Goal: Task Accomplishment & Management: Complete application form

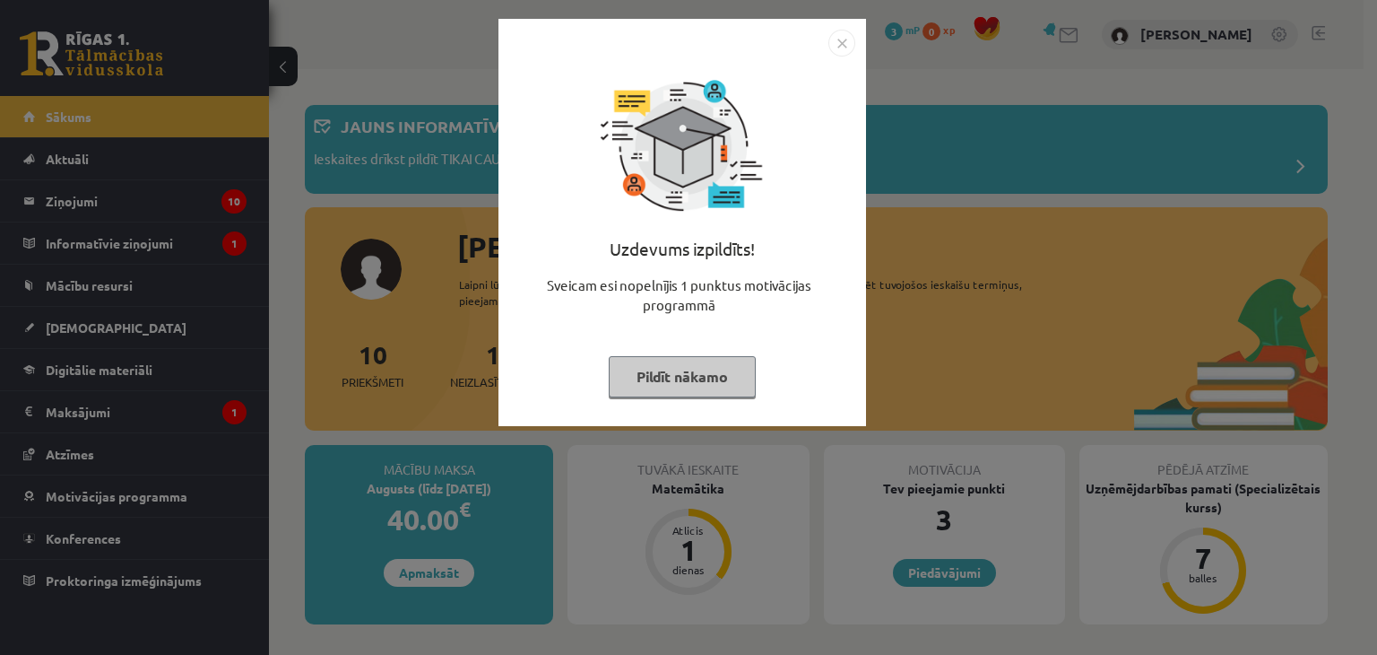
click at [631, 377] on button "Pildīt nākamo" at bounding box center [682, 376] width 147 height 41
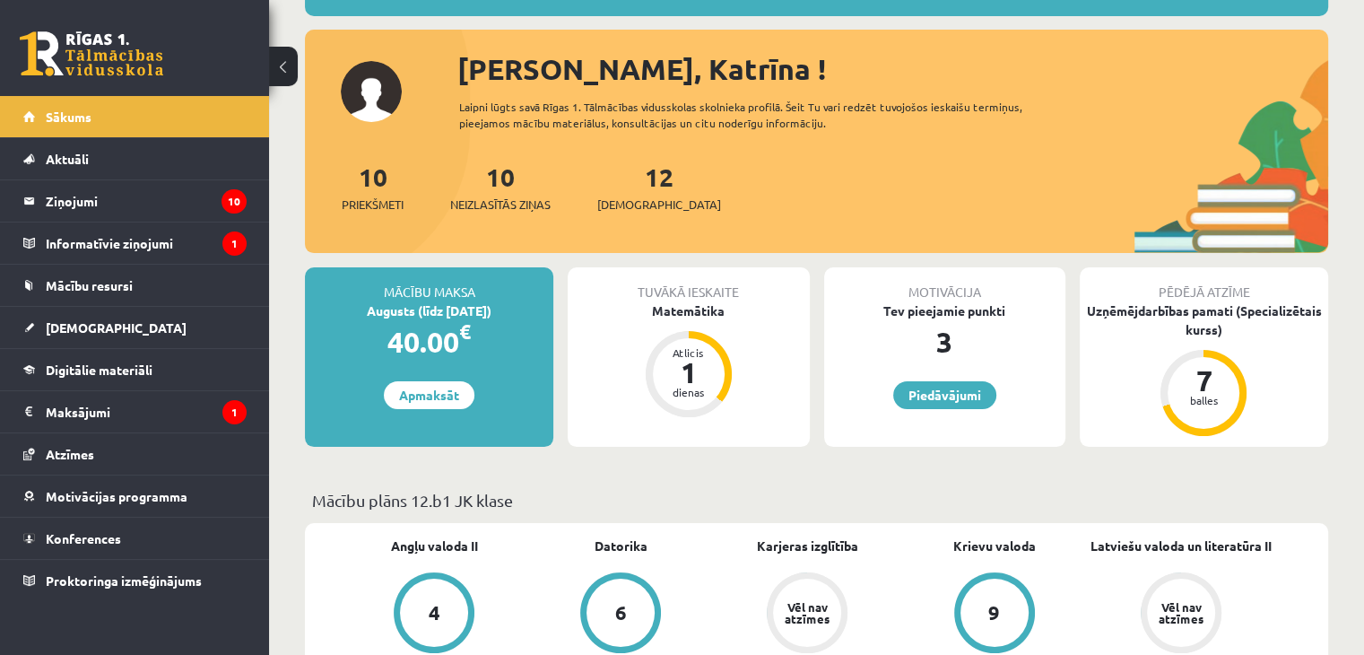
scroll to position [179, 0]
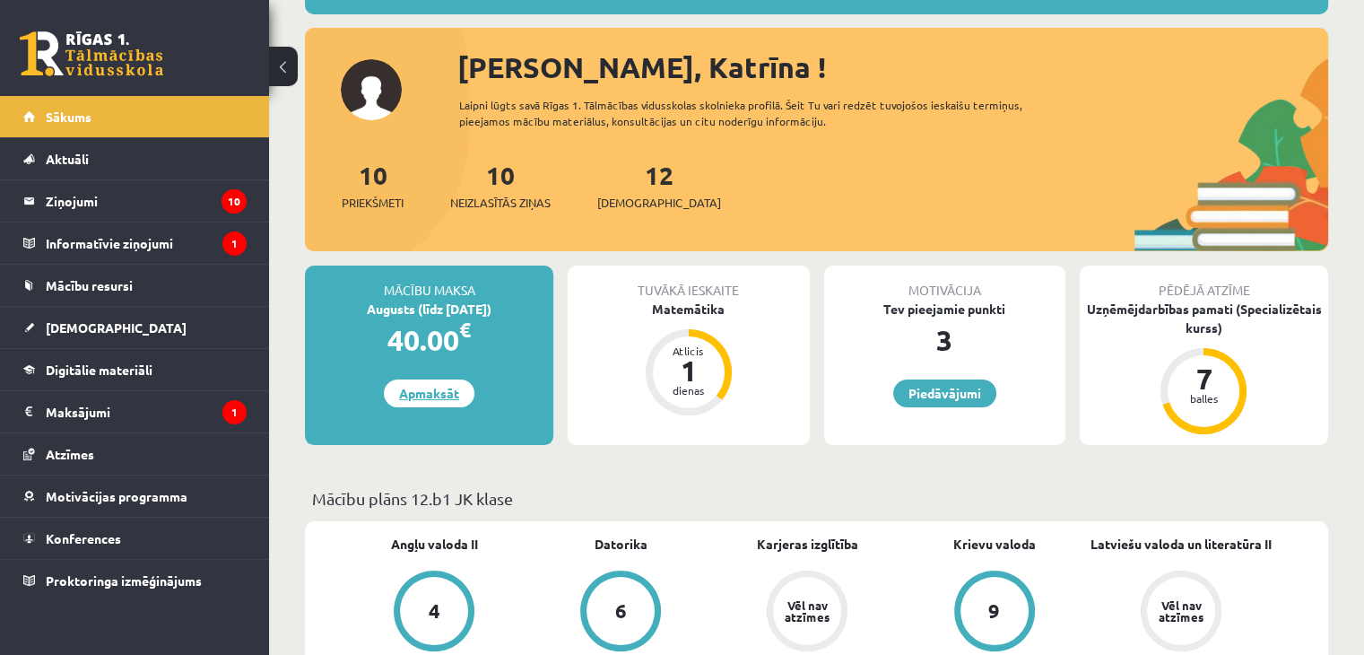
click at [437, 399] on link "Apmaksāt" at bounding box center [429, 393] width 91 height 28
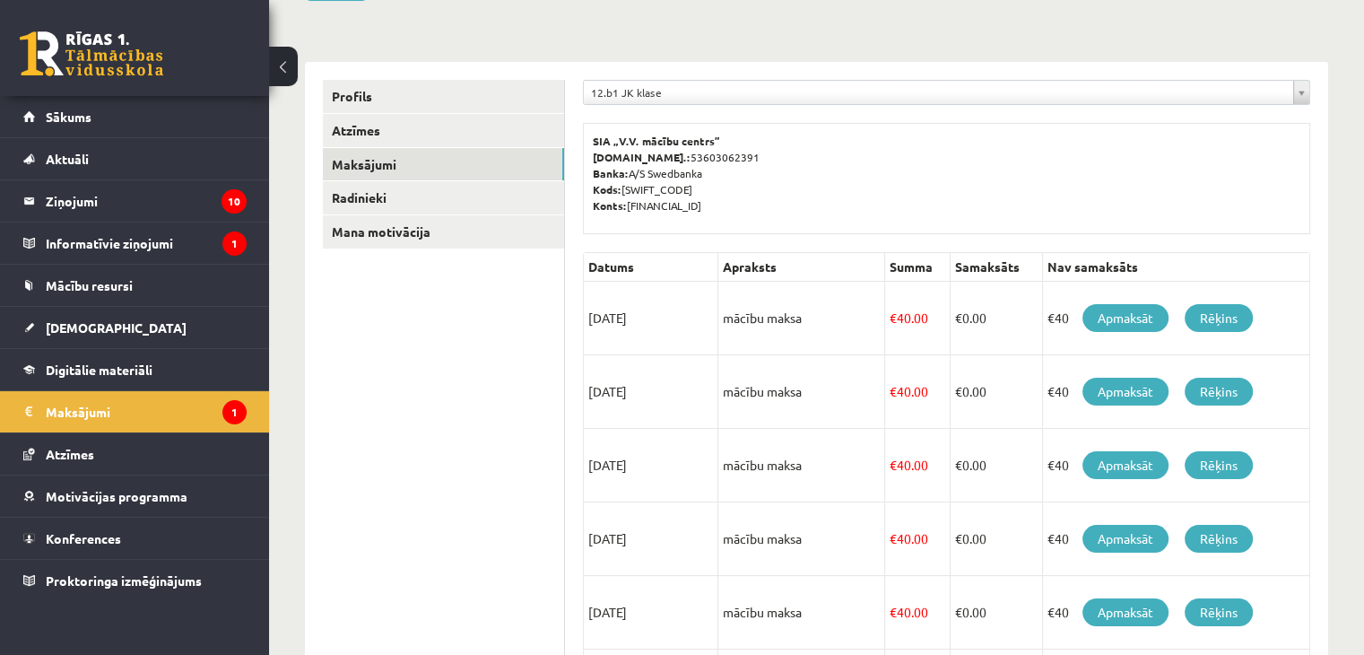
scroll to position [179, 0]
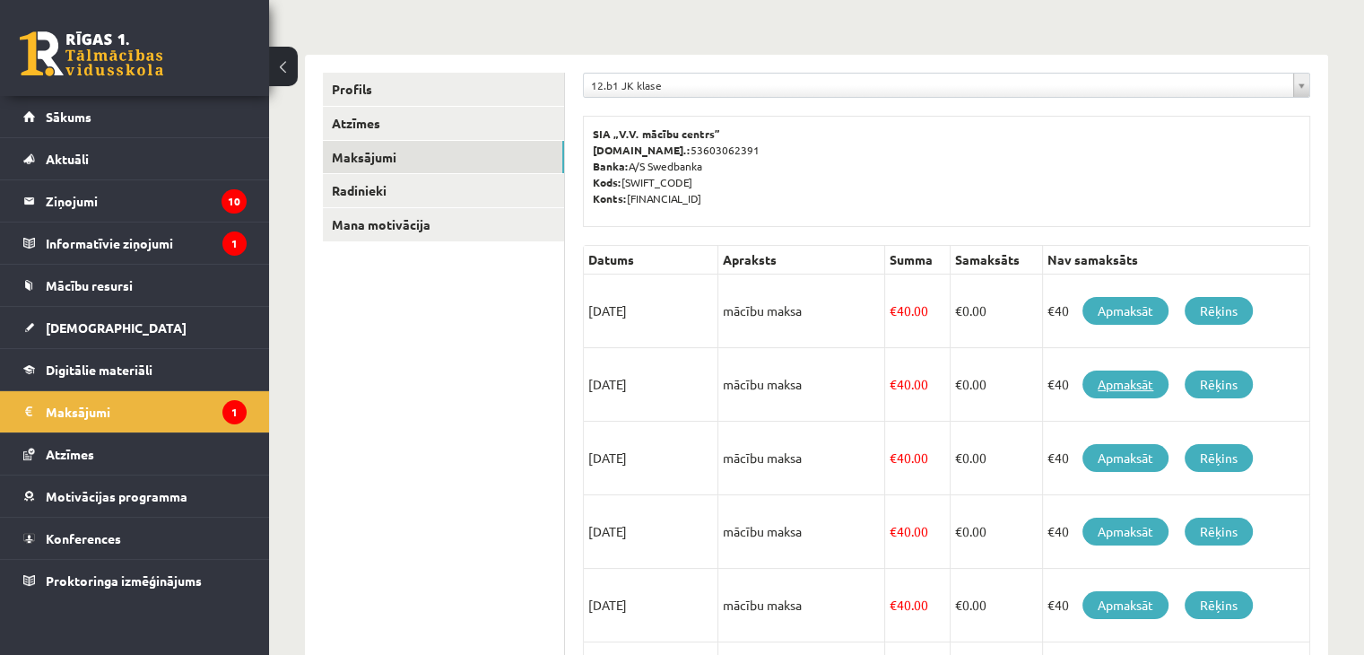
click at [1128, 385] on link "Apmaksāt" at bounding box center [1125, 384] width 86 height 28
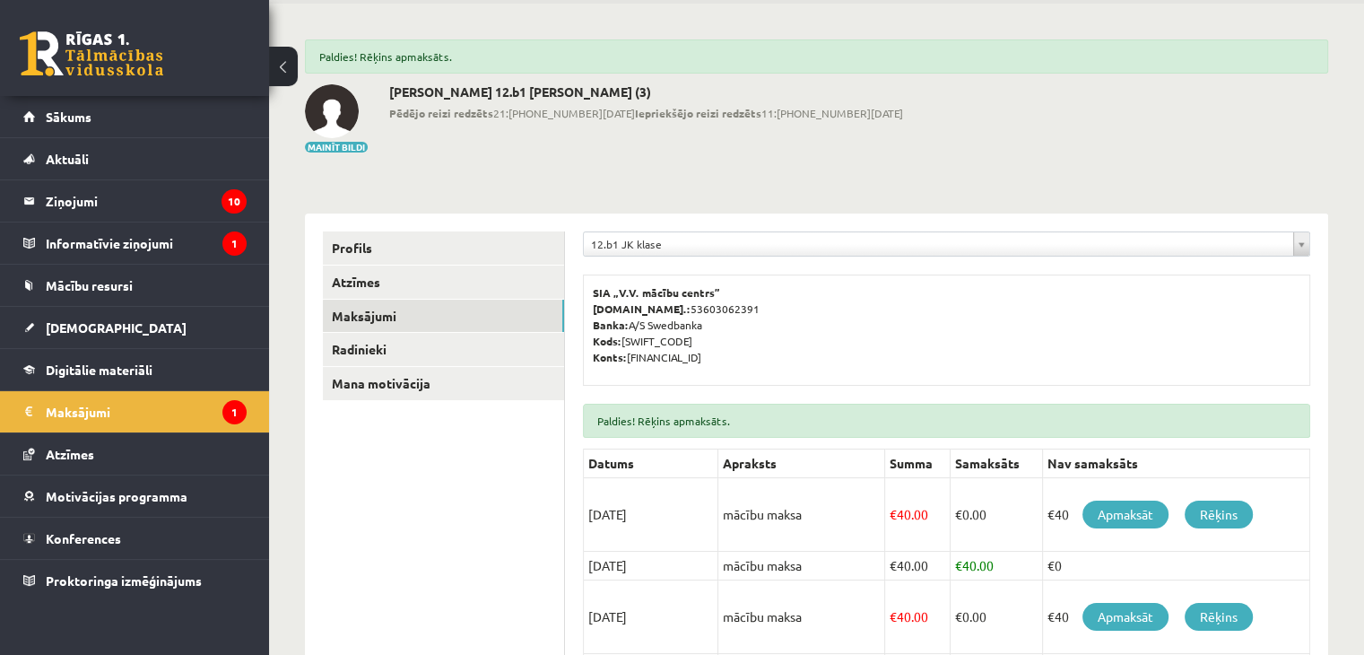
scroll to position [179, 0]
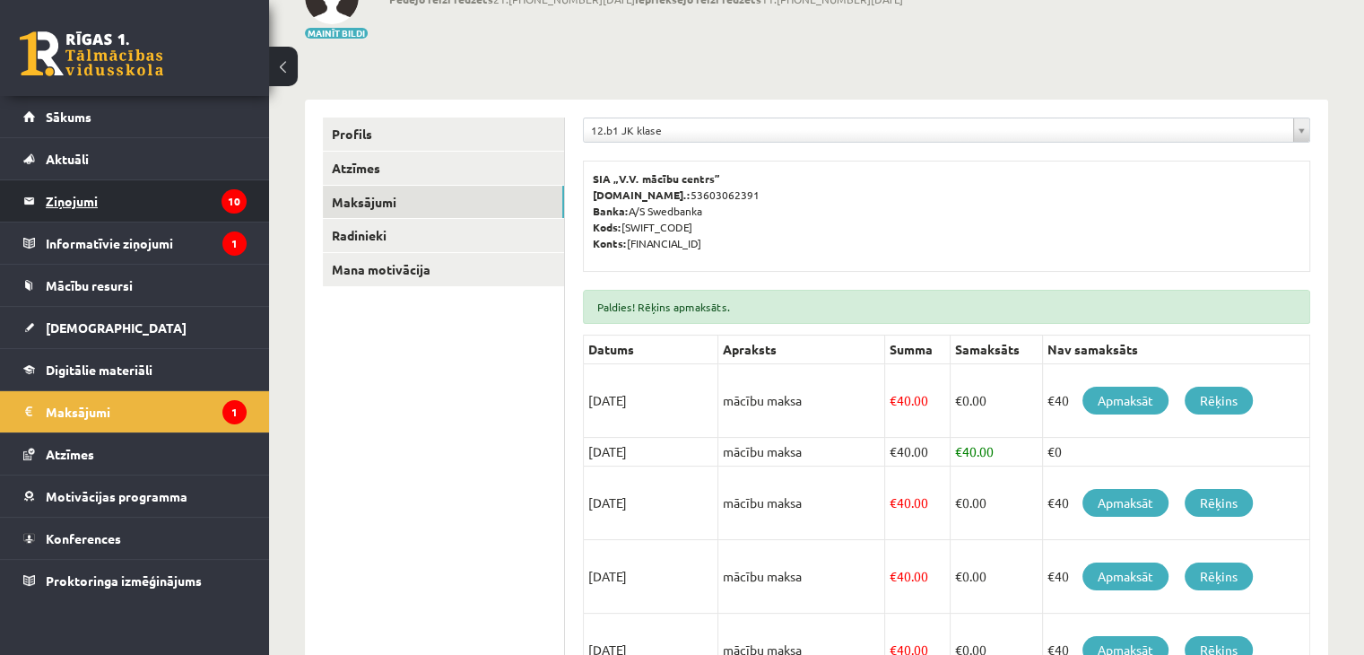
click at [181, 213] on legend "Ziņojumi 10" at bounding box center [146, 200] width 201 height 41
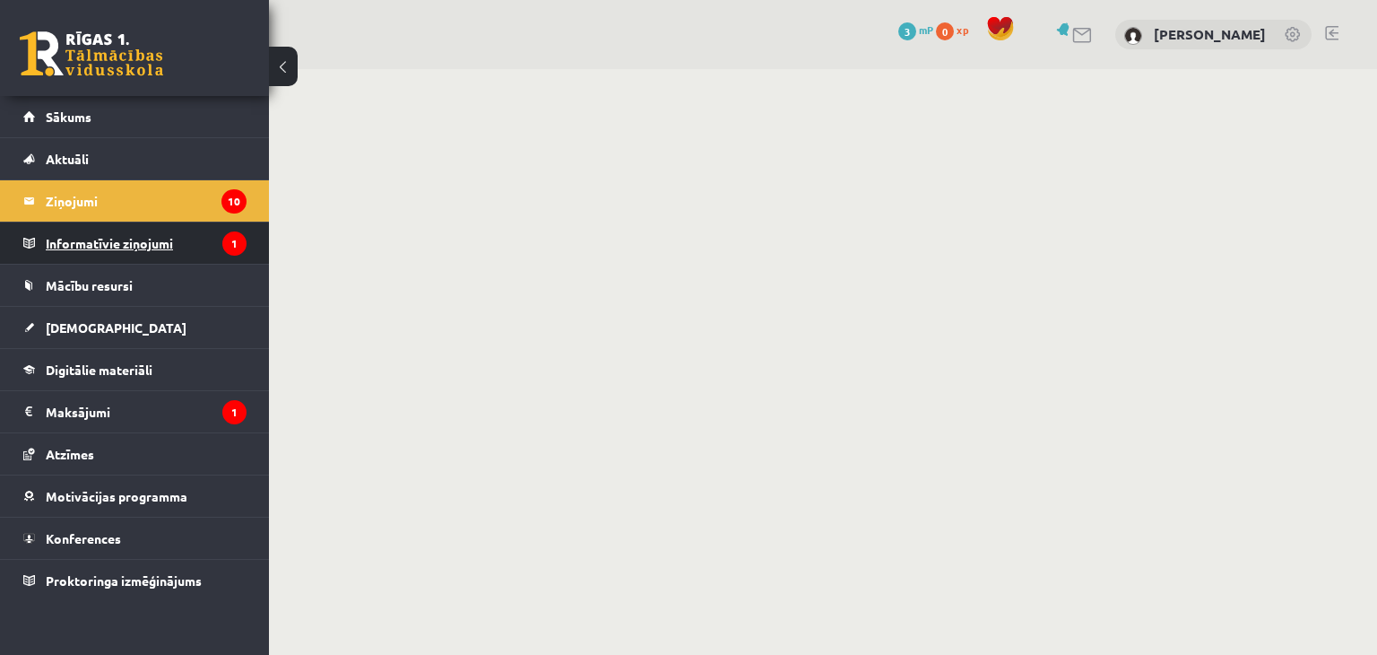
click at [180, 247] on legend "Informatīvie ziņojumi 1" at bounding box center [146, 242] width 201 height 41
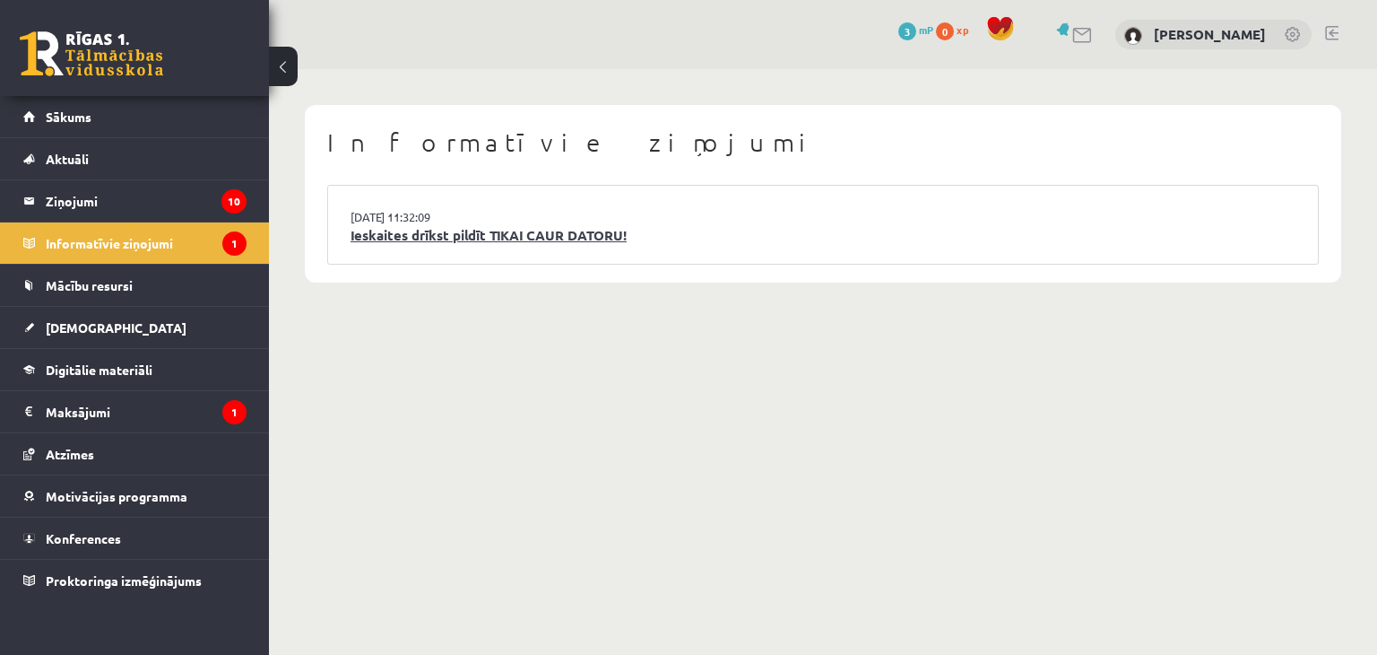
click at [466, 230] on link "Ieskaites drīkst pildīt TIKAI CAUR DATORU!" at bounding box center [823, 235] width 945 height 21
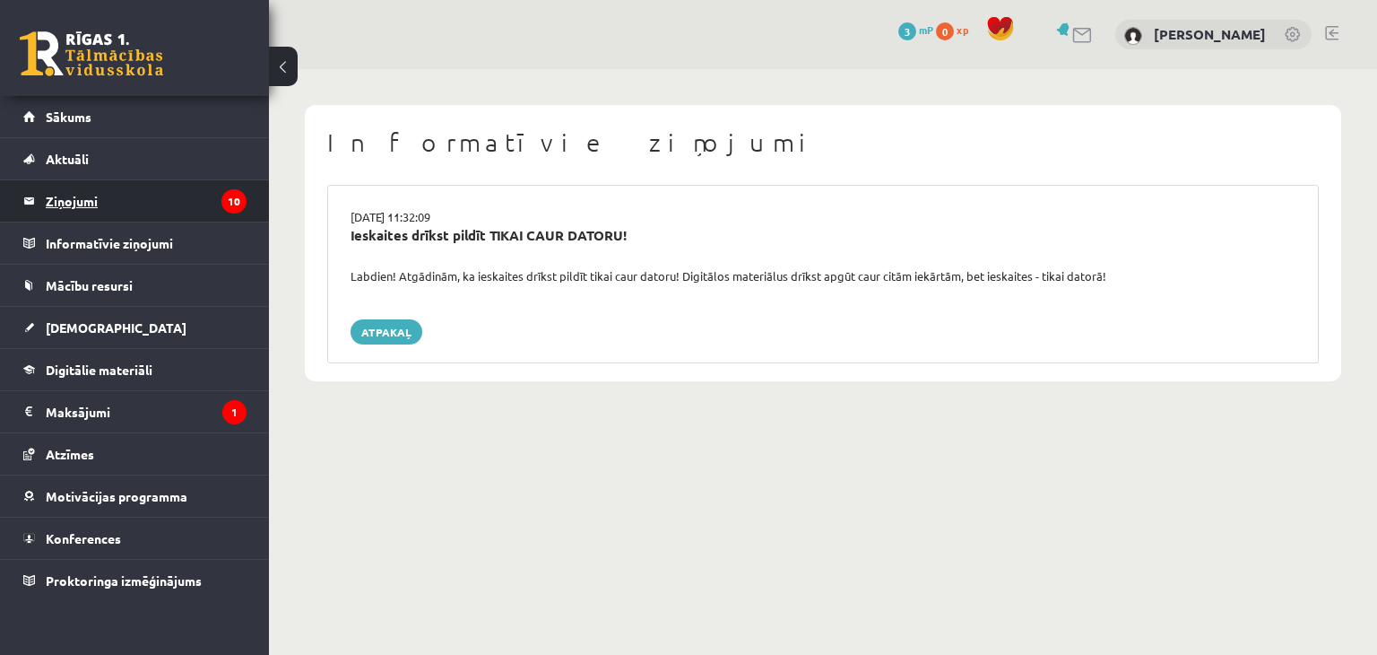
click at [212, 209] on legend "Ziņojumi 10" at bounding box center [146, 200] width 201 height 41
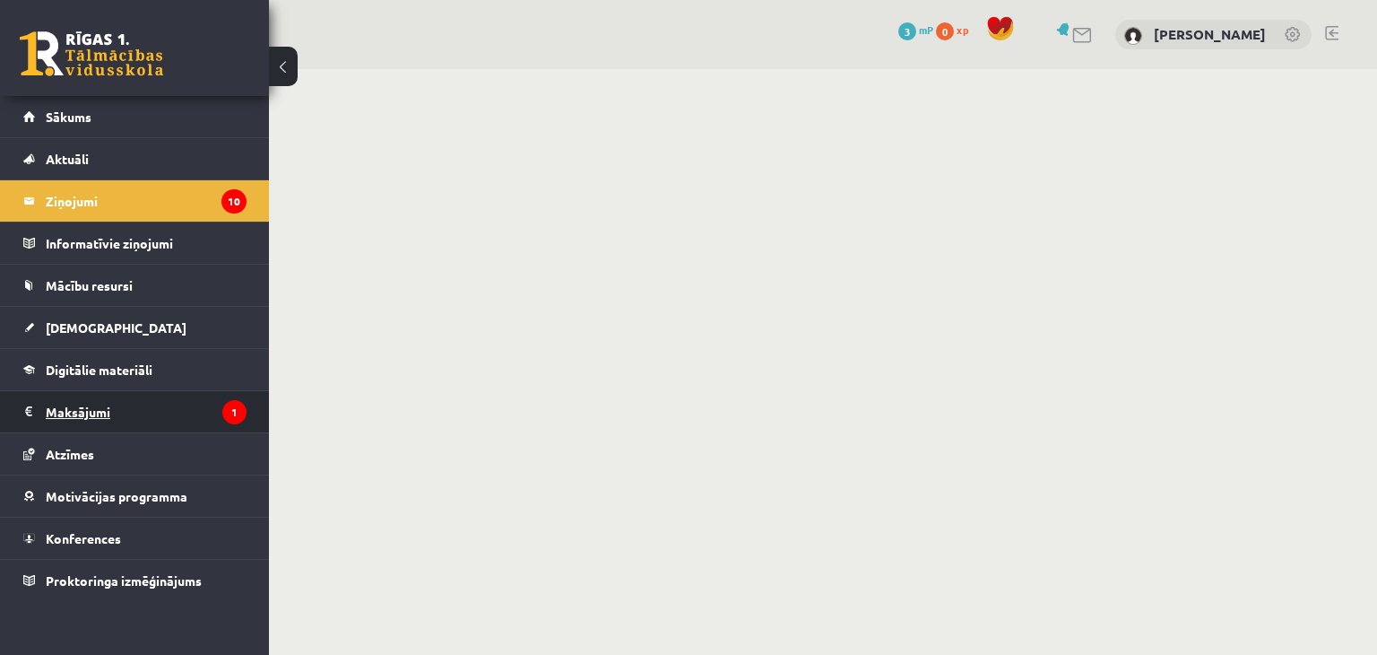
click at [144, 421] on legend "Maksājumi 1" at bounding box center [146, 411] width 201 height 41
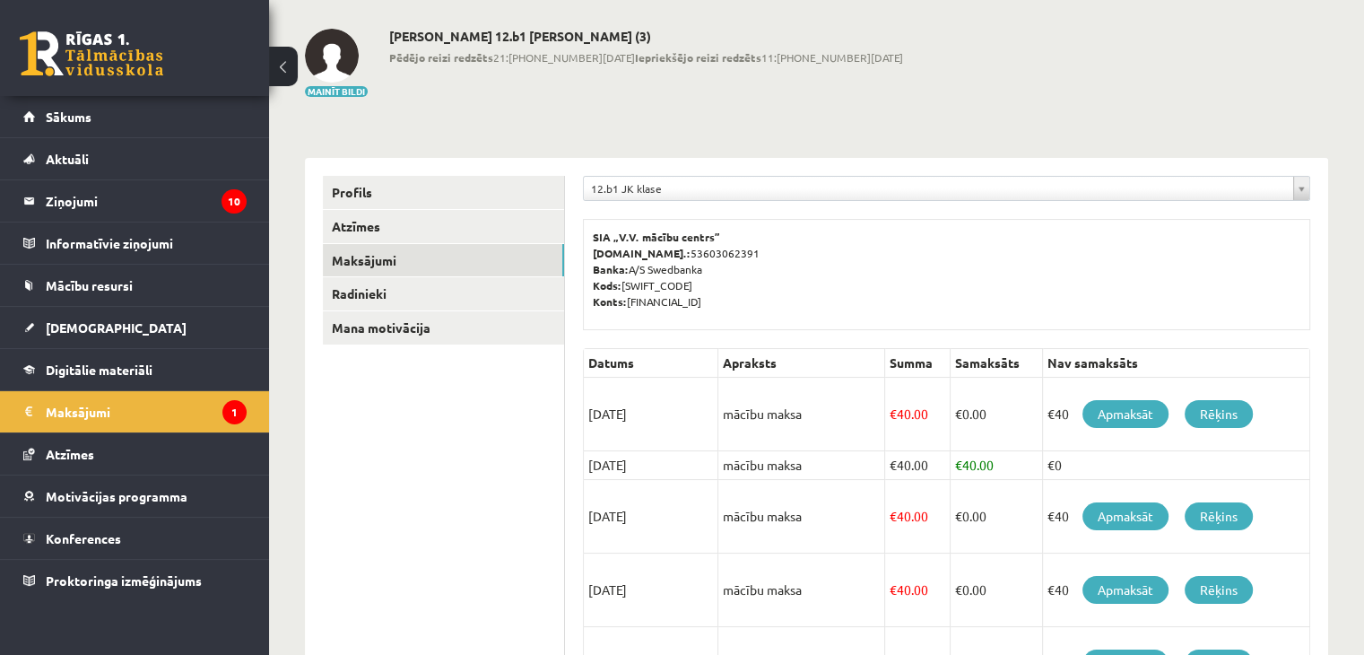
scroll to position [90, 0]
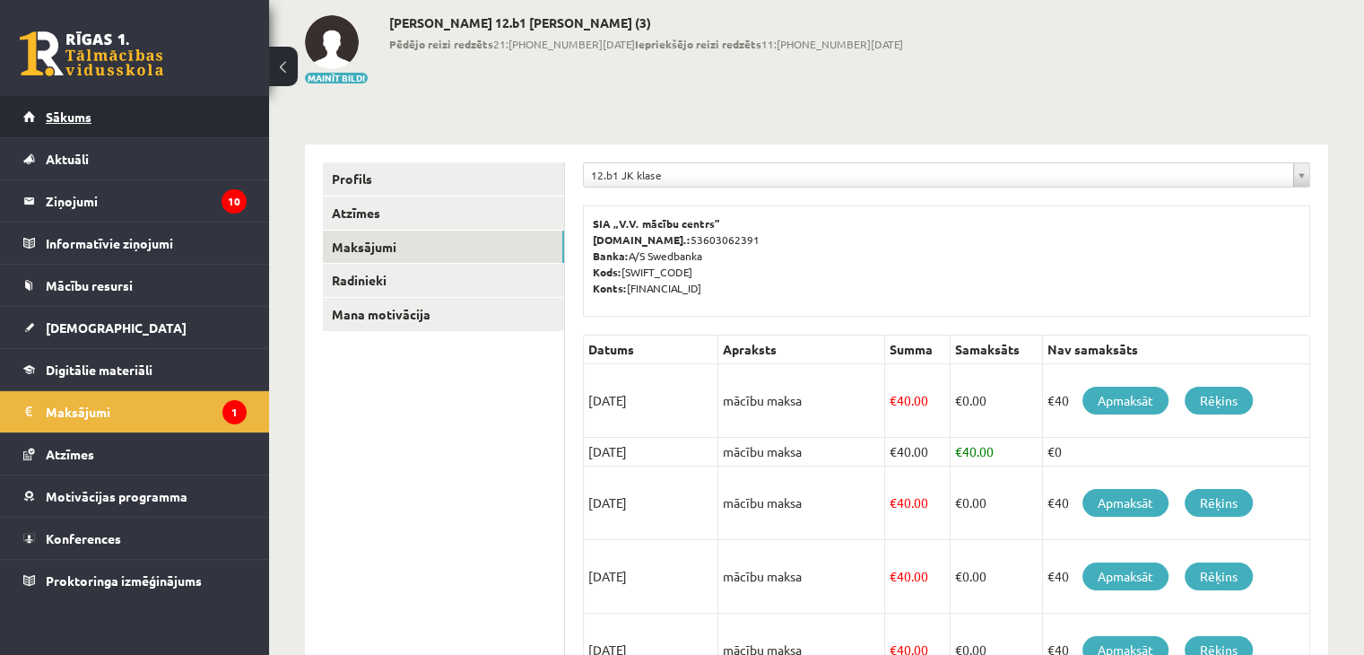
click at [108, 117] on link "Sākums" at bounding box center [134, 116] width 223 height 41
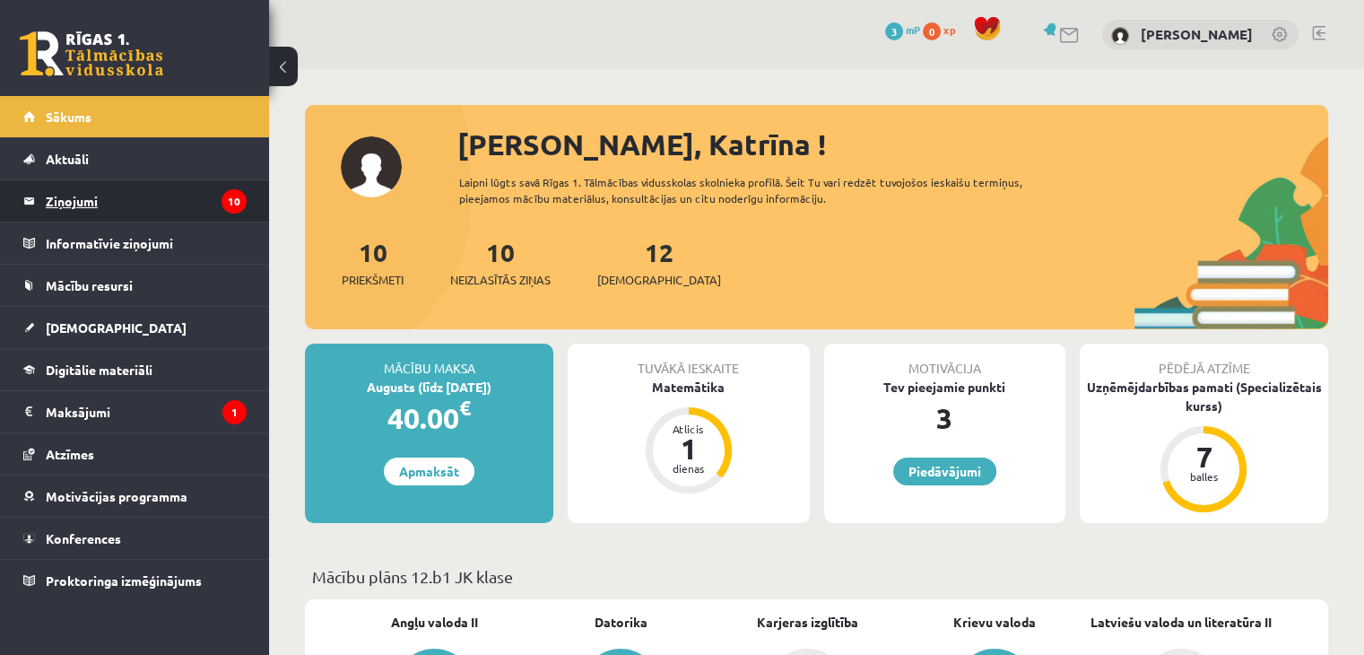
click at [111, 202] on legend "Ziņojumi 10" at bounding box center [146, 200] width 201 height 41
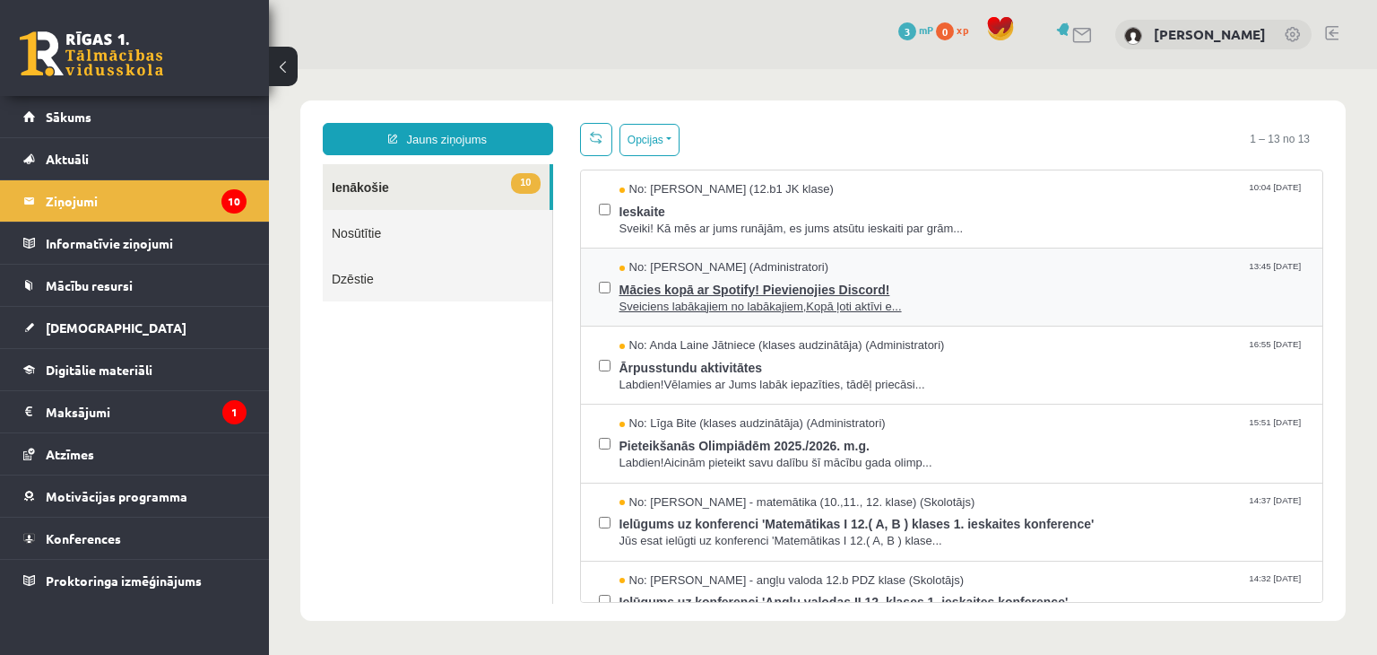
click at [873, 293] on span "Mācies kopā ar Spotify! Pievienojies Discord!" at bounding box center [963, 287] width 686 height 22
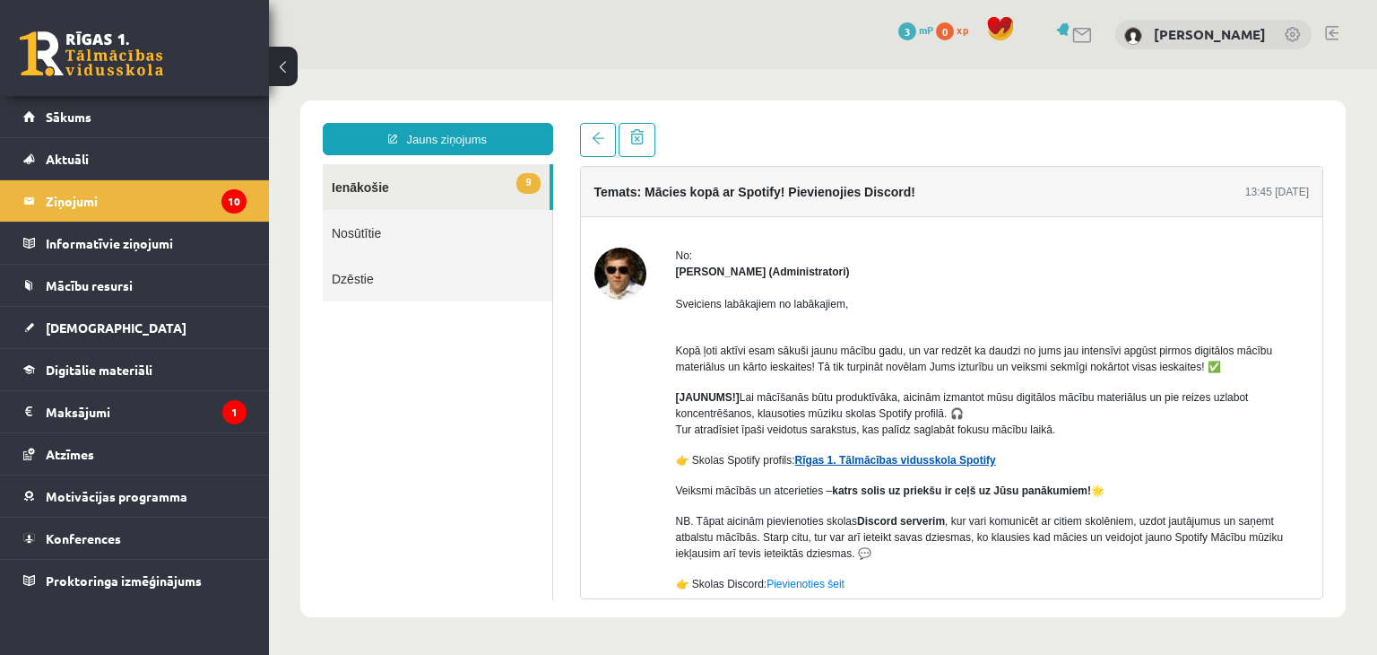
click at [950, 462] on link "Rīgas 1. Tālmācības vidusskola Spotify" at bounding box center [895, 460] width 201 height 13
click at [77, 320] on span "[DEMOGRAPHIC_DATA]" at bounding box center [116, 327] width 141 height 16
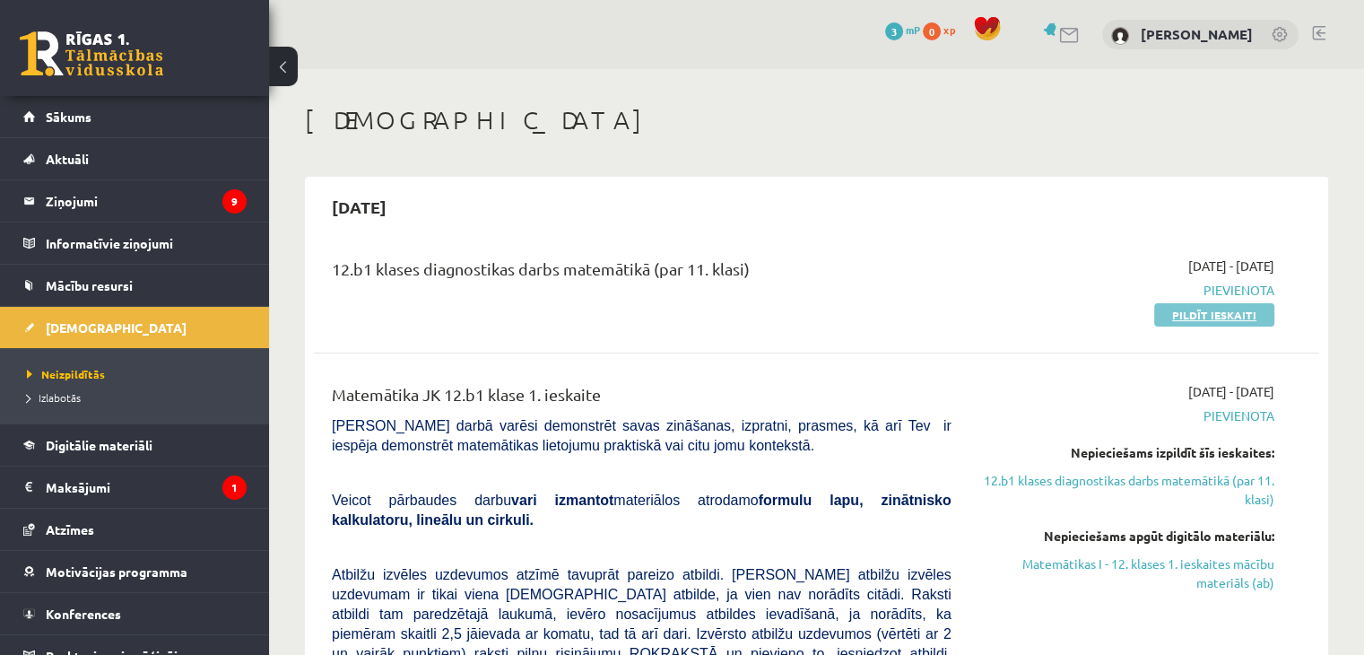
click at [1218, 317] on link "Pildīt ieskaiti" at bounding box center [1214, 314] width 120 height 23
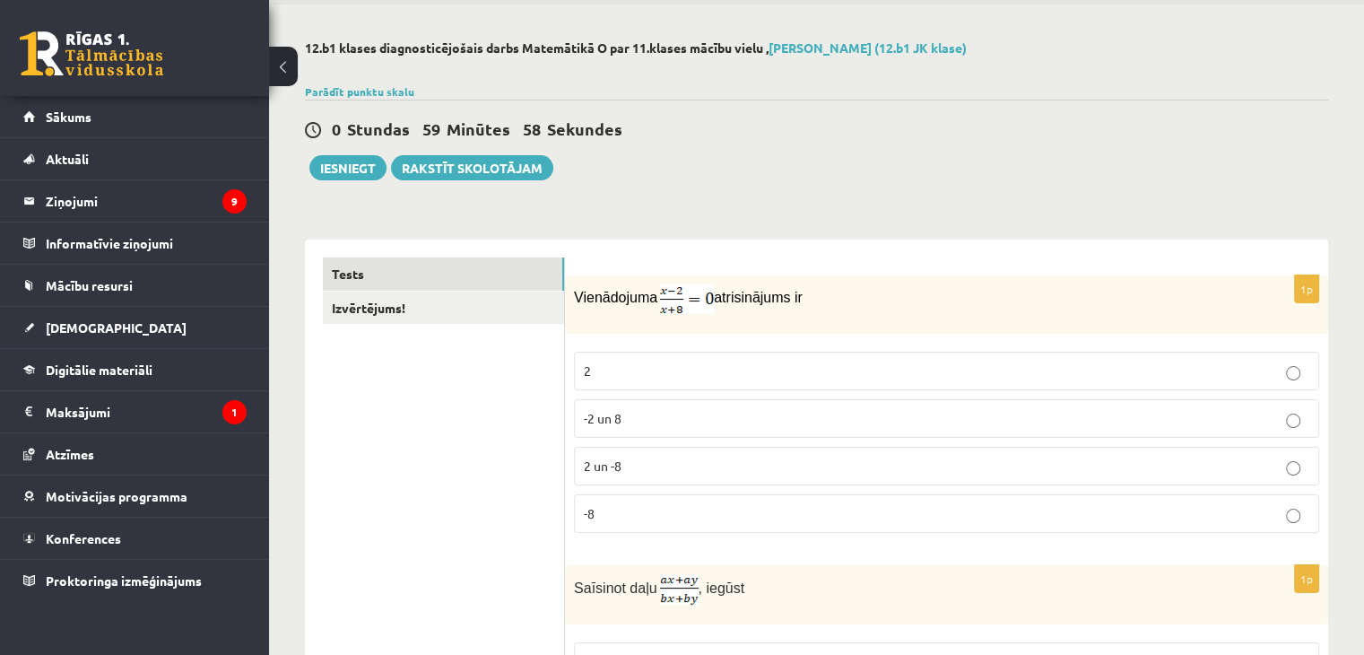
scroll to position [90, 0]
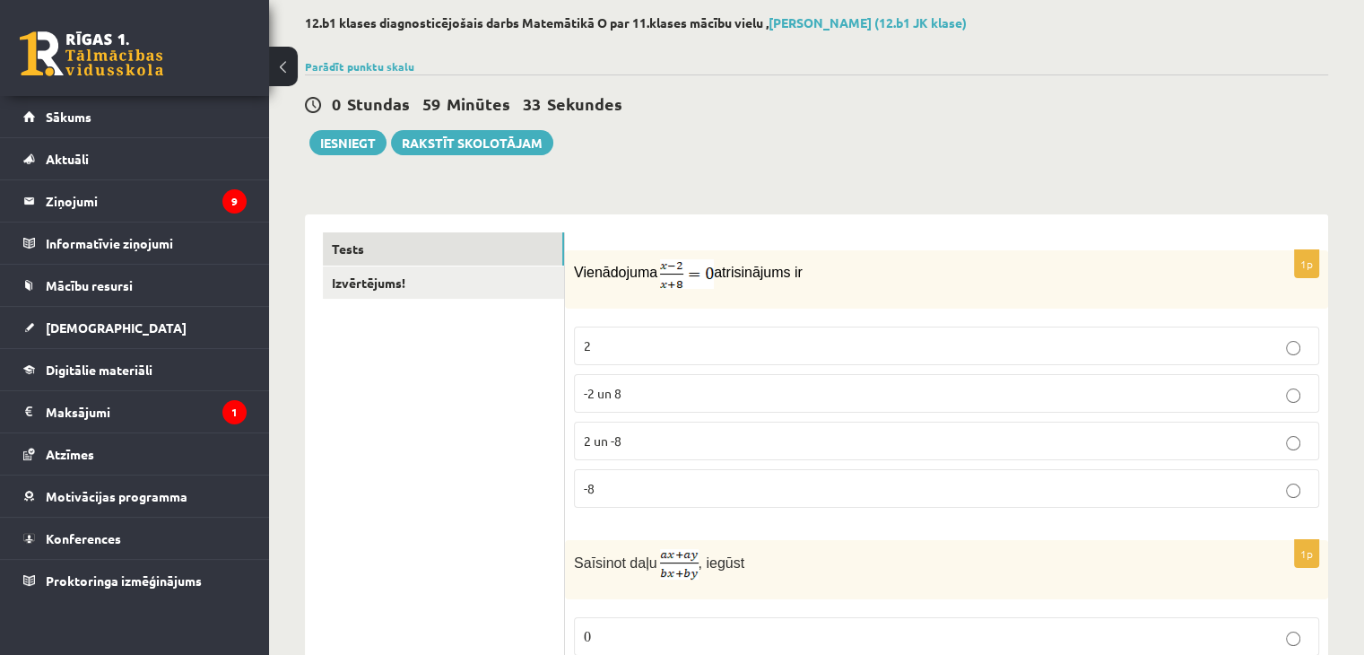
click at [646, 352] on p "2" at bounding box center [946, 345] width 725 height 19
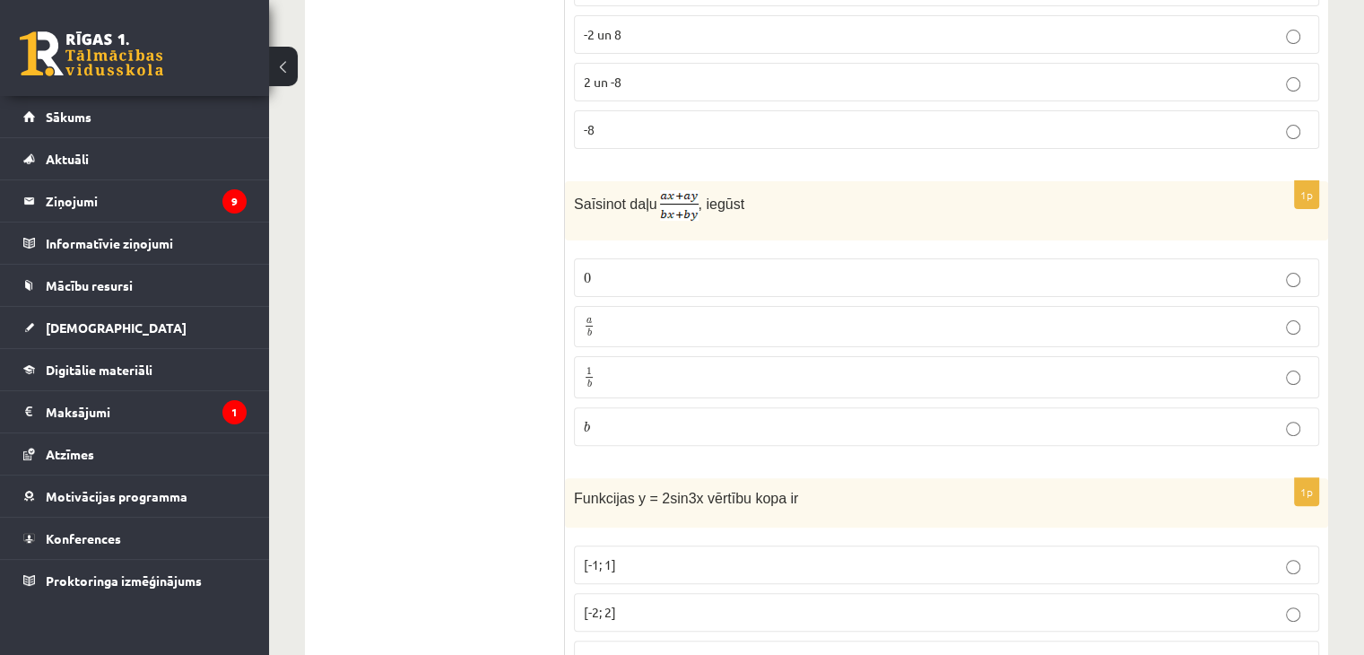
click at [631, 320] on p "a b a b" at bounding box center [946, 327] width 725 height 22
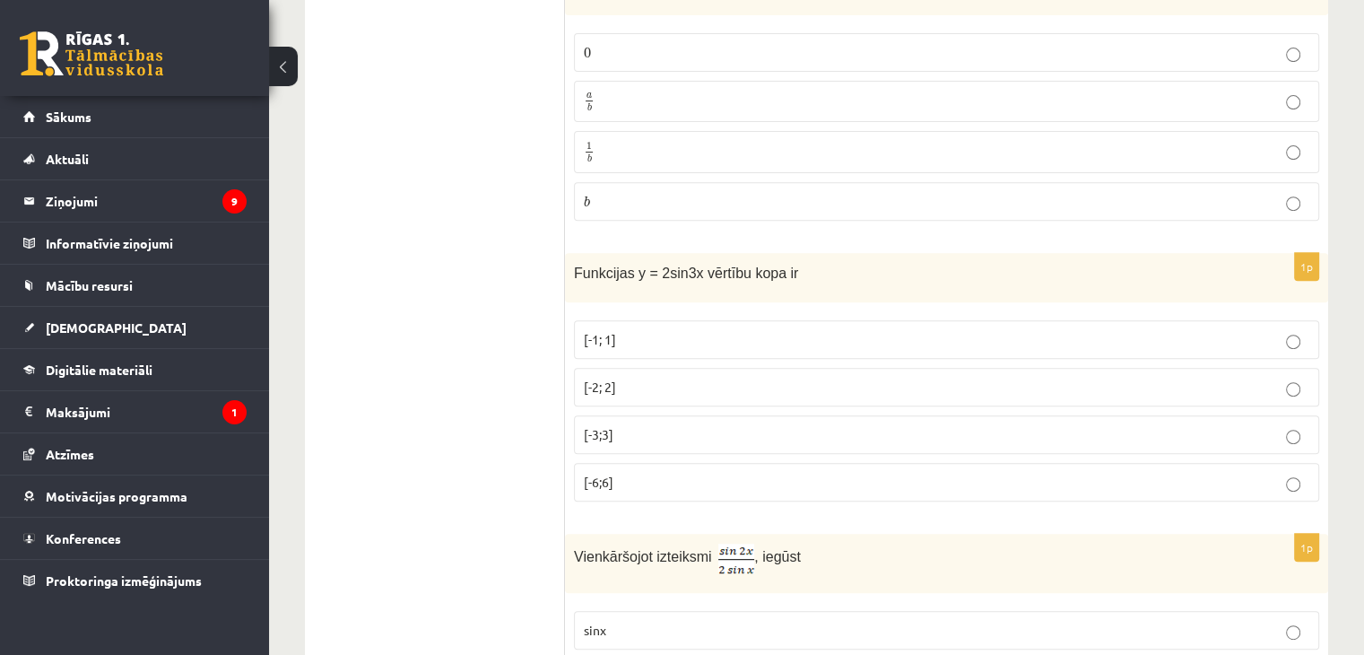
scroll to position [717, 0]
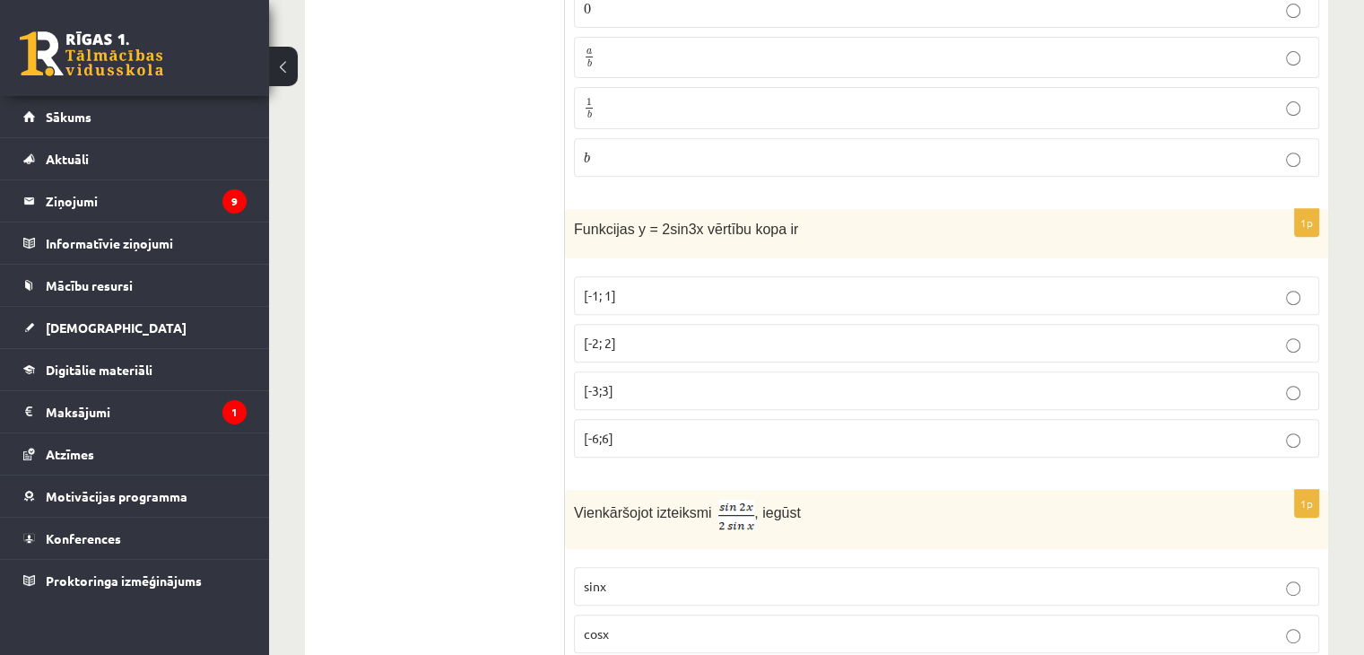
click at [703, 334] on p "[-2; 2]" at bounding box center [946, 343] width 725 height 19
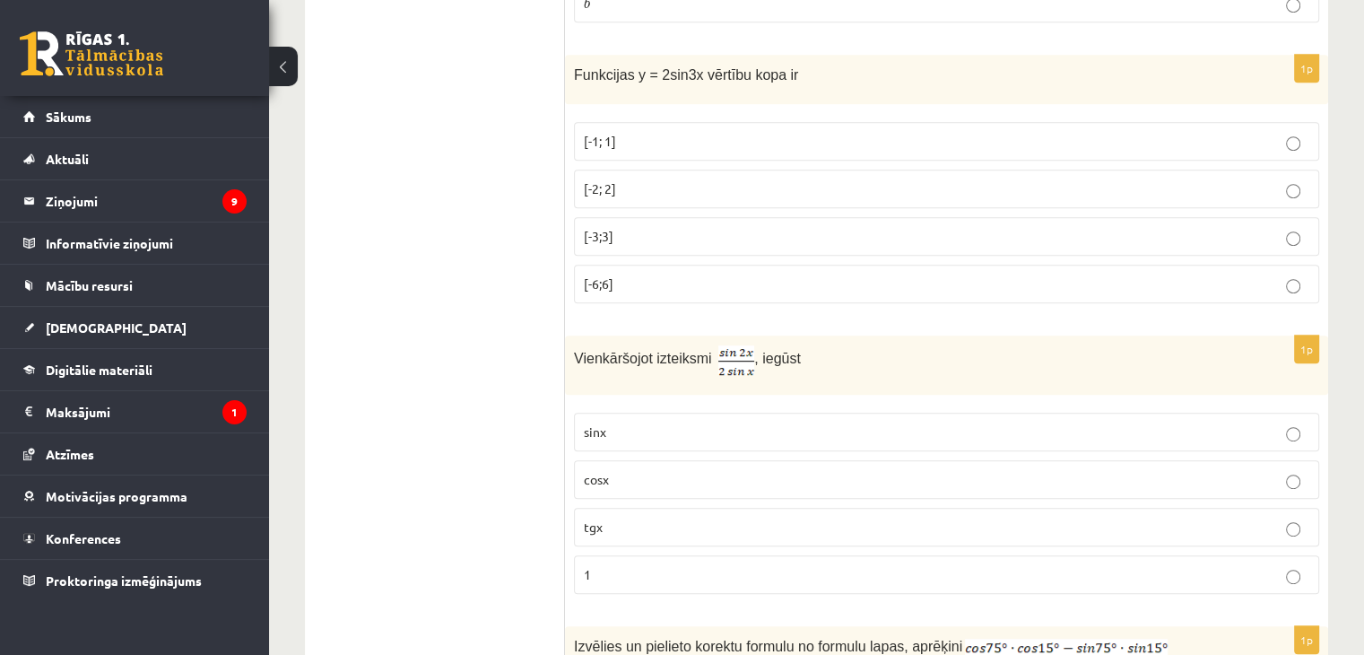
scroll to position [897, 0]
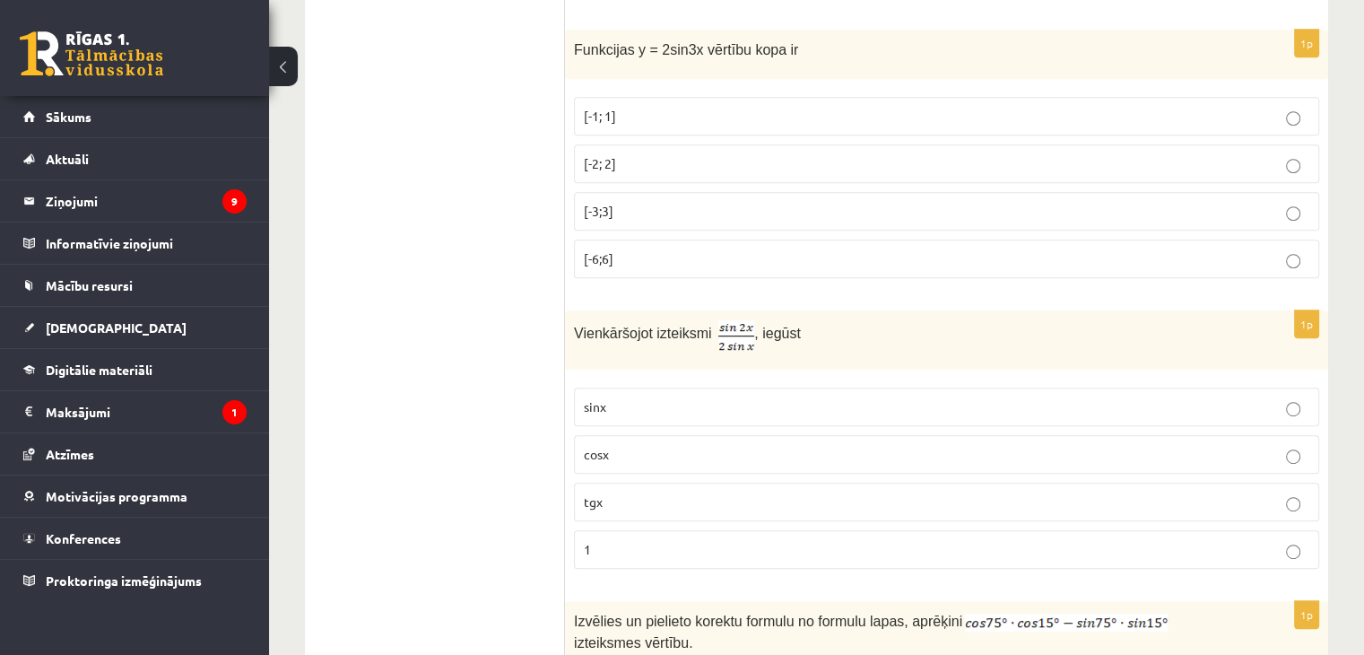
click at [716, 445] on p "cosx" at bounding box center [946, 454] width 725 height 19
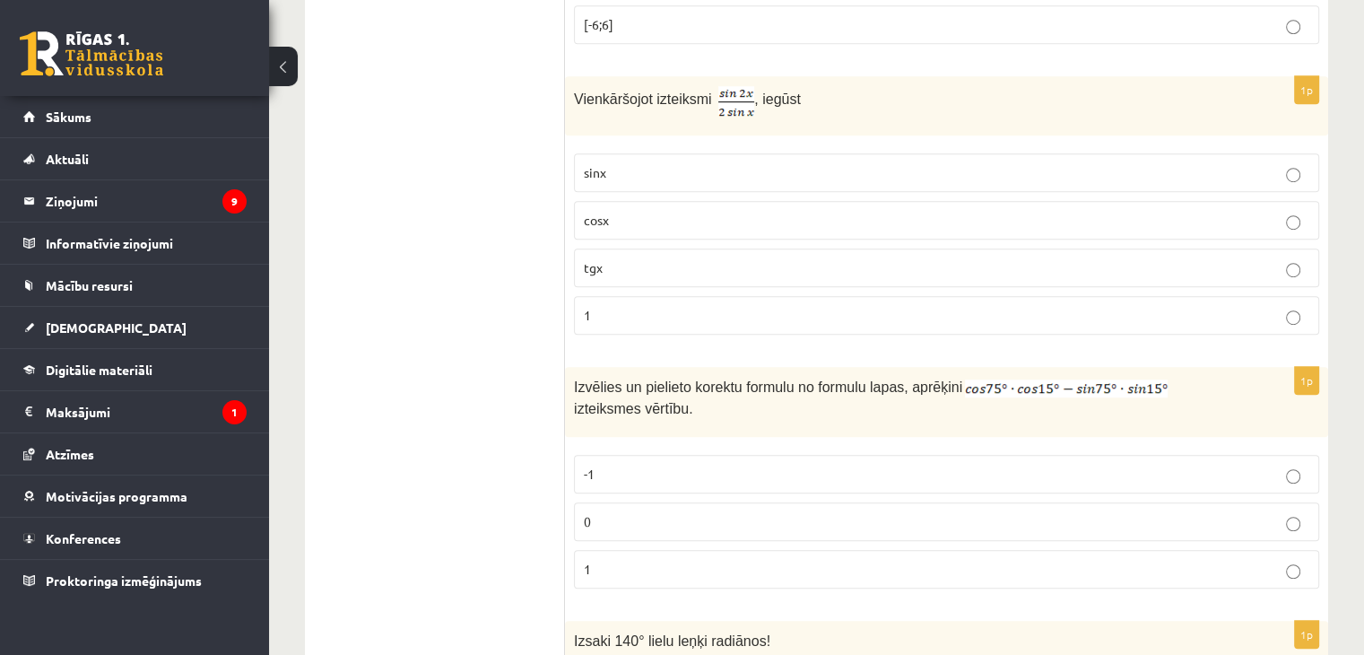
scroll to position [1166, 0]
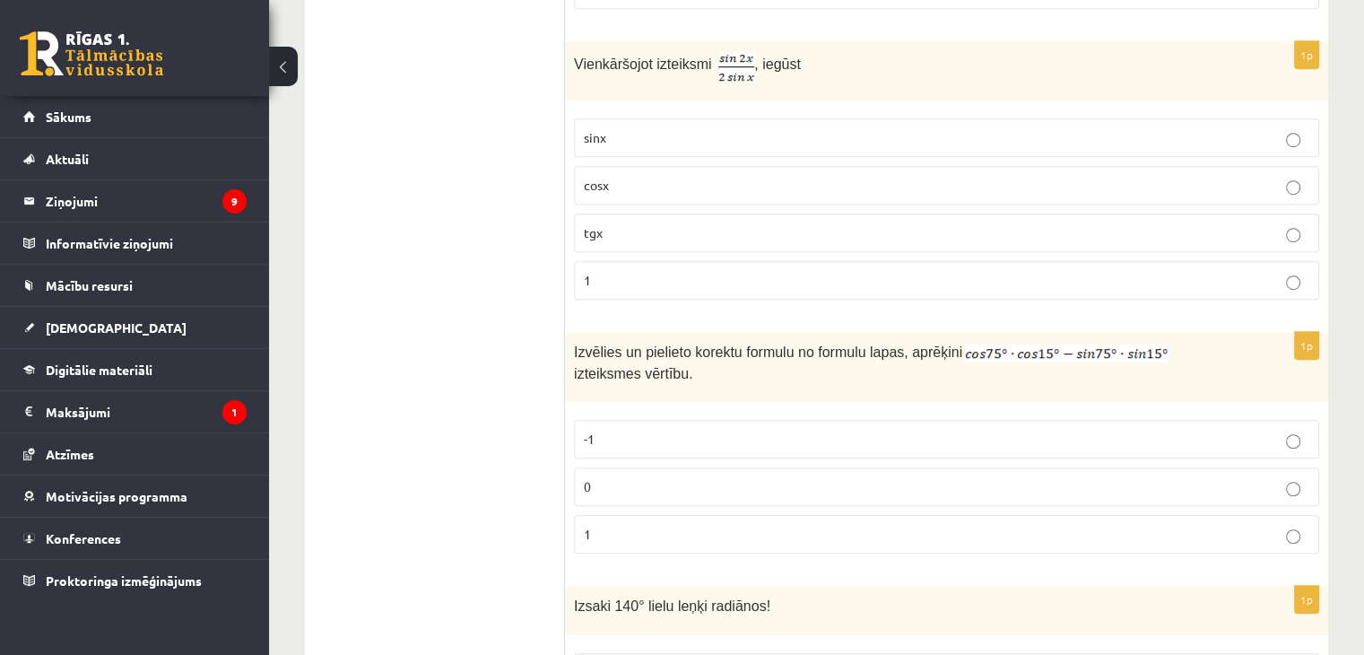
click at [659, 477] on p "0" at bounding box center [946, 486] width 725 height 19
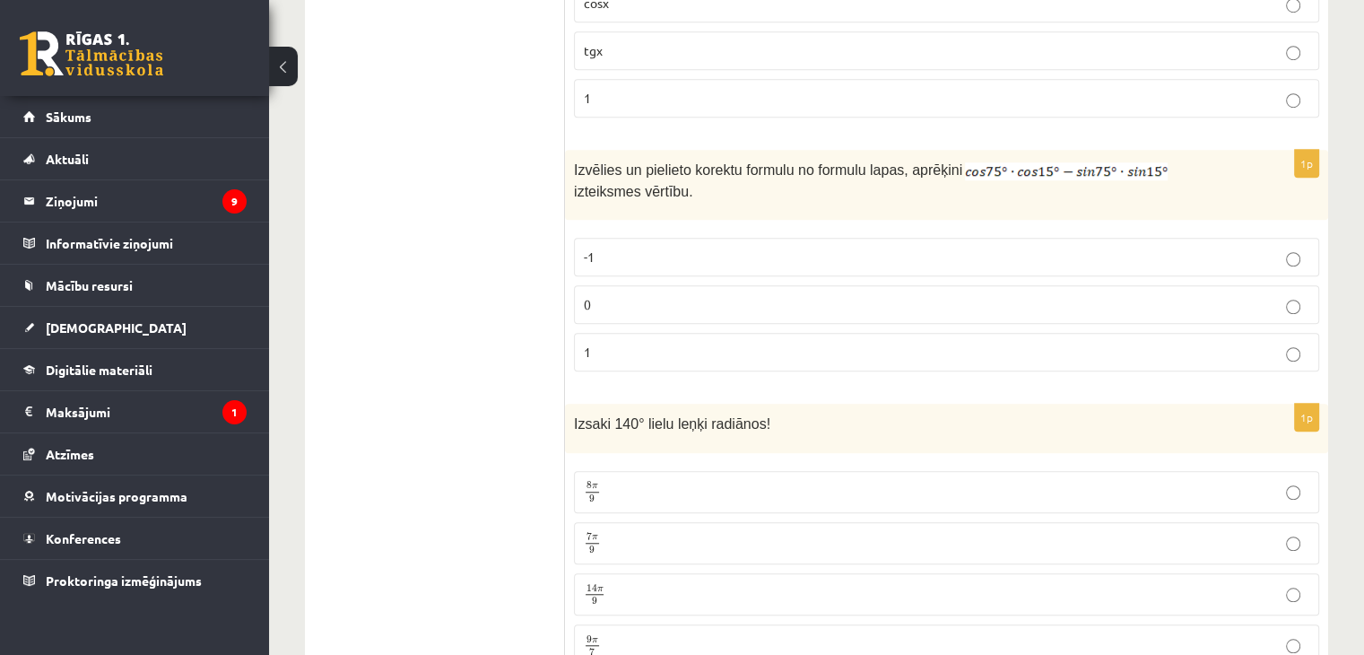
scroll to position [1614, 0]
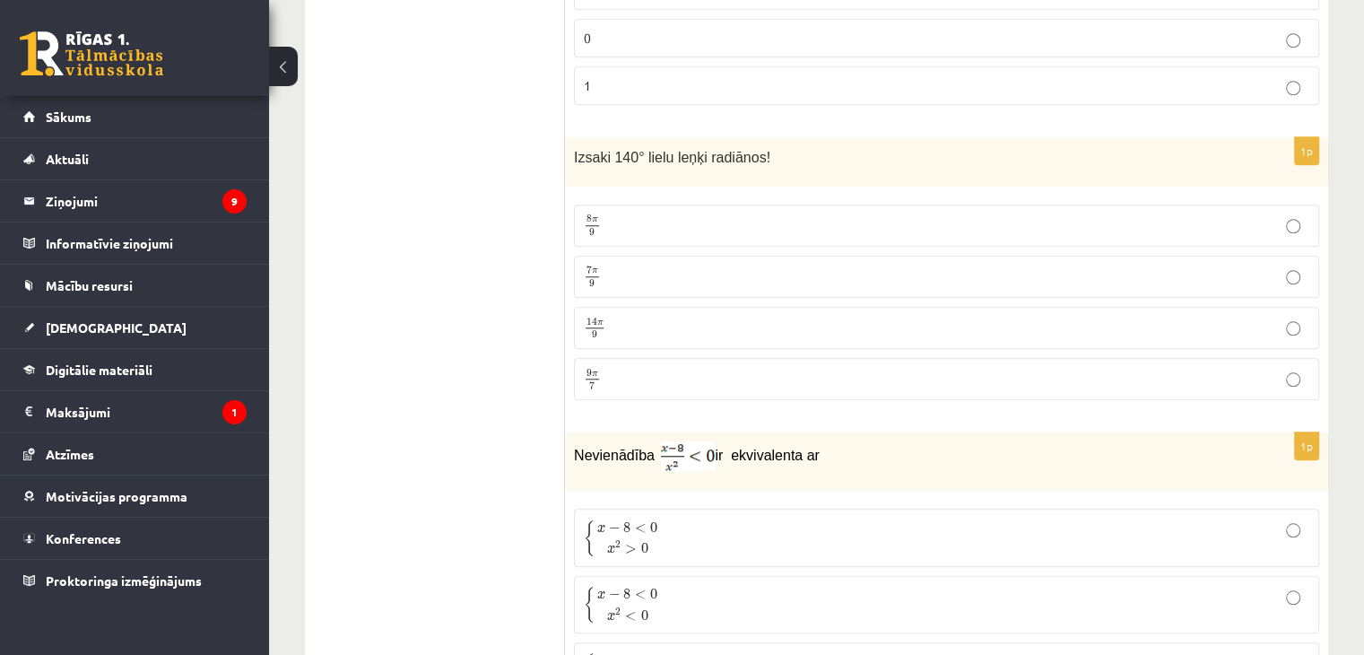
click at [726, 265] on p "7 π 9 7 π 9" at bounding box center [946, 276] width 725 height 22
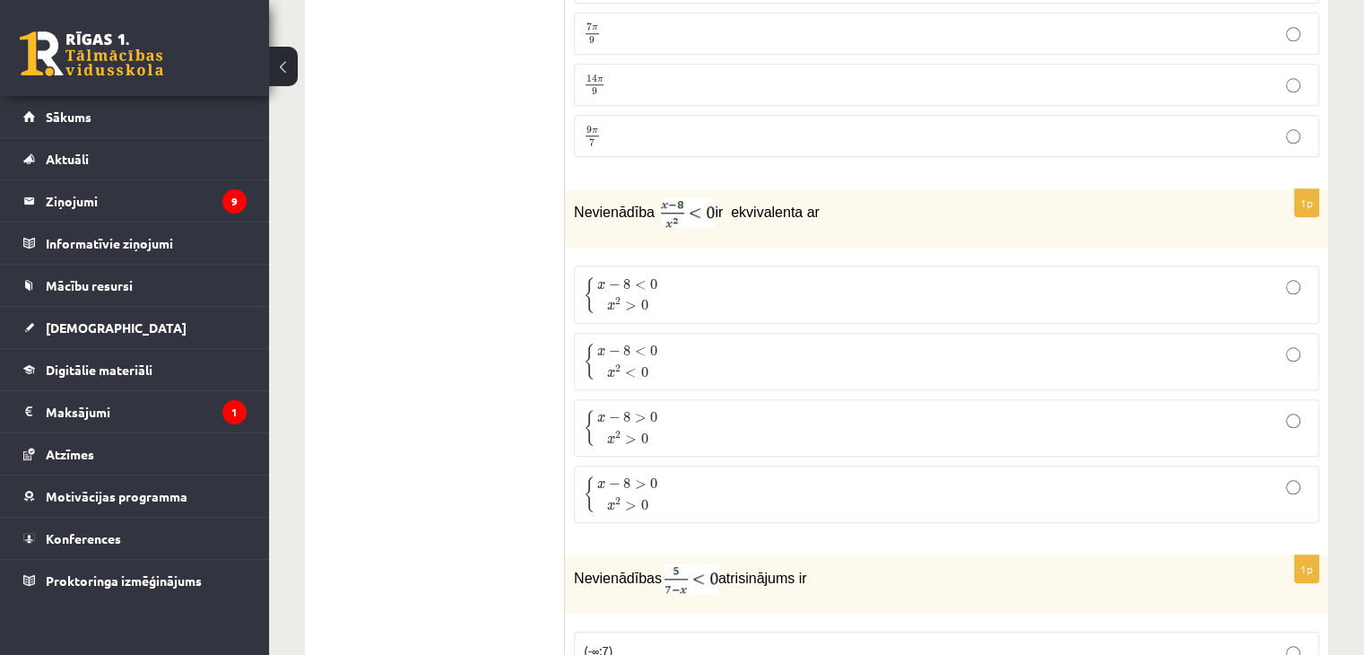
scroll to position [1883, 0]
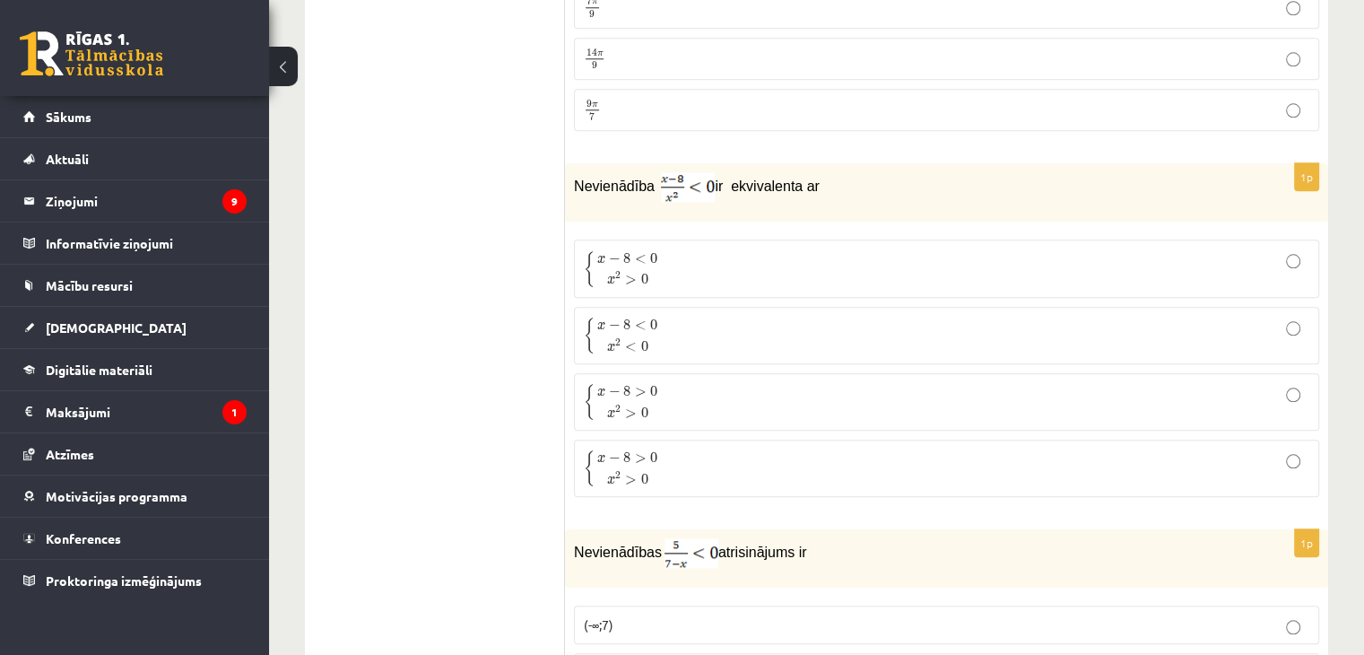
click at [701, 265] on p "{ x − 8 < 0 x 2 > 0 { x − 8 < 0 x 2 > 0" at bounding box center [946, 268] width 725 height 38
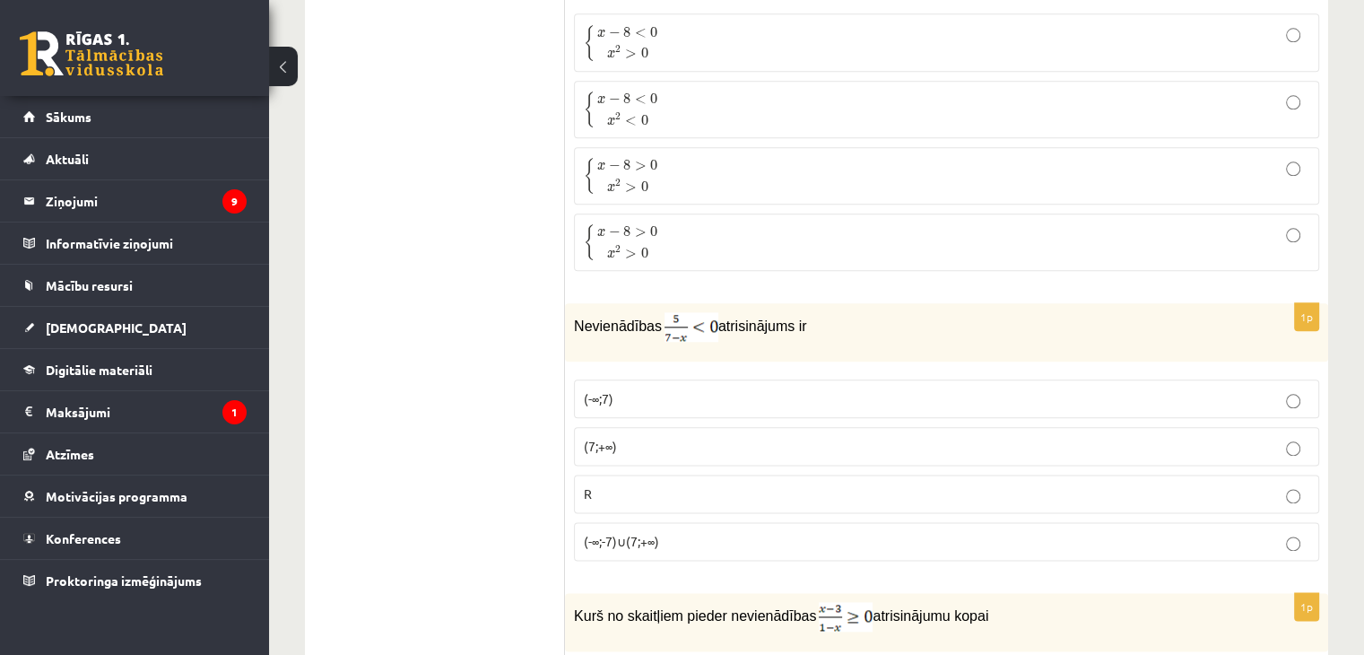
scroll to position [2152, 0]
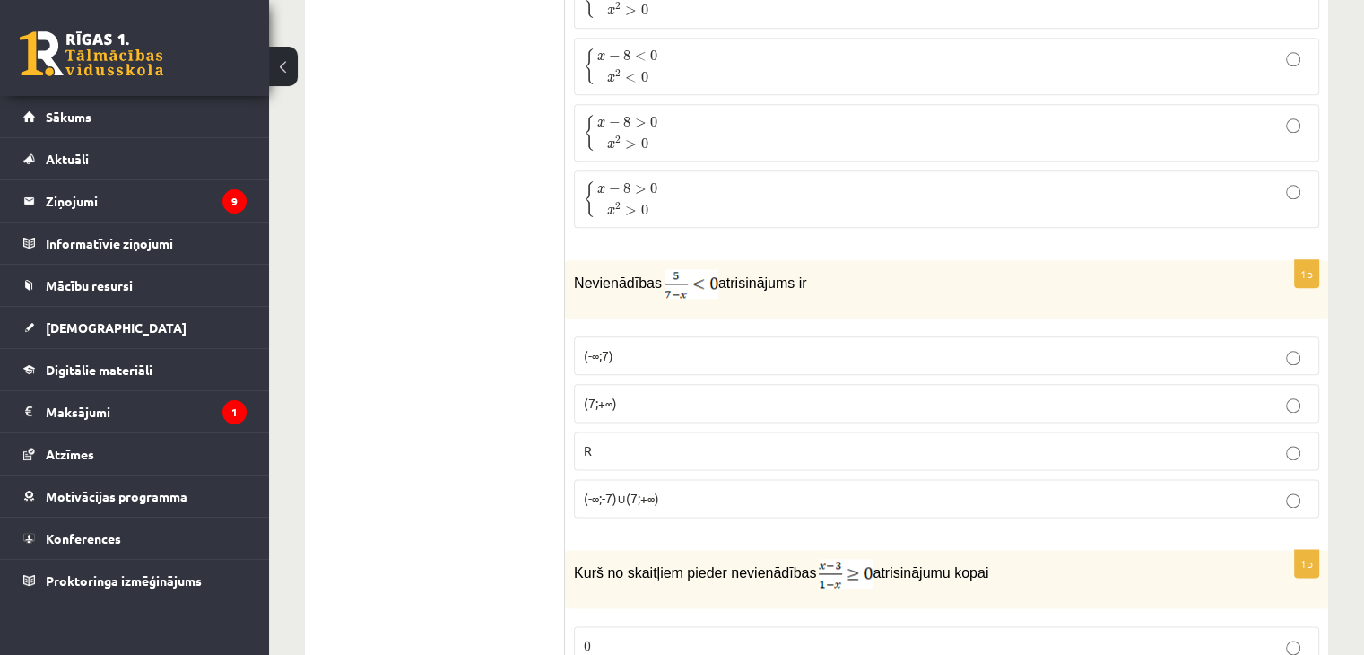
click at [649, 394] on p "(7;+∞)" at bounding box center [946, 403] width 725 height 19
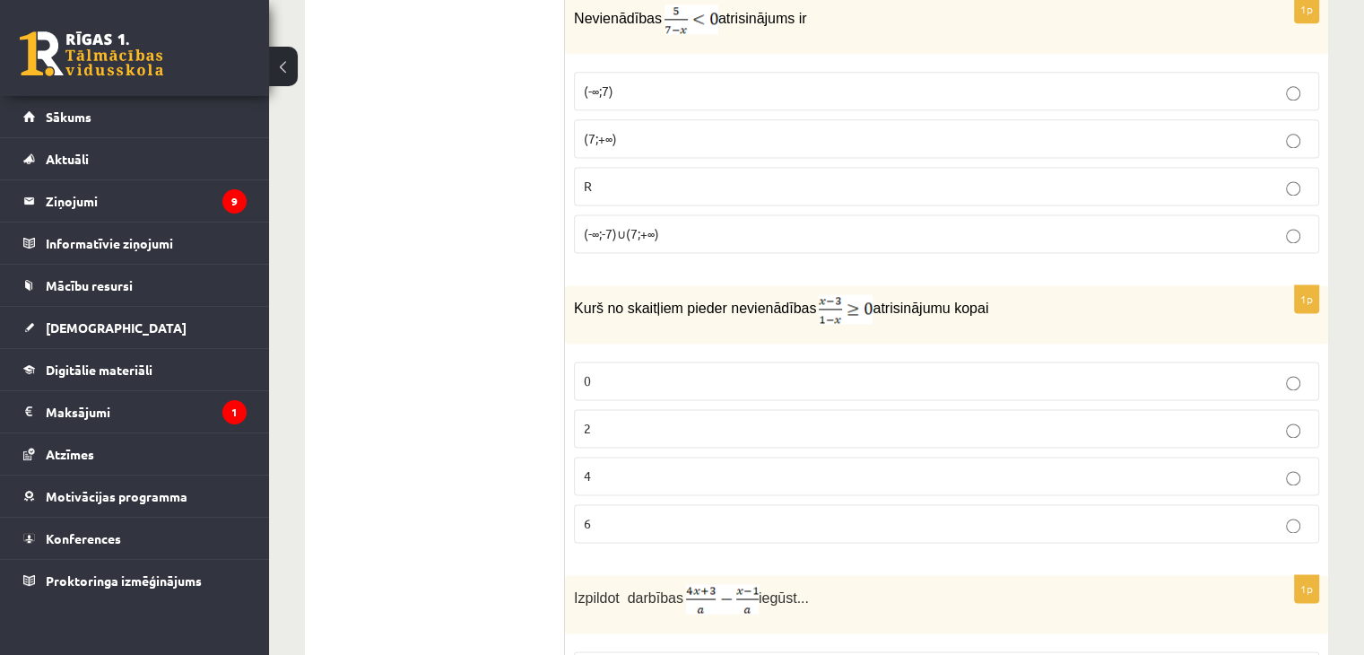
scroll to position [2421, 0]
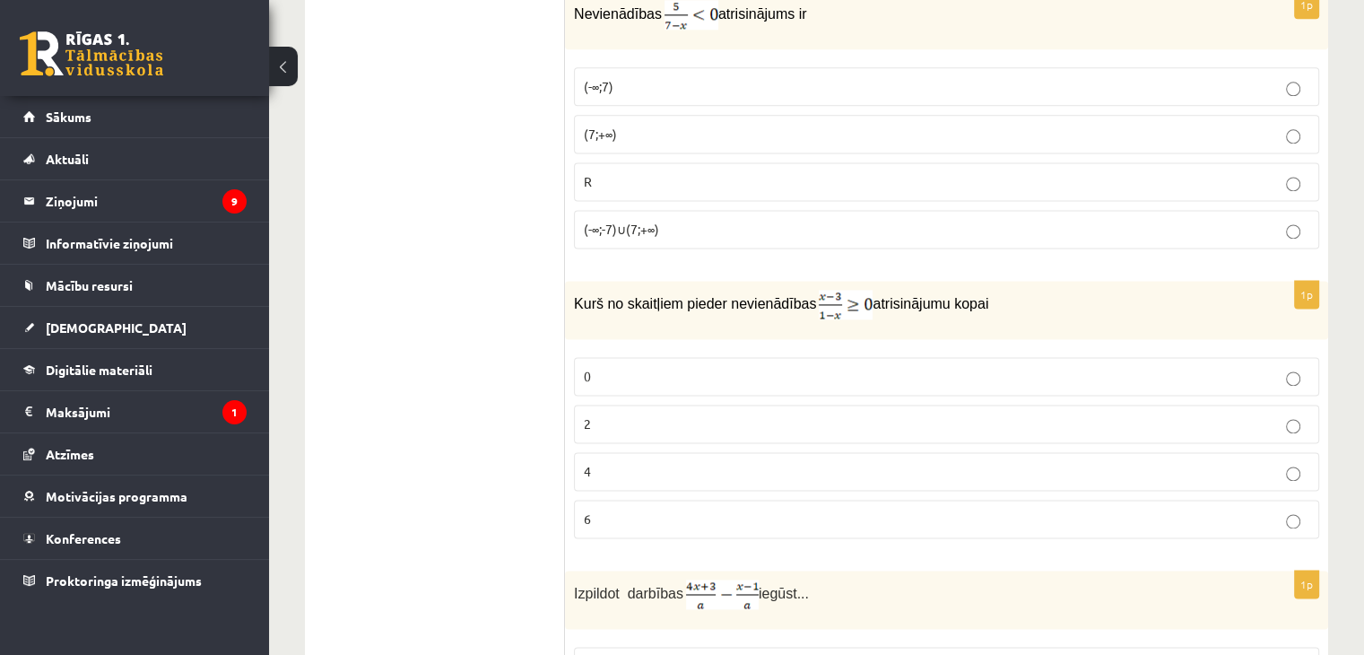
click at [699, 414] on p "2" at bounding box center [946, 423] width 725 height 19
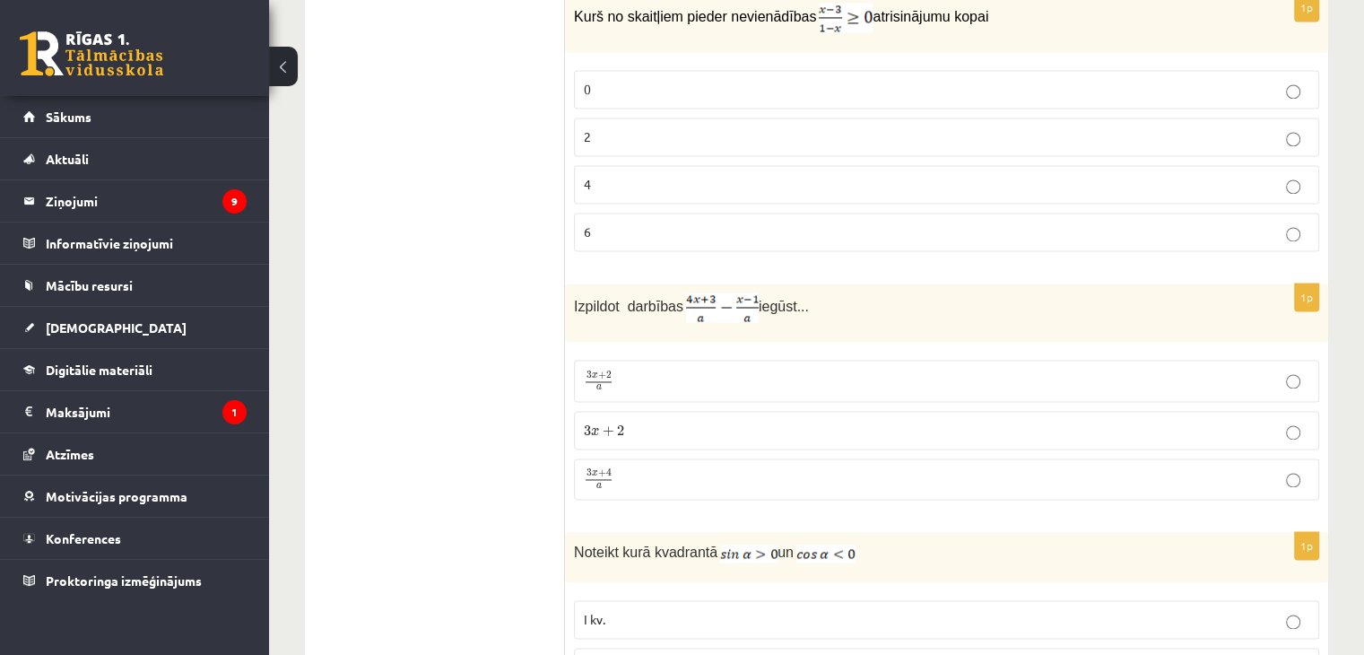
scroll to position [2780, 0]
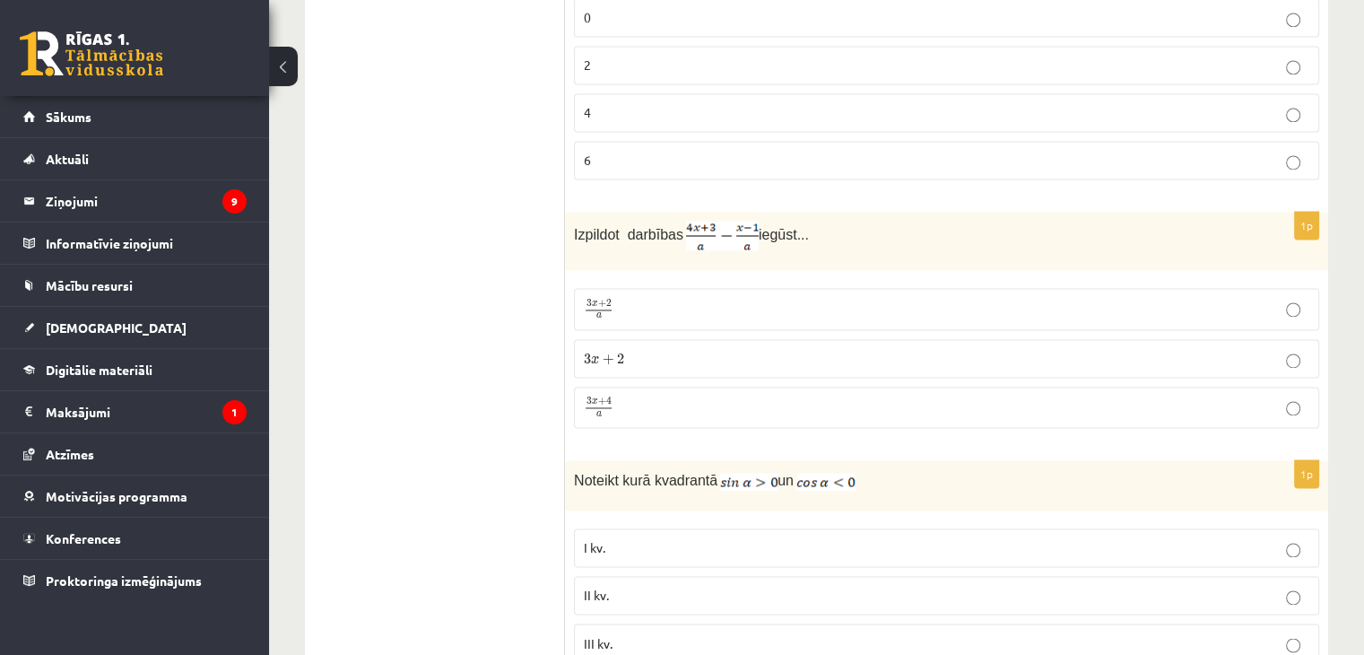
drag, startPoint x: 641, startPoint y: 394, endPoint x: 581, endPoint y: 342, distance: 79.5
click at [642, 396] on p "3 x + 4 a 3 x + 4 a" at bounding box center [946, 407] width 725 height 22
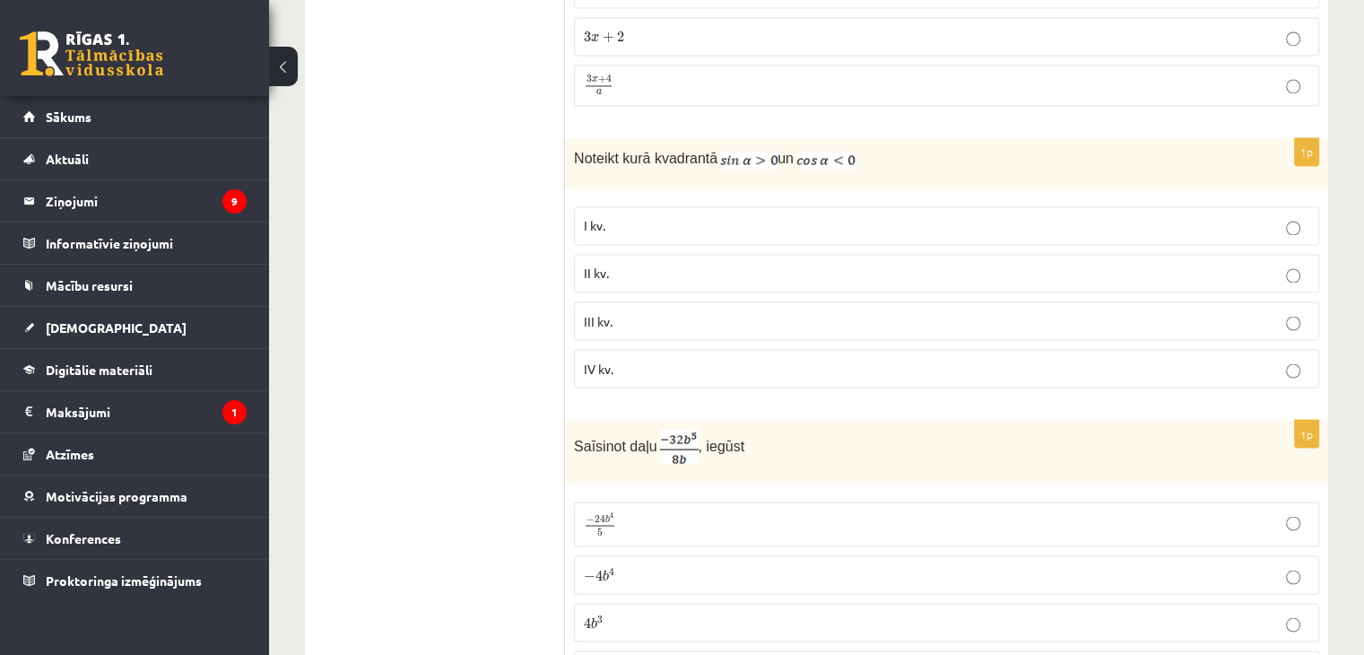
scroll to position [3139, 0]
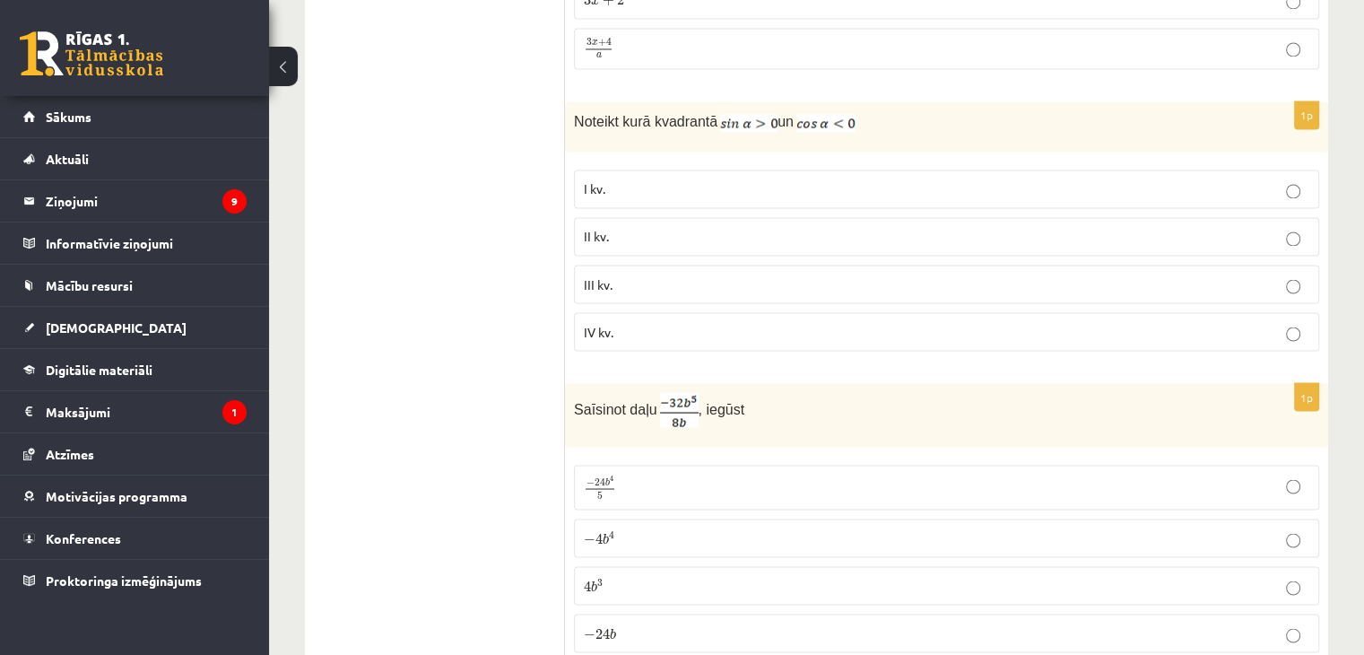
click at [706, 227] on p "II kv." at bounding box center [946, 236] width 725 height 19
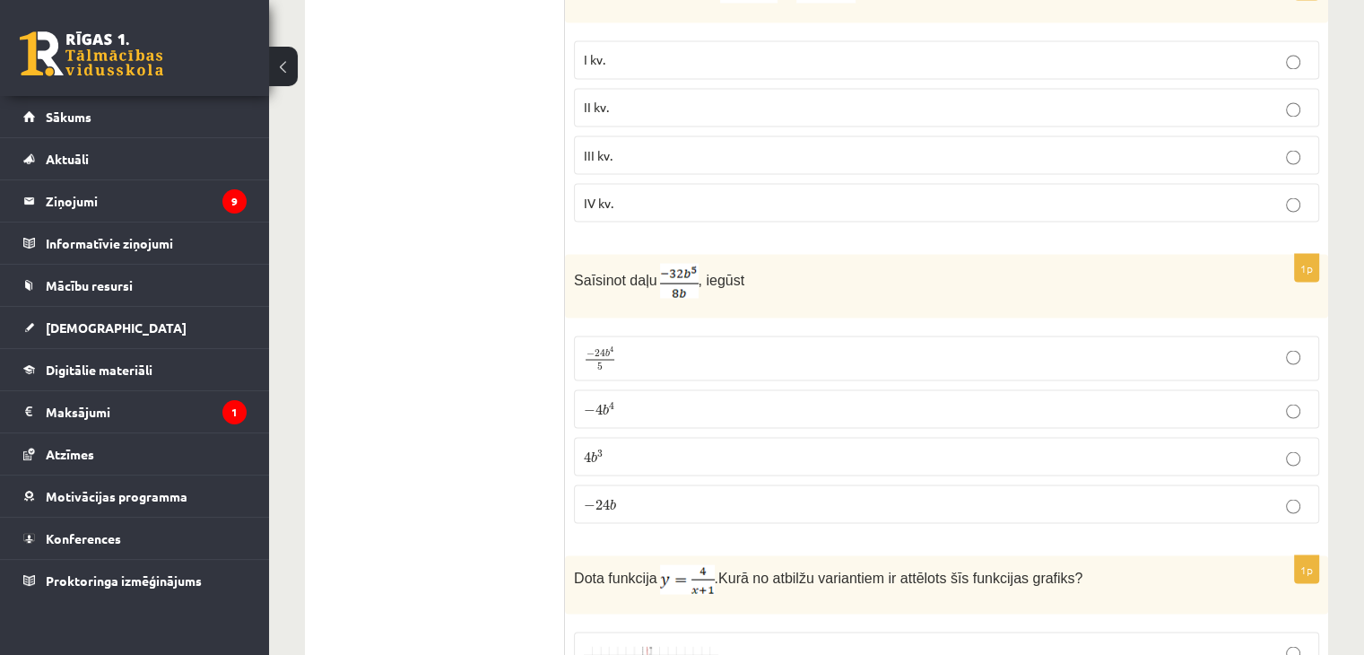
scroll to position [3318, 0]
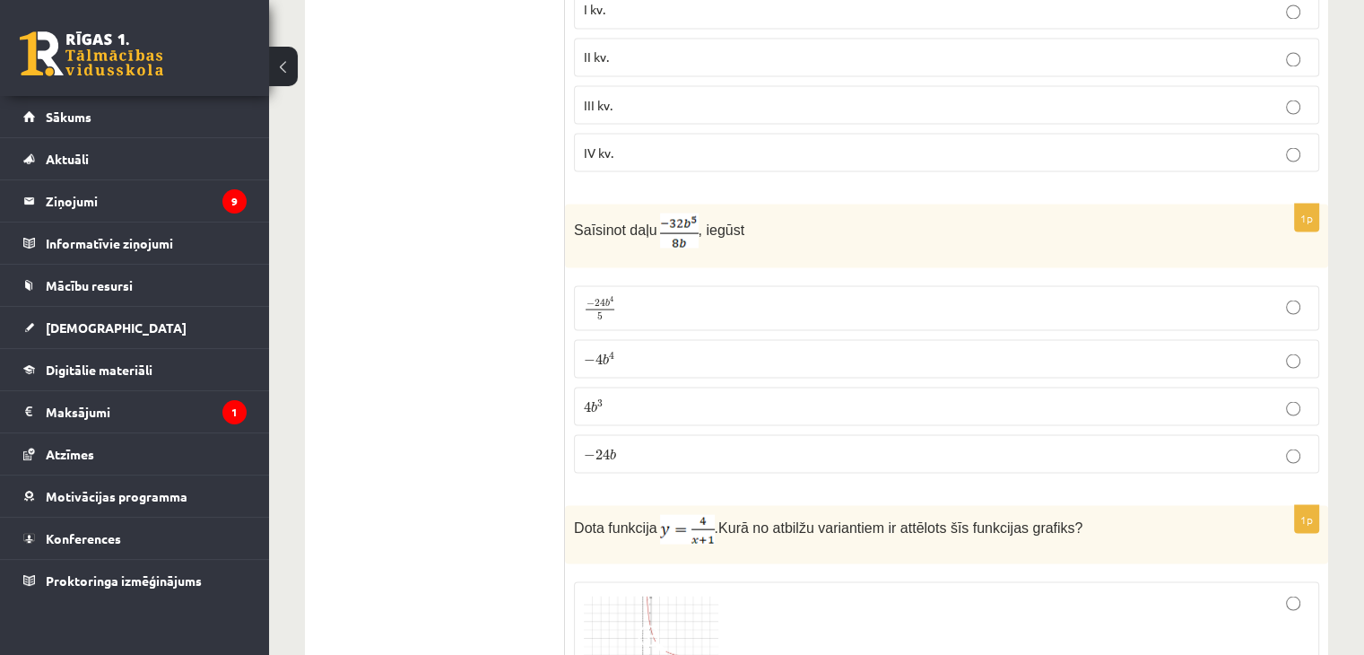
click at [666, 339] on label "− 4 b 4 − 4 b 4" at bounding box center [946, 358] width 745 height 39
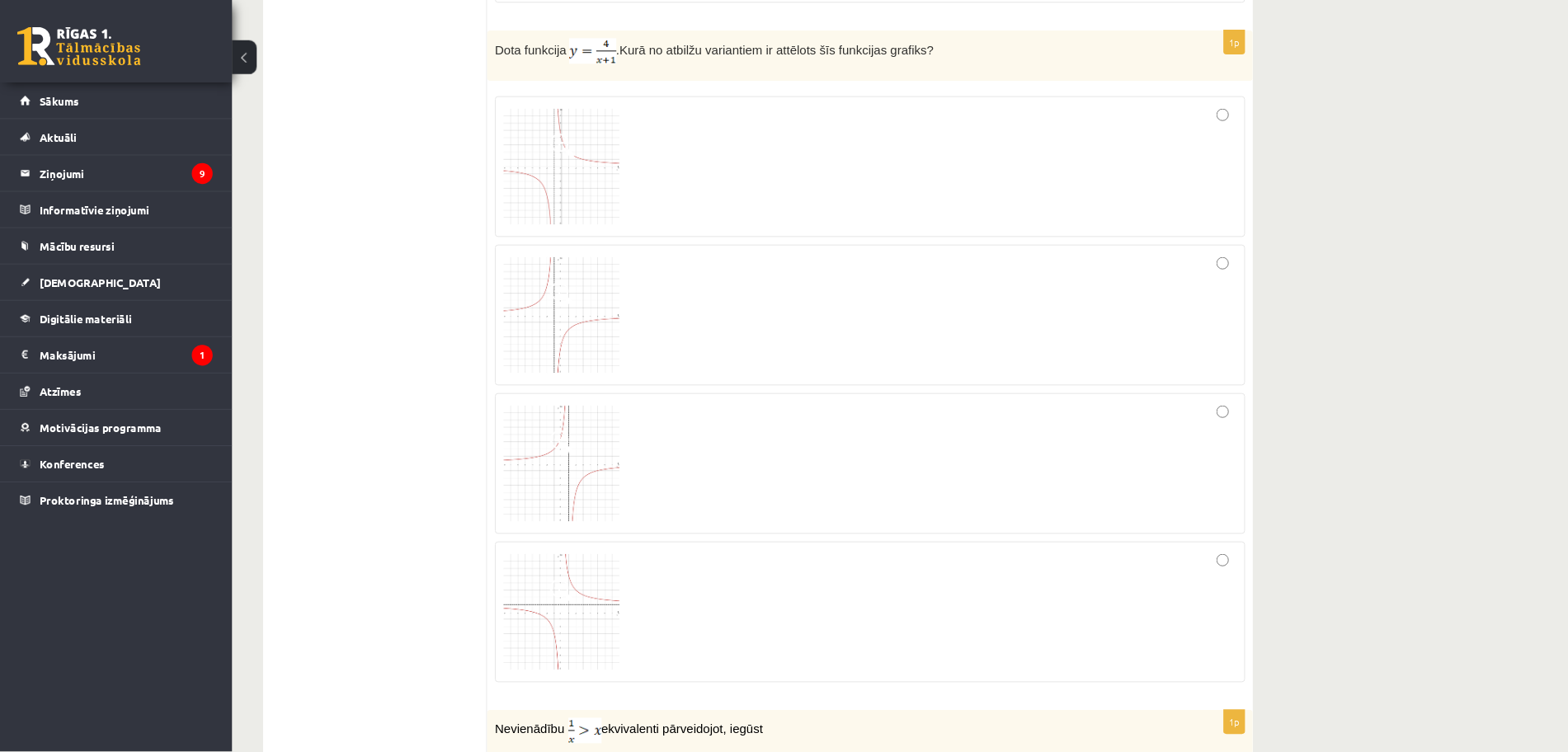
scroll to position [3463, 0]
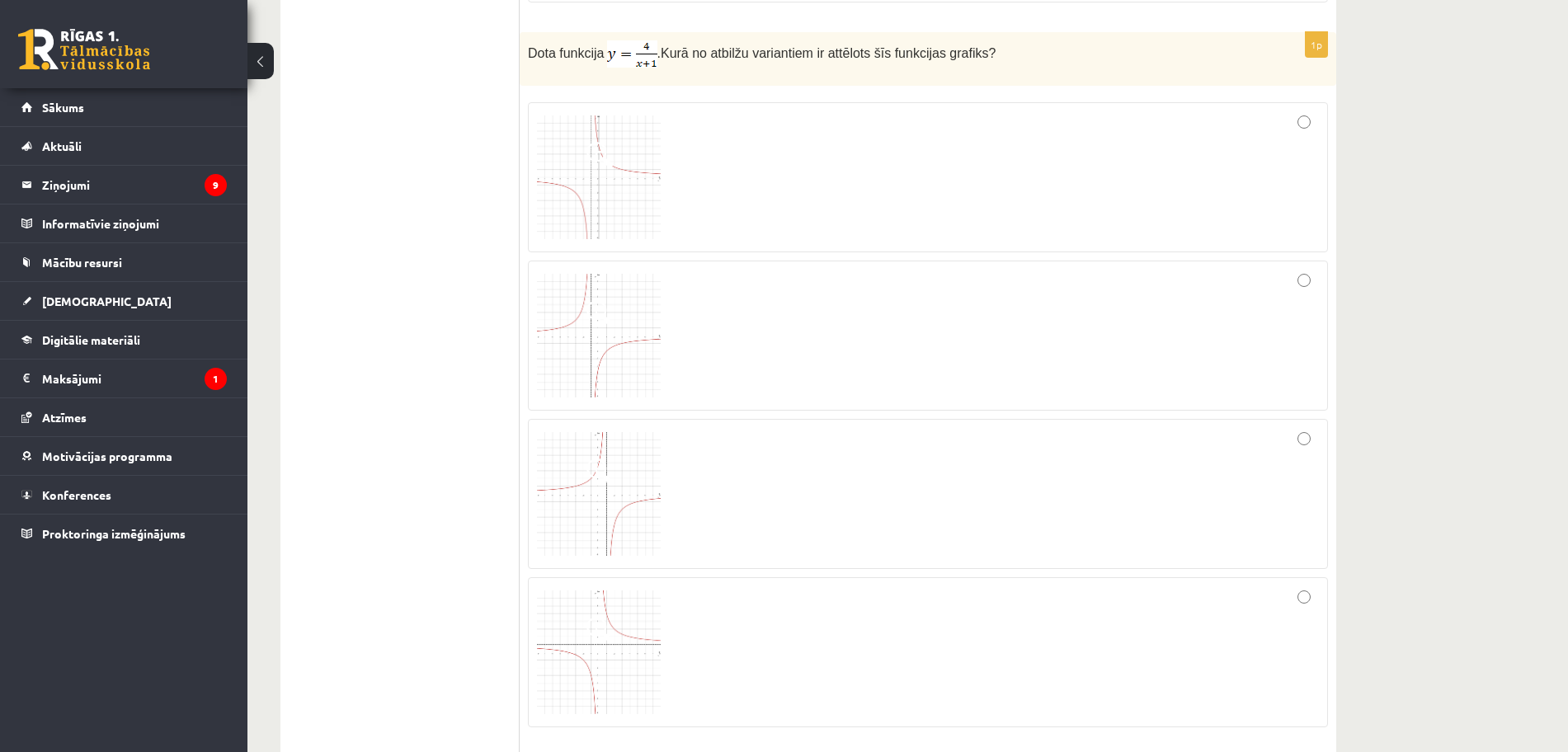
drag, startPoint x: 1245, startPoint y: 0, endPoint x: 395, endPoint y: 353, distance: 920.4
click at [827, 175] on div at bounding box center [928, 177] width 782 height 131
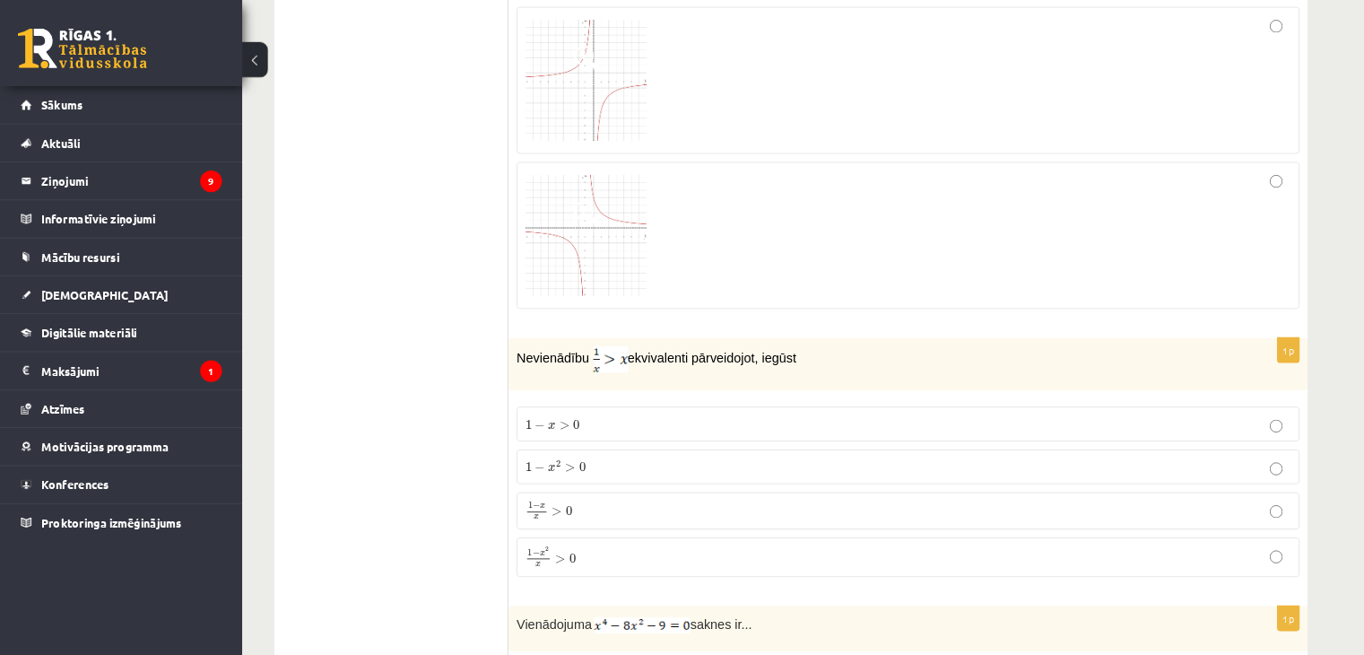
scroll to position [4216, 0]
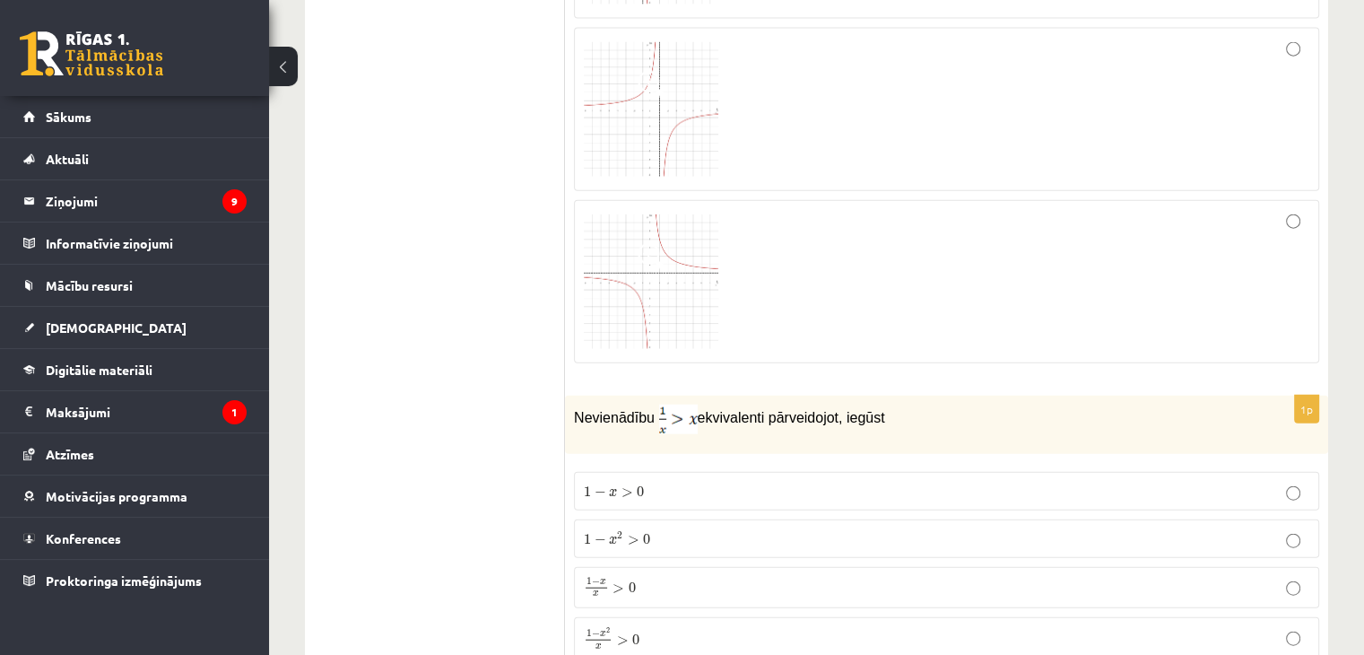
click at [477, 299] on ul "Tests Izvērtējums!" at bounding box center [444, 665] width 242 height 9119
click at [462, 291] on ul "Tests Izvērtējums!" at bounding box center [444, 665] width 242 height 9119
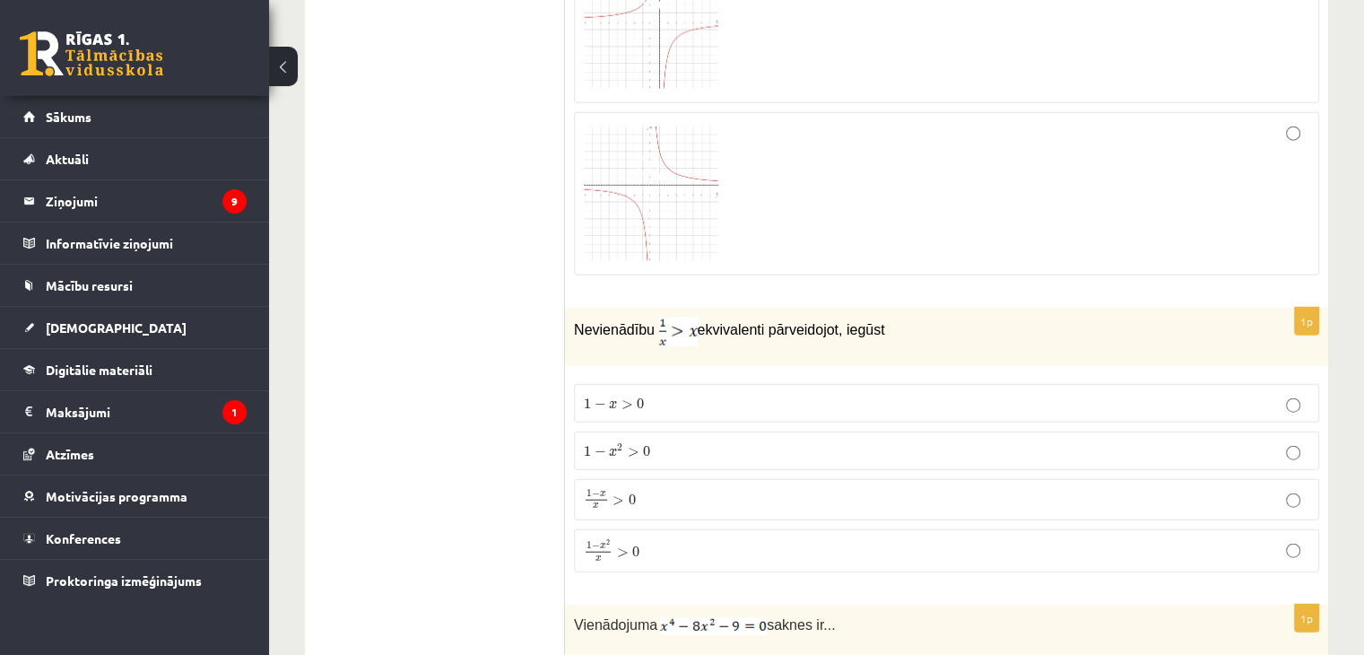
scroll to position [4305, 0]
click at [624, 546] on span ">" at bounding box center [623, 550] width 12 height 9
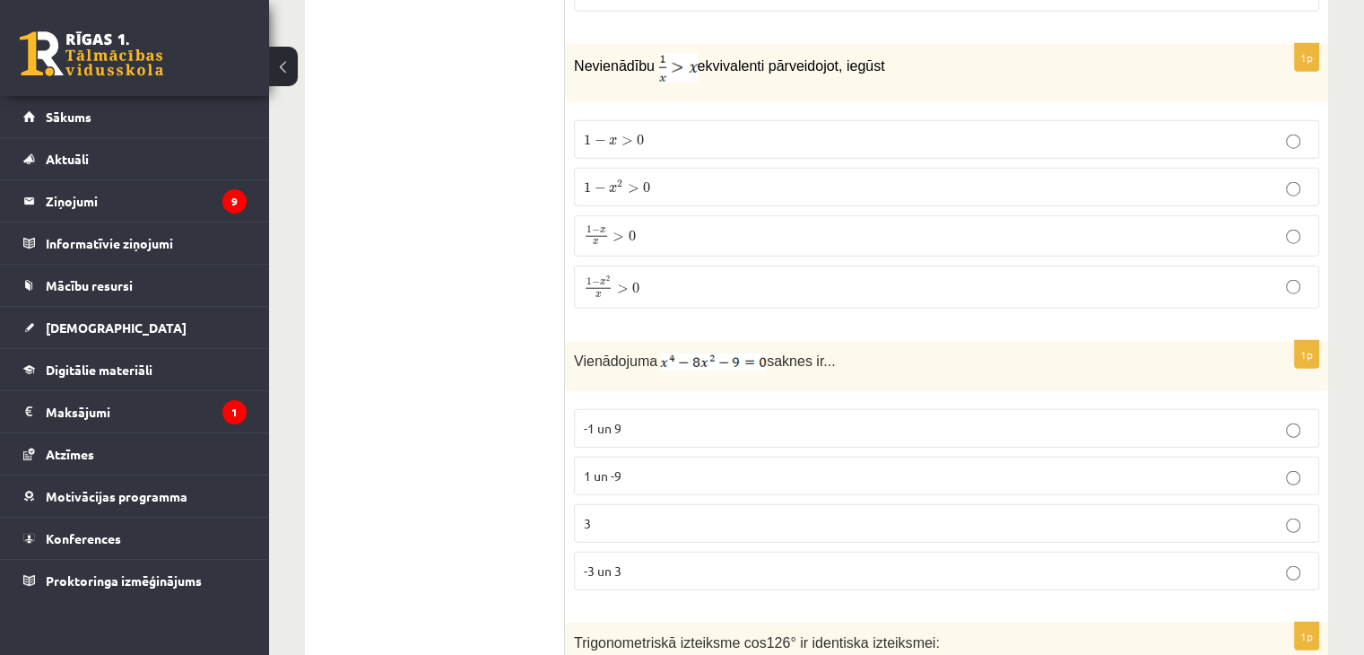
scroll to position [4574, 0]
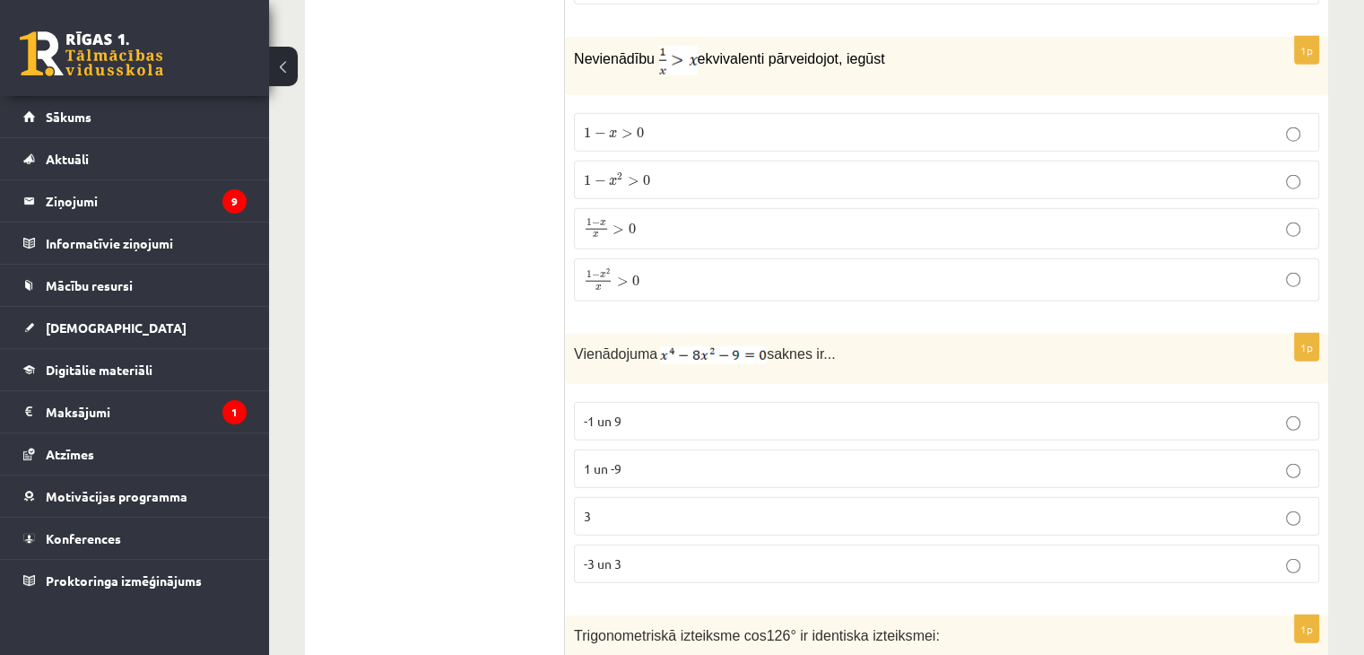
click at [641, 554] on p "-3 un 3" at bounding box center [946, 563] width 725 height 19
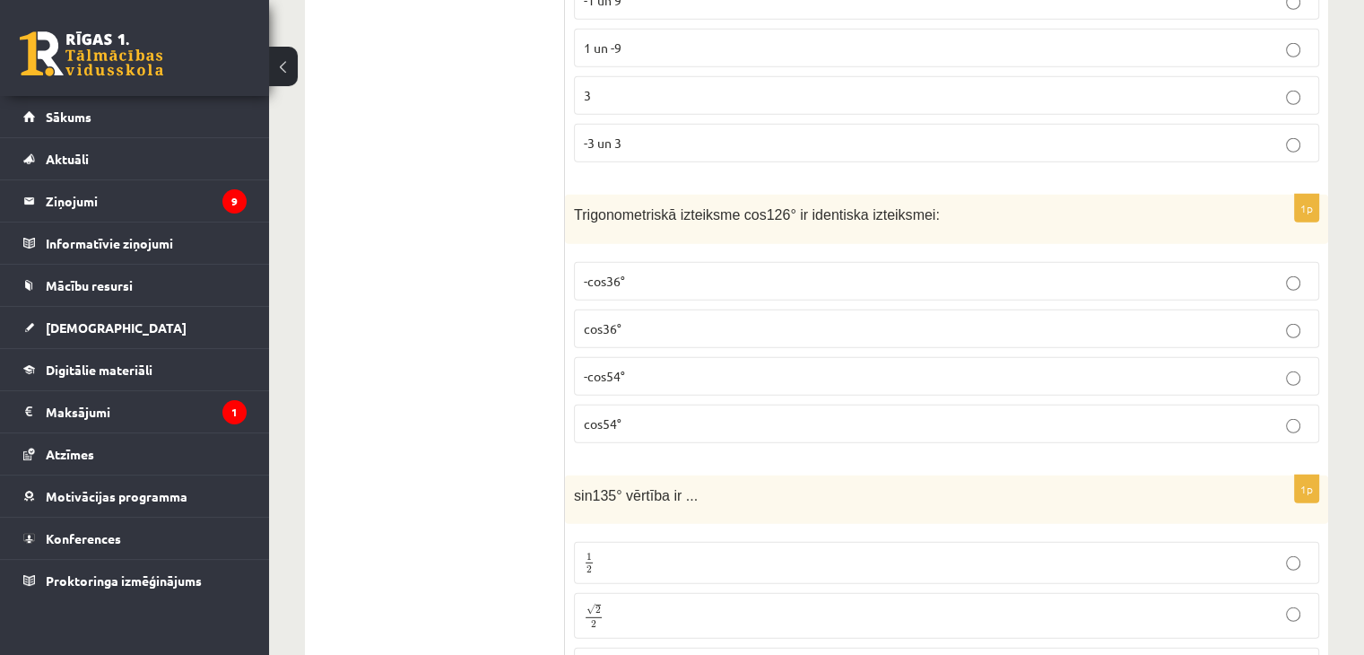
scroll to position [5023, 0]
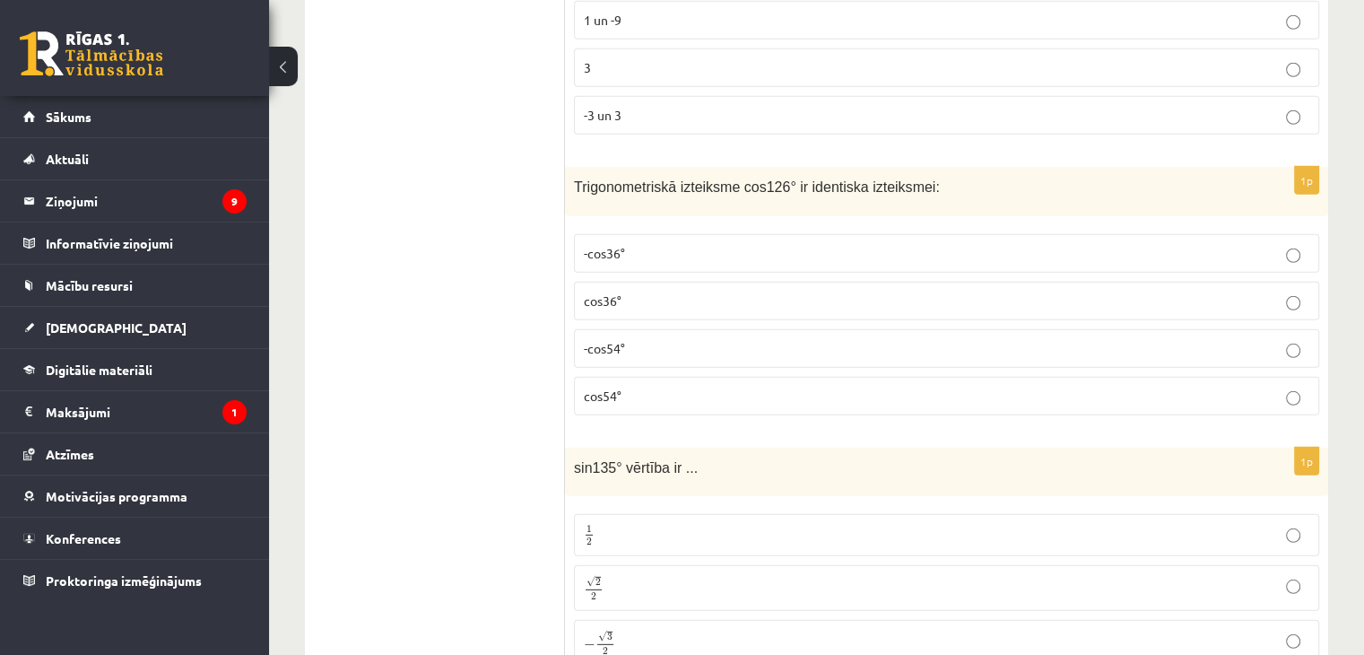
click at [639, 339] on p "-cos54°" at bounding box center [946, 348] width 725 height 19
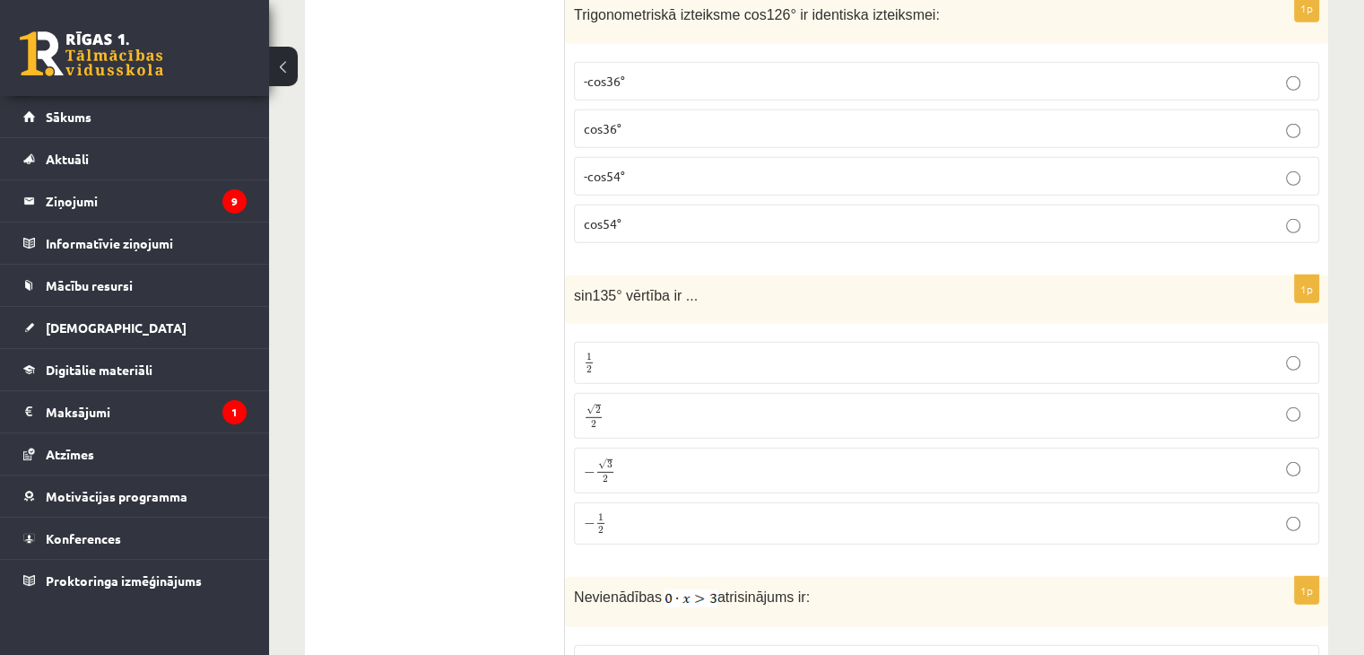
scroll to position [5202, 0]
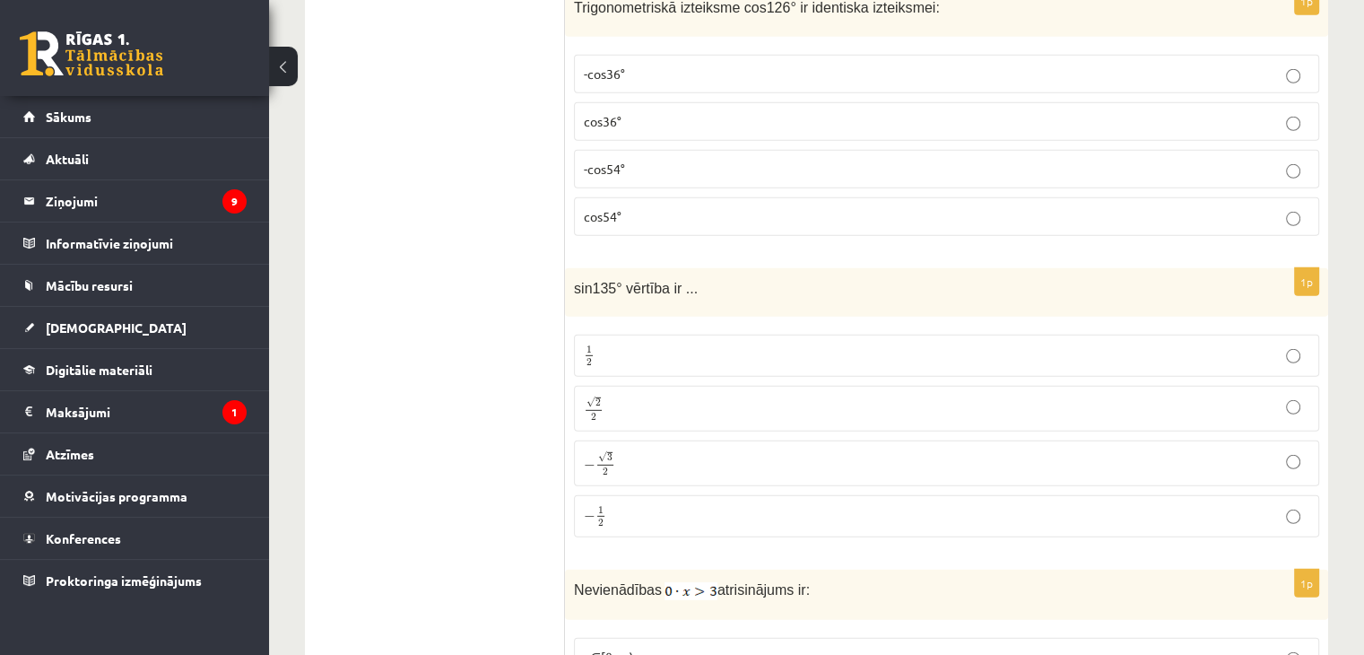
click at [632, 395] on p "√ 2 2 2 2" at bounding box center [946, 408] width 725 height 26
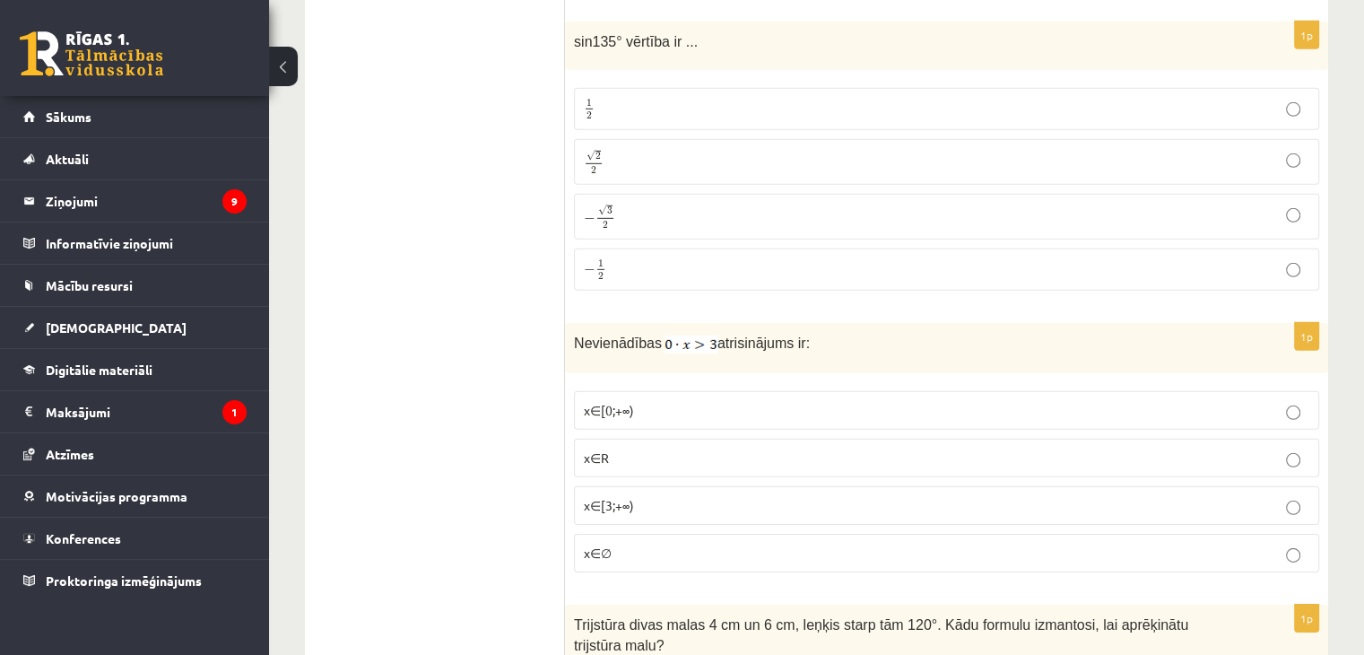
scroll to position [5471, 0]
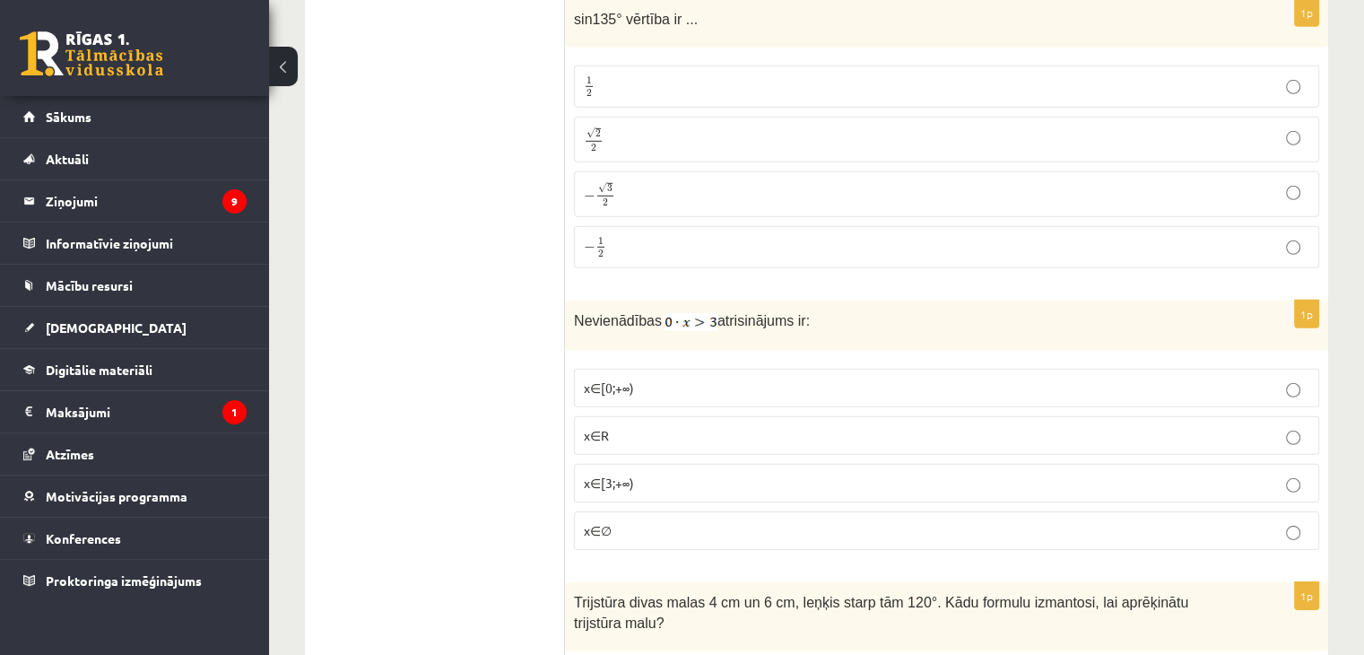
click at [636, 521] on p "x∈∅" at bounding box center [946, 530] width 725 height 19
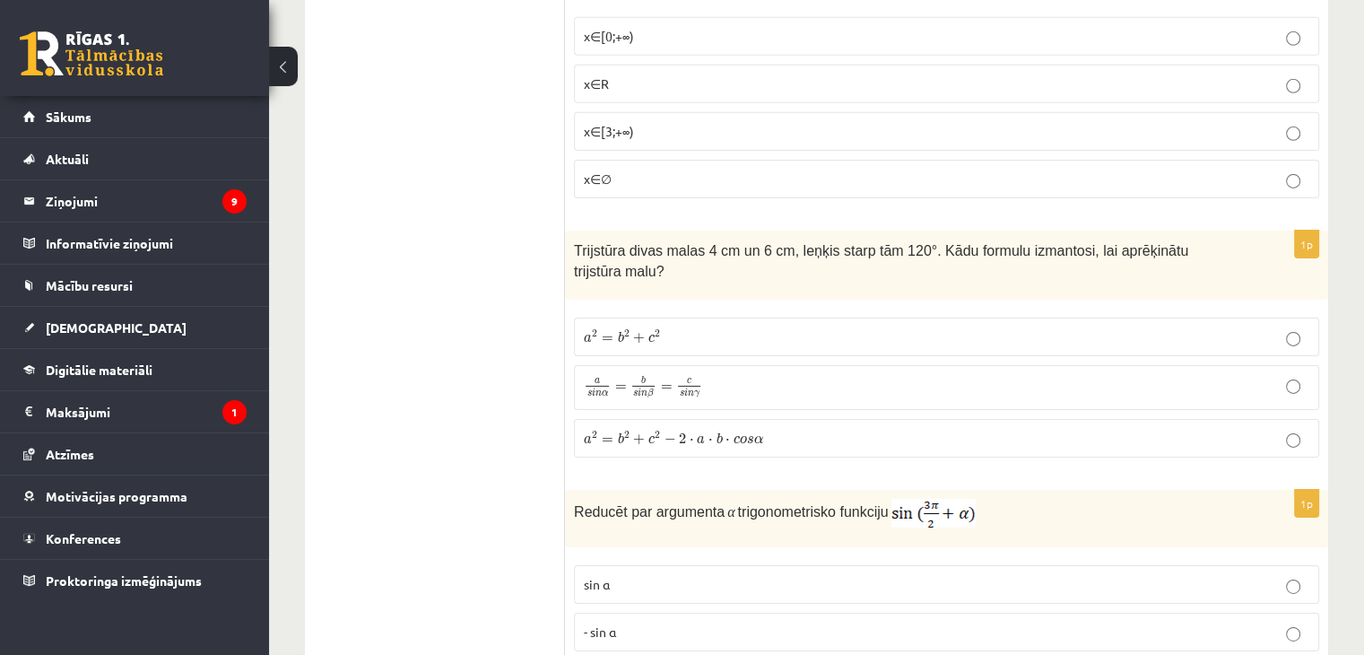
scroll to position [5830, 0]
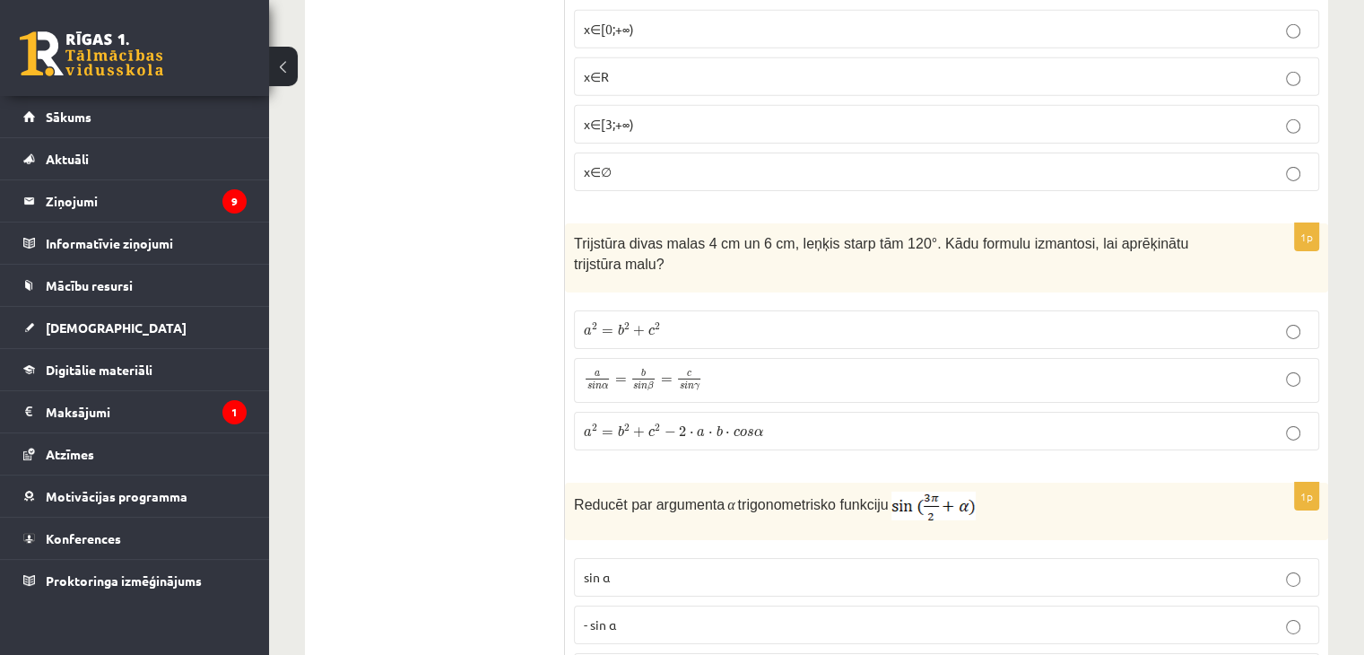
click at [713, 424] on span "a 2 = b 2 + c 2 − 2 ⋅ a ⋅ b ⋅ c o s α" at bounding box center [673, 430] width 179 height 13
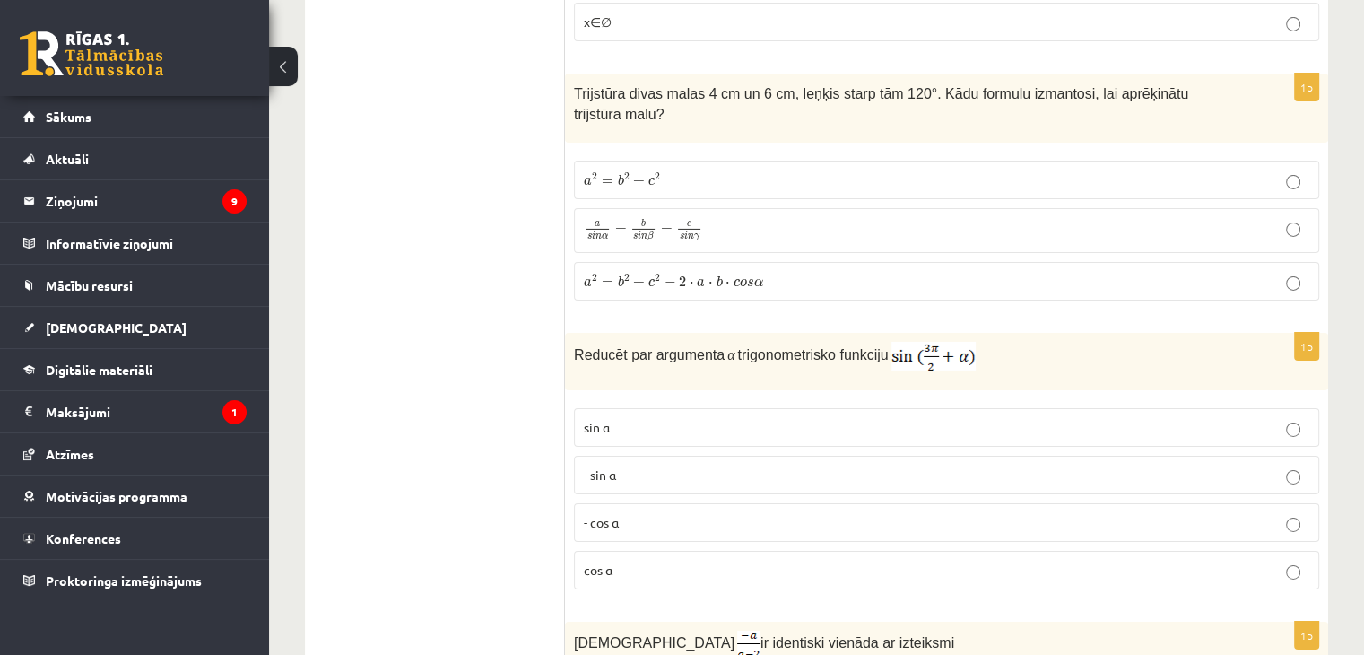
scroll to position [6009, 0]
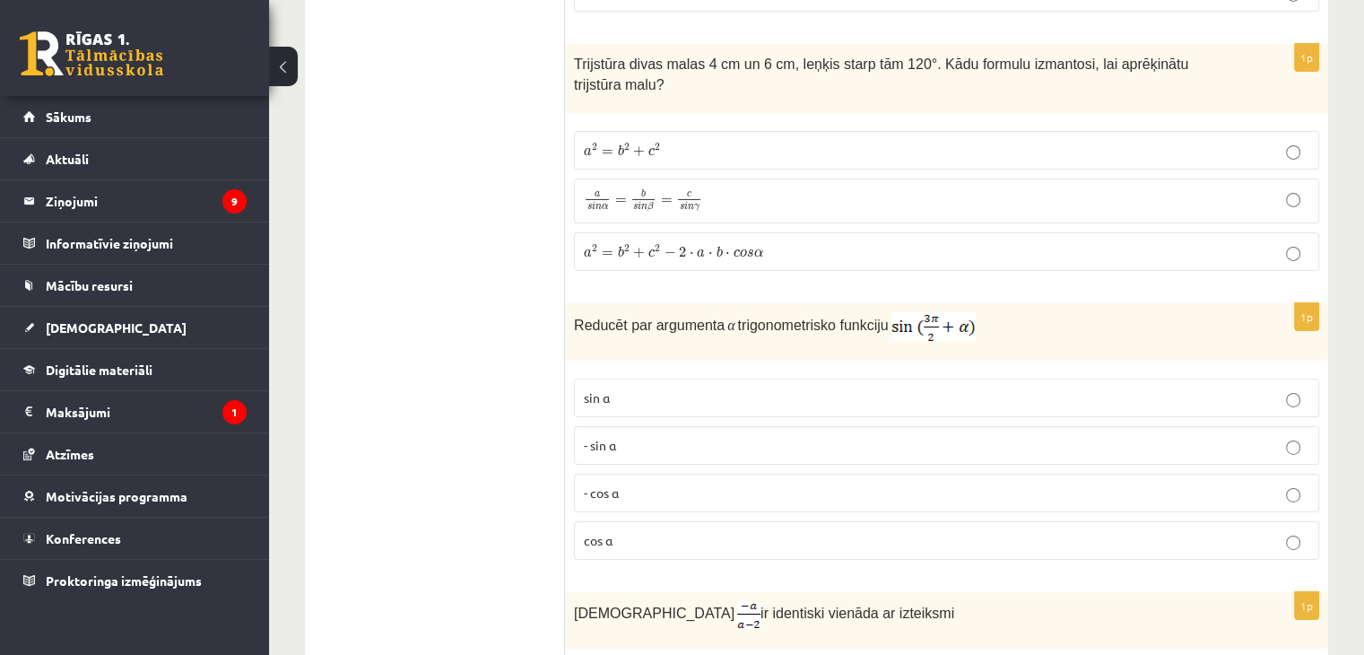
click at [649, 483] on p "- cos ⁡α" at bounding box center [946, 492] width 725 height 19
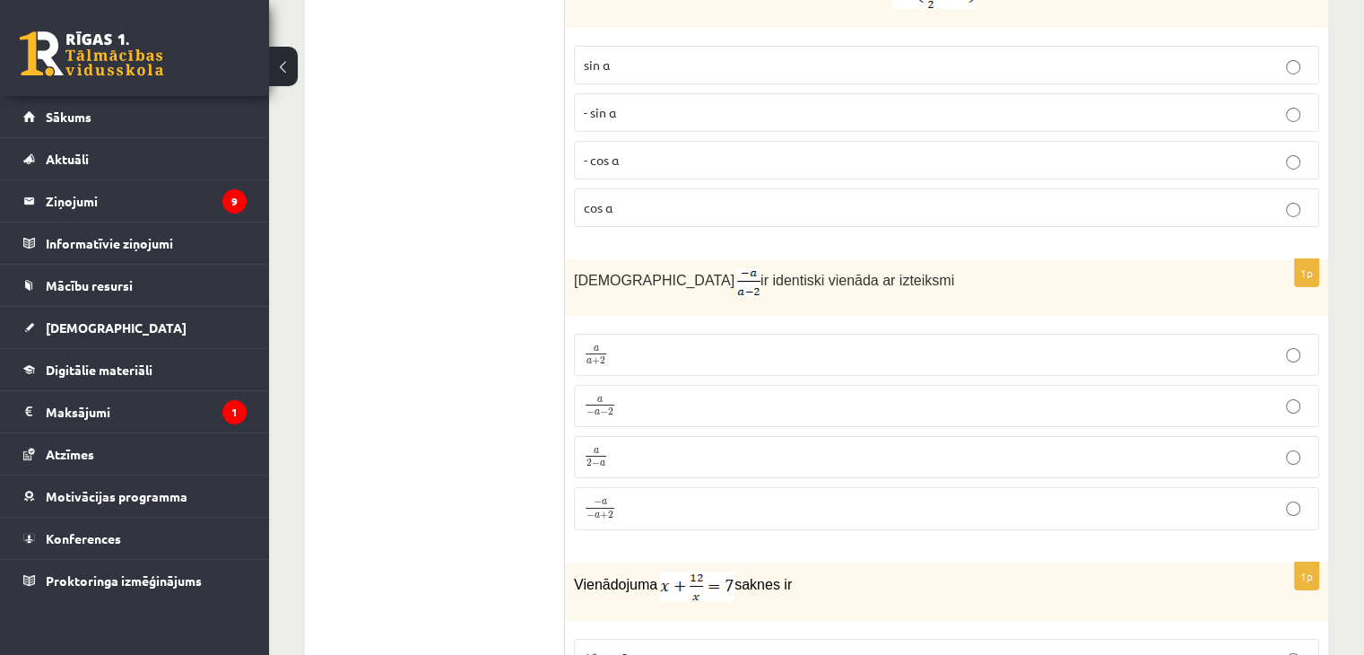
scroll to position [6368, 0]
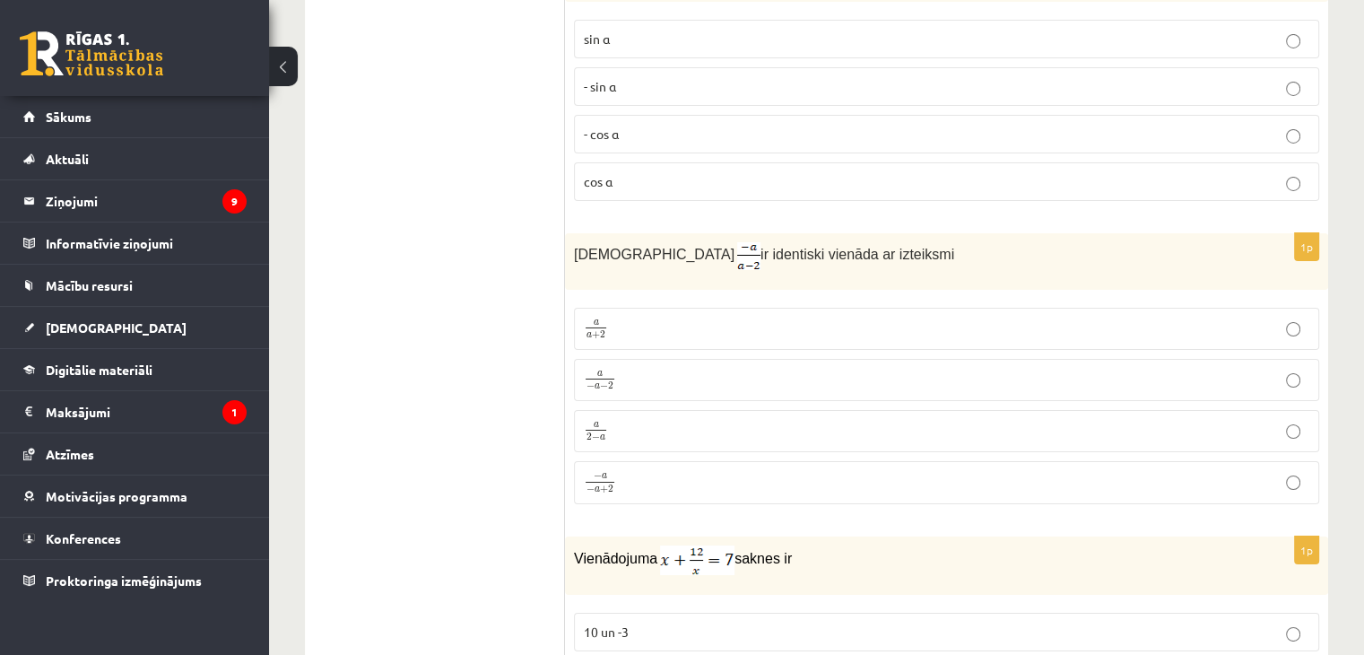
click at [695, 420] on p "a 2 − a a 2 − a" at bounding box center [946, 431] width 725 height 22
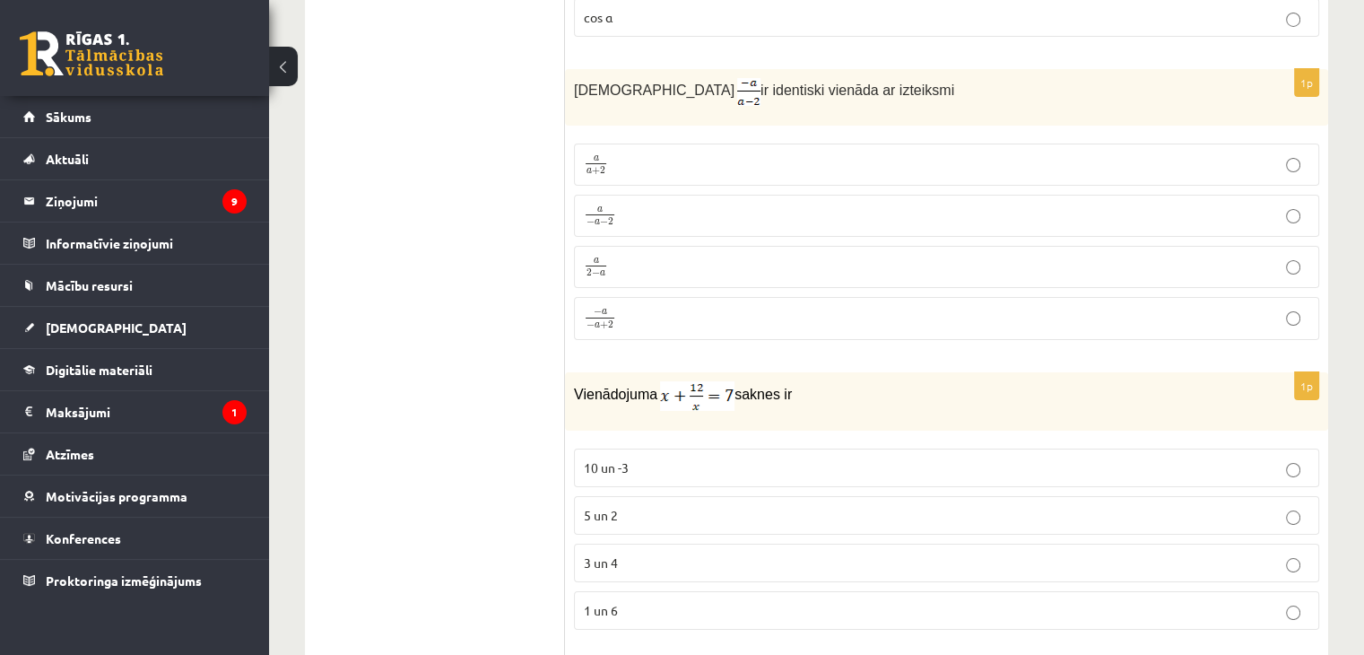
scroll to position [6547, 0]
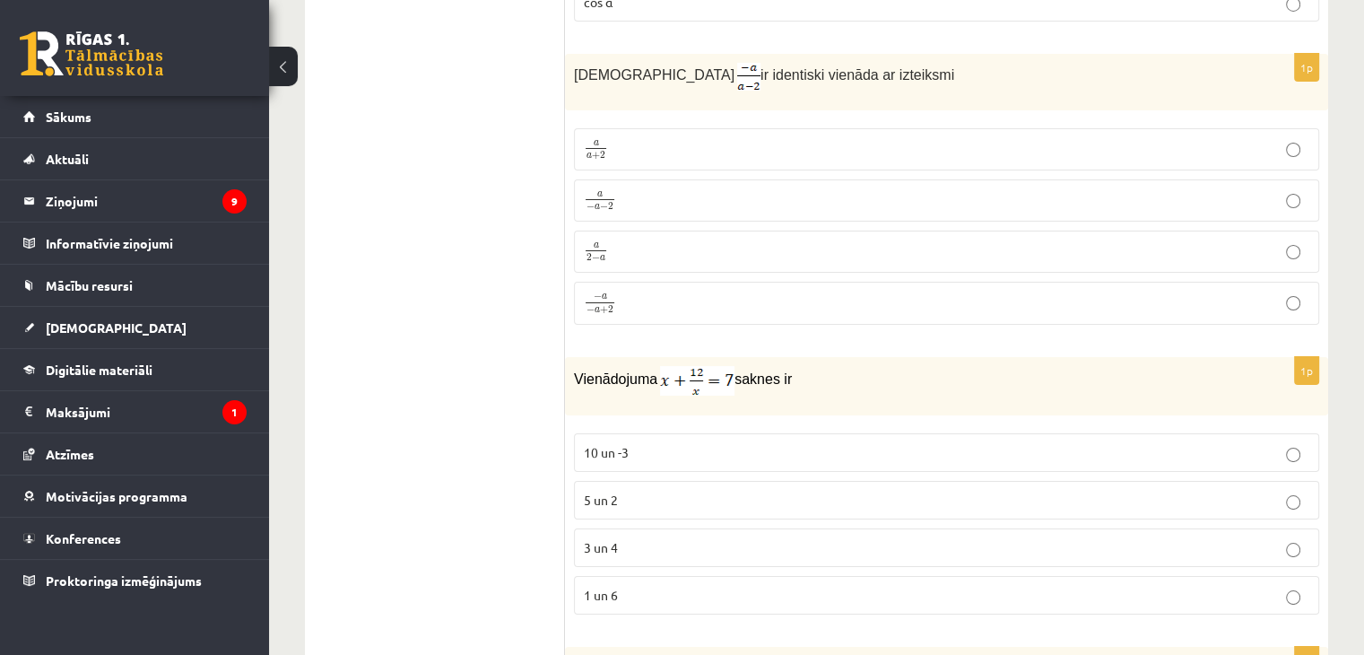
click at [635, 538] on p "3 un 4" at bounding box center [946, 547] width 725 height 19
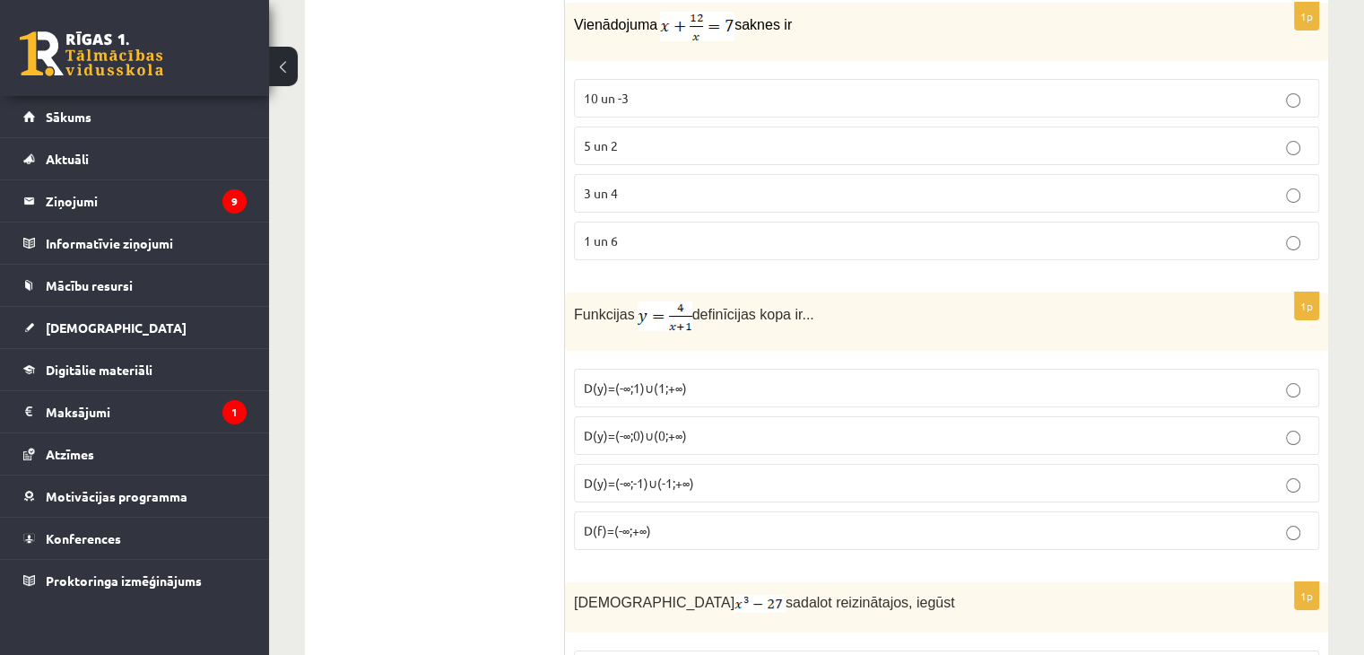
scroll to position [6906, 0]
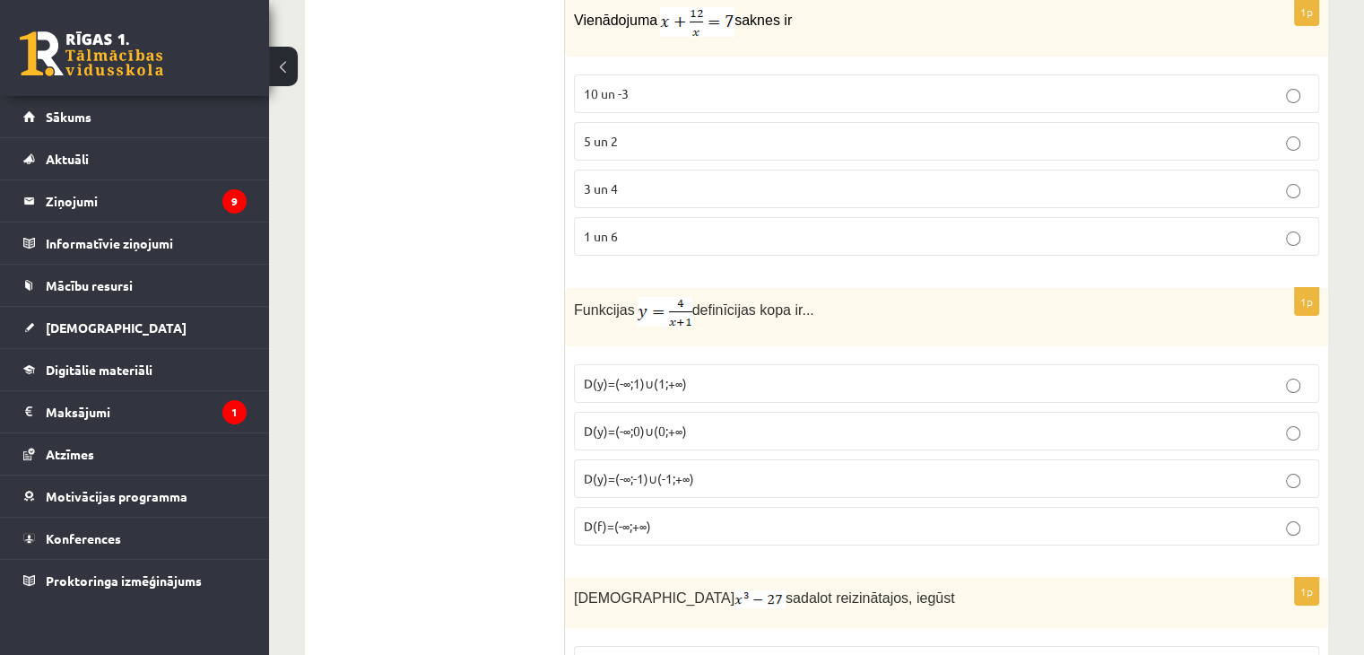
click at [703, 469] on p "D(y)=(-∞;-1)∪(-1;+∞)" at bounding box center [946, 478] width 725 height 19
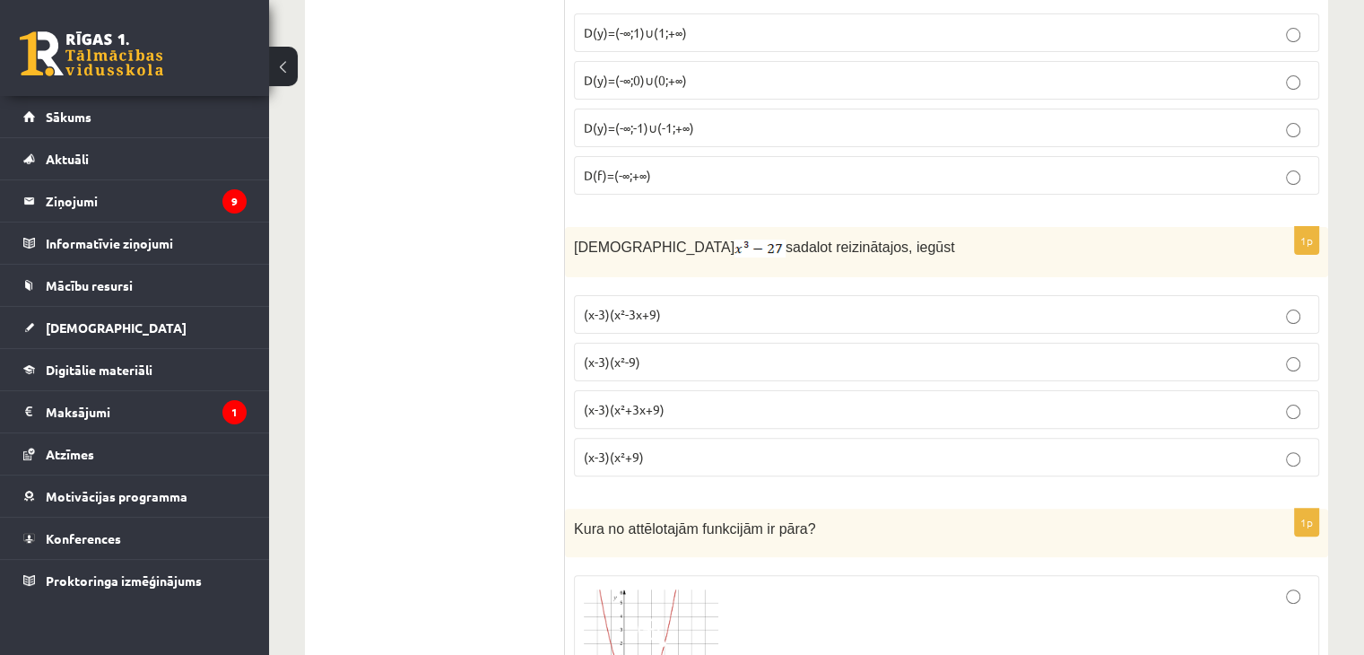
scroll to position [7265, 0]
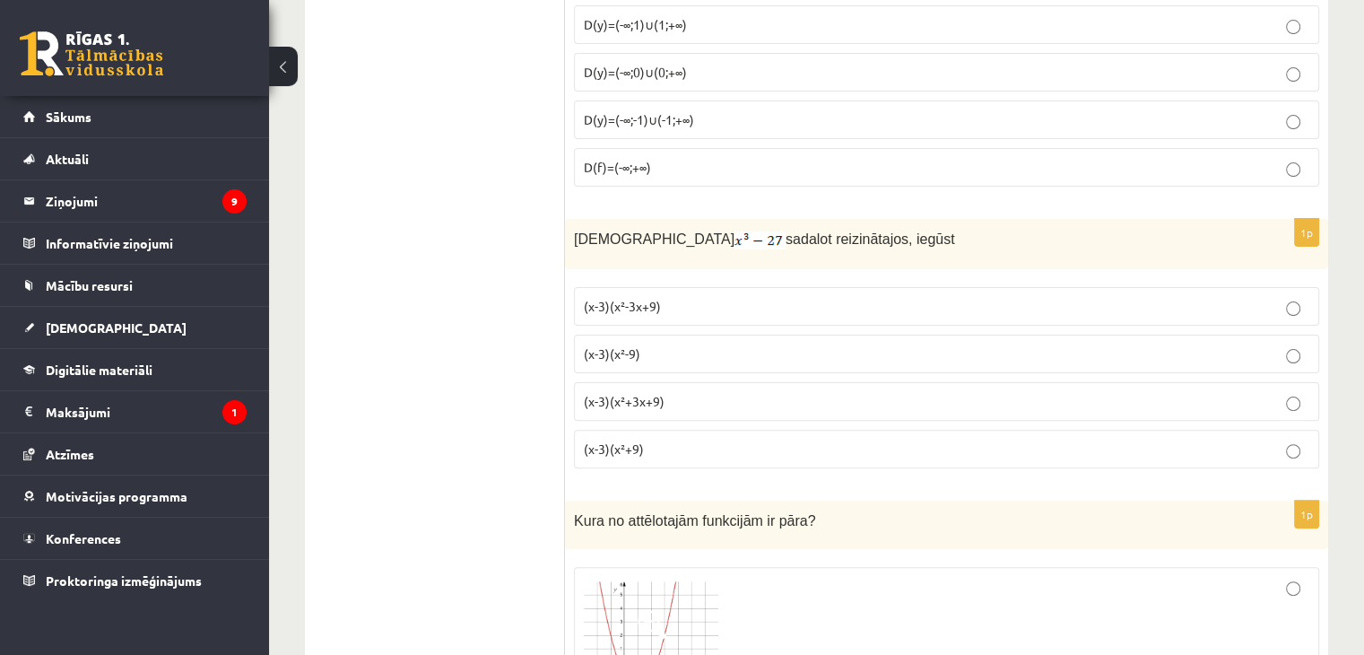
click at [646, 393] on span "(x-3)(x²+3x+9)" at bounding box center [624, 401] width 81 height 16
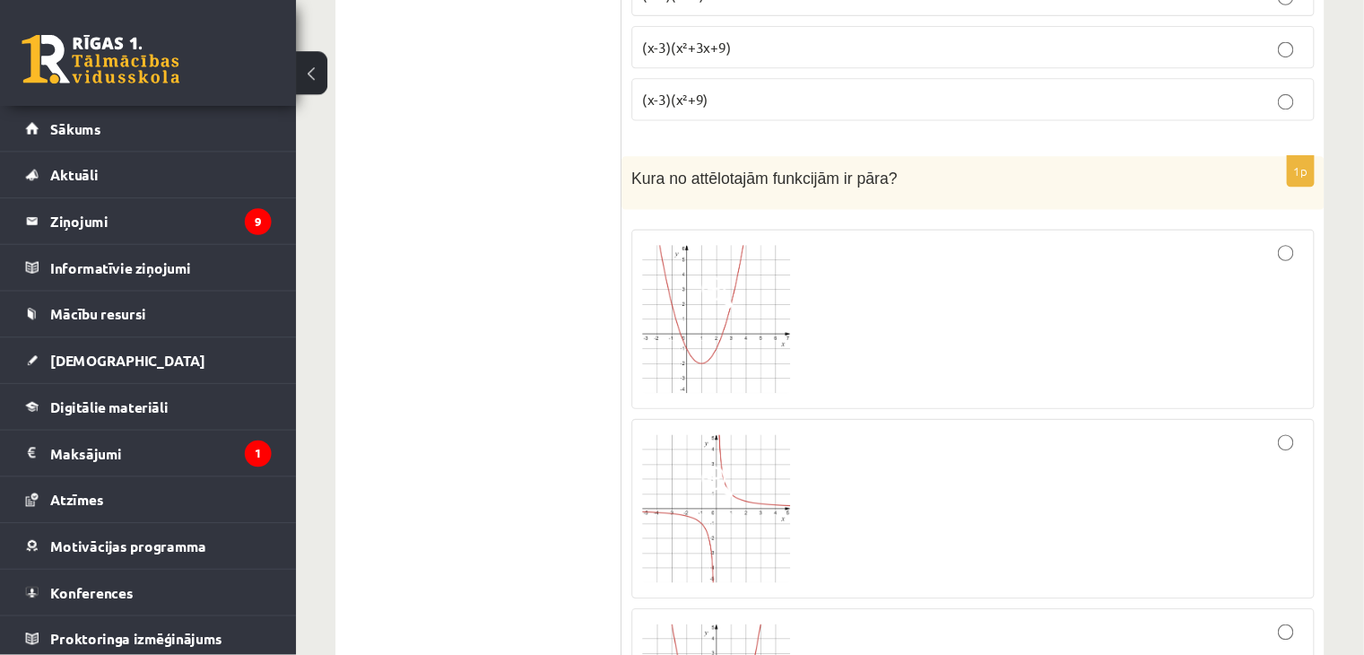
scroll to position [7623, 0]
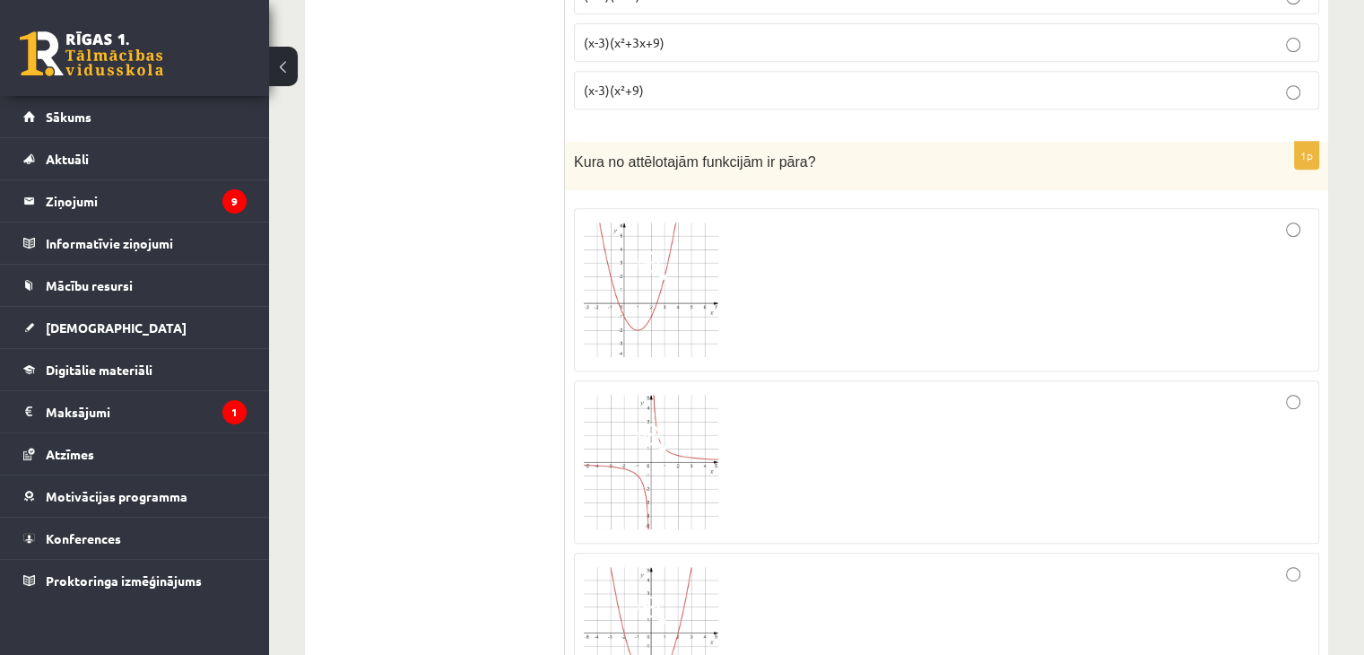
click at [769, 562] on div at bounding box center [946, 633] width 725 height 142
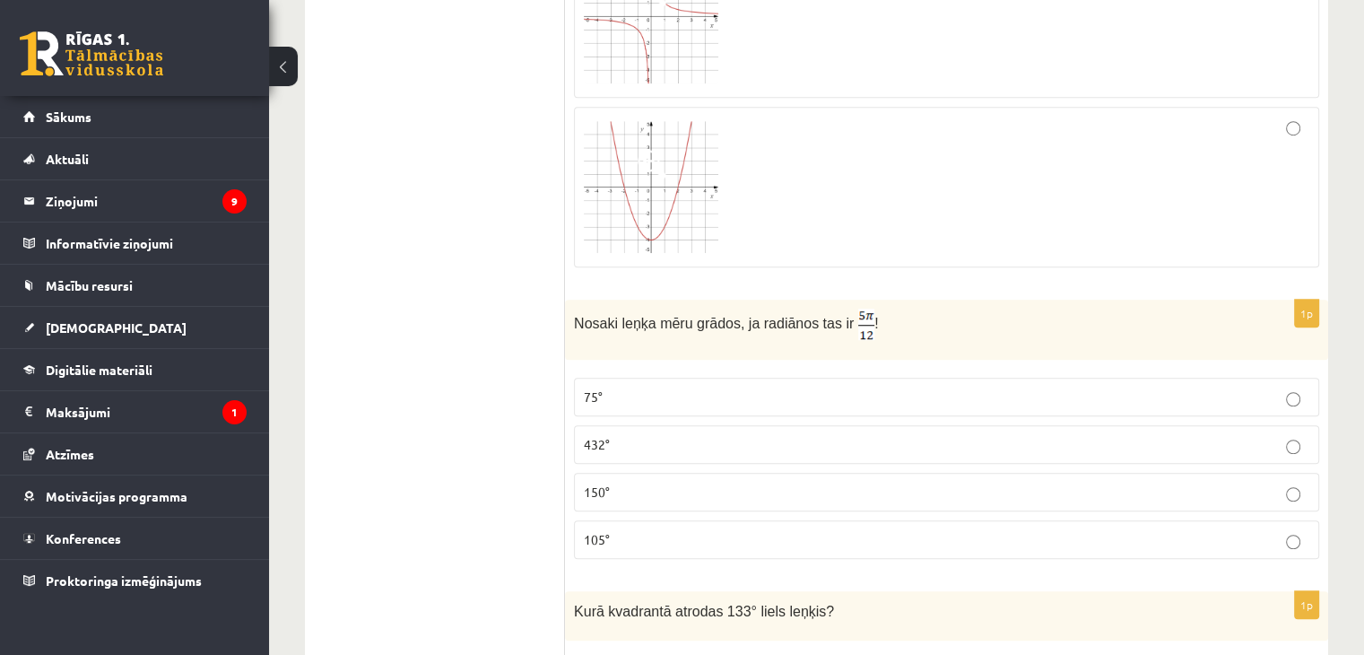
scroll to position [8072, 0]
click at [707, 385] on p "75°" at bounding box center [946, 394] width 725 height 19
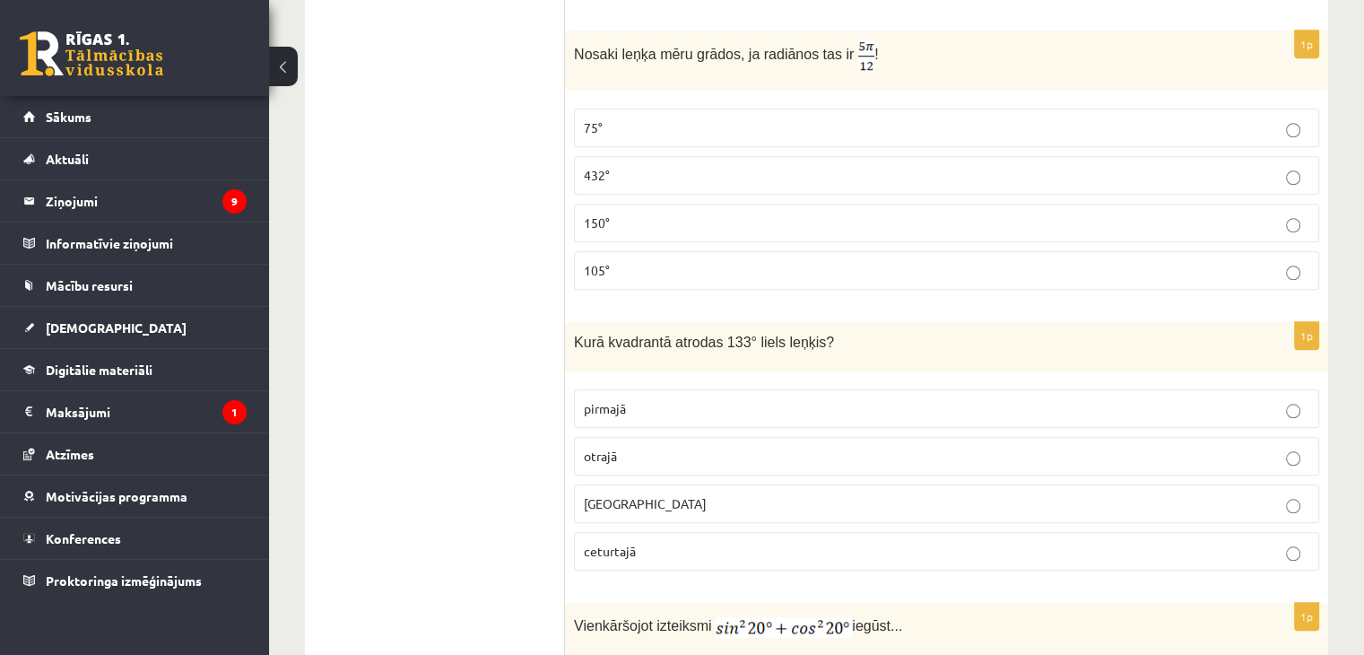
scroll to position [8341, 0]
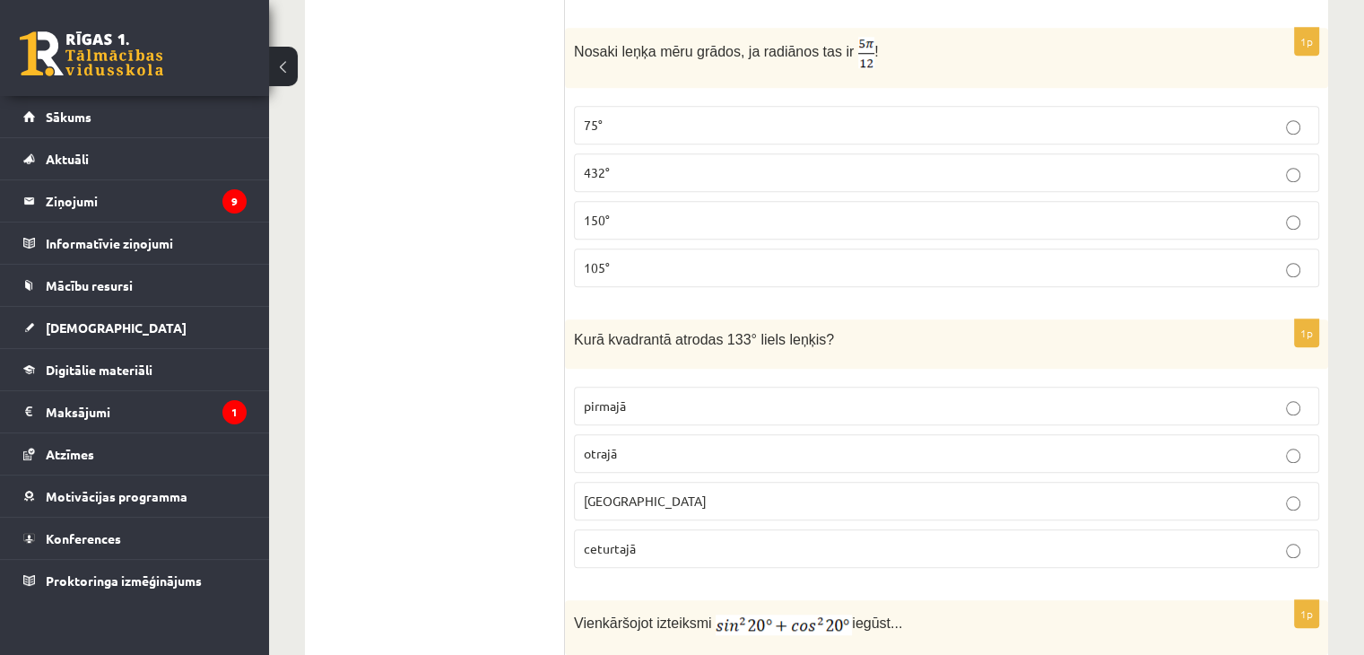
click at [735, 444] on p "otrajā" at bounding box center [946, 453] width 725 height 19
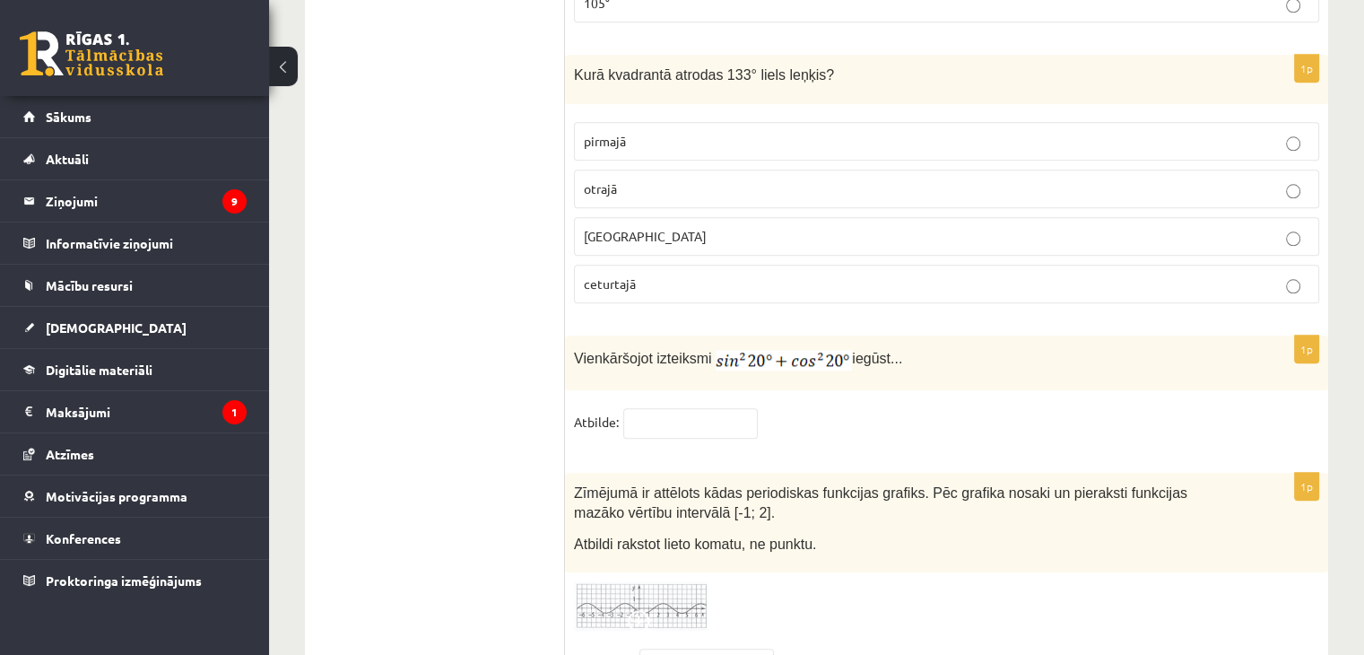
scroll to position [8610, 0]
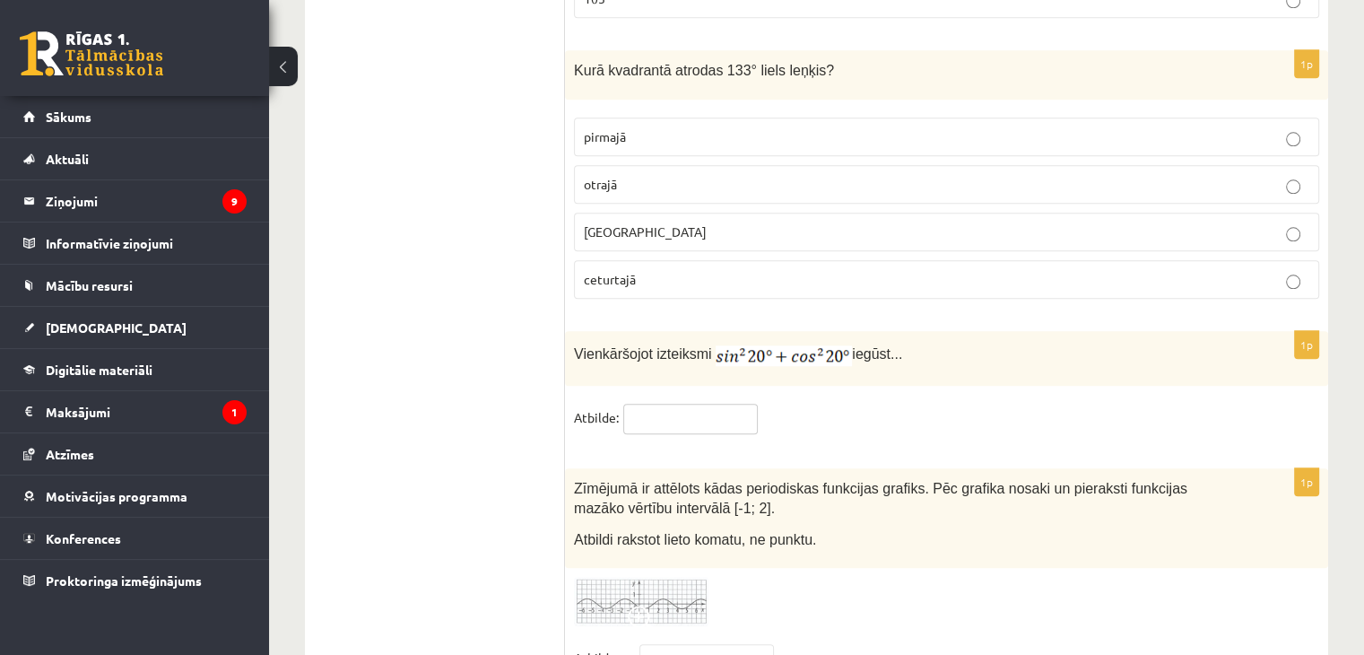
click at [693, 404] on input "text" at bounding box center [690, 419] width 135 height 30
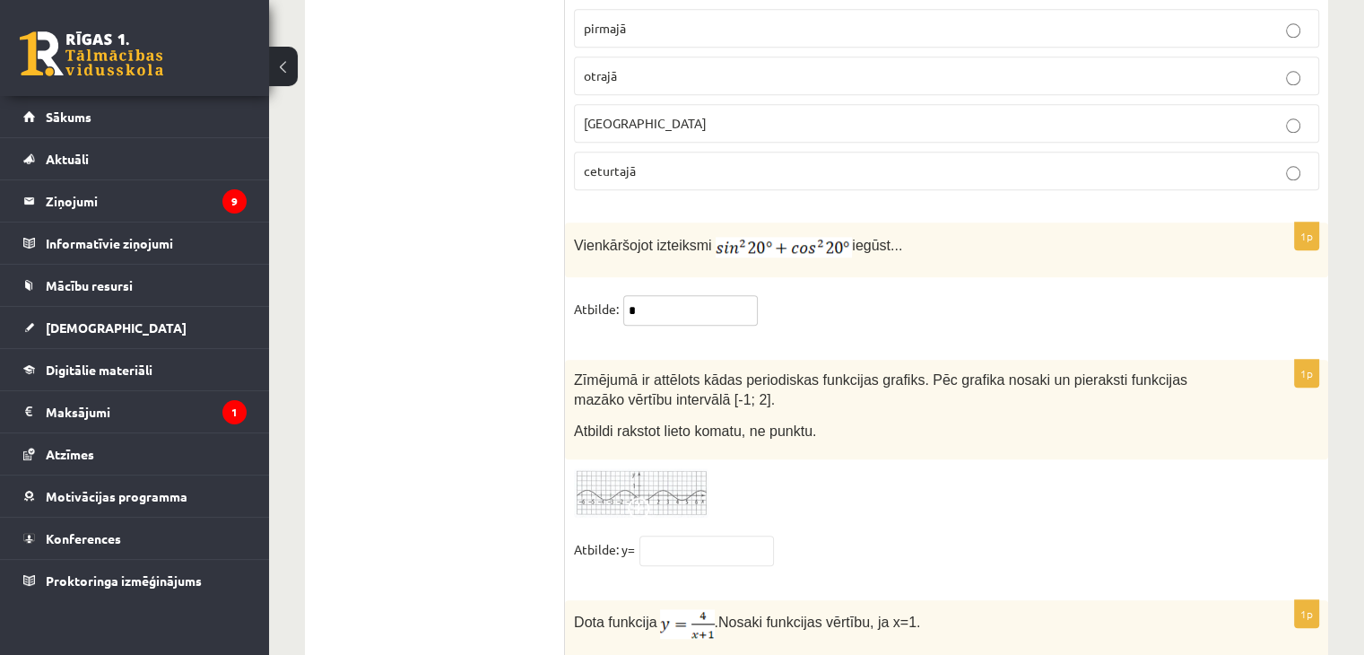
scroll to position [8779, 0]
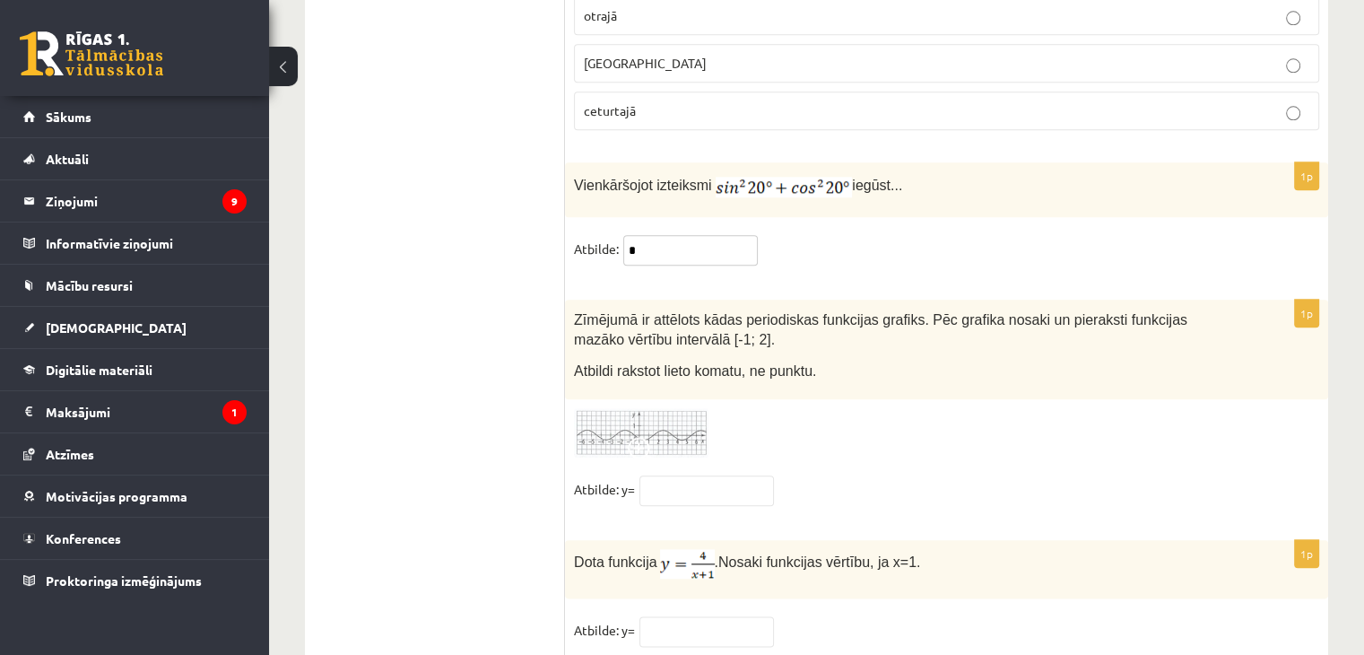
type input "*"
drag, startPoint x: 704, startPoint y: 424, endPoint x: 743, endPoint y: 387, distance: 53.3
click at [704, 475] on input "text" at bounding box center [706, 490] width 135 height 30
type input "****"
click at [724, 616] on fieldset "Atbilde: y=" at bounding box center [946, 635] width 745 height 38
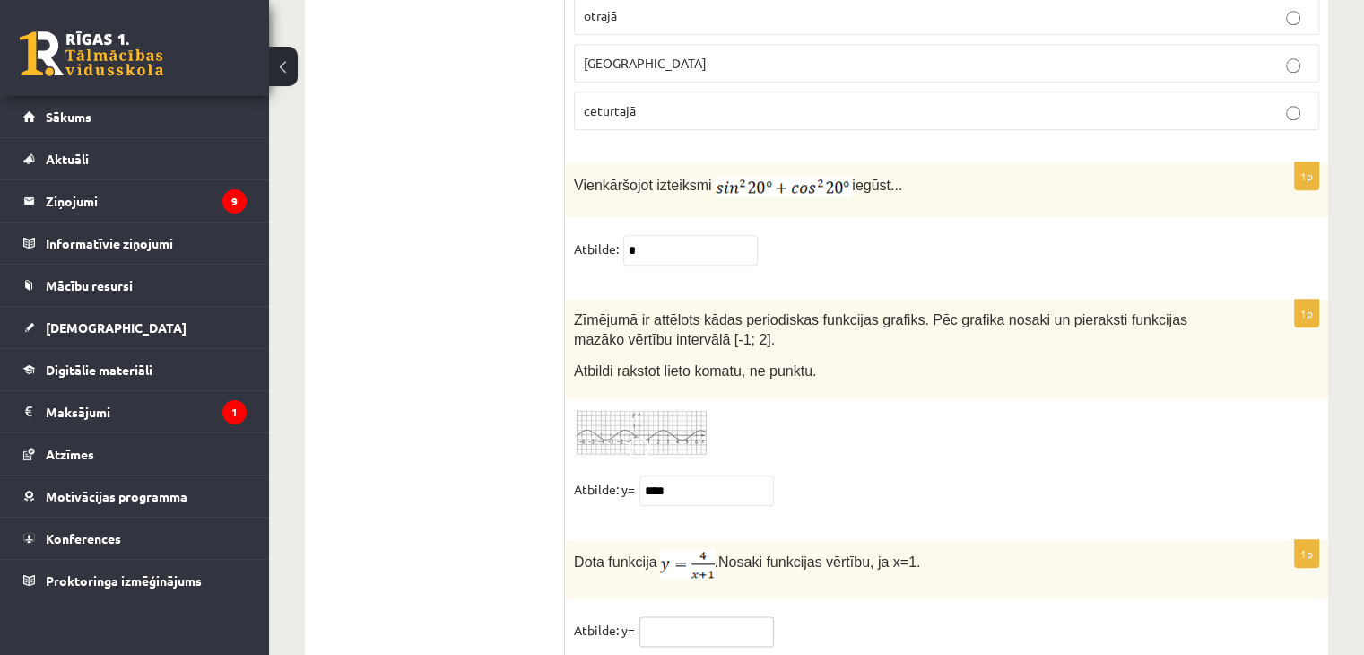
click at [729, 616] on input "text" at bounding box center [706, 631] width 135 height 30
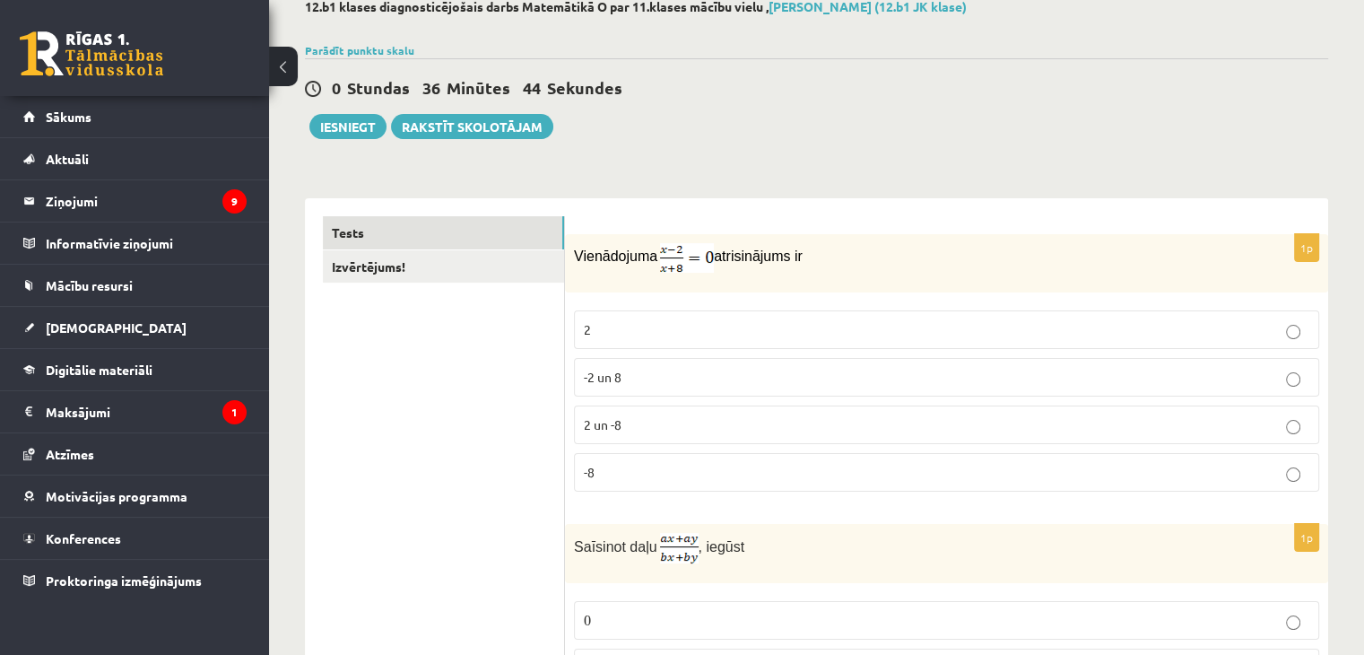
scroll to position [7, 0]
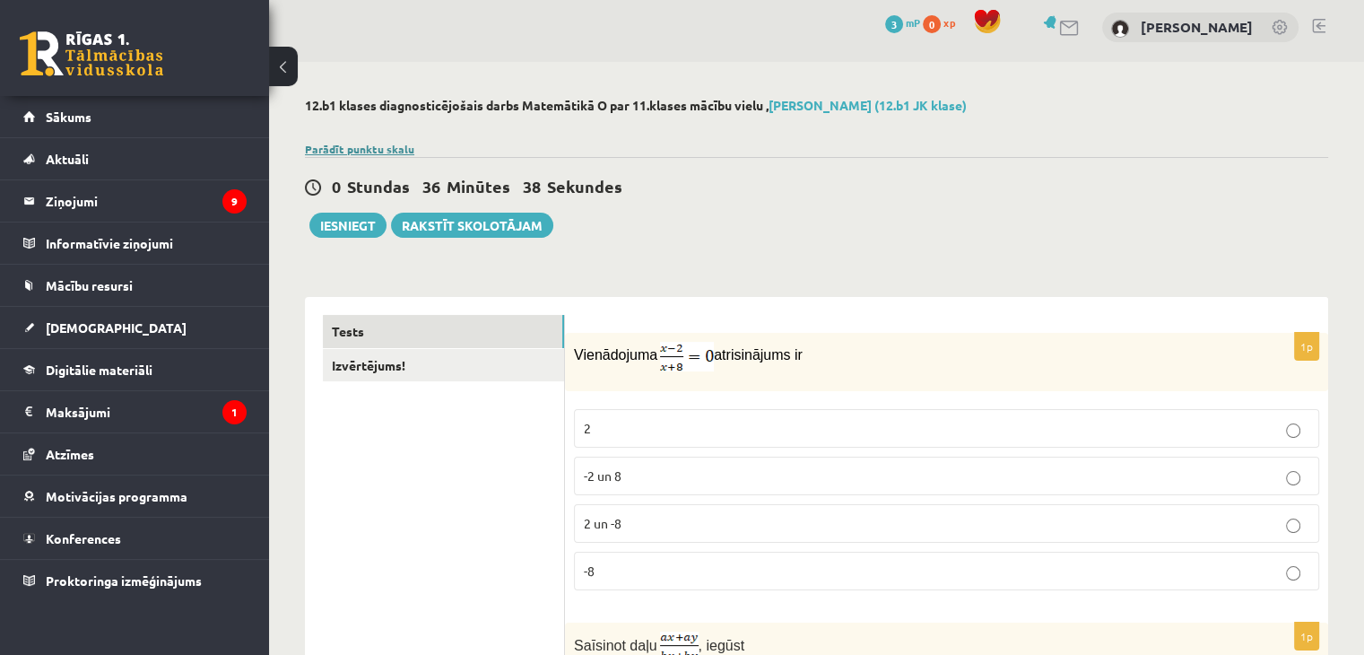
type input "*"
click at [379, 148] on link "Parādīt punktu skalu" at bounding box center [359, 149] width 109 height 14
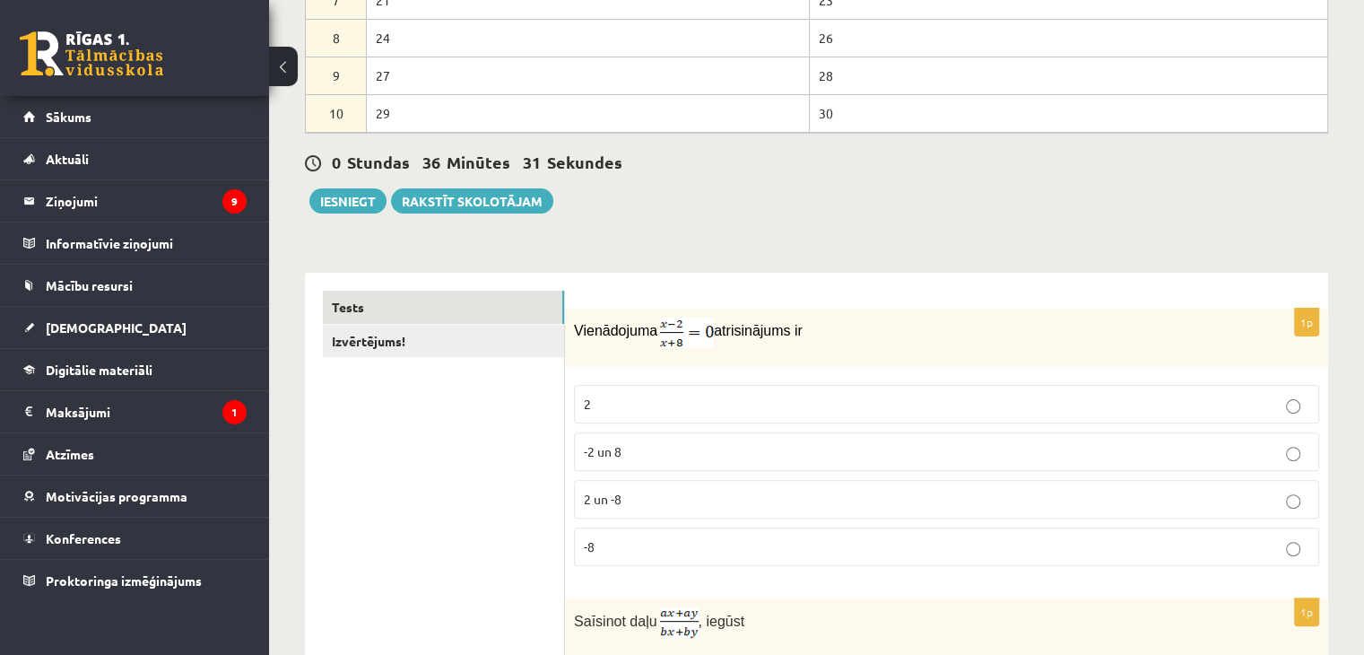
scroll to position [456, 0]
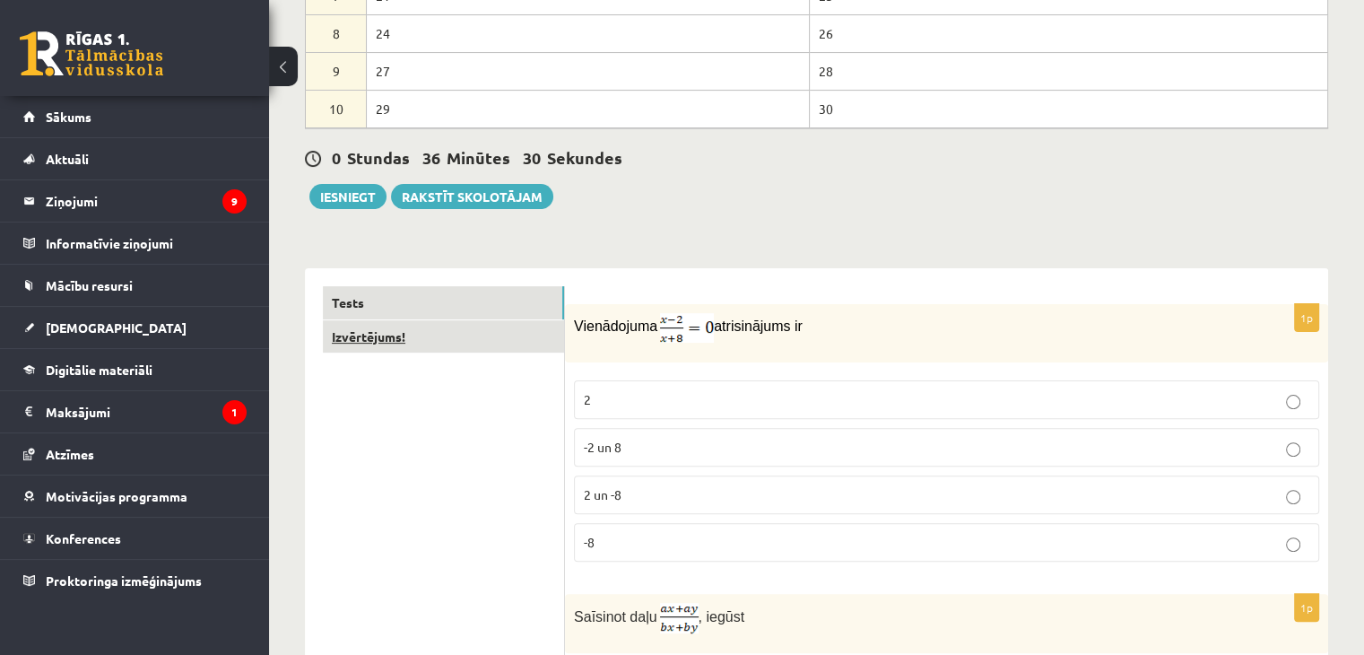
click at [482, 333] on link "Izvērtējums!" at bounding box center [443, 336] width 241 height 33
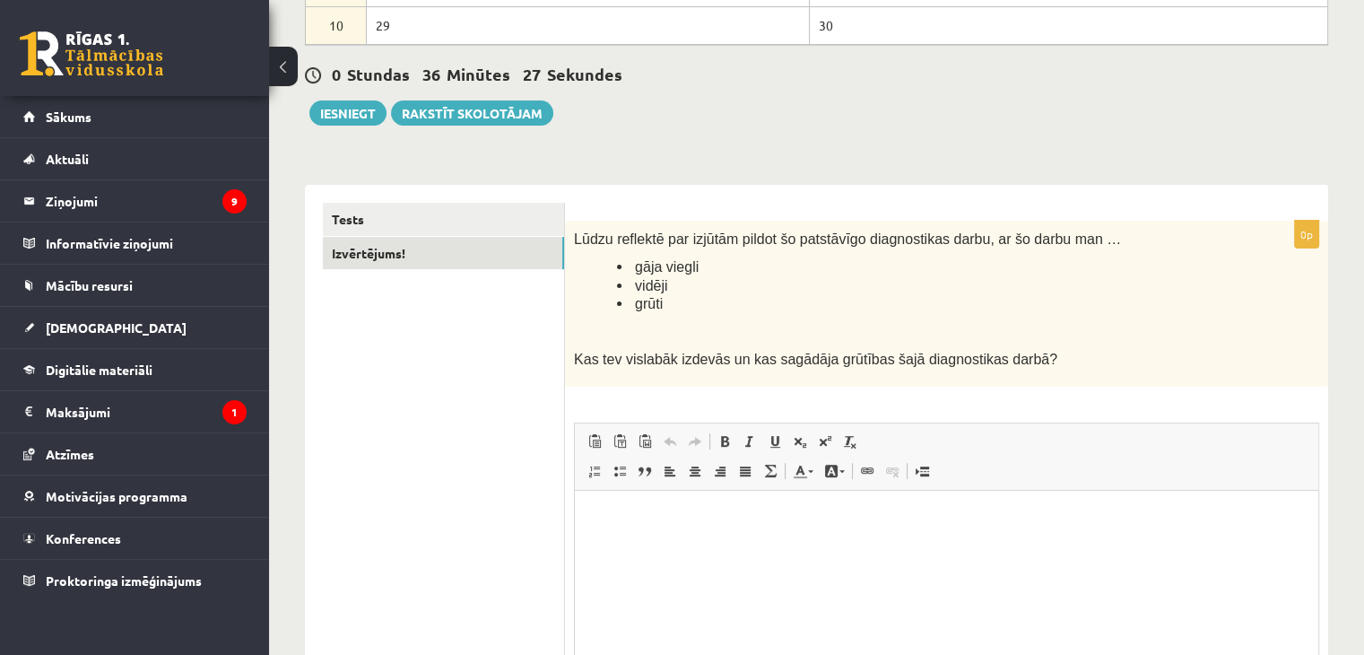
scroll to position [545, 0]
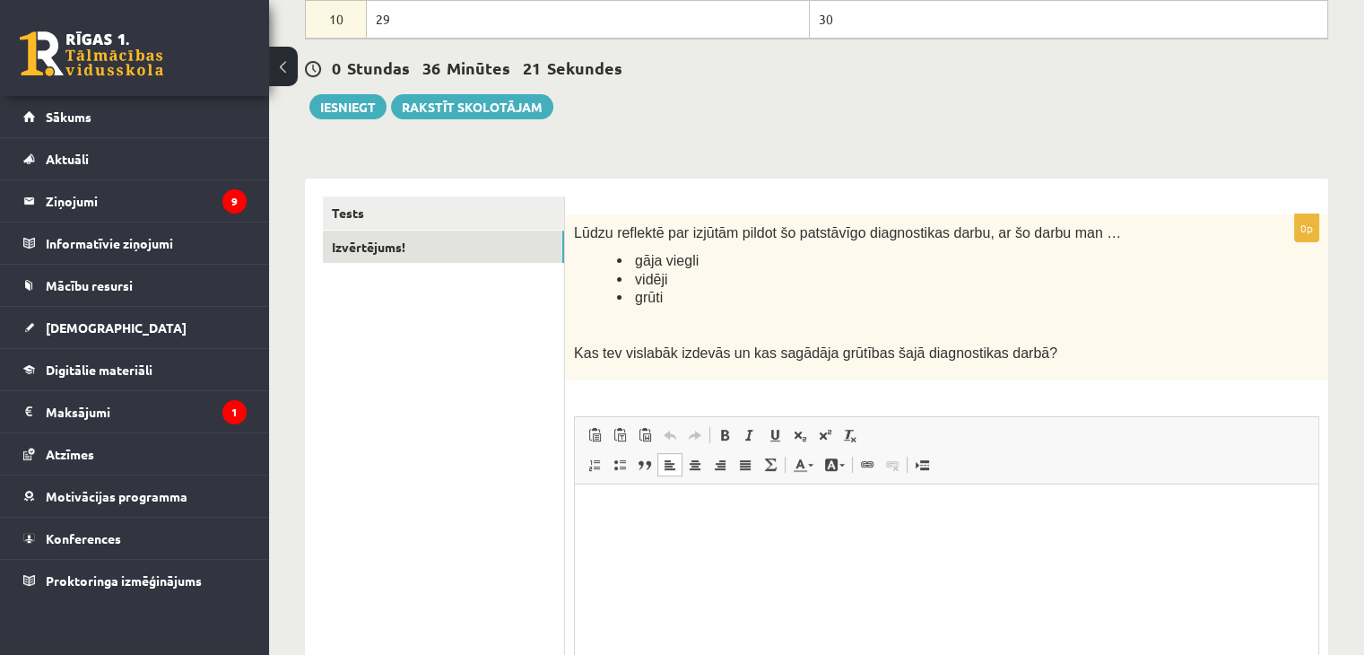
click at [645, 513] on p "Editor, wiswyg-editor-user-answer-47024977672800" at bounding box center [947, 511] width 708 height 19
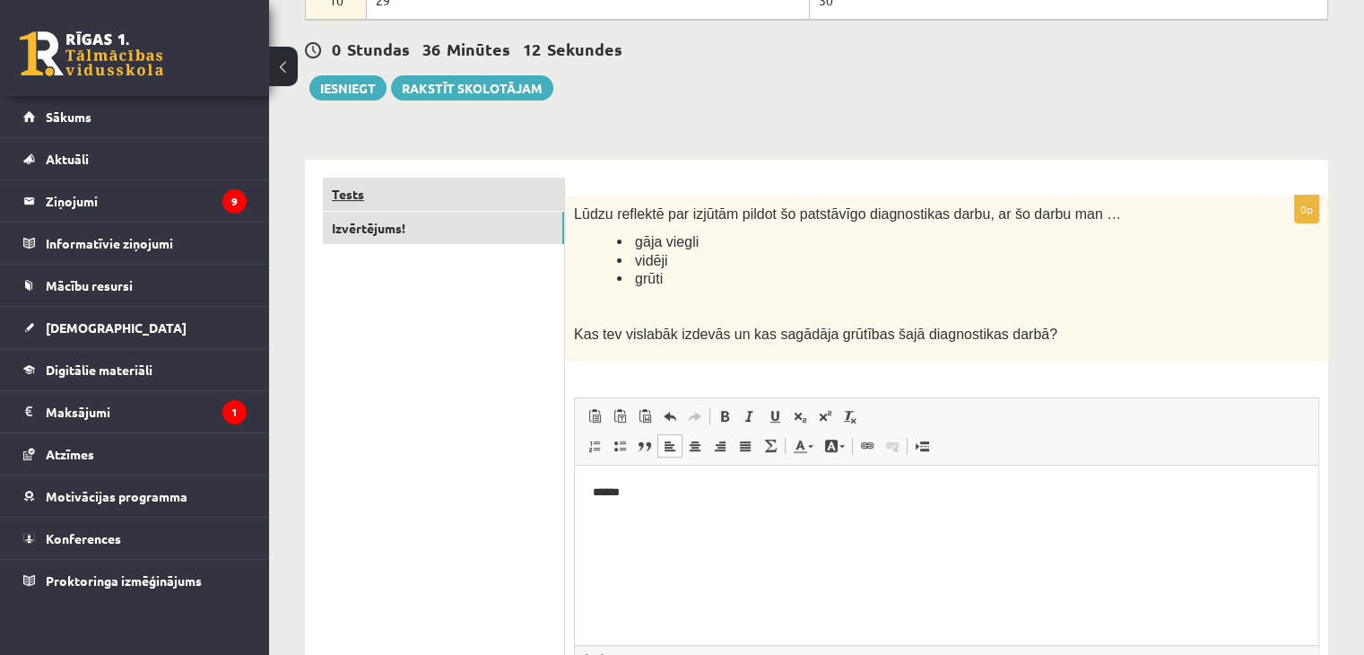
scroll to position [552, 0]
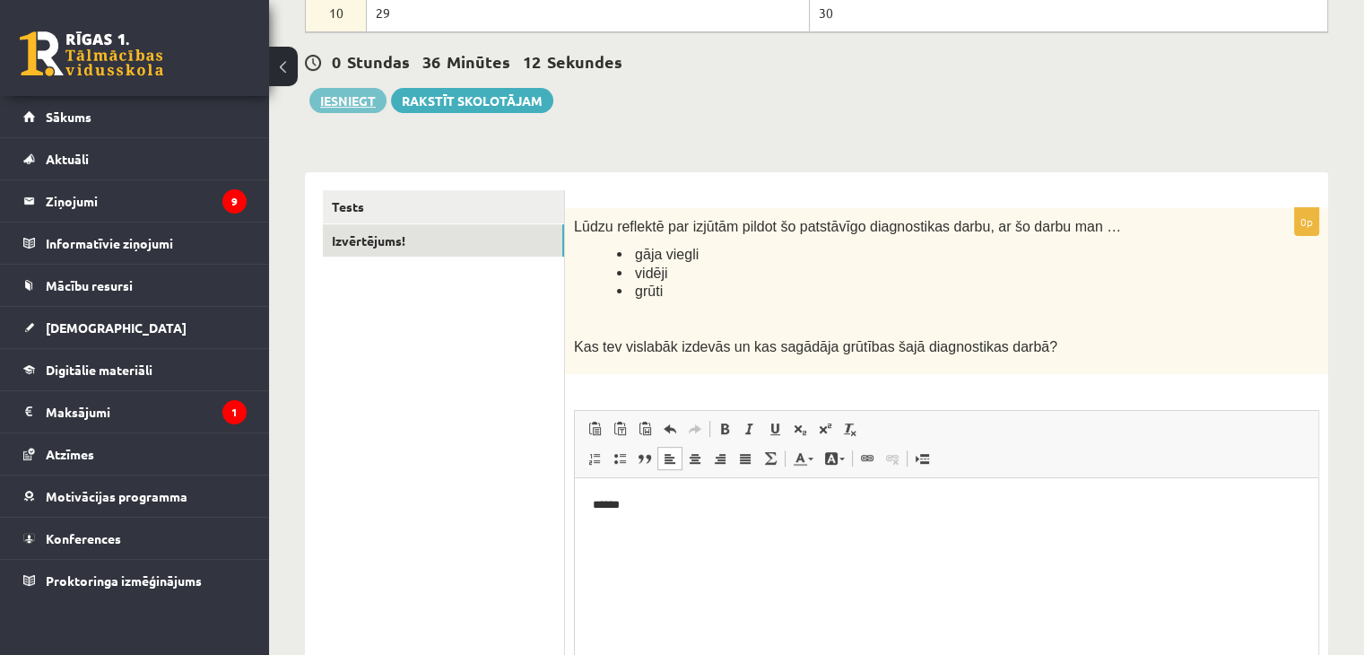
click at [373, 96] on button "Iesniegt" at bounding box center [347, 100] width 77 height 25
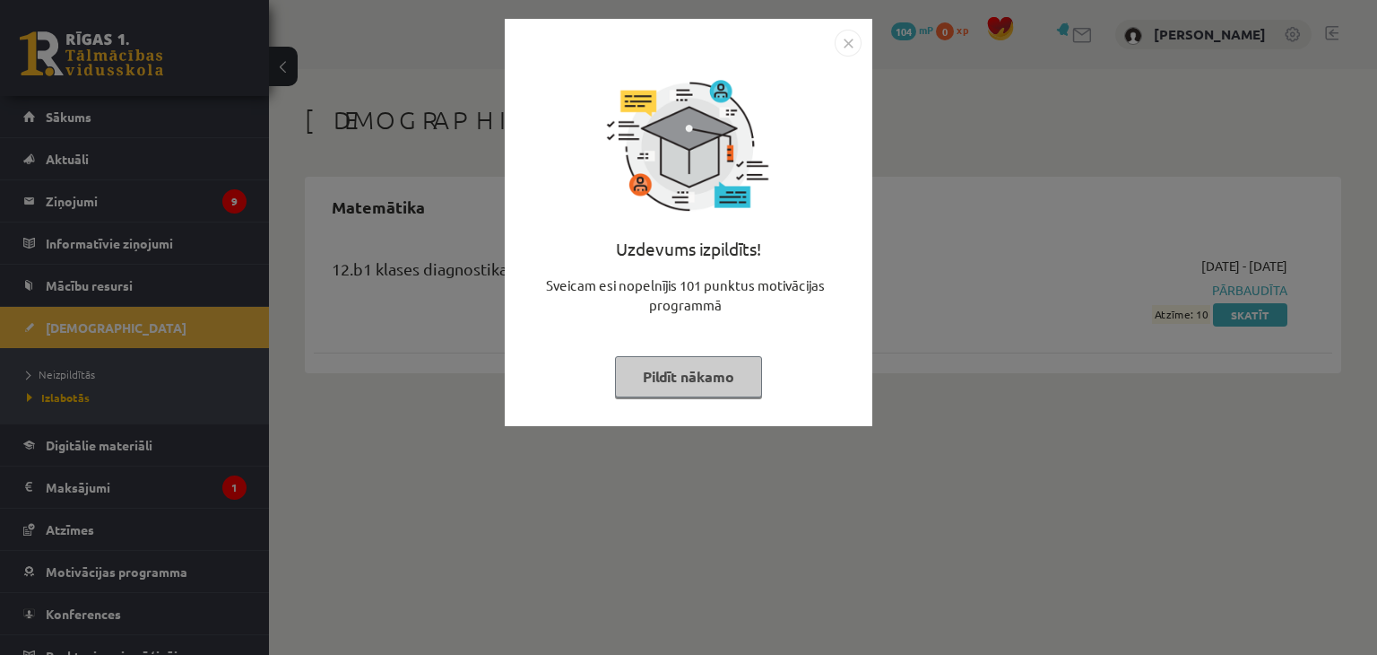
click at [681, 381] on button "Pildīt nākamo" at bounding box center [688, 376] width 147 height 41
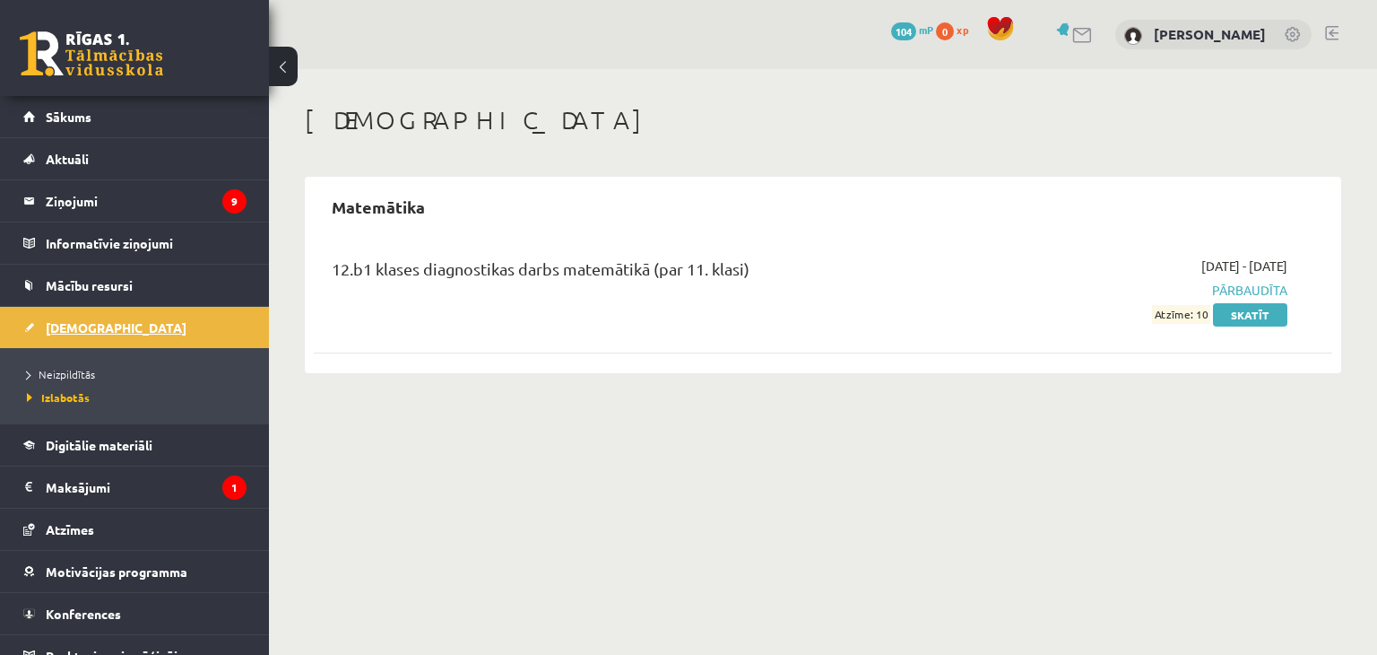
click at [72, 326] on span "[DEMOGRAPHIC_DATA]" at bounding box center [116, 327] width 141 height 16
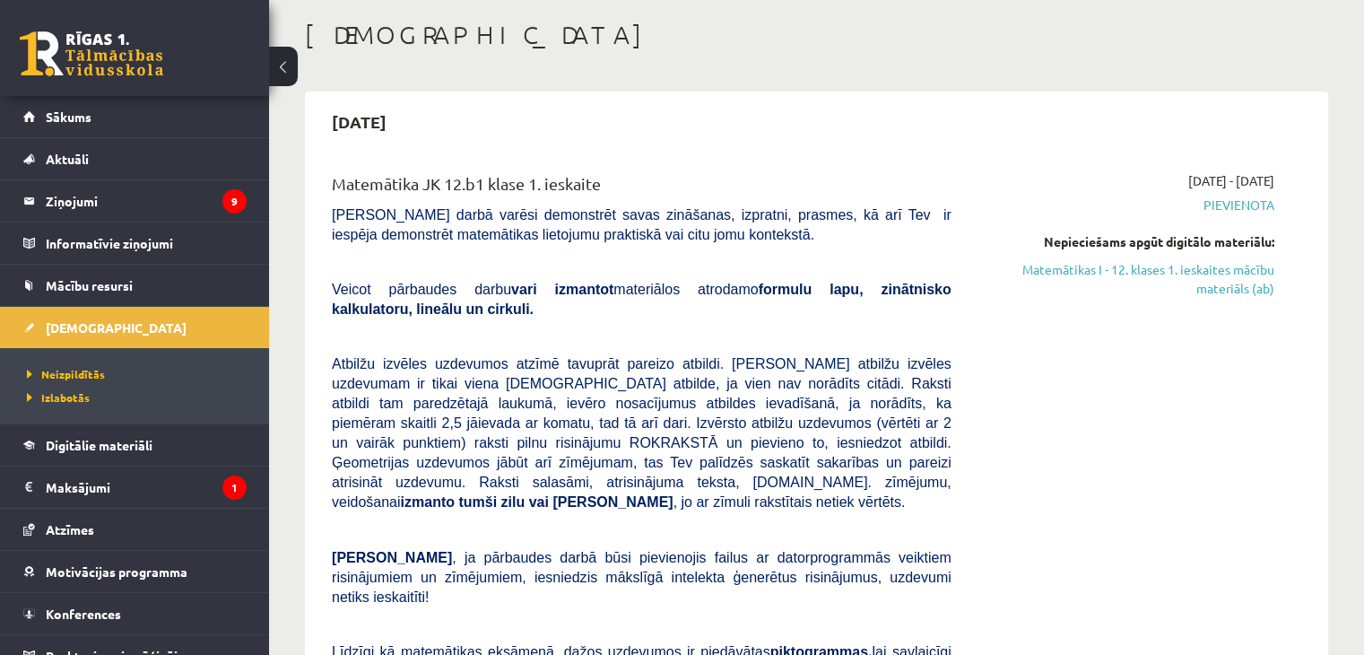
scroll to position [90, 0]
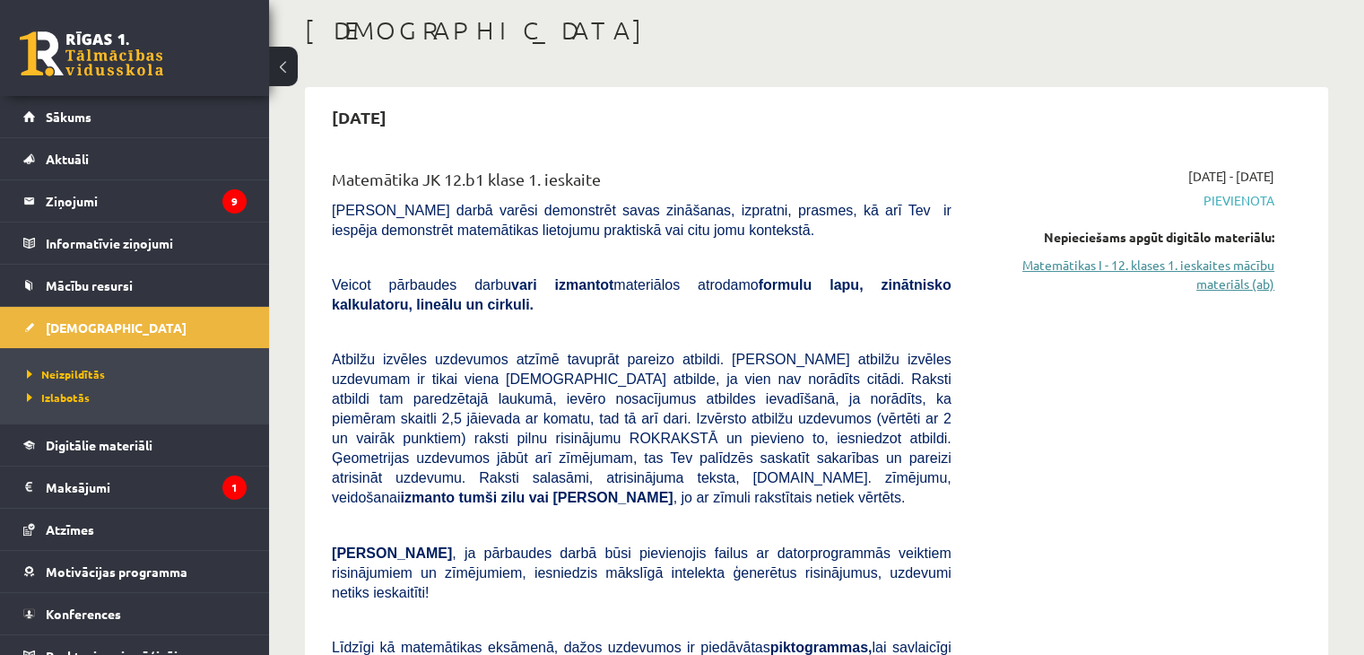
click at [1214, 266] on link "Matemātikas I - 12. klases 1. ieskaites mācību materiāls (ab)" at bounding box center [1126, 275] width 296 height 38
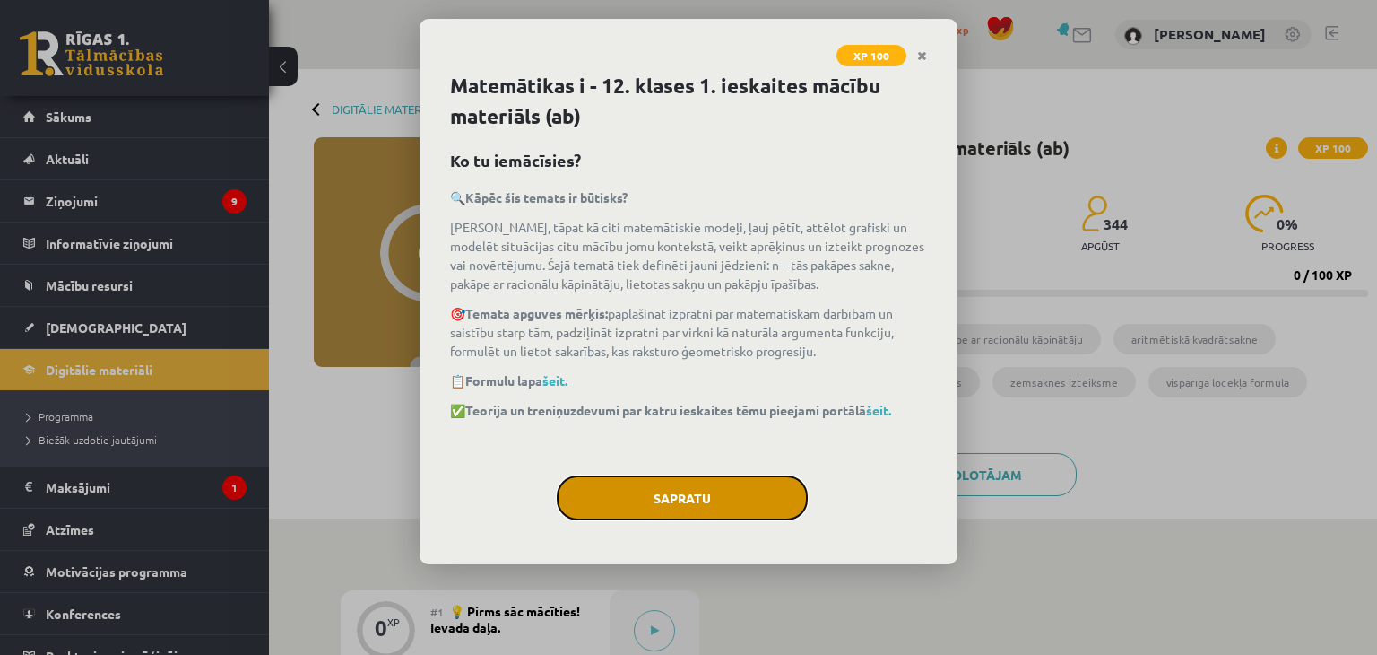
click at [691, 493] on button "Sapratu" at bounding box center [682, 497] width 251 height 45
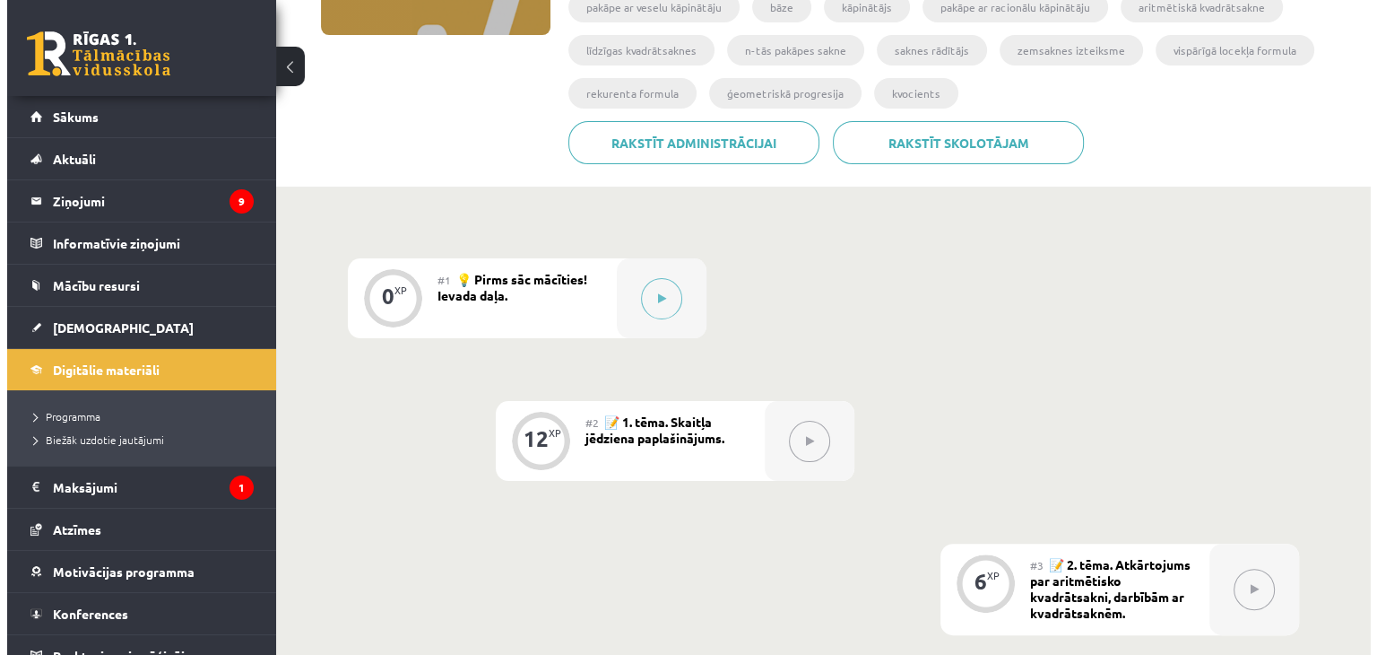
scroll to position [359, 0]
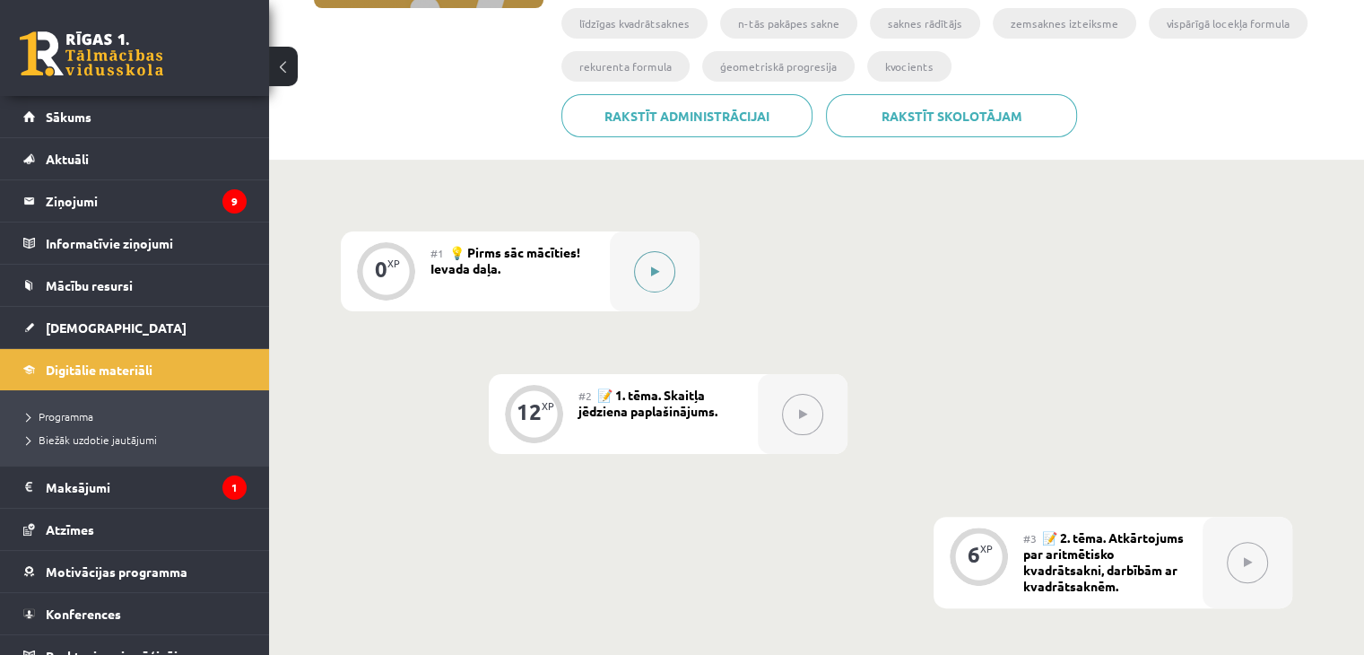
click at [665, 270] on button at bounding box center [654, 271] width 41 height 41
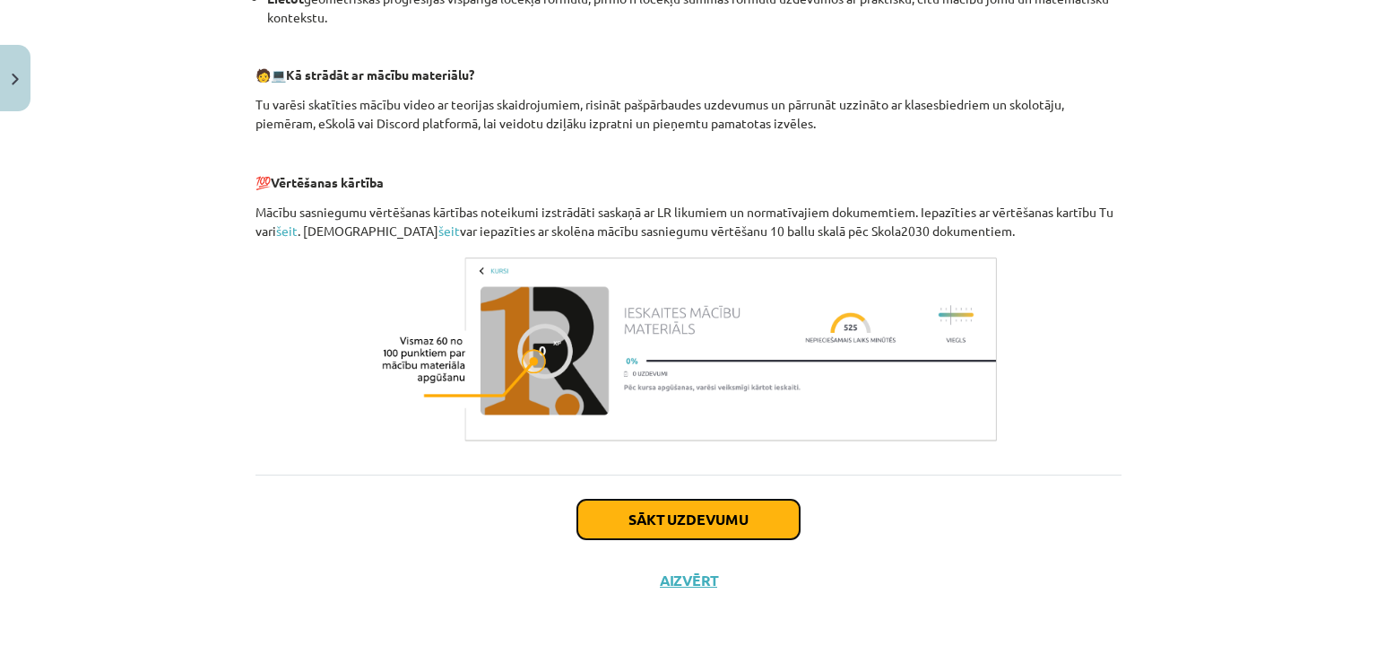
click at [729, 526] on button "Sākt uzdevumu" at bounding box center [689, 519] width 222 height 39
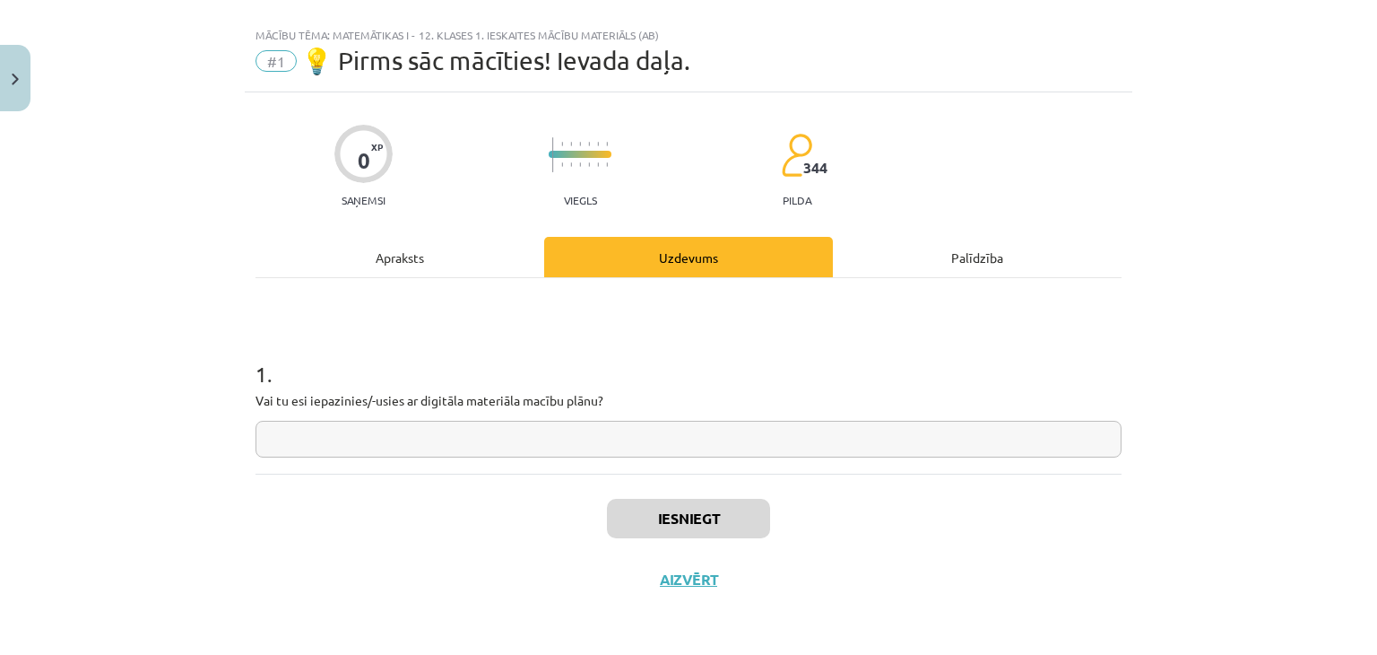
scroll to position [26, 0]
click at [492, 447] on input "text" at bounding box center [689, 439] width 866 height 37
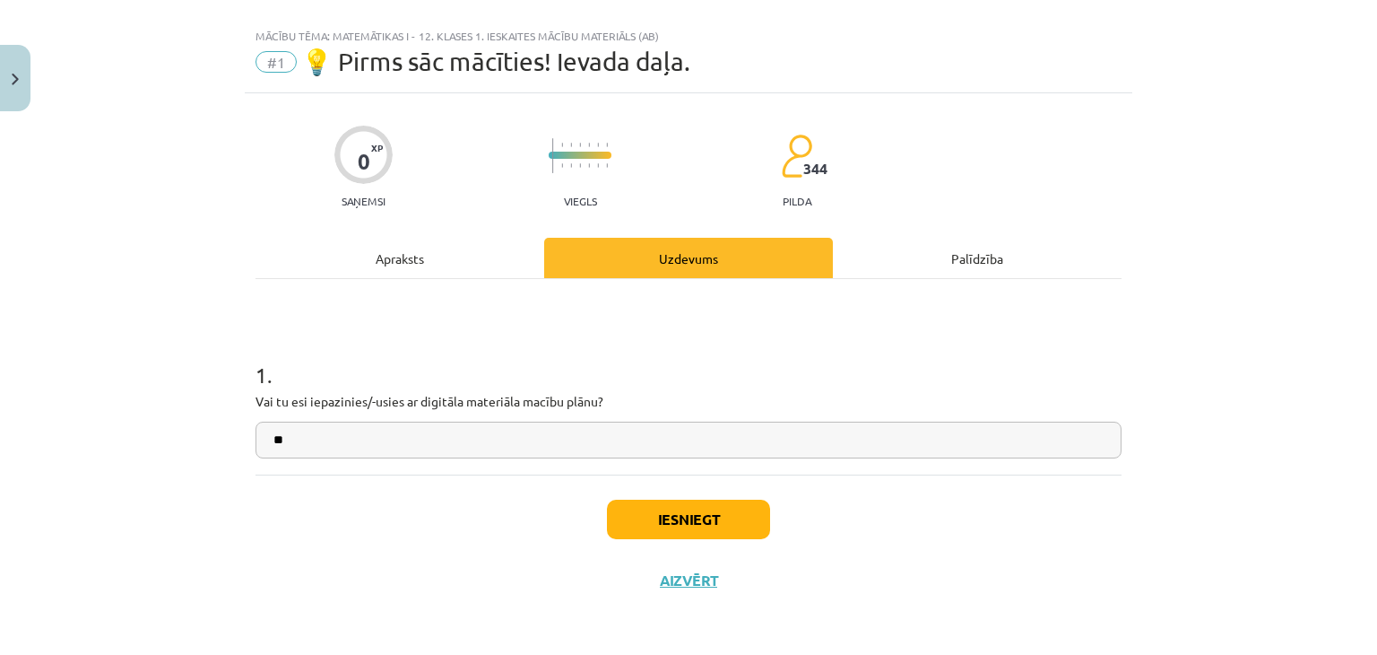
type input "**"
click at [717, 526] on button "Iesniegt" at bounding box center [688, 519] width 163 height 39
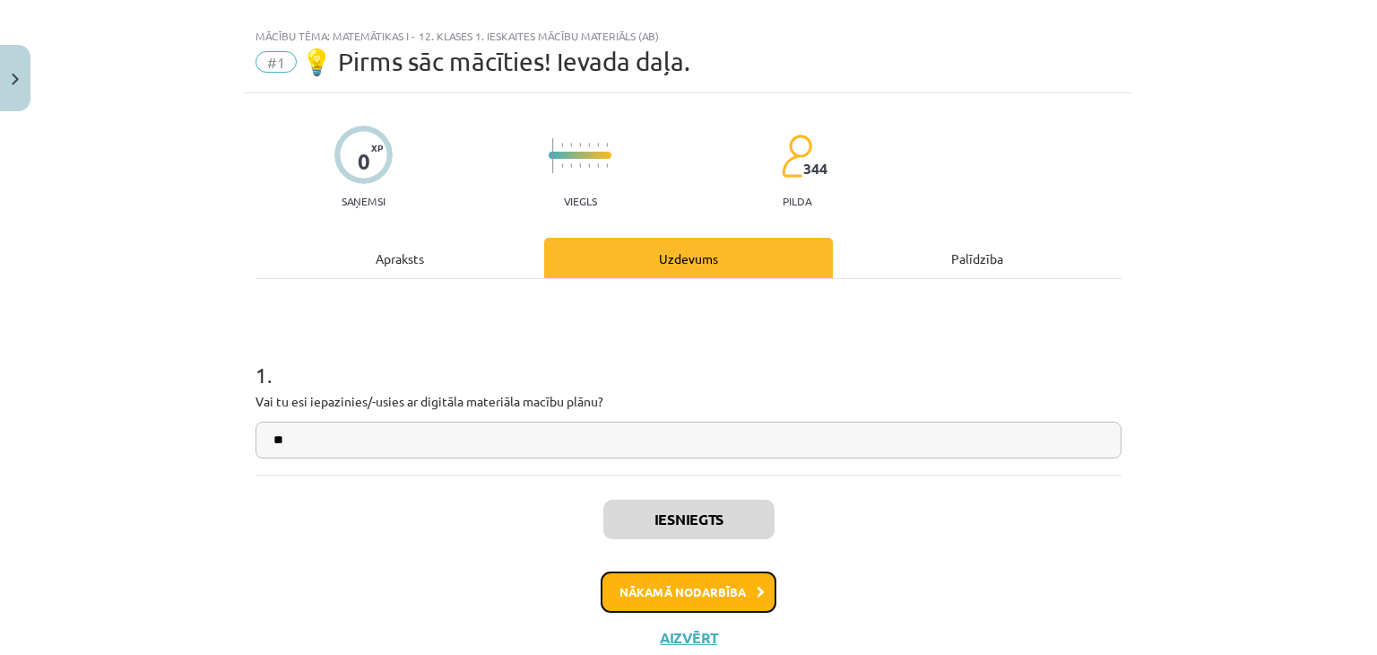
click at [717, 588] on button "Nākamā nodarbība" at bounding box center [689, 591] width 176 height 41
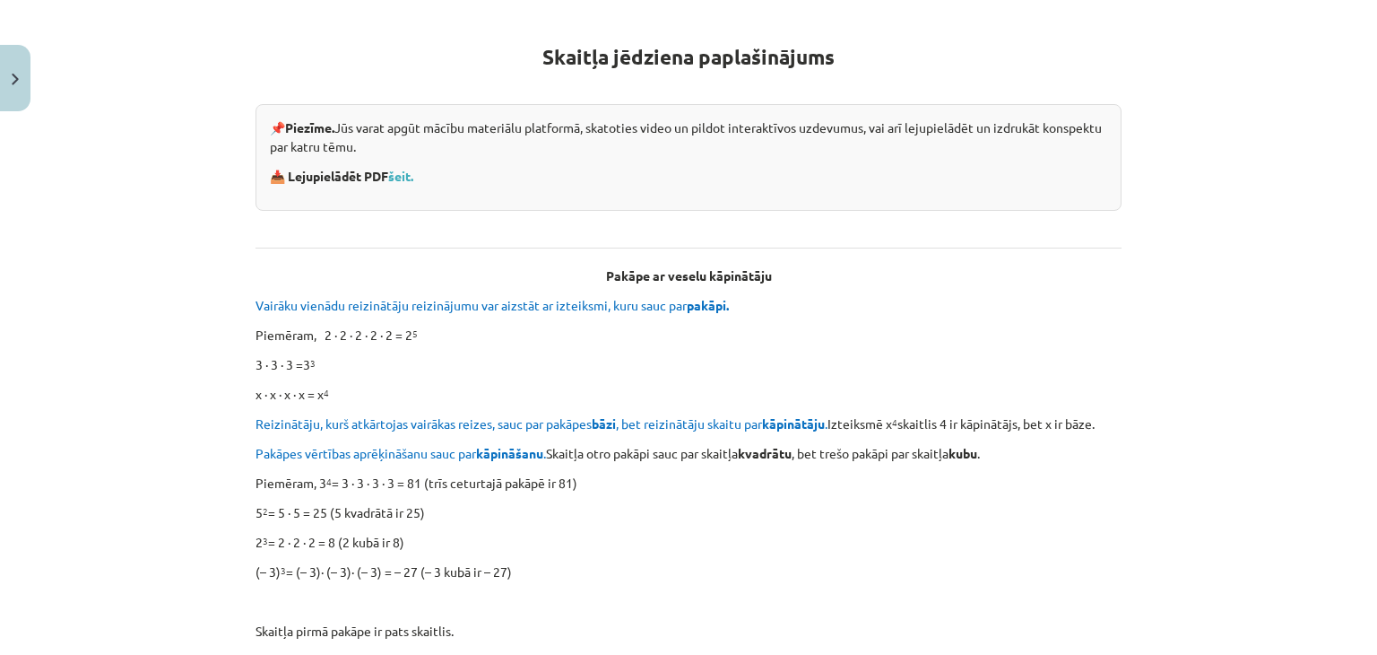
scroll to position [314, 0]
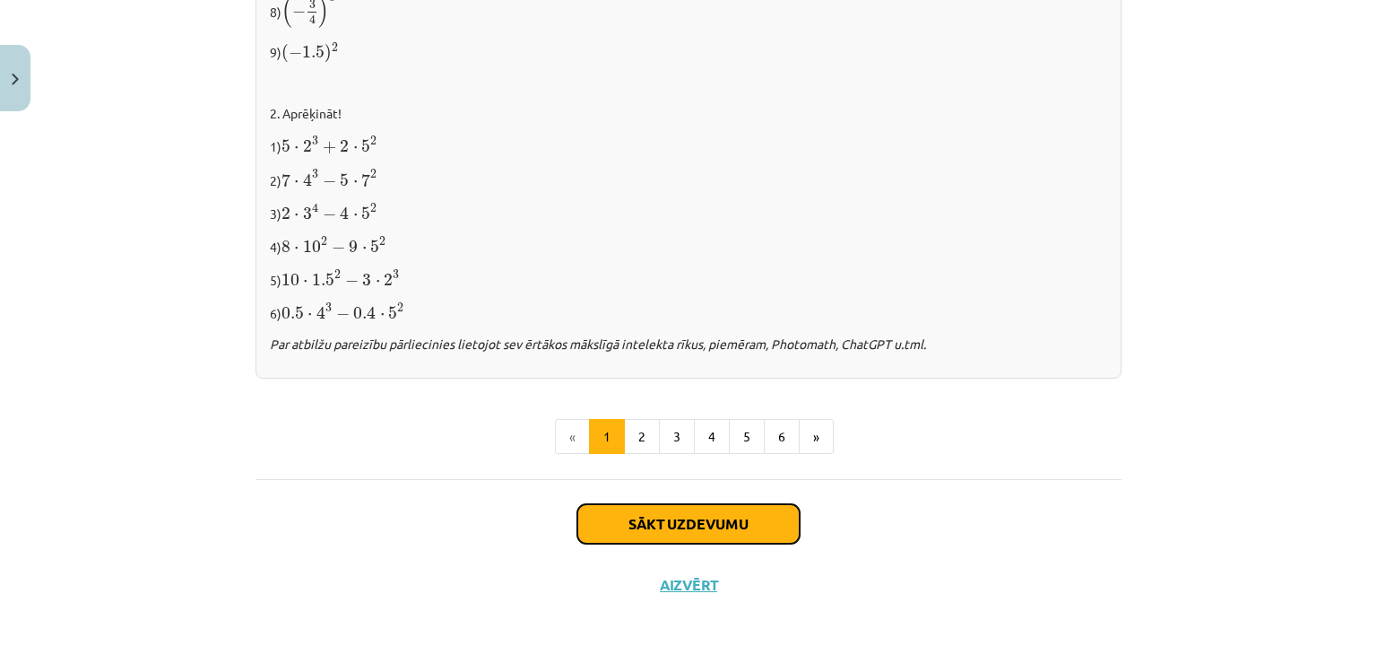
click at [698, 528] on button "Sākt uzdevumu" at bounding box center [689, 523] width 222 height 39
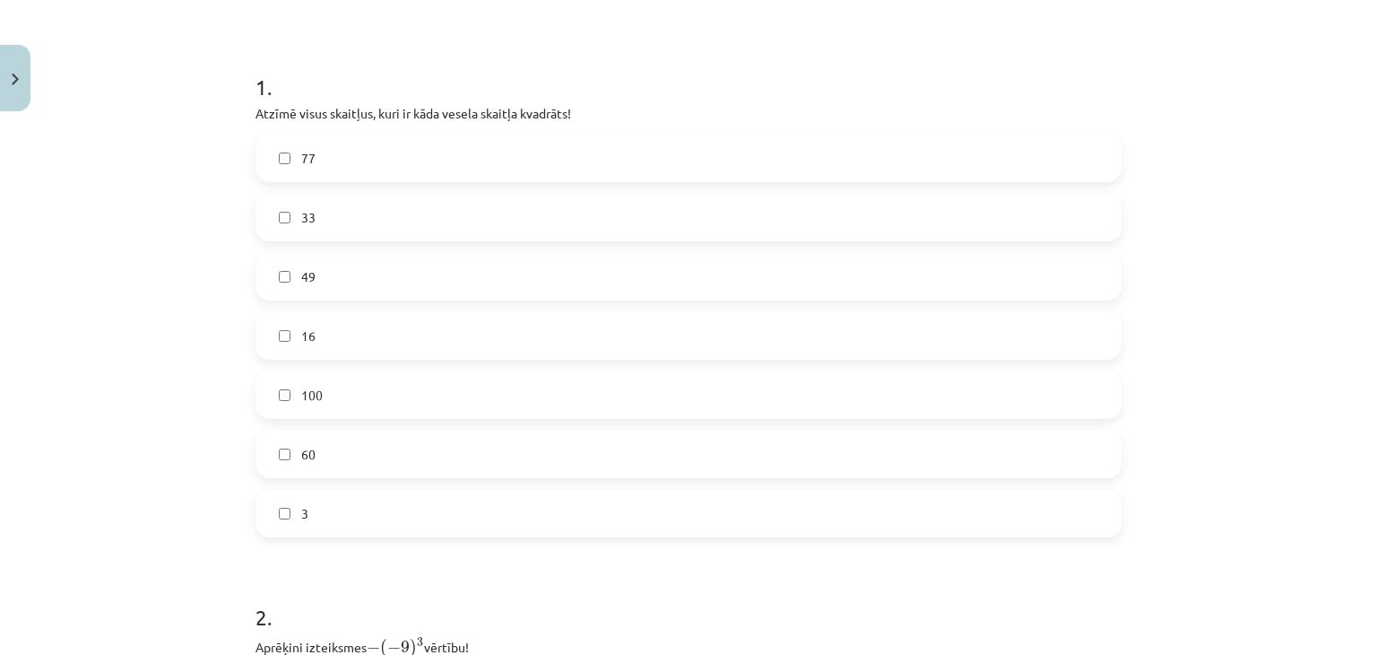
click at [375, 279] on label "49" at bounding box center [688, 276] width 863 height 45
click at [325, 338] on label "16" at bounding box center [688, 335] width 863 height 45
click at [319, 407] on label "100" at bounding box center [688, 394] width 863 height 45
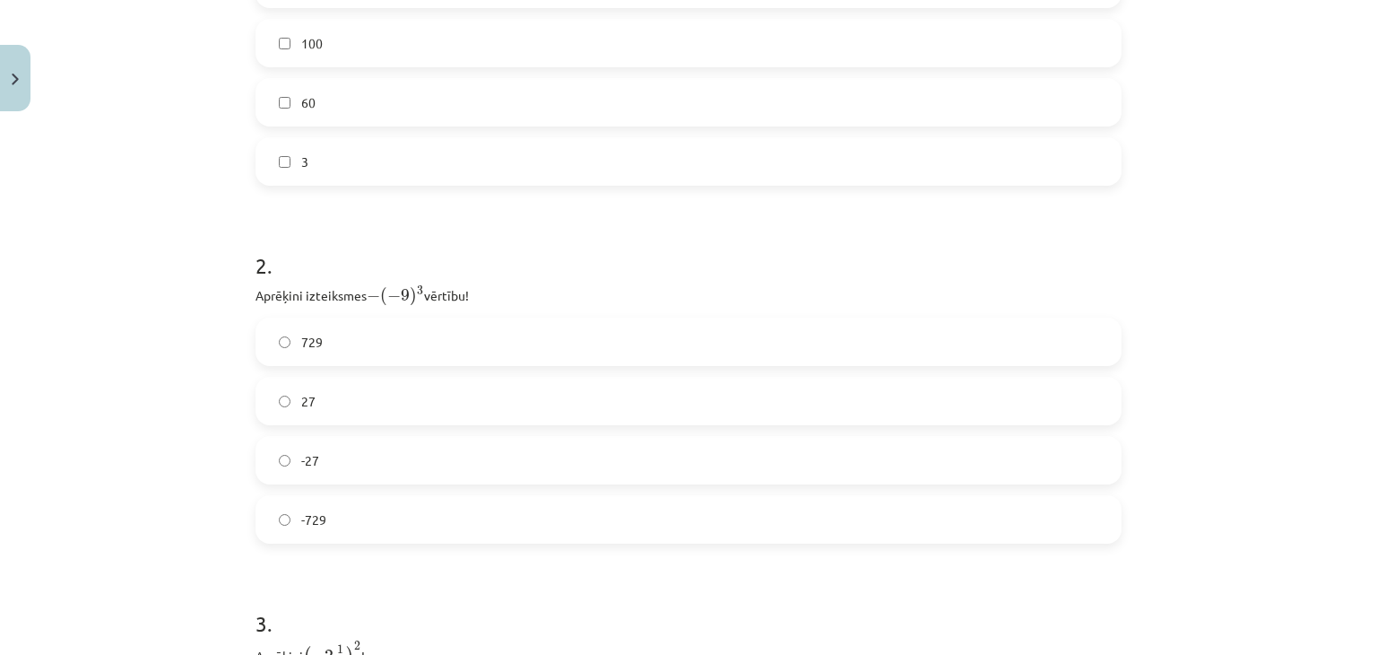
scroll to position [673, 0]
click at [325, 508] on label "-729" at bounding box center [688, 512] width 863 height 45
click at [323, 325] on label "729" at bounding box center [688, 334] width 863 height 45
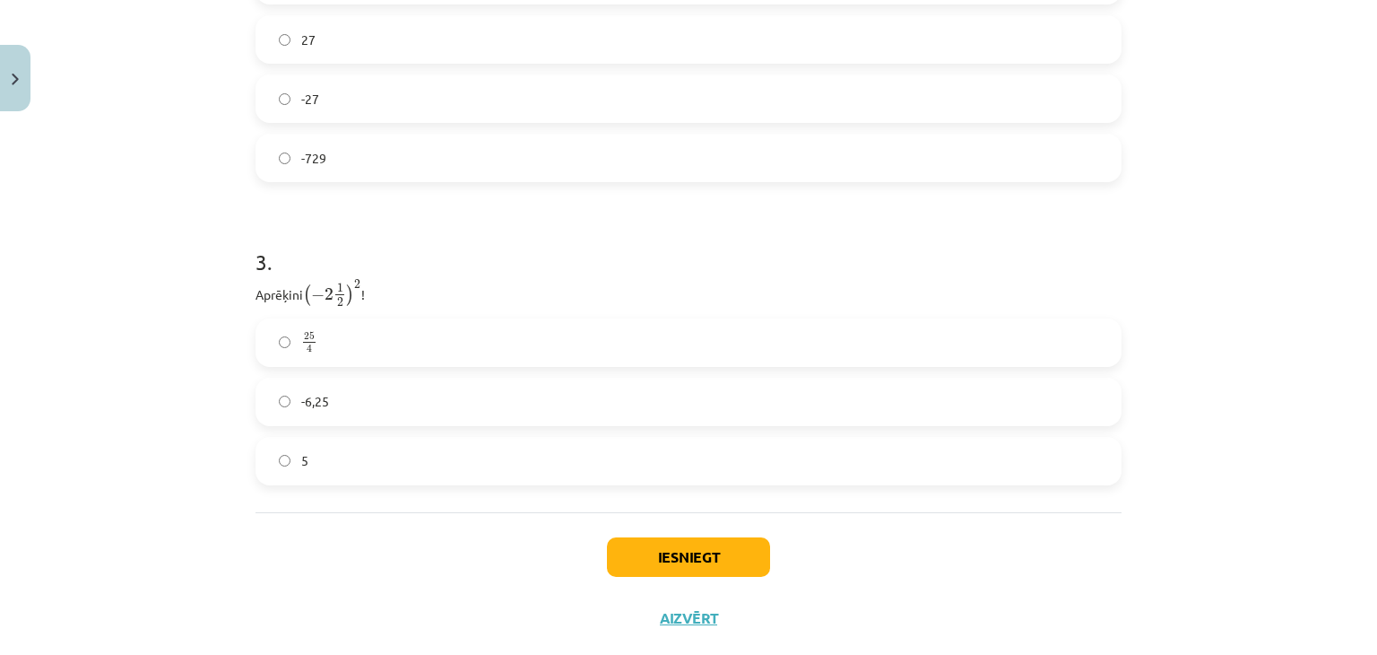
scroll to position [1031, 0]
click at [378, 342] on label "25 4 25 4" at bounding box center [688, 338] width 863 height 45
click at [695, 554] on button "Iesniegt" at bounding box center [688, 552] width 163 height 39
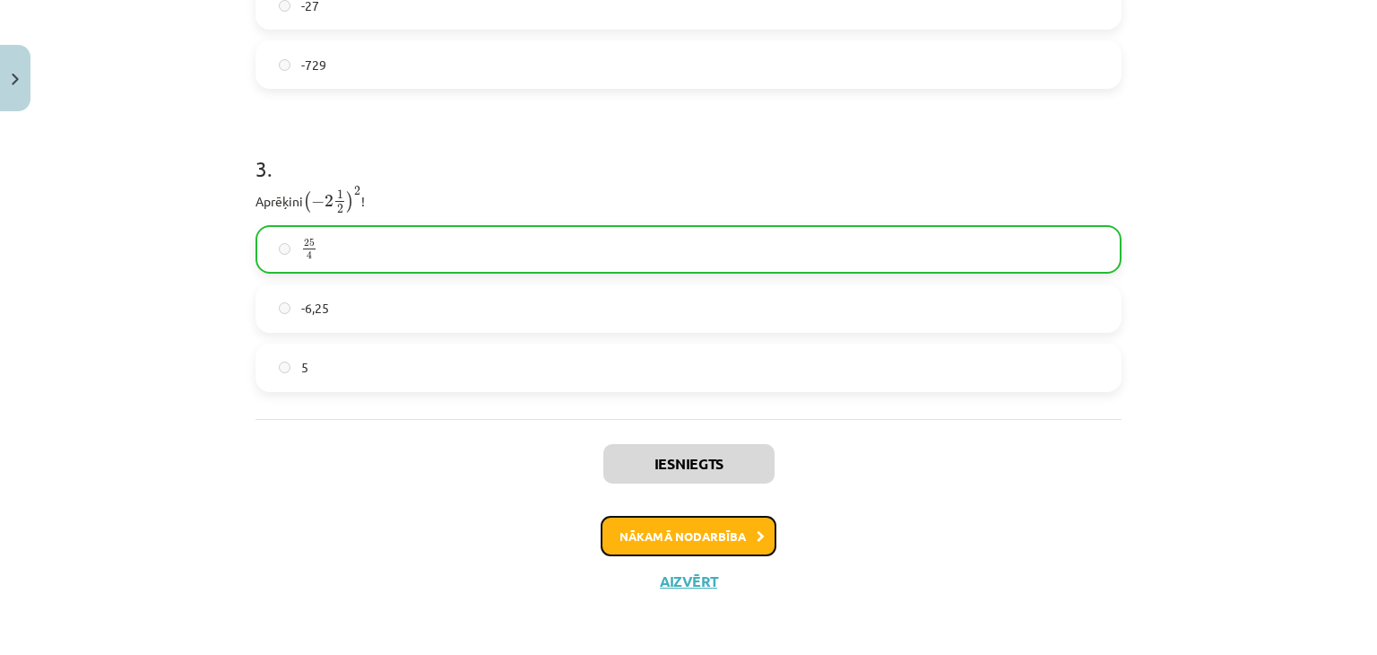
click at [717, 534] on button "Nākamā nodarbība" at bounding box center [689, 536] width 176 height 41
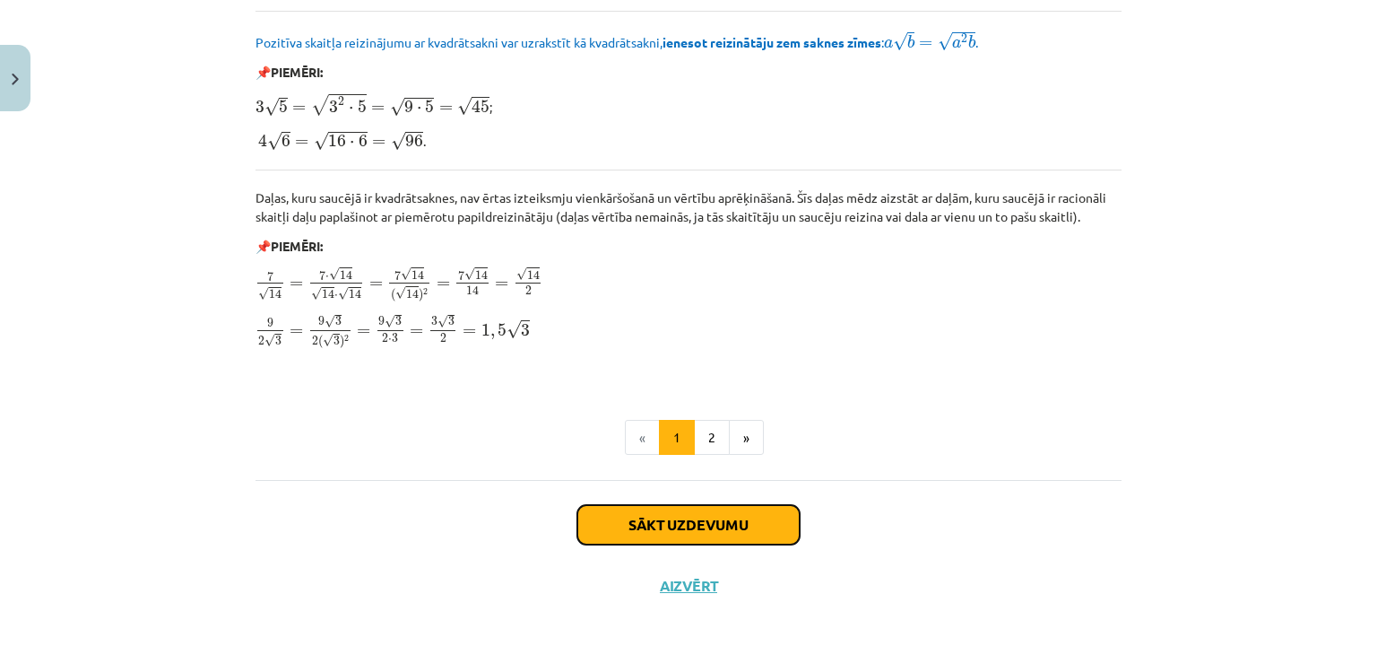
click at [710, 518] on button "Sākt uzdevumu" at bounding box center [689, 524] width 222 height 39
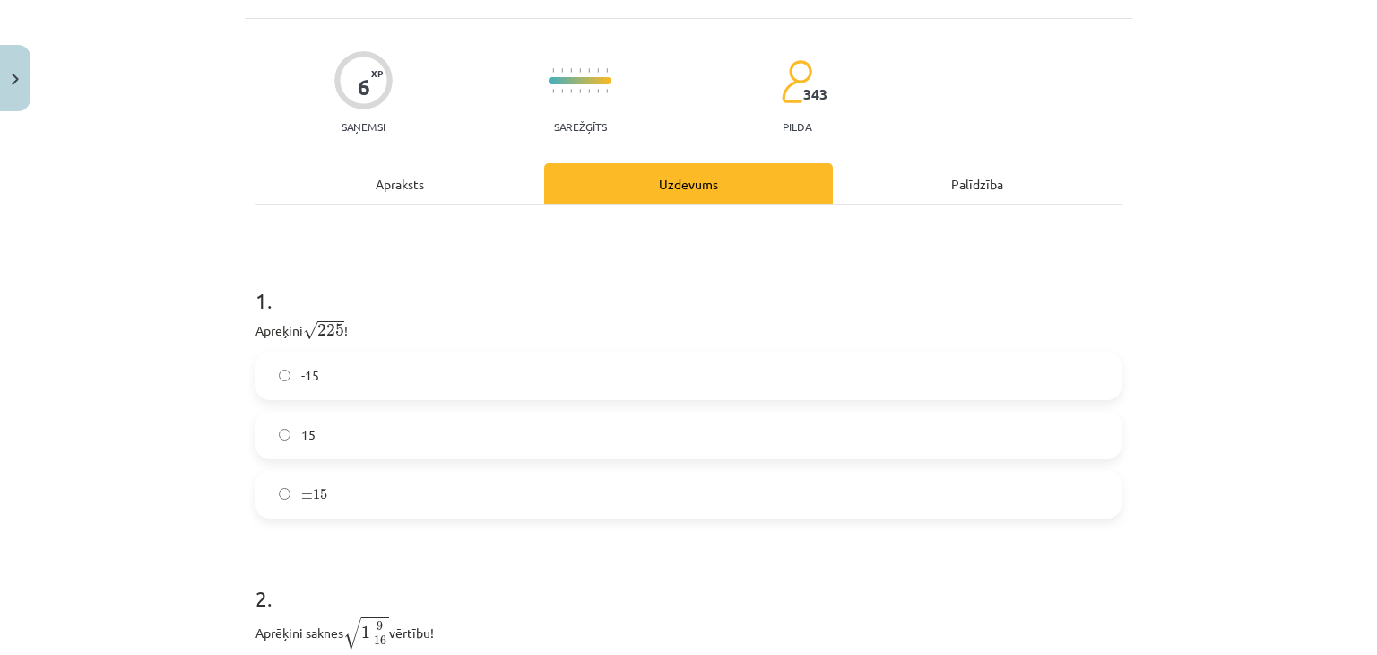
scroll to position [135, 0]
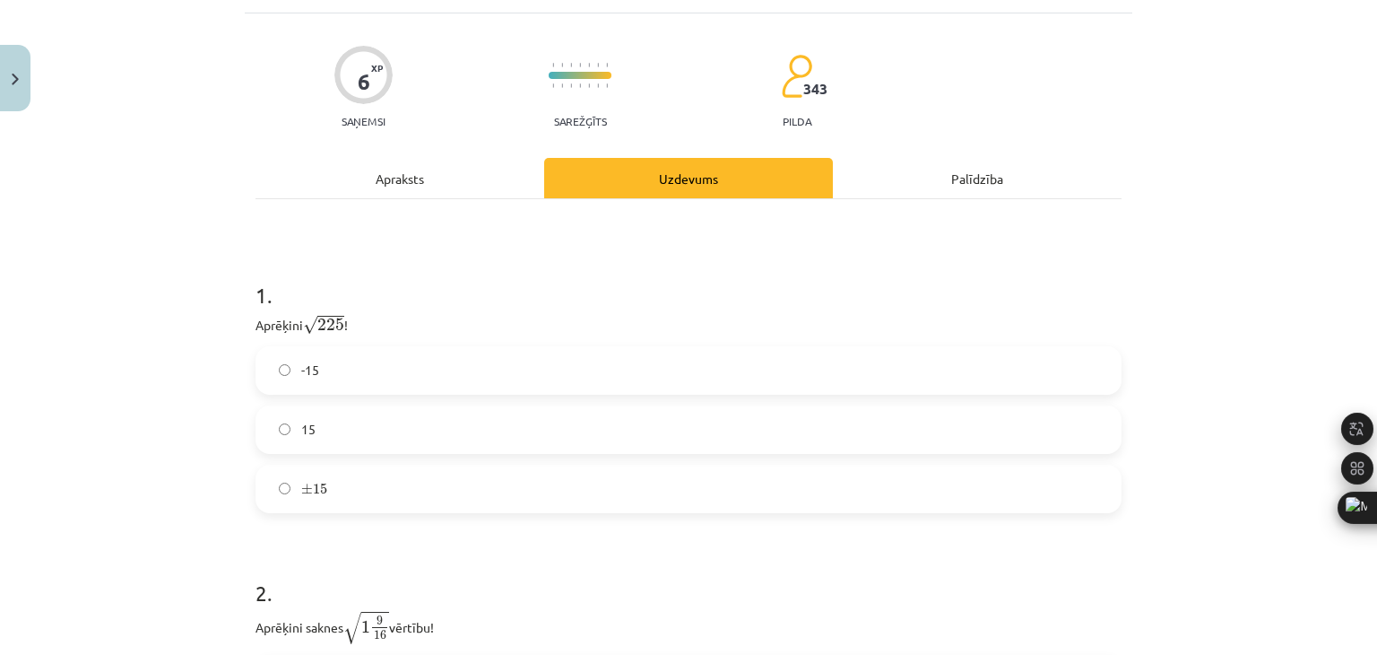
click at [347, 439] on label "15" at bounding box center [688, 429] width 863 height 45
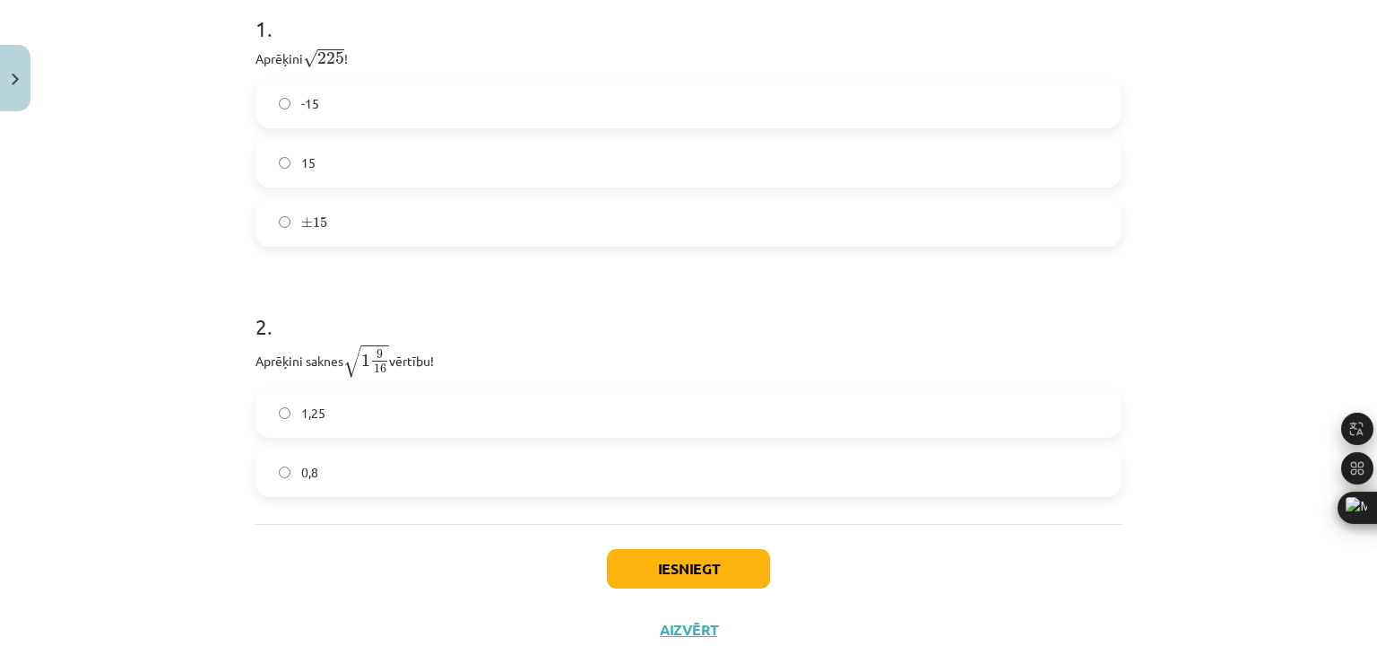
scroll to position [404, 0]
click at [416, 404] on label "1,25" at bounding box center [688, 410] width 863 height 45
click at [699, 553] on button "Iesniegt" at bounding box center [688, 565] width 163 height 39
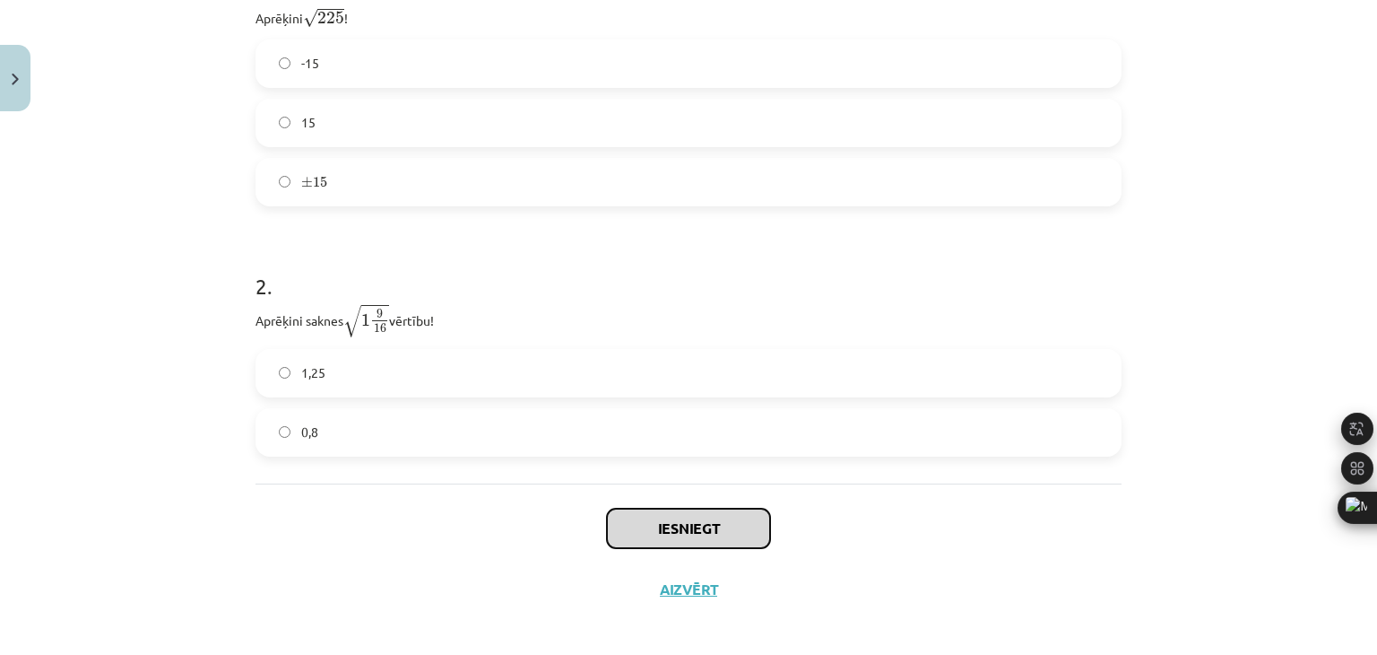
scroll to position [449, 0]
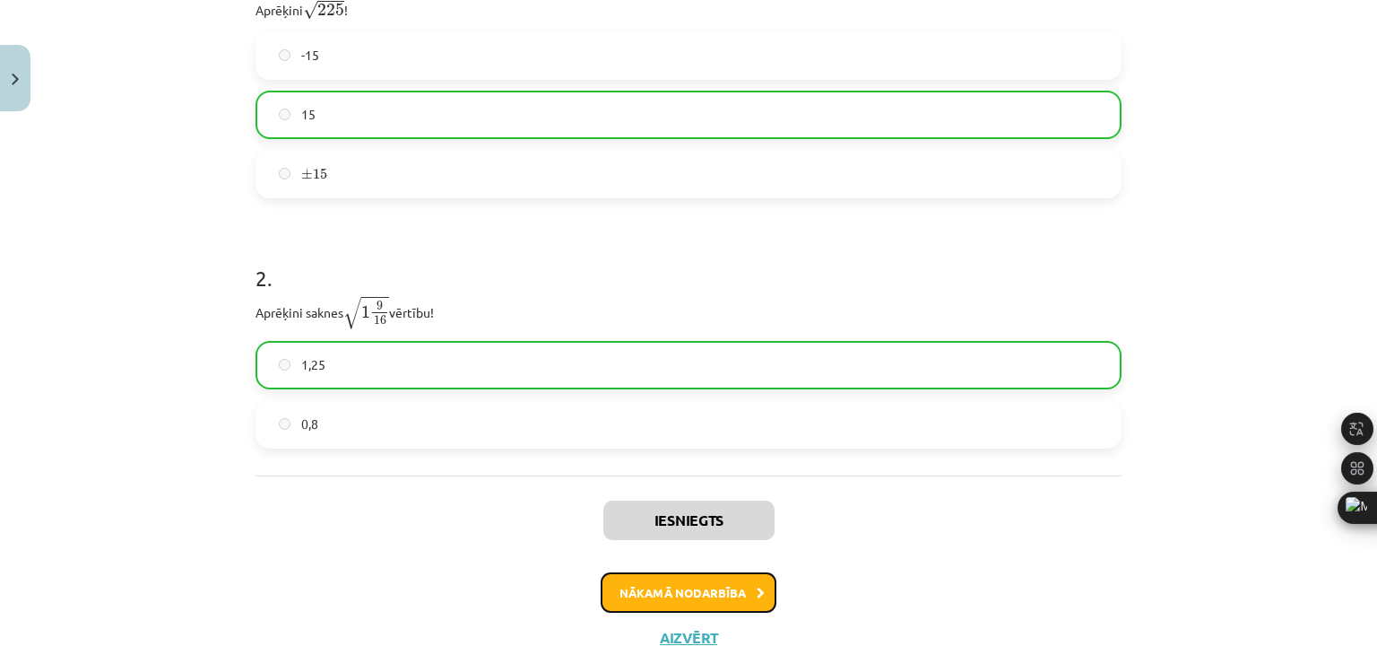
click at [703, 589] on button "Nākamā nodarbība" at bounding box center [689, 592] width 176 height 41
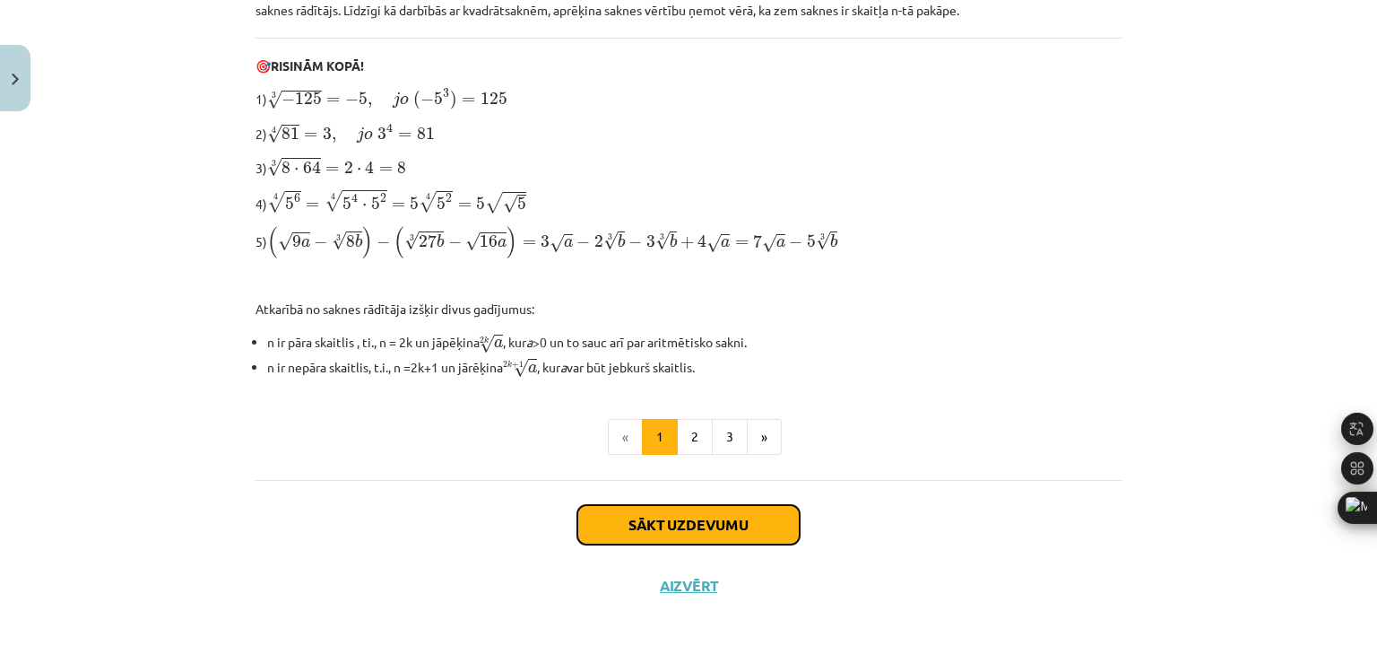
click at [671, 521] on button "Sākt uzdevumu" at bounding box center [689, 524] width 222 height 39
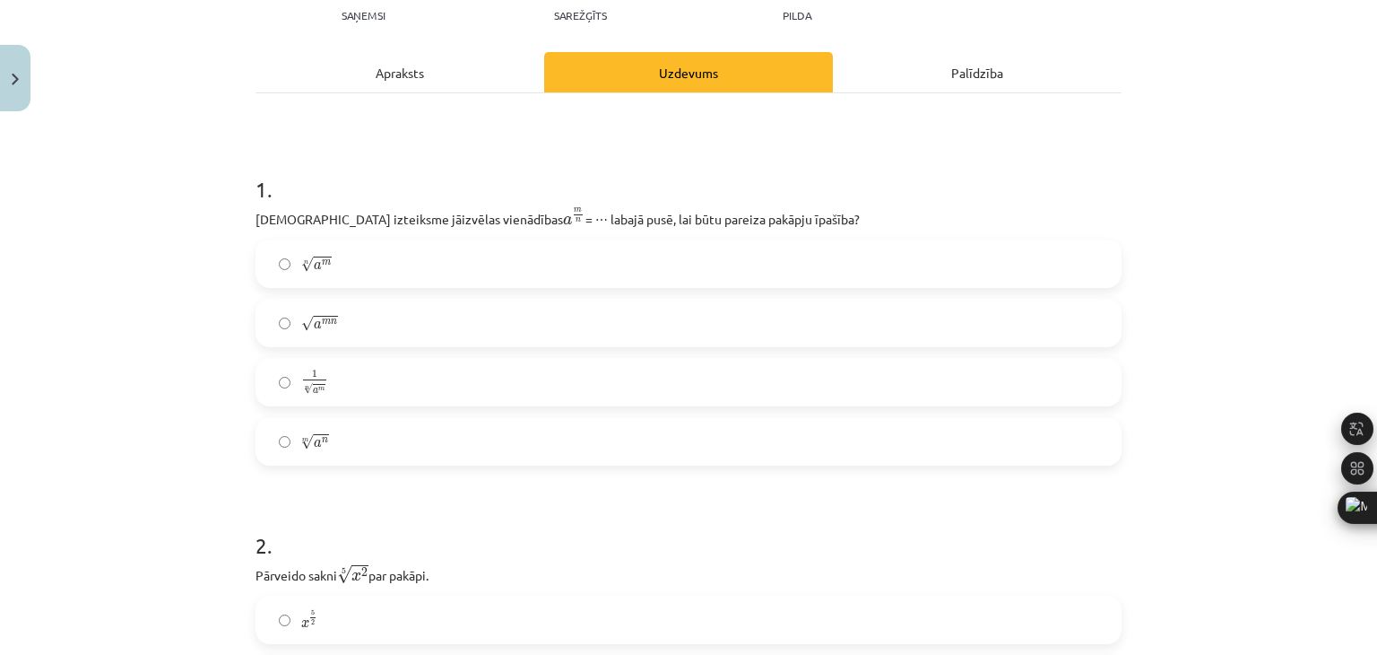
scroll to position [224, 0]
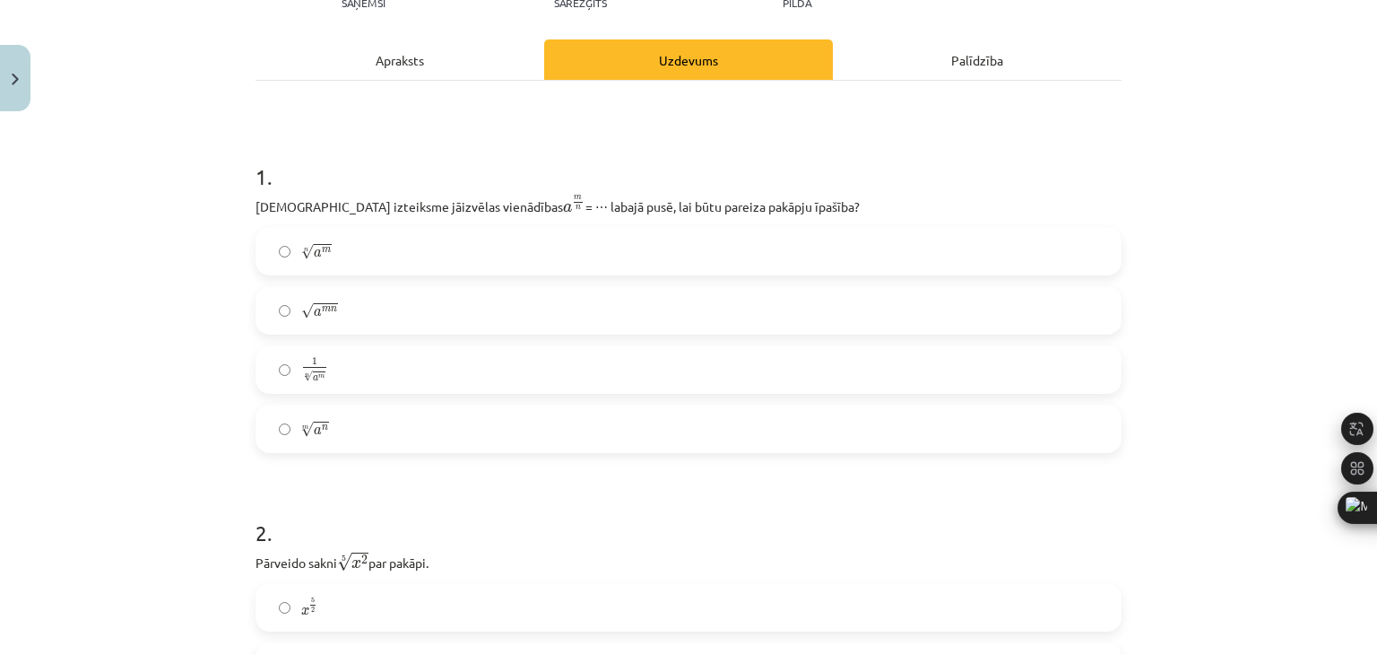
click at [355, 250] on label "n √ a m a m n" at bounding box center [688, 251] width 863 height 45
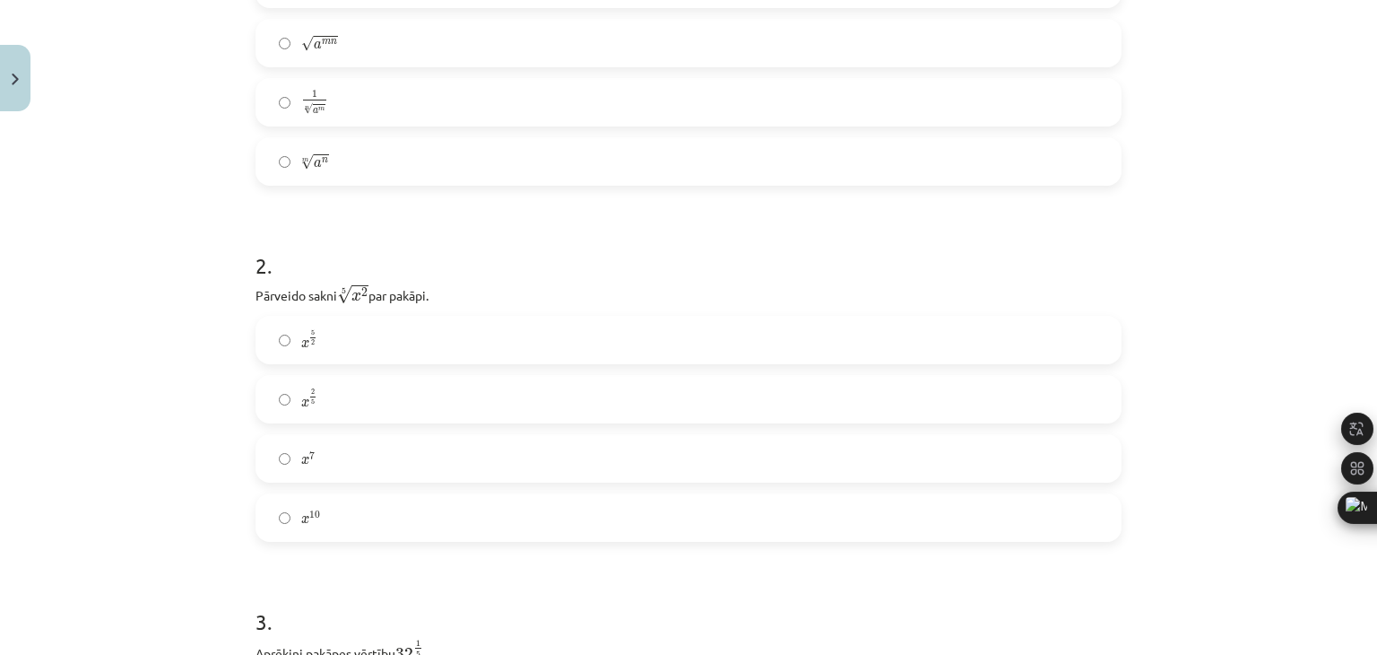
scroll to position [493, 0]
click at [343, 509] on label "x 10 x 10" at bounding box center [688, 515] width 863 height 45
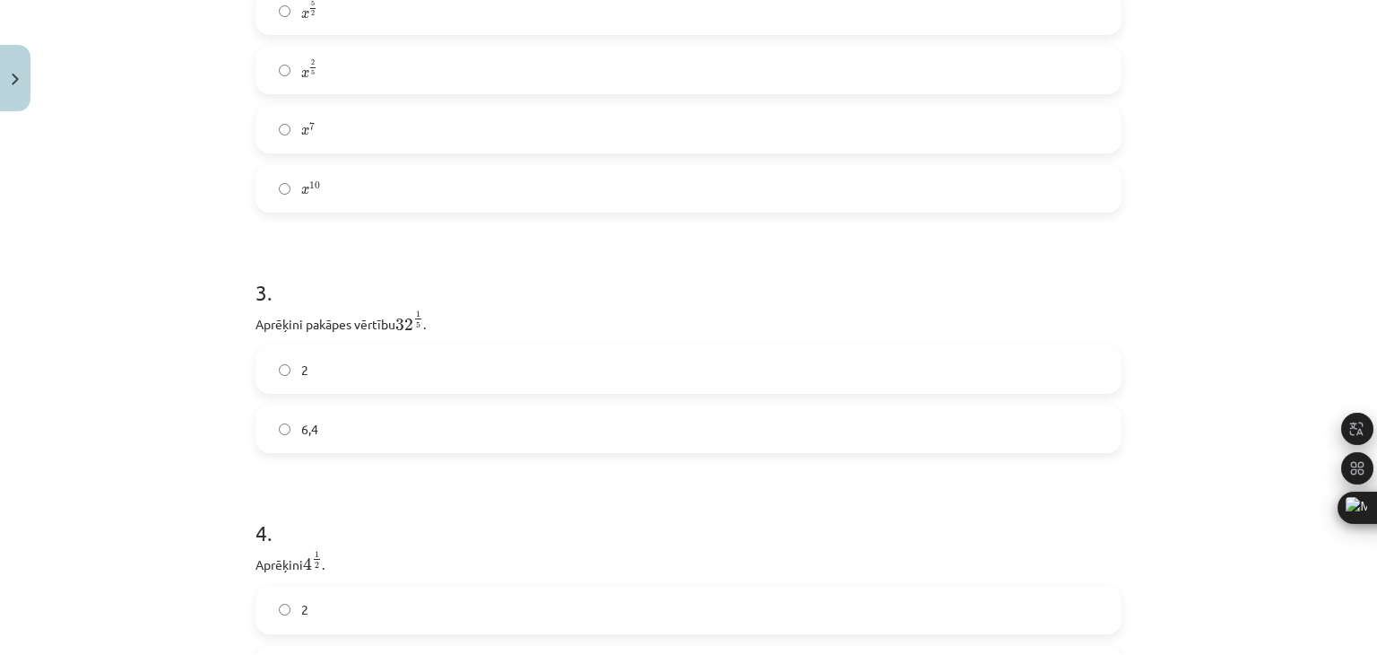
scroll to position [852, 0]
click at [336, 397] on label "6,4" at bounding box center [688, 397] width 863 height 45
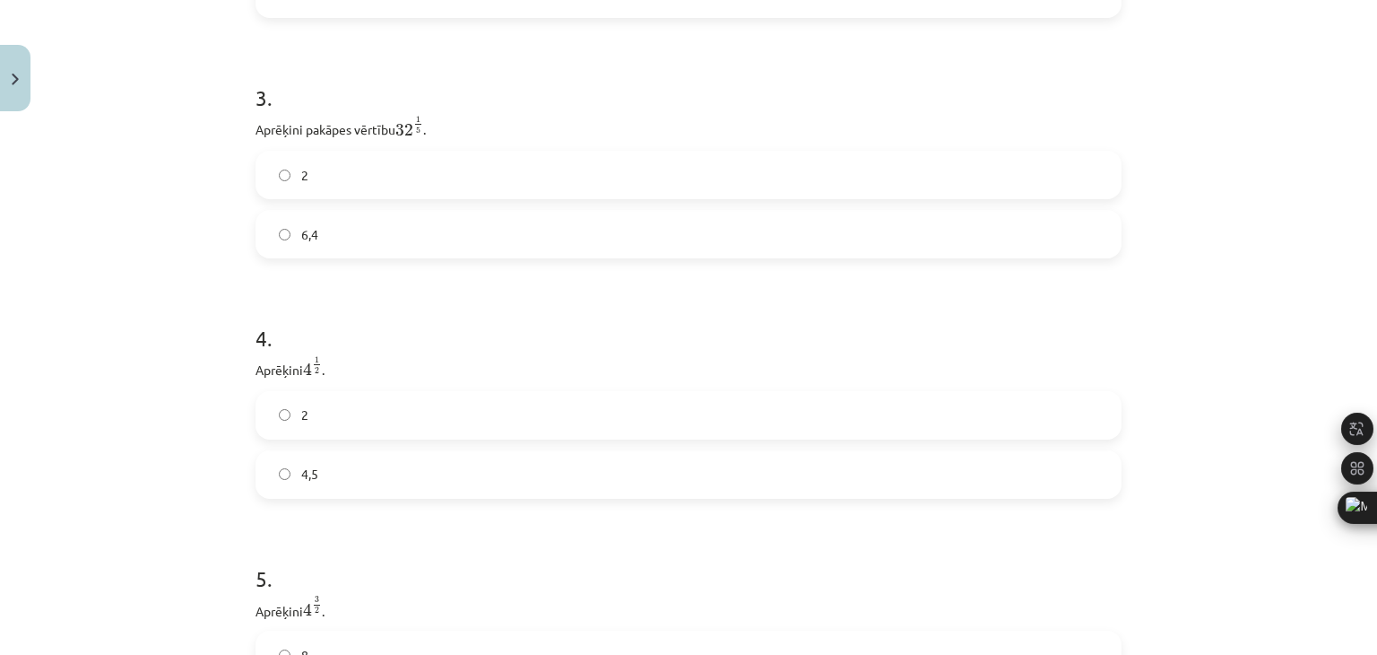
scroll to position [1031, 0]
click at [402, 474] on label "4,5" at bounding box center [688, 458] width 863 height 45
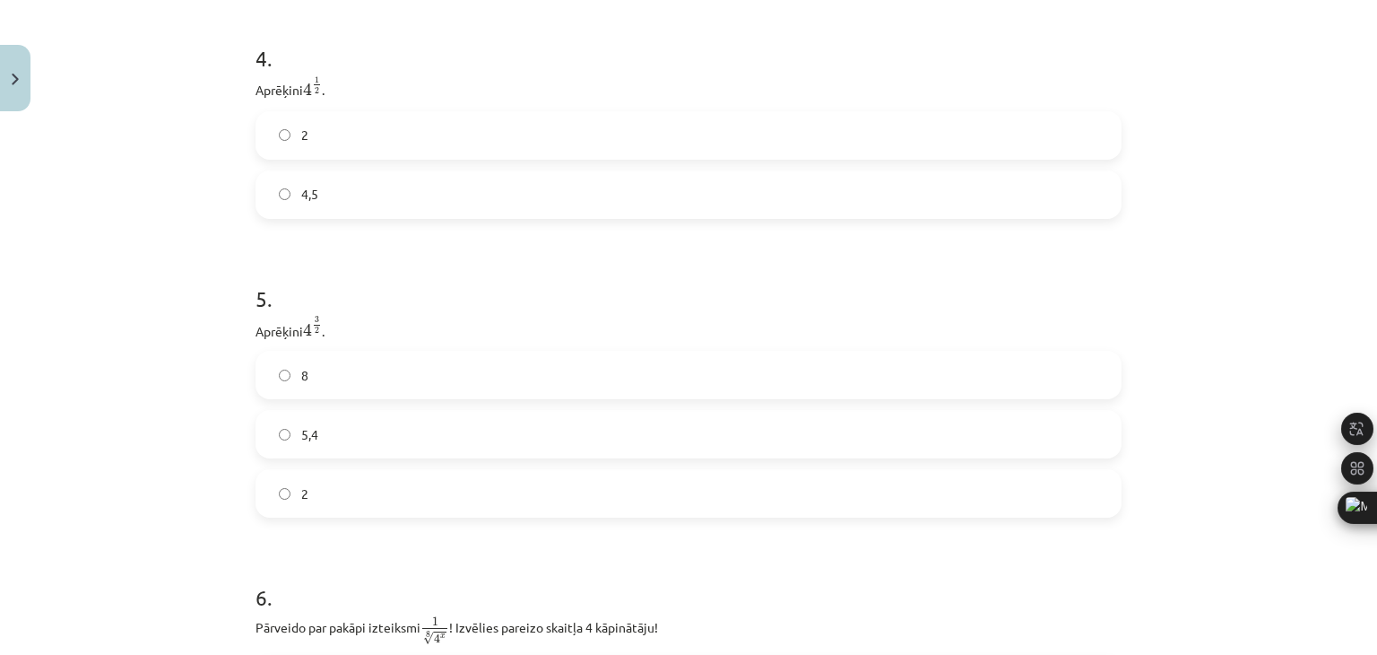
scroll to position [1300, 0]
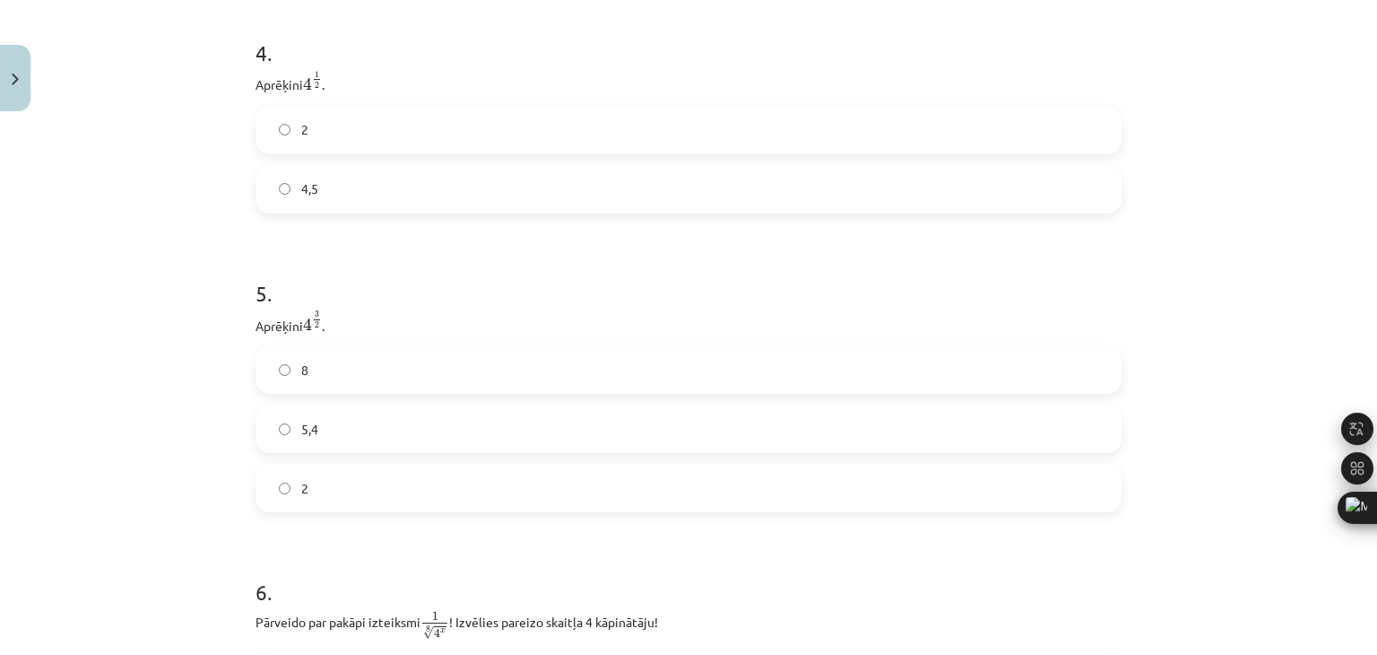
click at [346, 379] on label "8" at bounding box center [688, 369] width 863 height 45
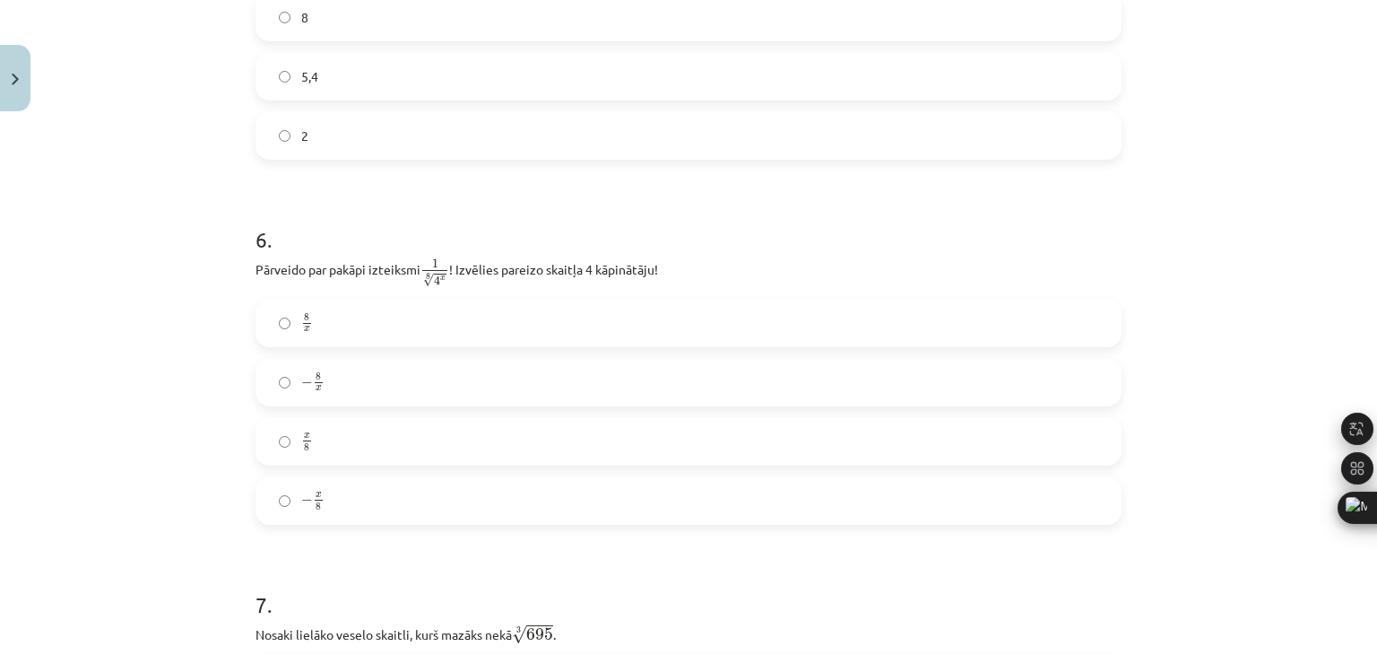
scroll to position [1659, 0]
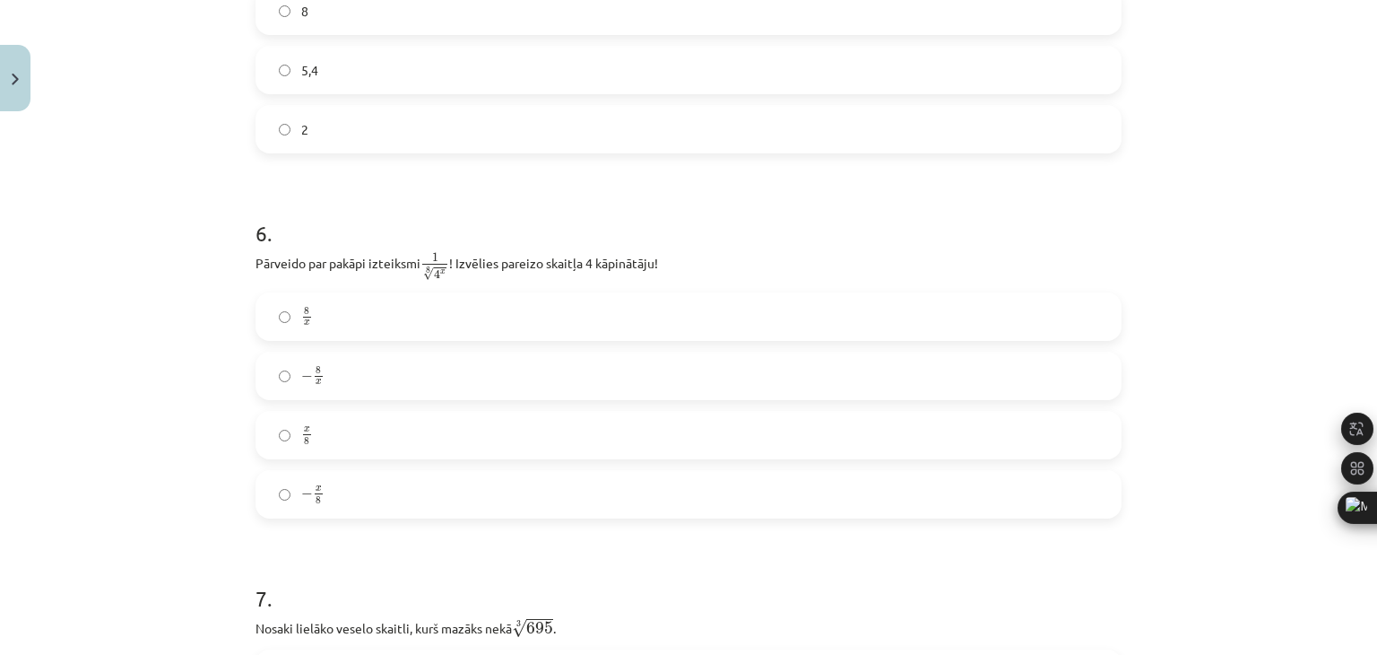
click at [369, 324] on label "8 x 8 x" at bounding box center [688, 316] width 863 height 45
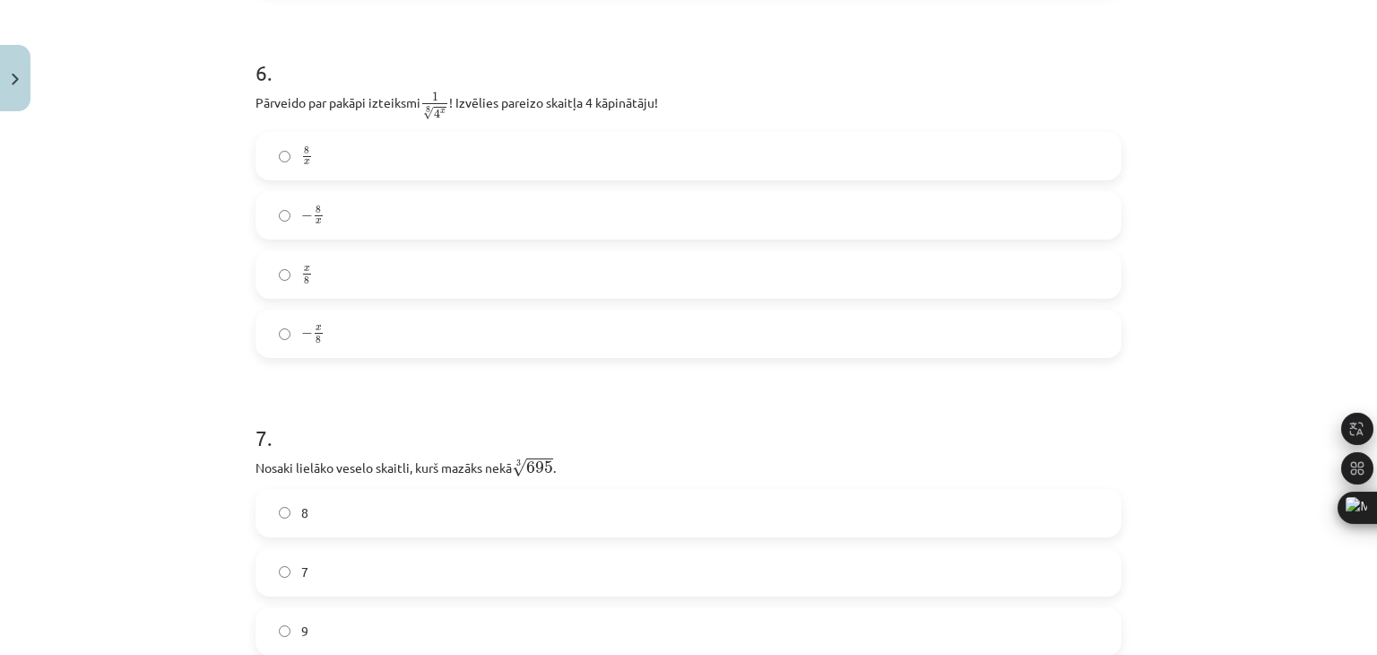
scroll to position [1838, 0]
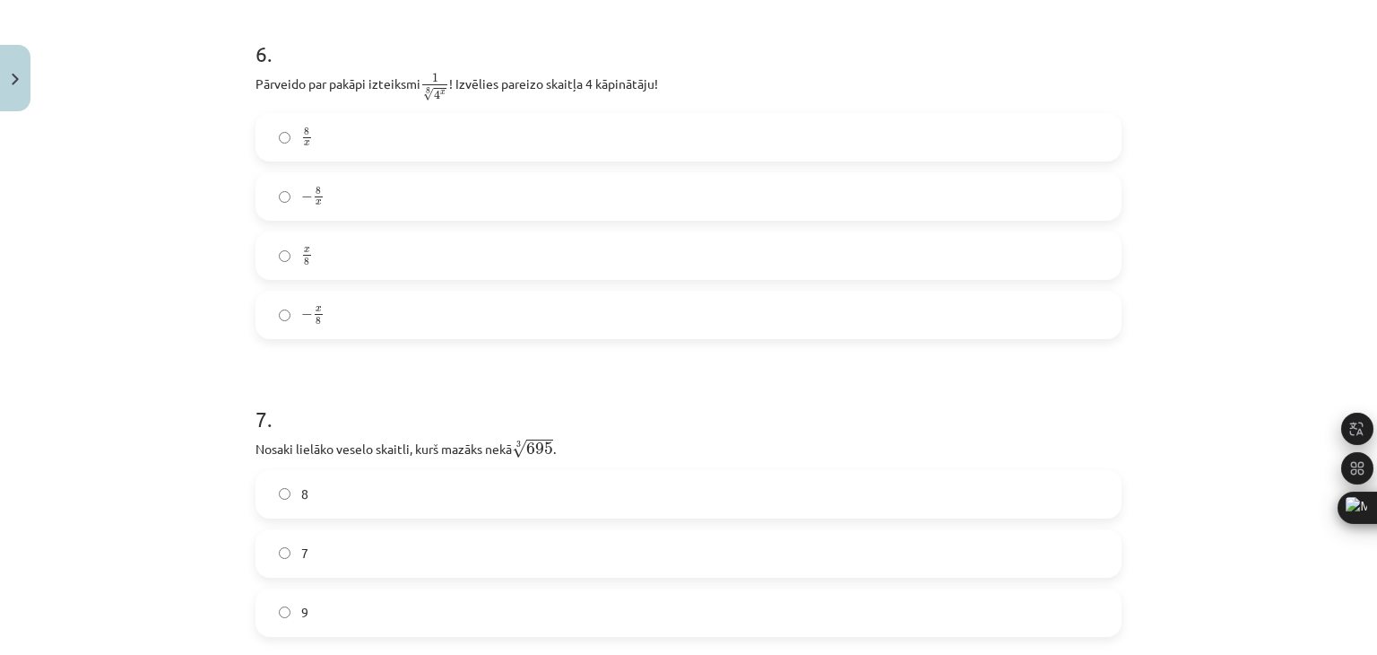
drag, startPoint x: 305, startPoint y: 261, endPoint x: 57, endPoint y: 373, distance: 271.7
click at [305, 260] on span "x 8" at bounding box center [307, 257] width 12 height 18
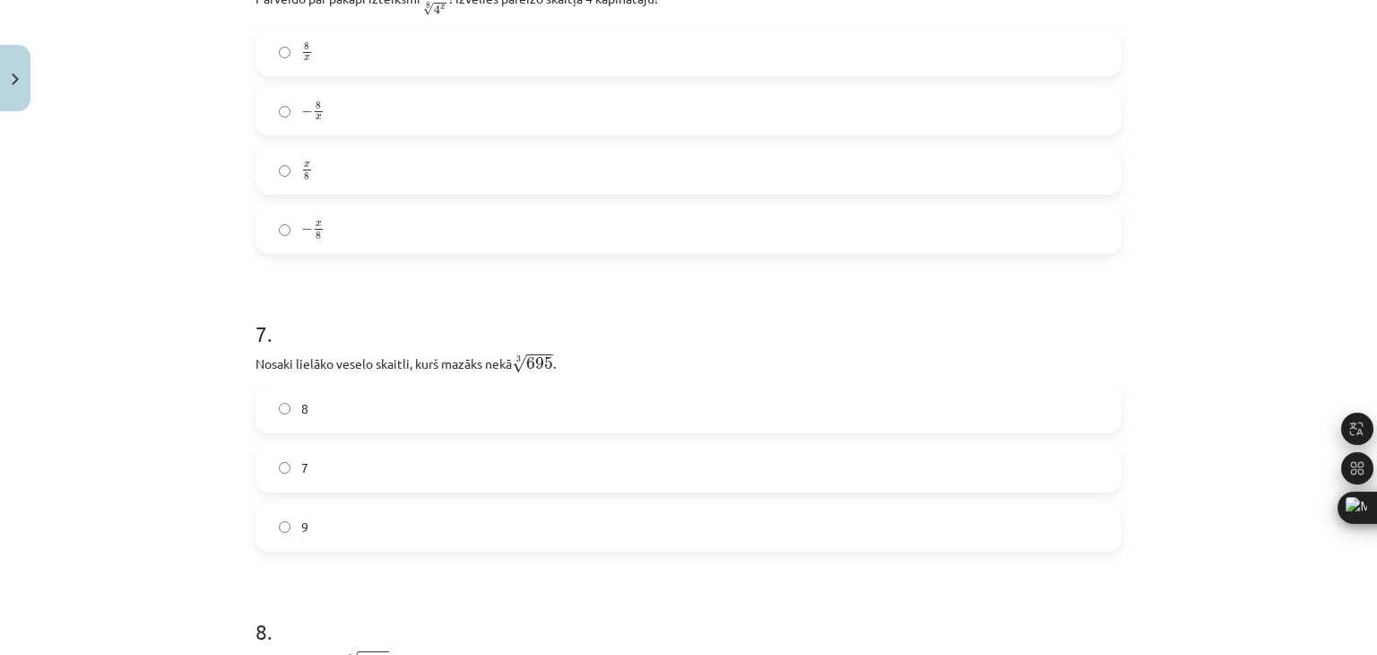
scroll to position [1928, 0]
click at [319, 414] on label "8" at bounding box center [688, 404] width 863 height 45
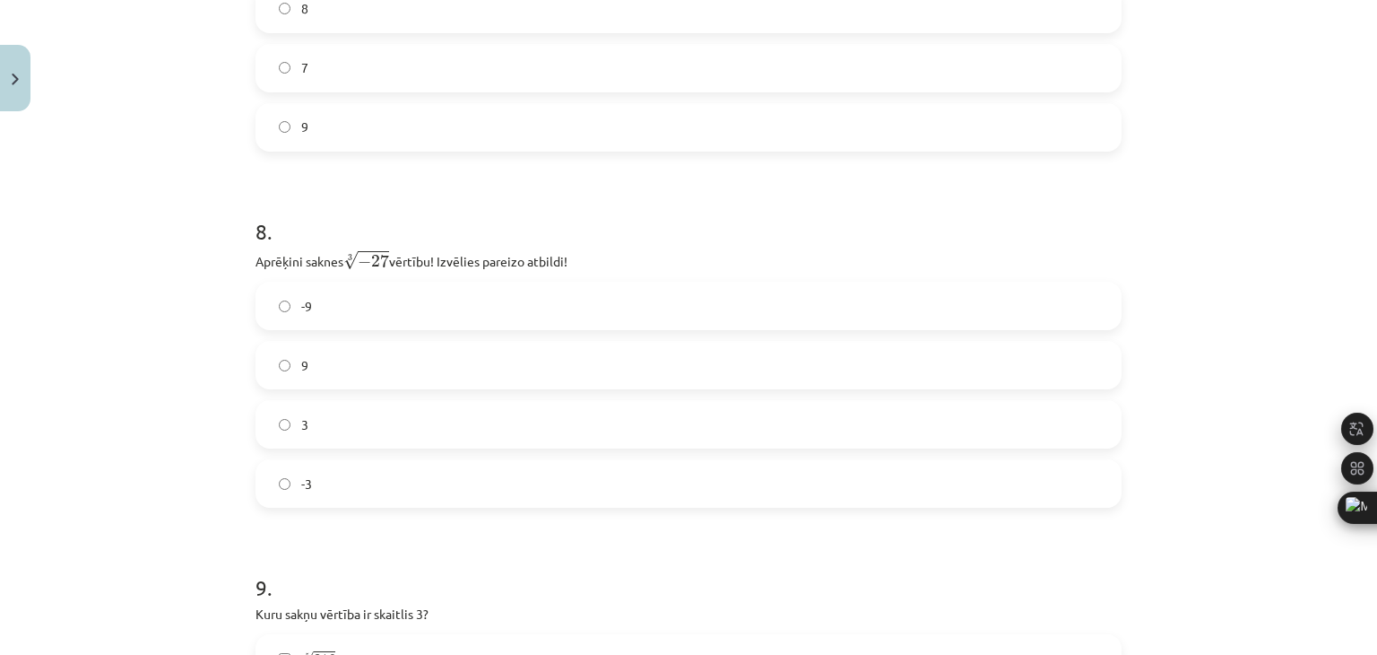
scroll to position [2376, 0]
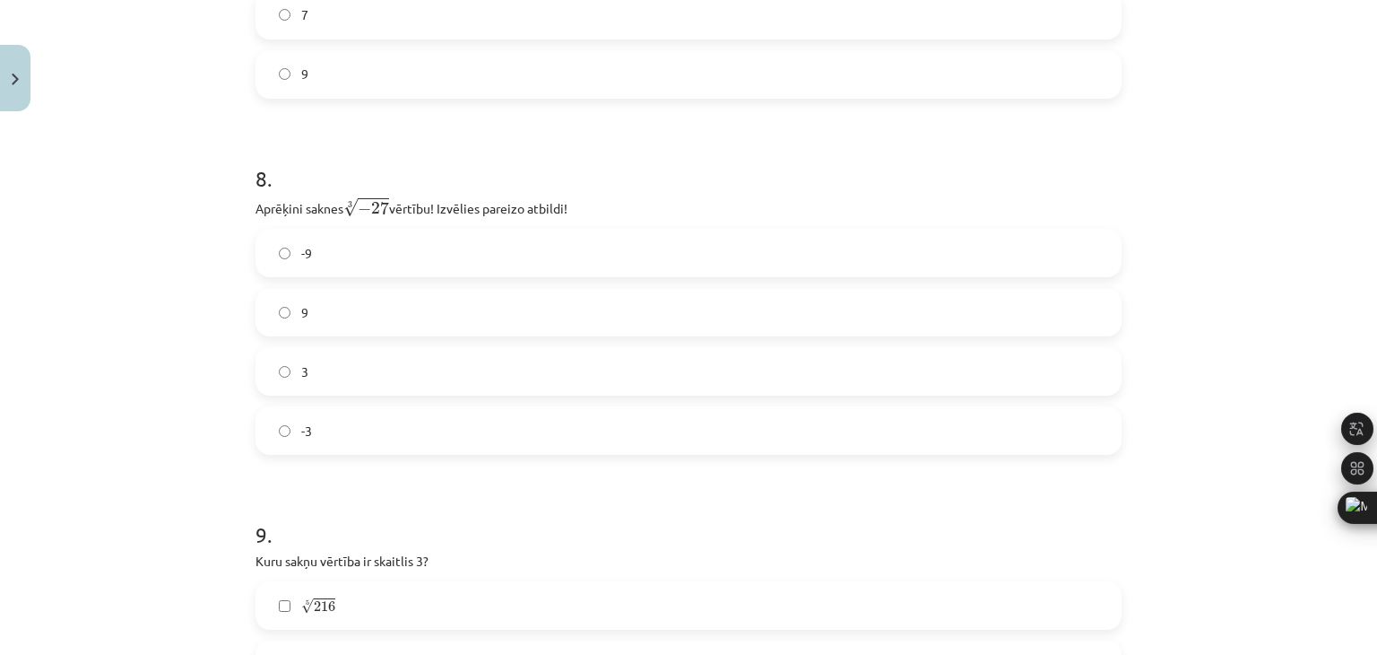
click at [331, 431] on label "-3" at bounding box center [688, 430] width 863 height 45
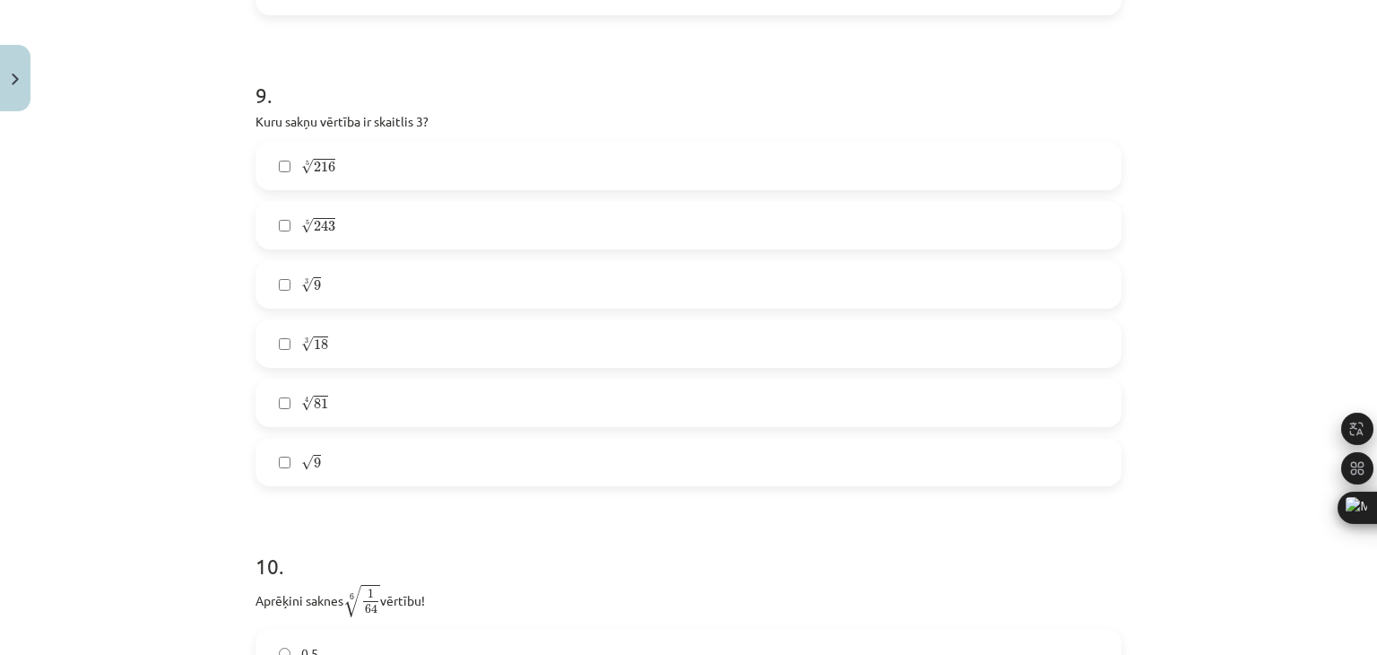
scroll to position [2825, 0]
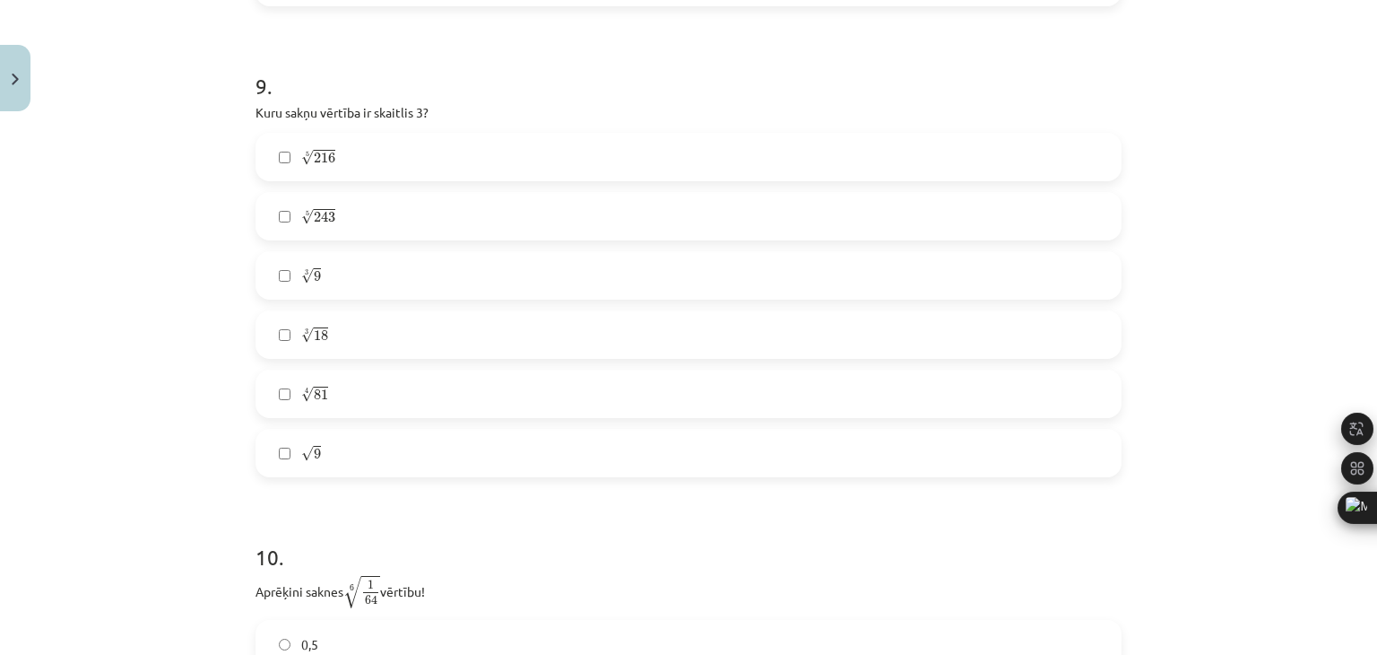
click at [384, 222] on label "5 √ 243 243 5" at bounding box center [688, 216] width 863 height 45
click at [316, 395] on span "81" at bounding box center [321, 394] width 14 height 11
click at [385, 457] on label "√ 9 9" at bounding box center [688, 452] width 863 height 45
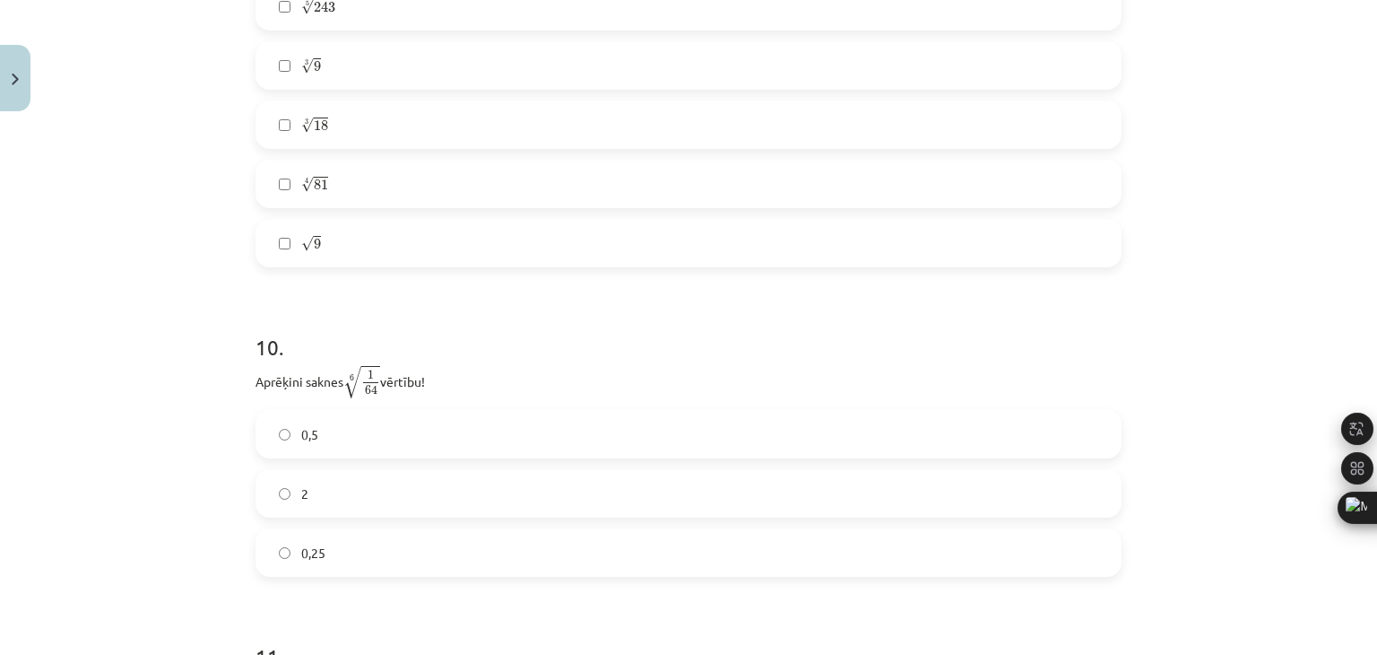
scroll to position [3094, 0]
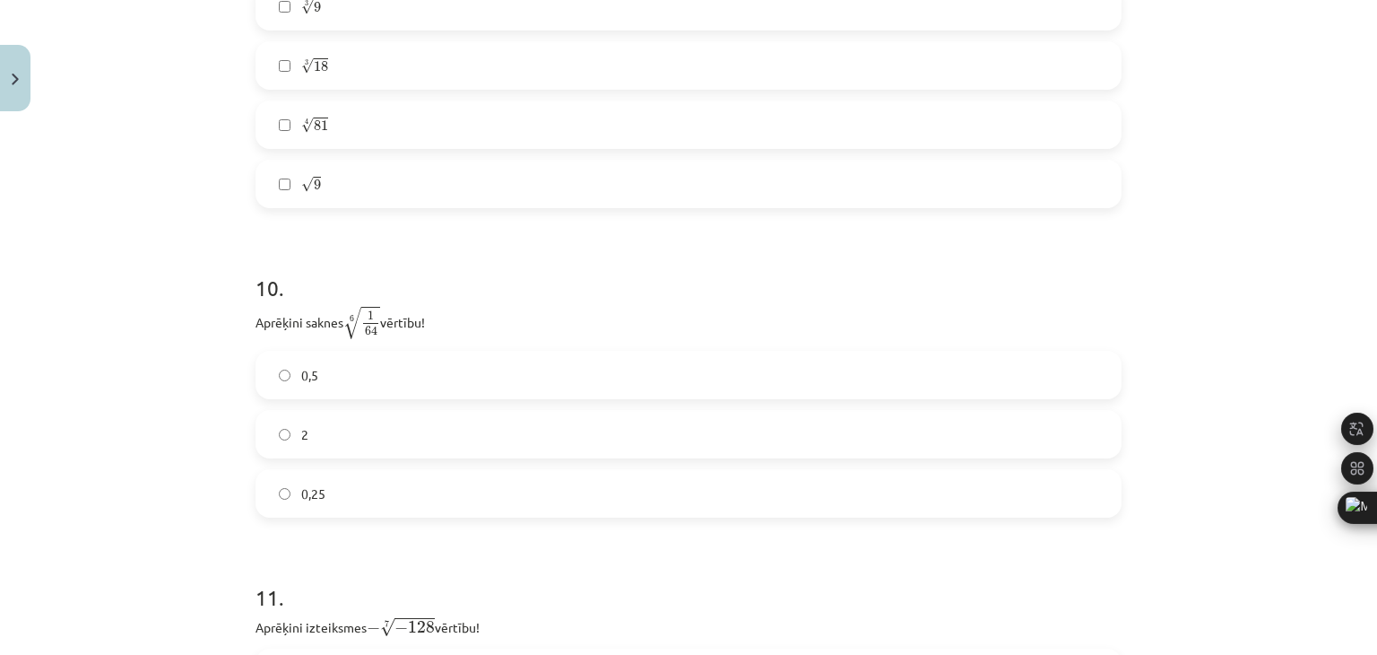
click at [342, 376] on label "0,5" at bounding box center [688, 374] width 863 height 45
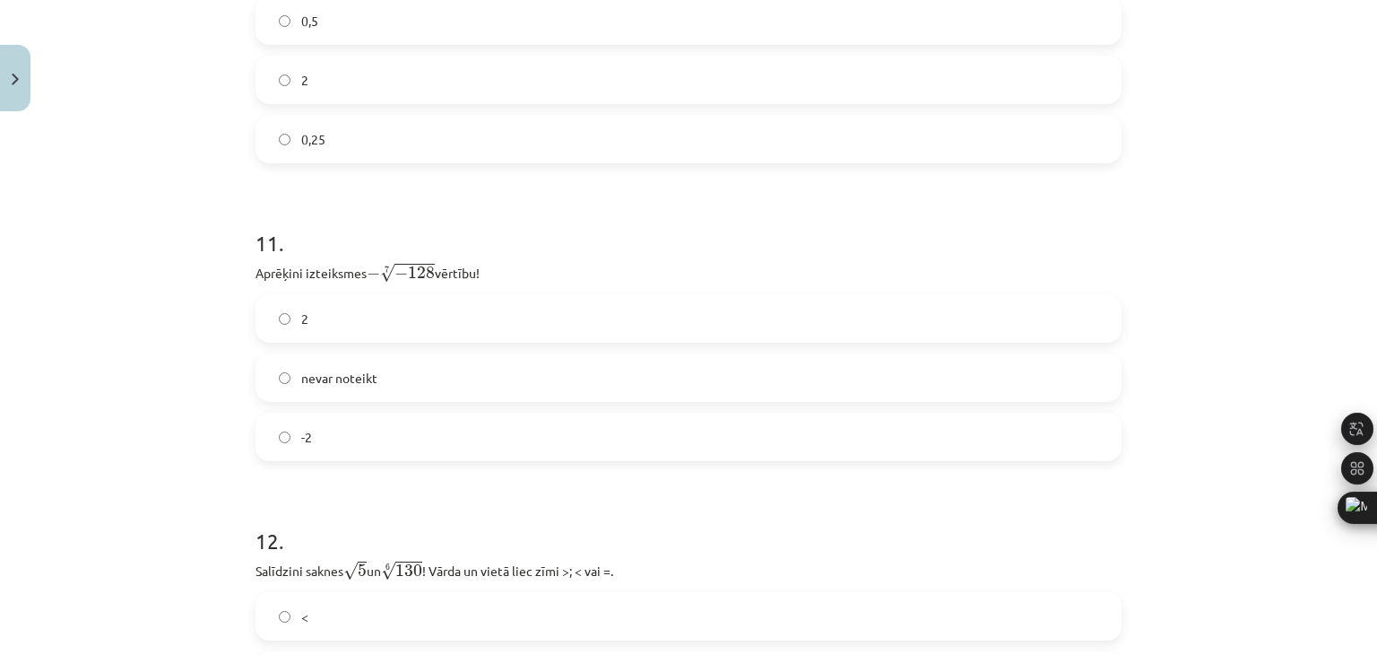
scroll to position [3453, 0]
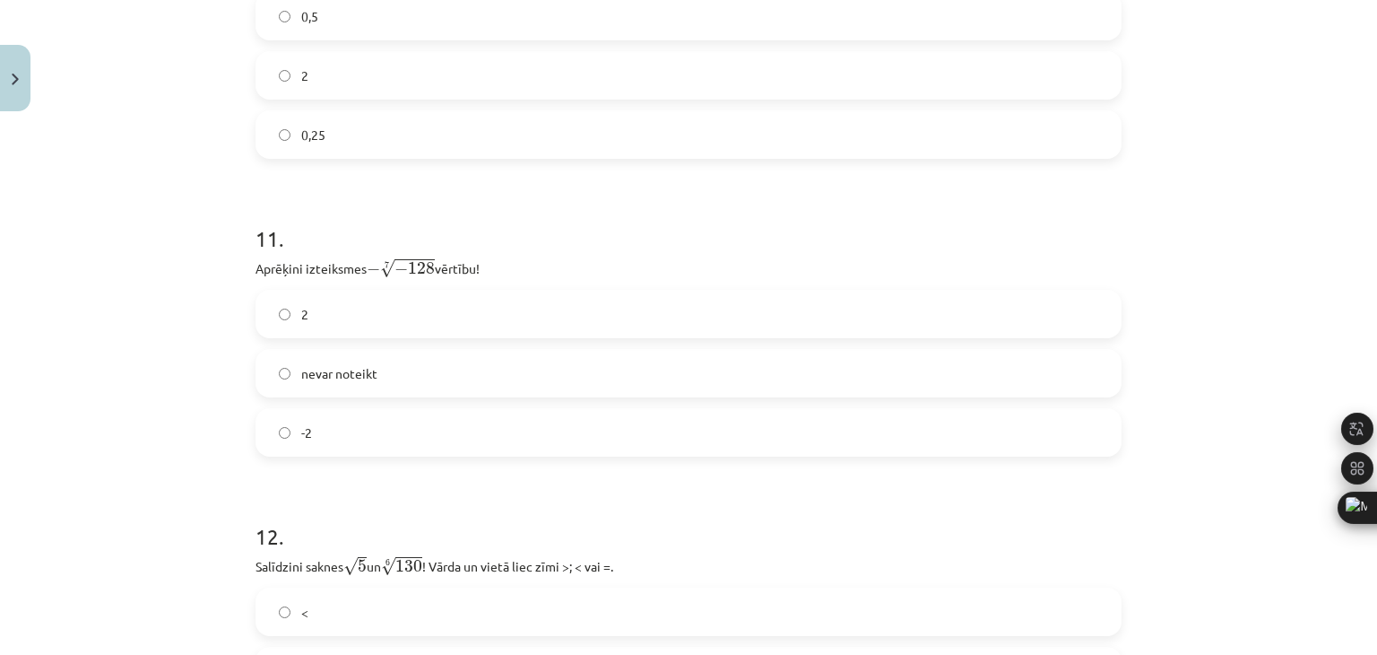
click at [366, 327] on label "2" at bounding box center [688, 313] width 863 height 45
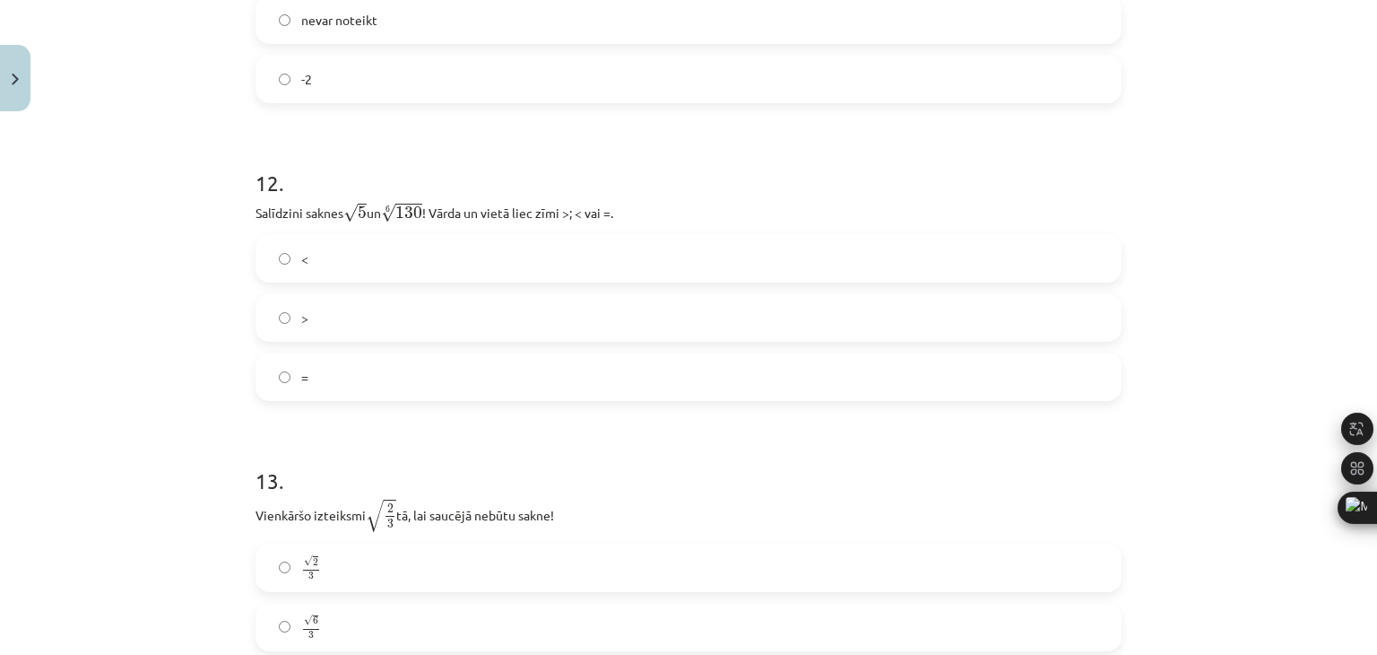
scroll to position [3811, 0]
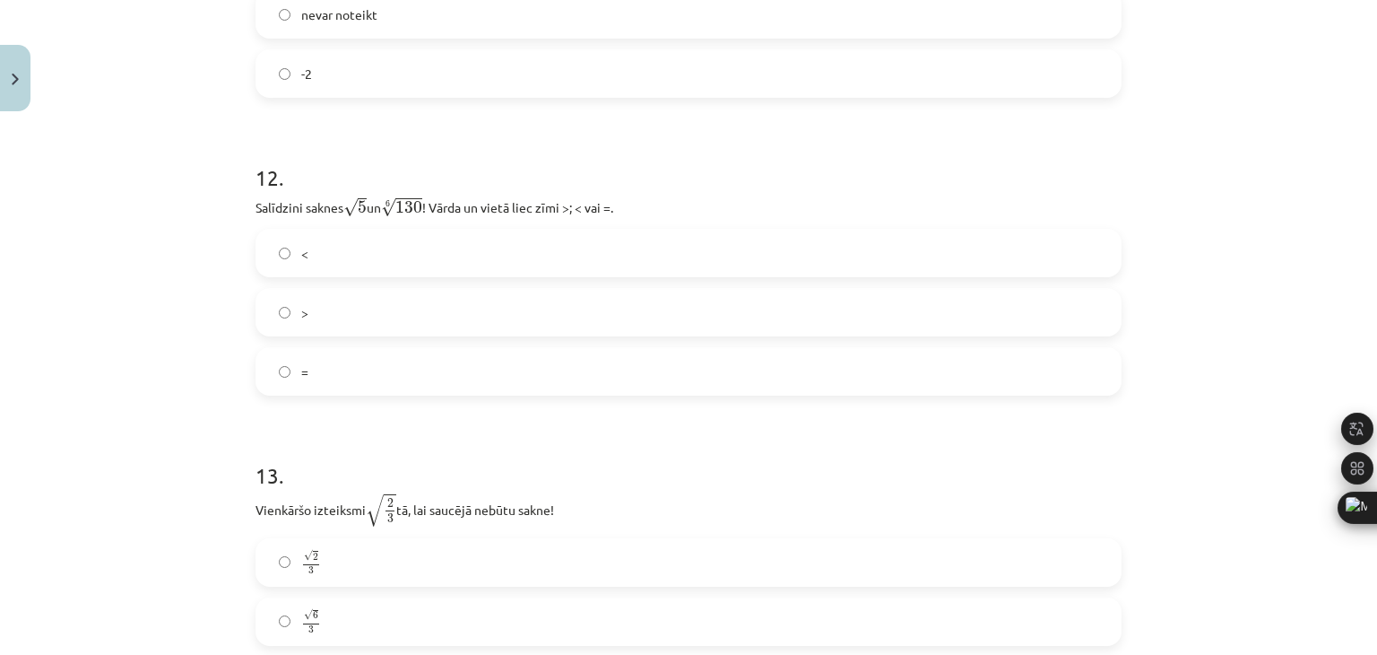
click at [348, 263] on label "<" at bounding box center [688, 252] width 863 height 45
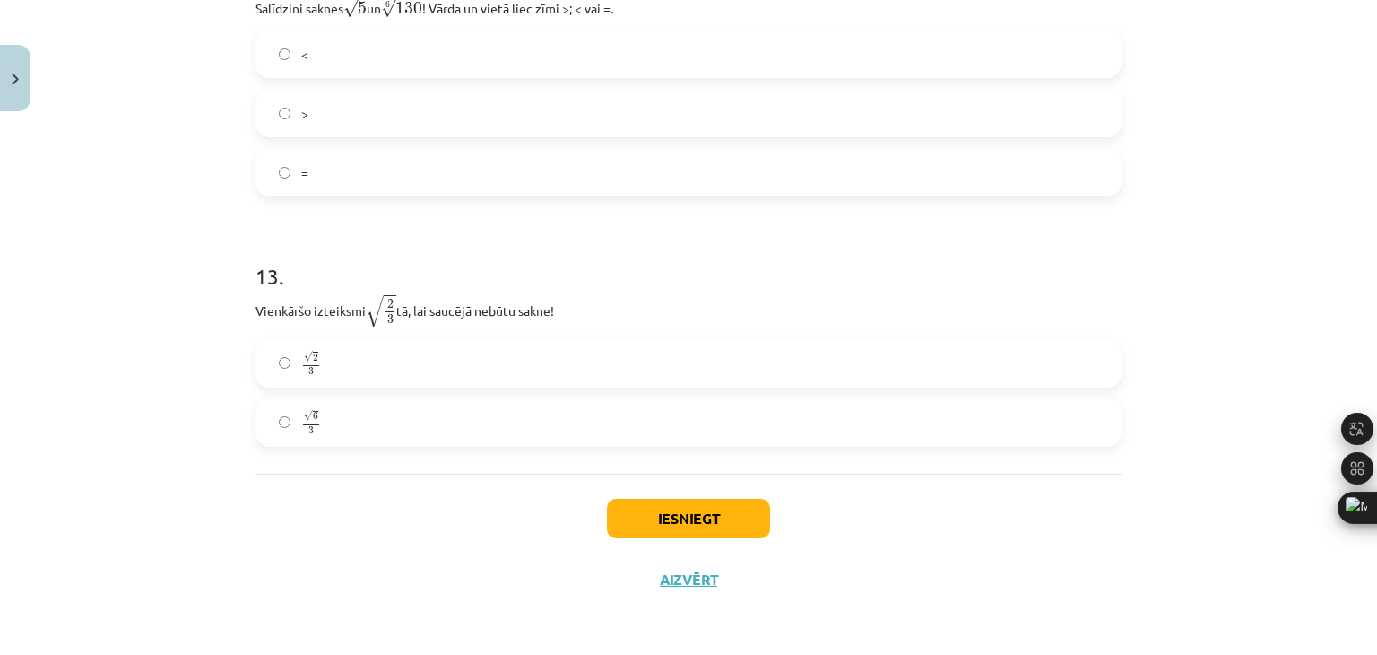
scroll to position [4013, 0]
click at [324, 431] on label "√ 6 3 6 3" at bounding box center [688, 422] width 863 height 45
click at [750, 519] on button "Iesniegt" at bounding box center [688, 518] width 163 height 39
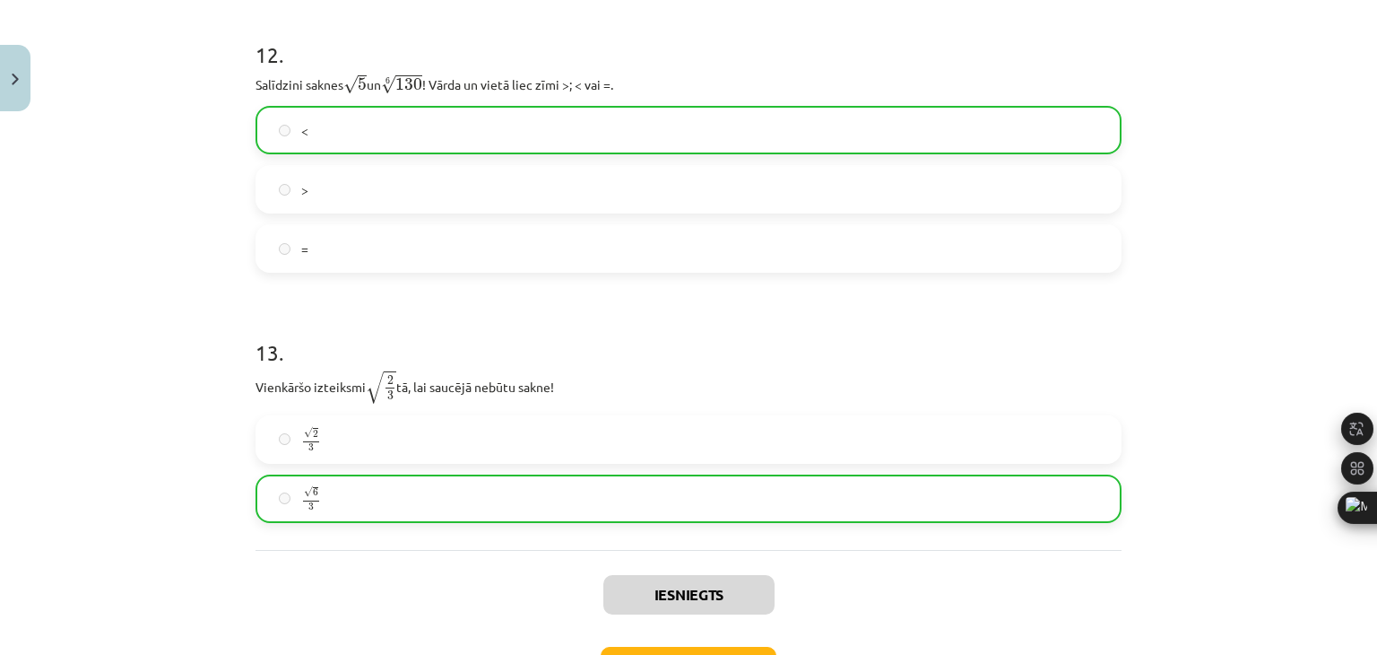
scroll to position [4069, 0]
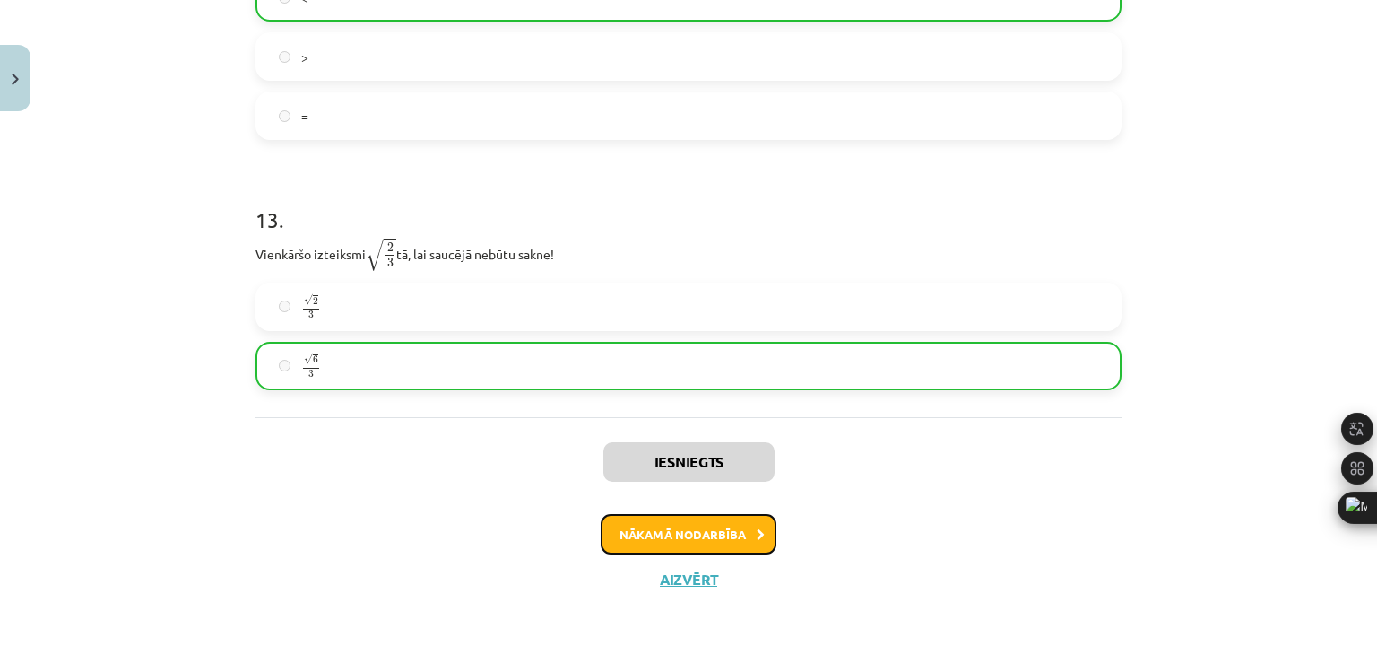
click at [719, 528] on button "Nākamā nodarbība" at bounding box center [689, 534] width 176 height 41
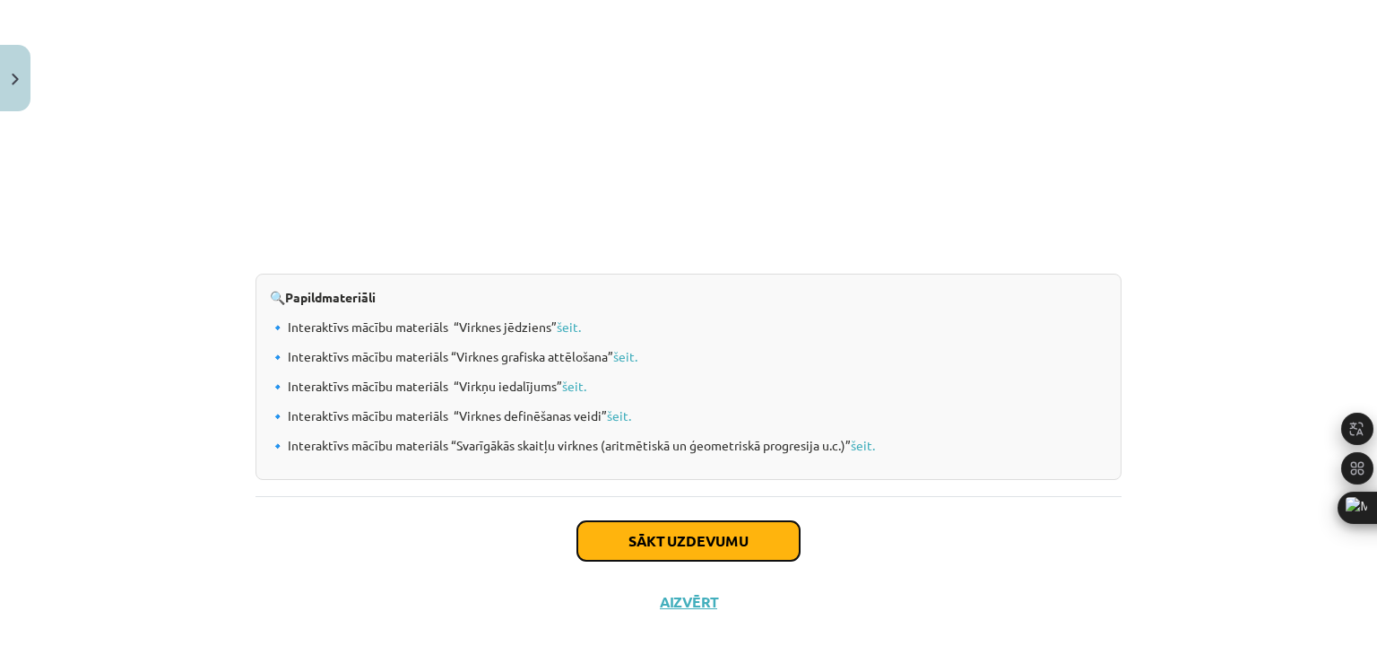
click at [716, 537] on button "Sākt uzdevumu" at bounding box center [689, 540] width 222 height 39
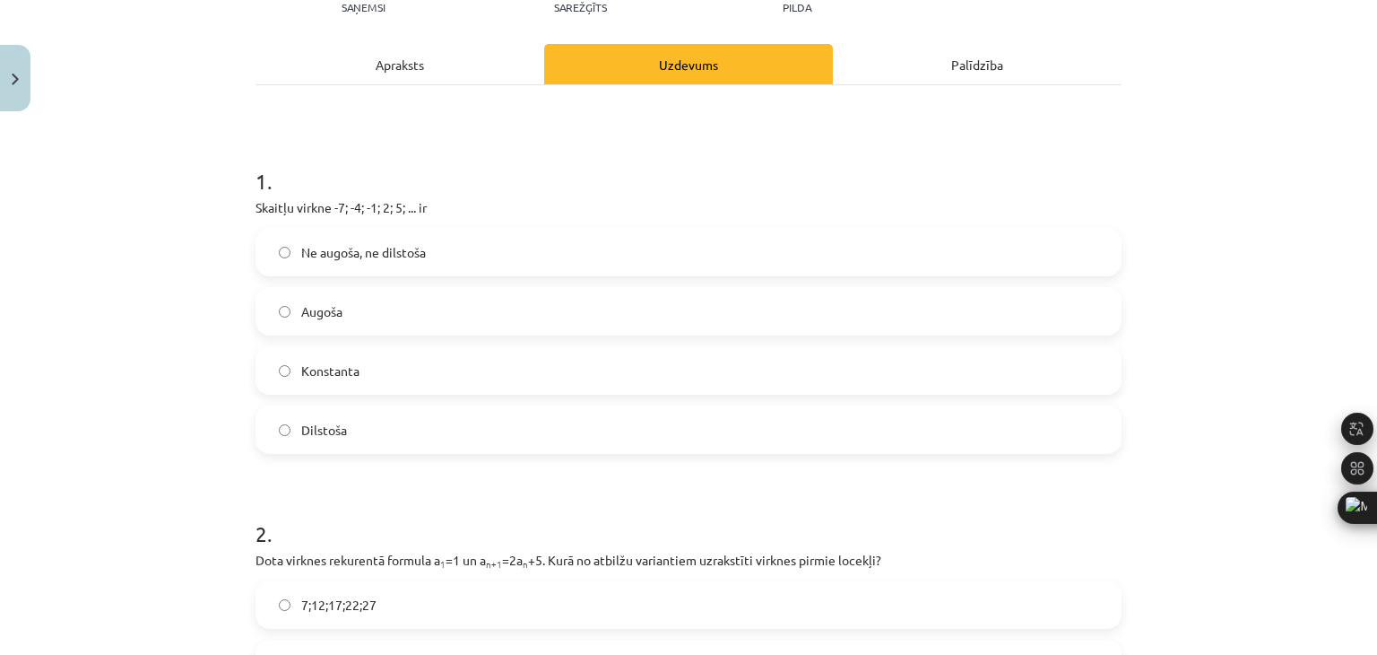
scroll to position [224, 0]
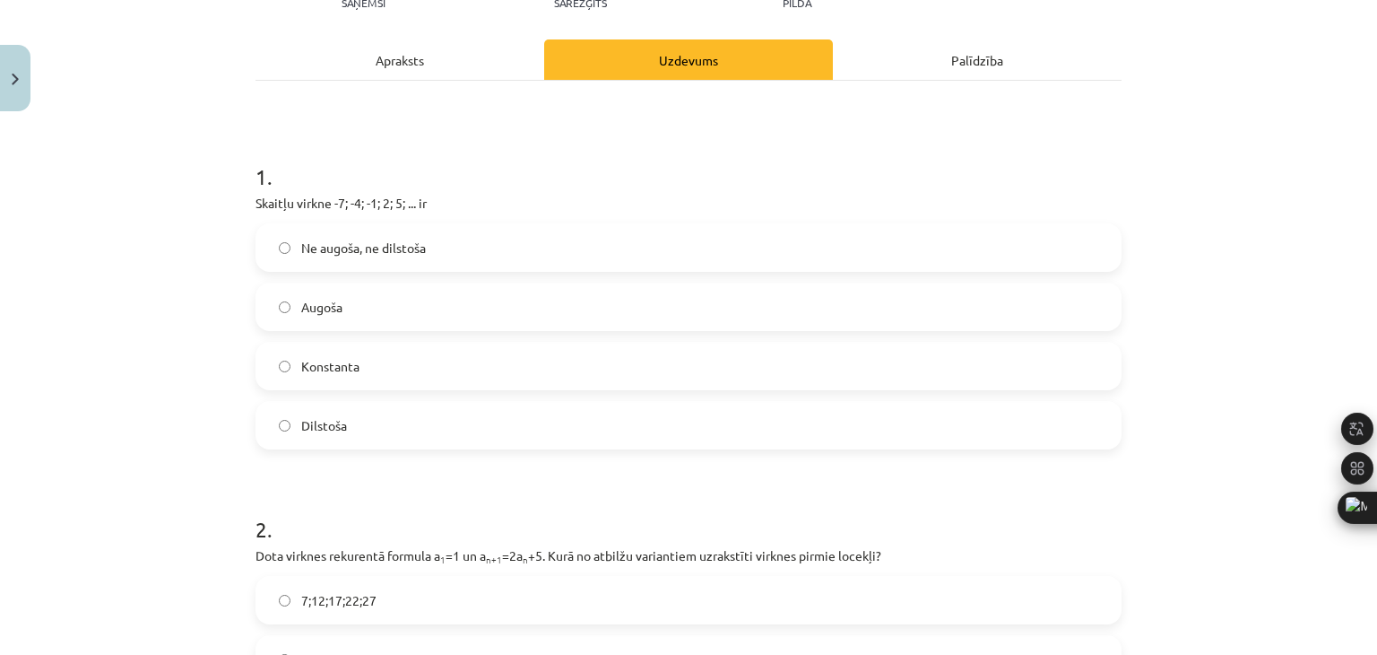
click at [355, 313] on label "Augoša" at bounding box center [688, 306] width 863 height 45
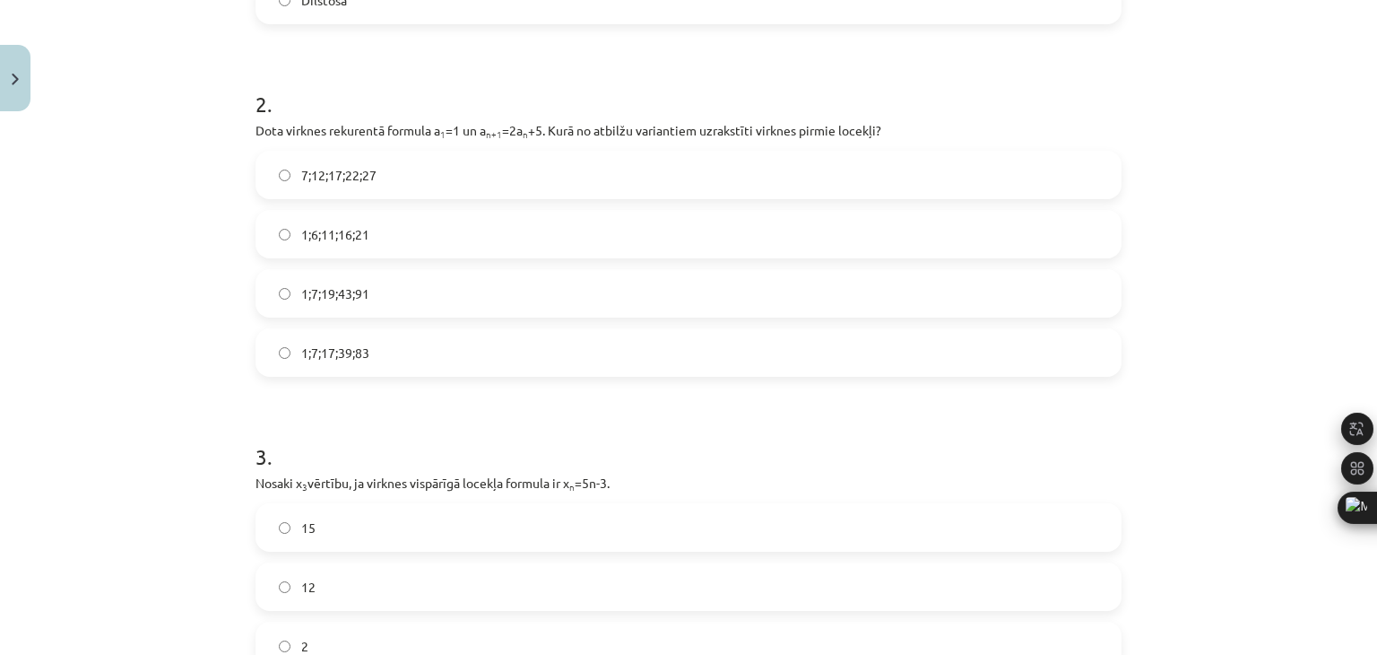
scroll to position [673, 0]
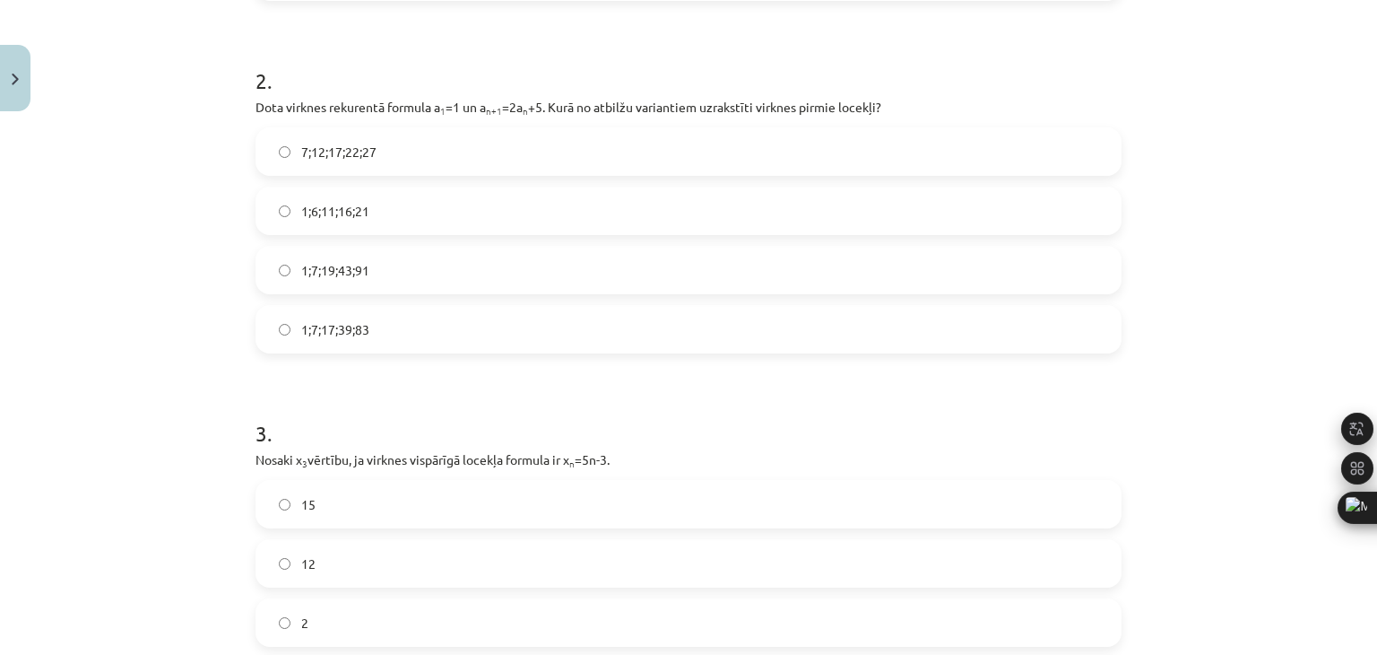
click at [305, 274] on span "1;7;19;43;91" at bounding box center [335, 270] width 68 height 19
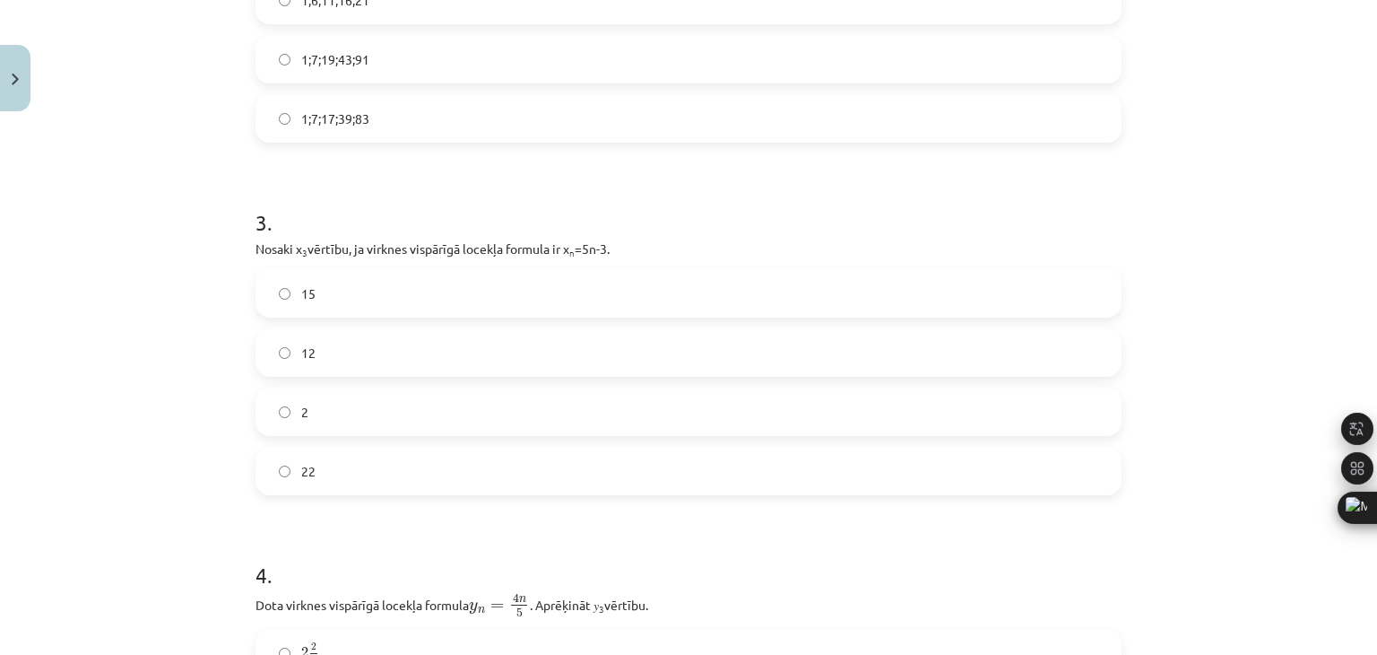
scroll to position [942, 0]
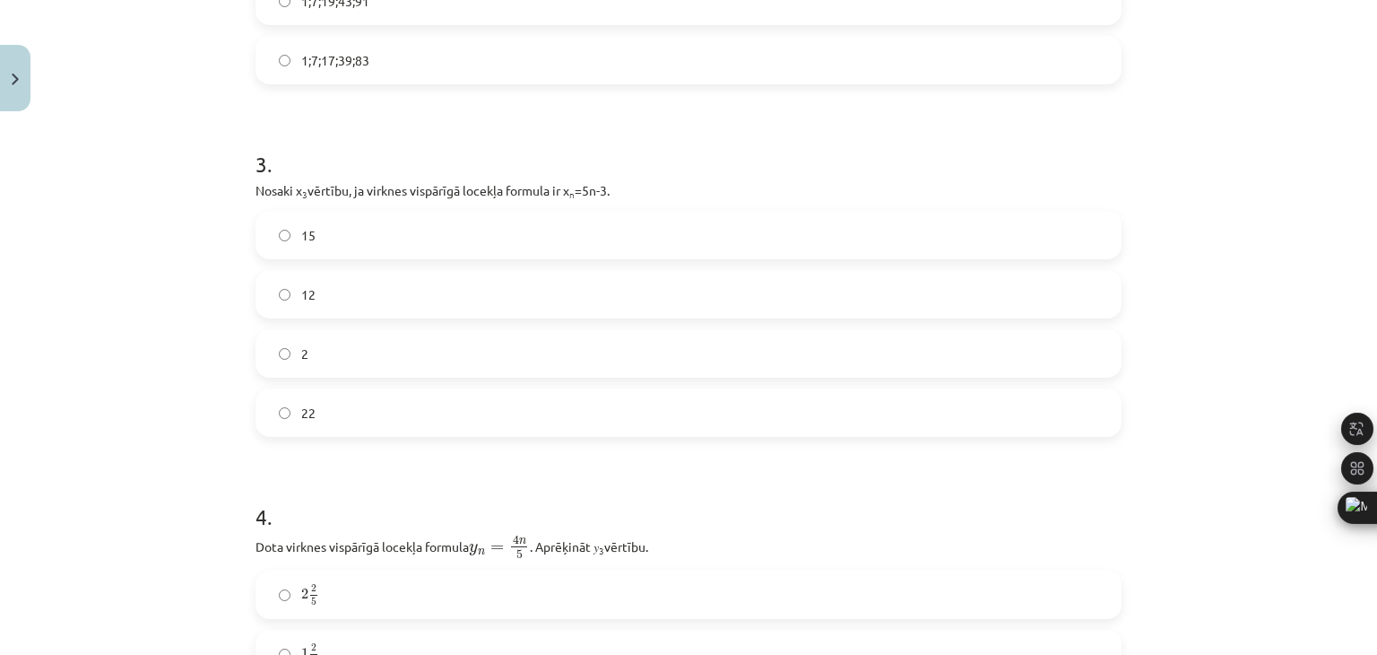
click at [324, 293] on label "12" at bounding box center [688, 294] width 863 height 45
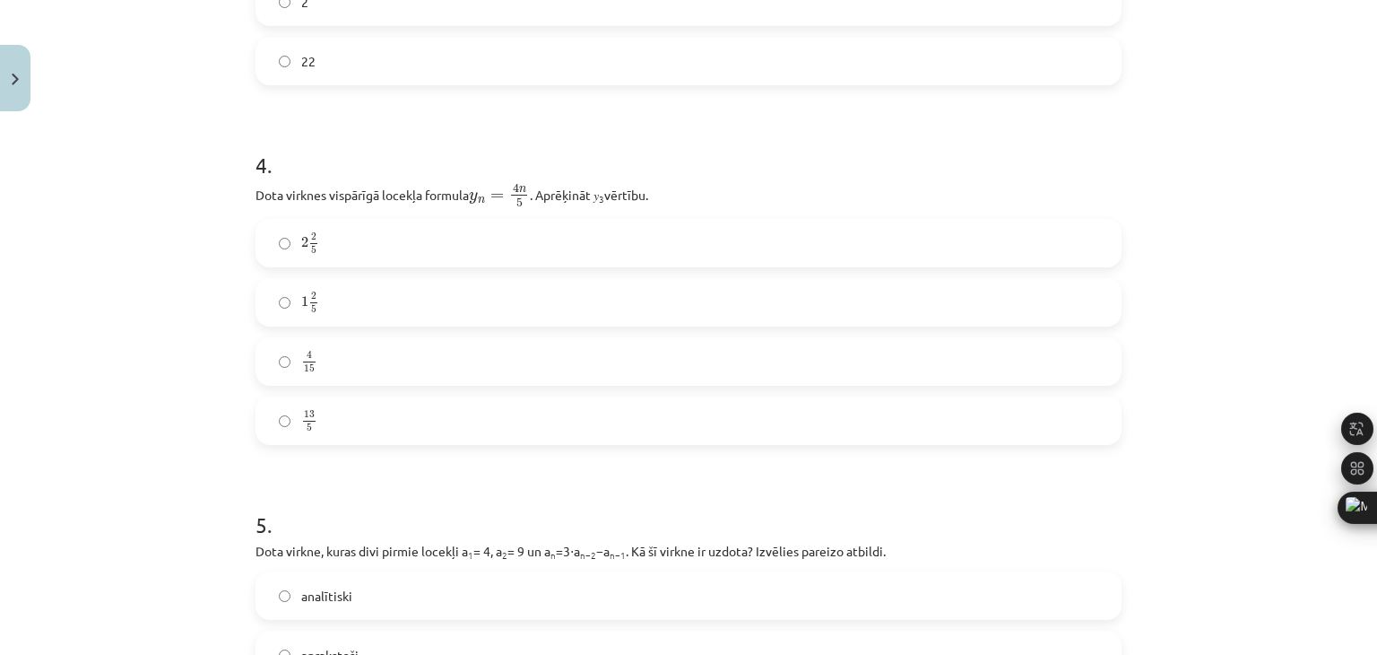
scroll to position [1300, 0]
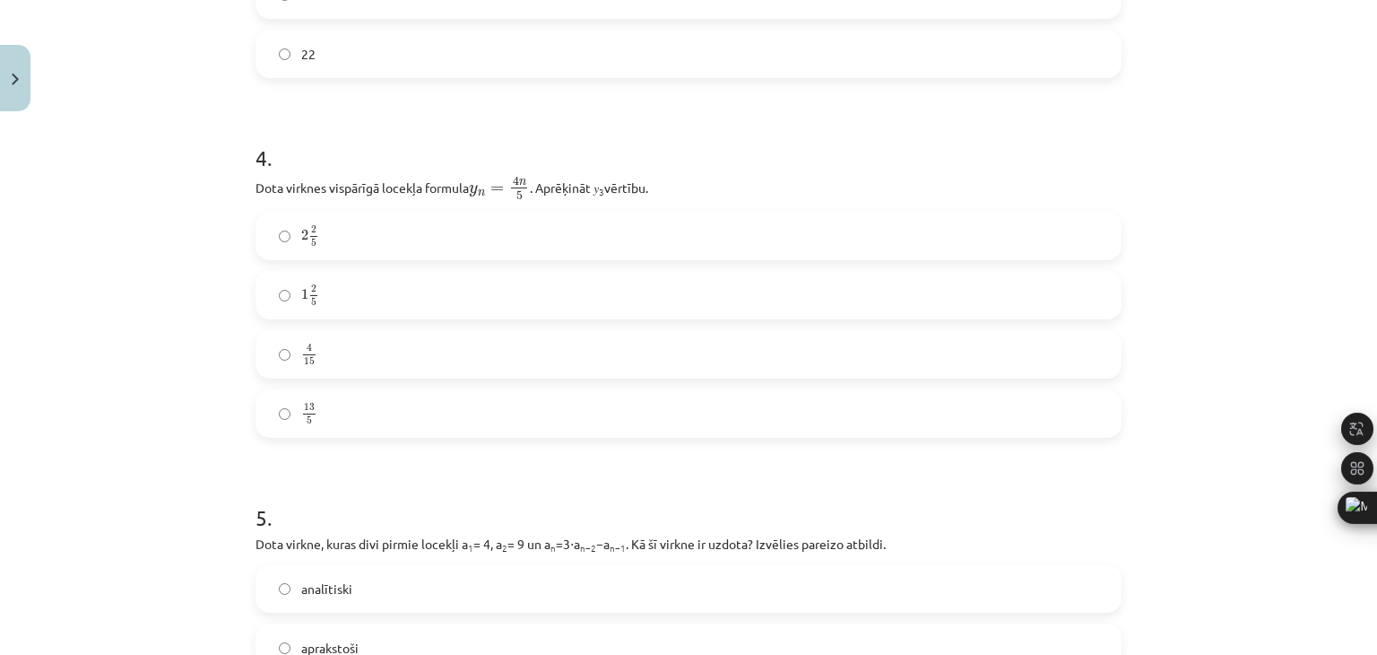
click at [357, 252] on label "2 2 5 2 2 5" at bounding box center [688, 235] width 863 height 45
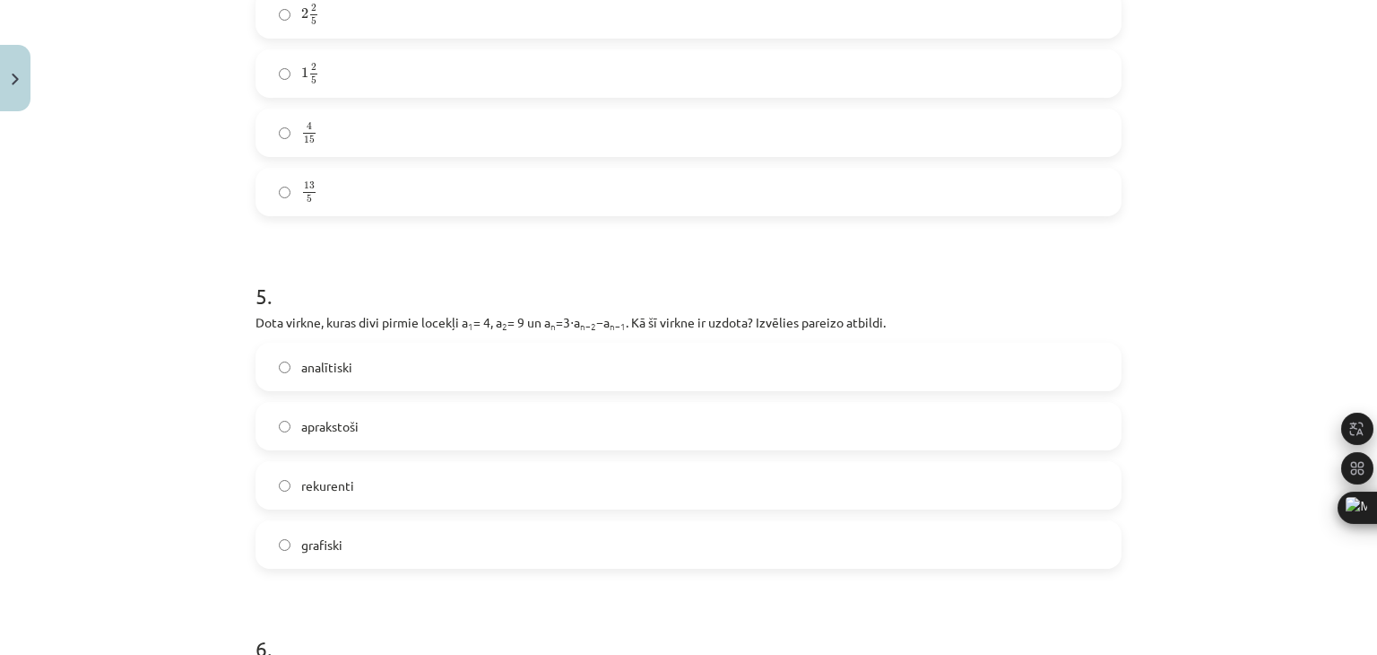
scroll to position [1569, 0]
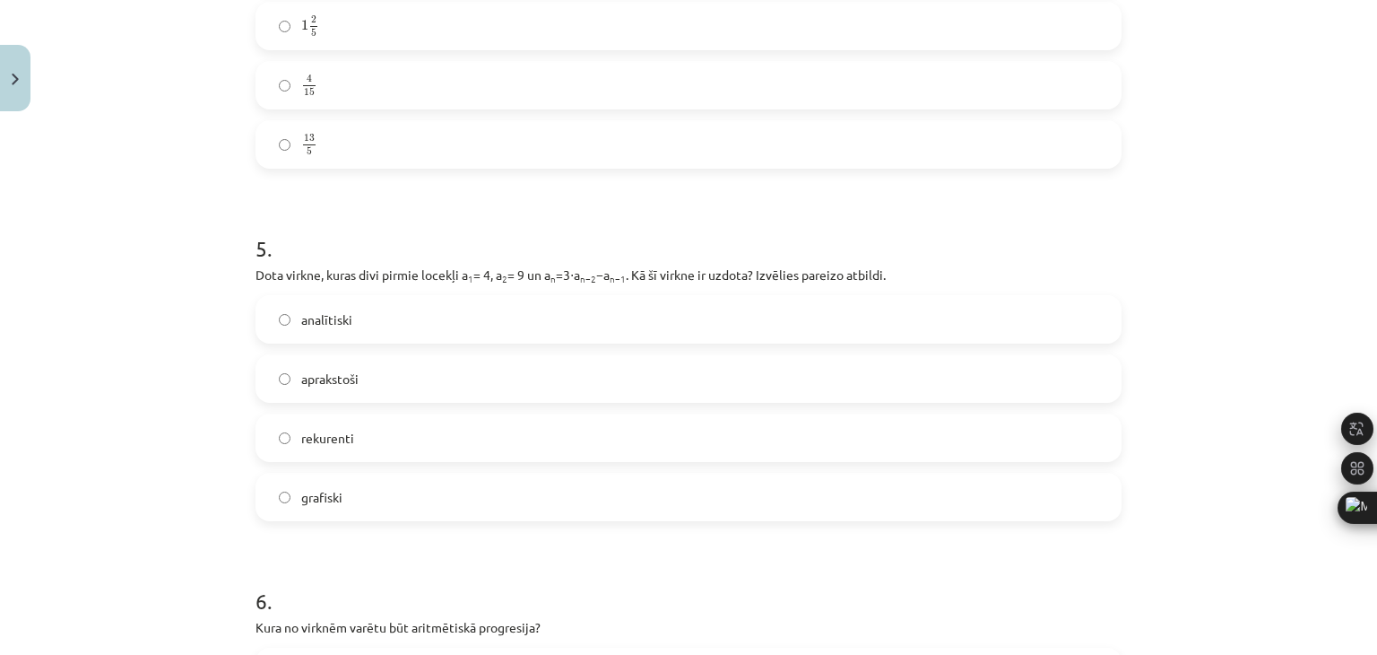
click at [352, 442] on label "rekurenti" at bounding box center [688, 437] width 863 height 45
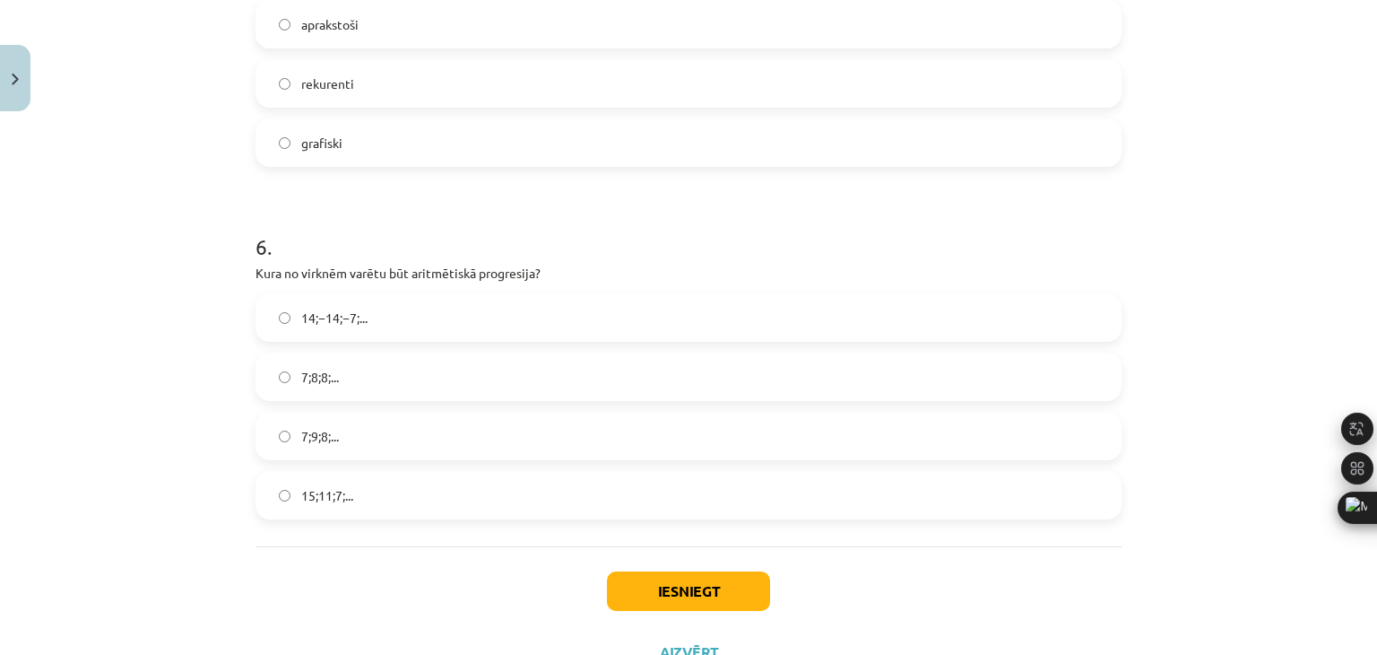
scroll to position [1928, 0]
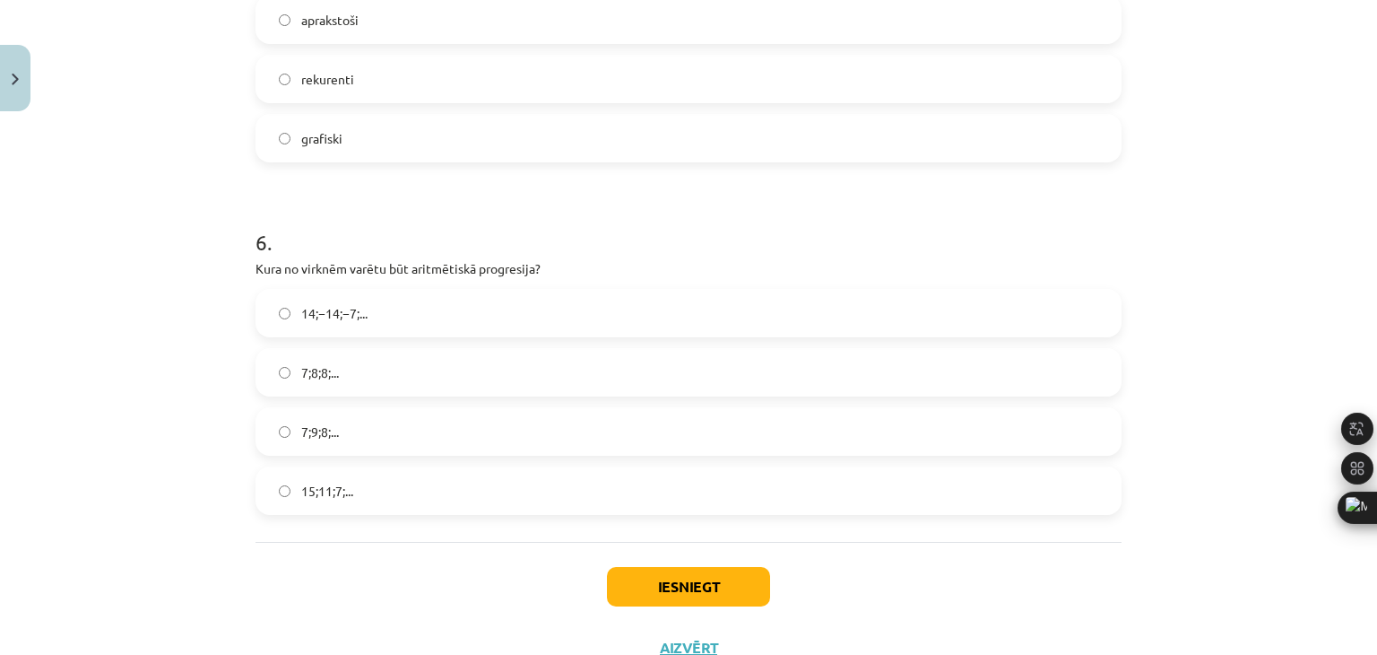
click at [350, 479] on label "15;11;7;..." at bounding box center [688, 490] width 863 height 45
click at [661, 575] on button "Iesniegt" at bounding box center [688, 586] width 163 height 39
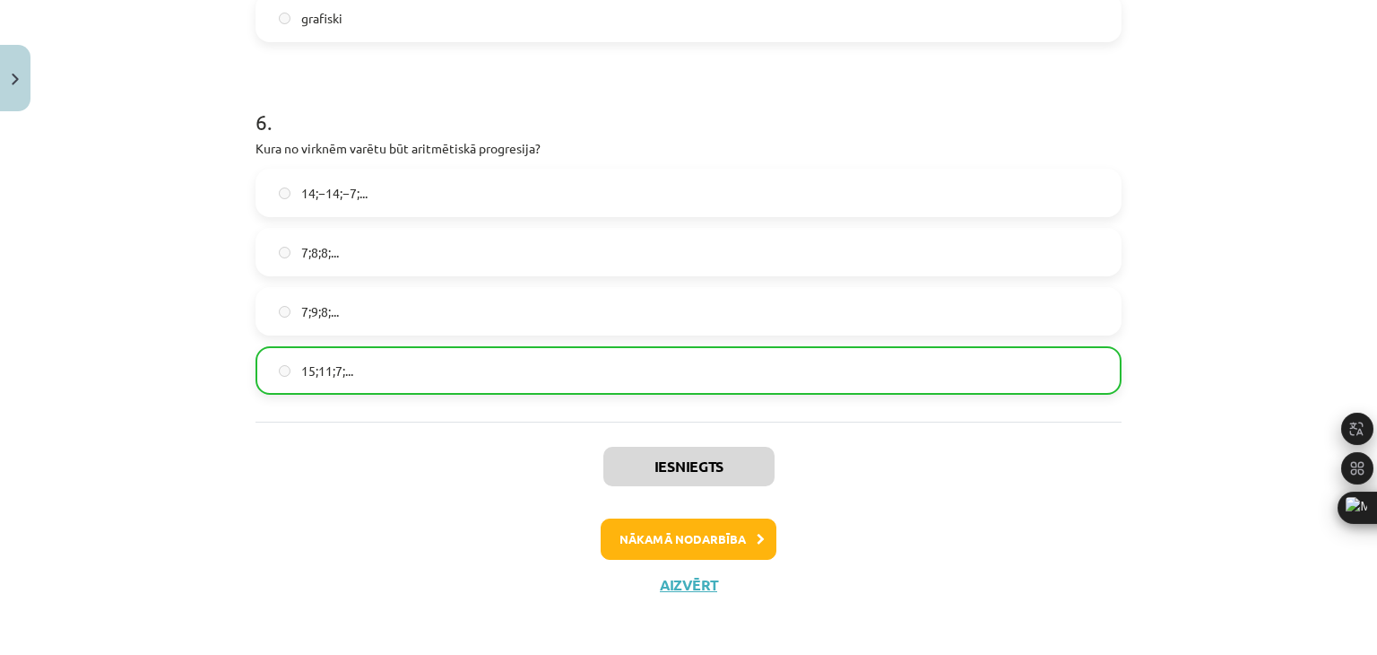
scroll to position [2052, 0]
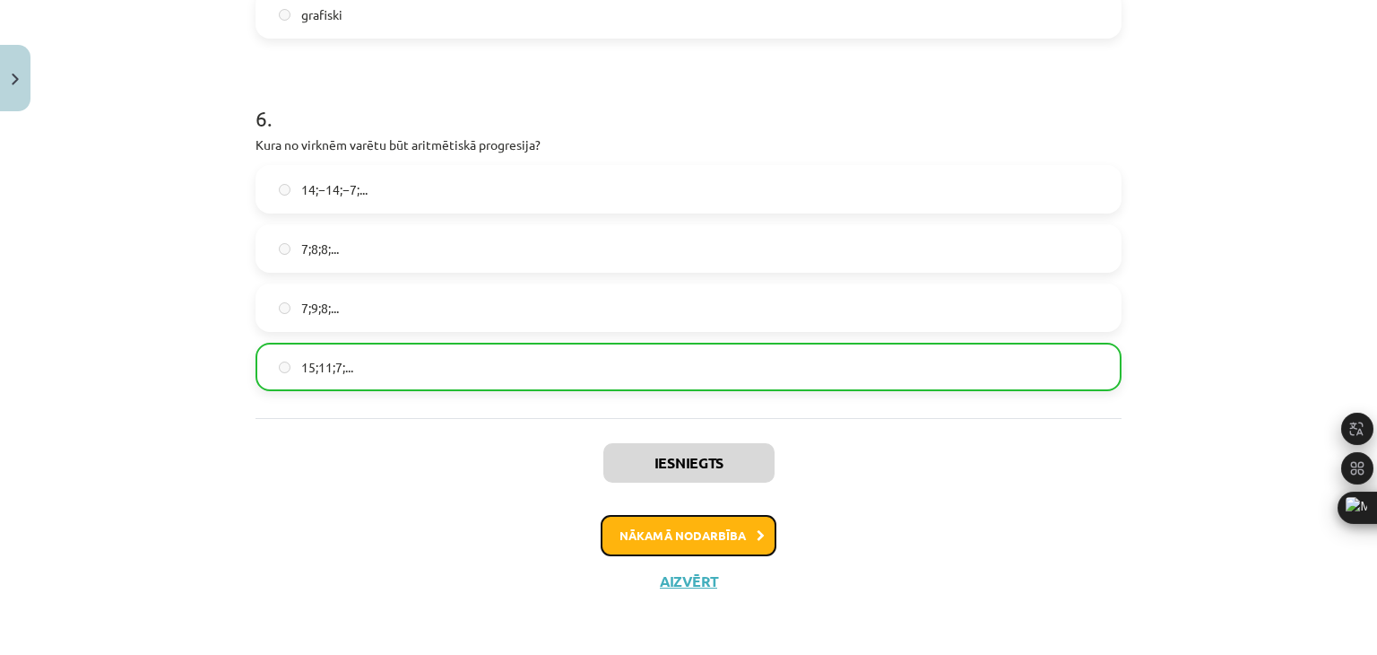
click at [724, 539] on button "Nākamā nodarbība" at bounding box center [689, 535] width 176 height 41
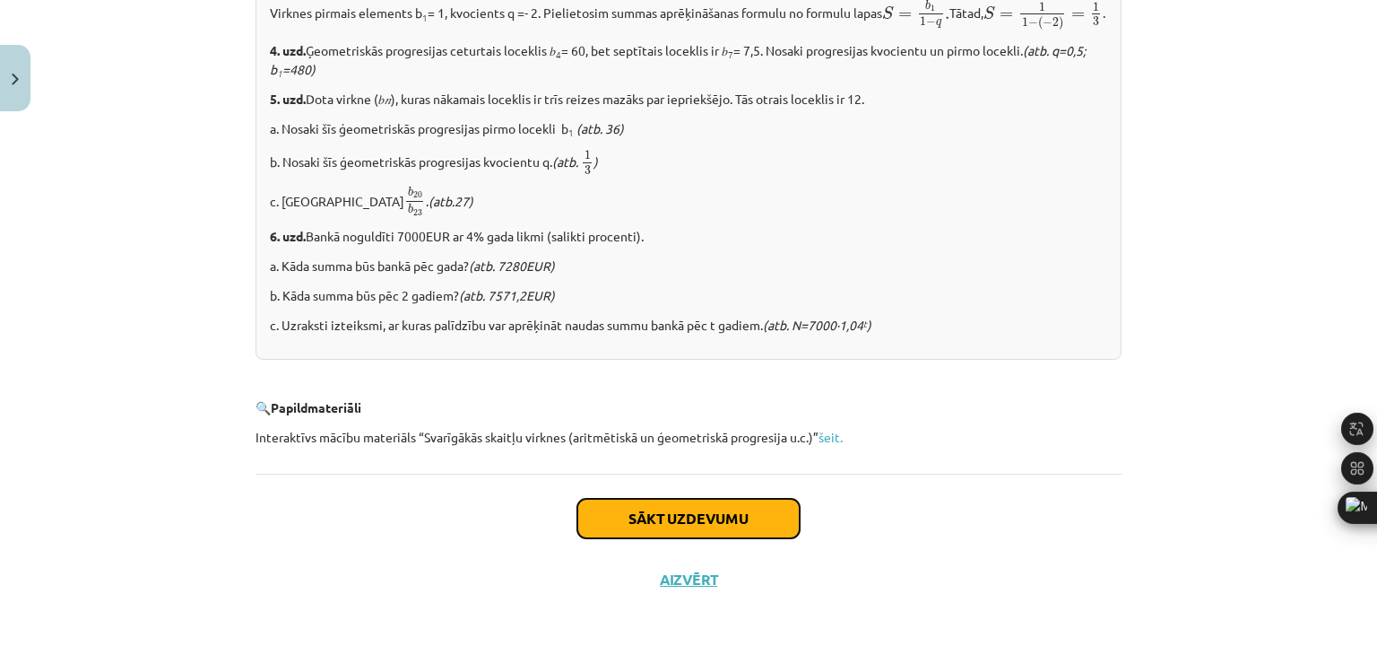
click at [731, 513] on button "Sākt uzdevumu" at bounding box center [689, 518] width 222 height 39
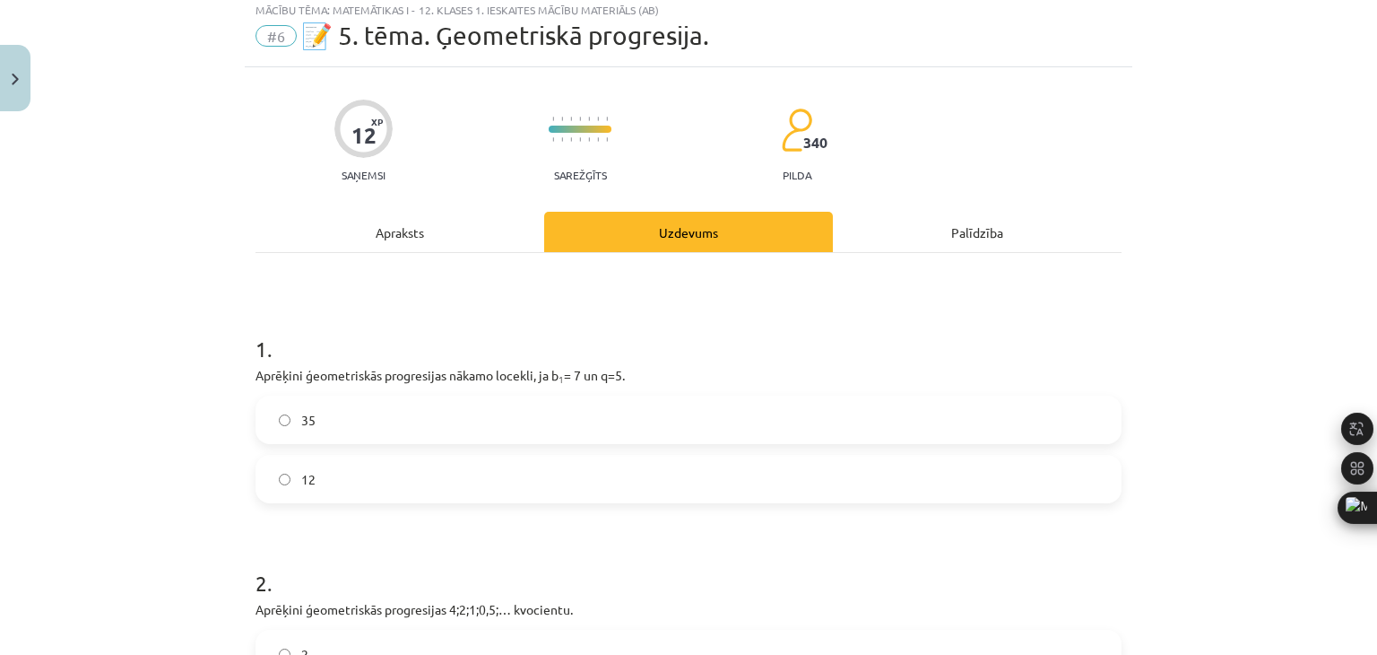
scroll to position [45, 0]
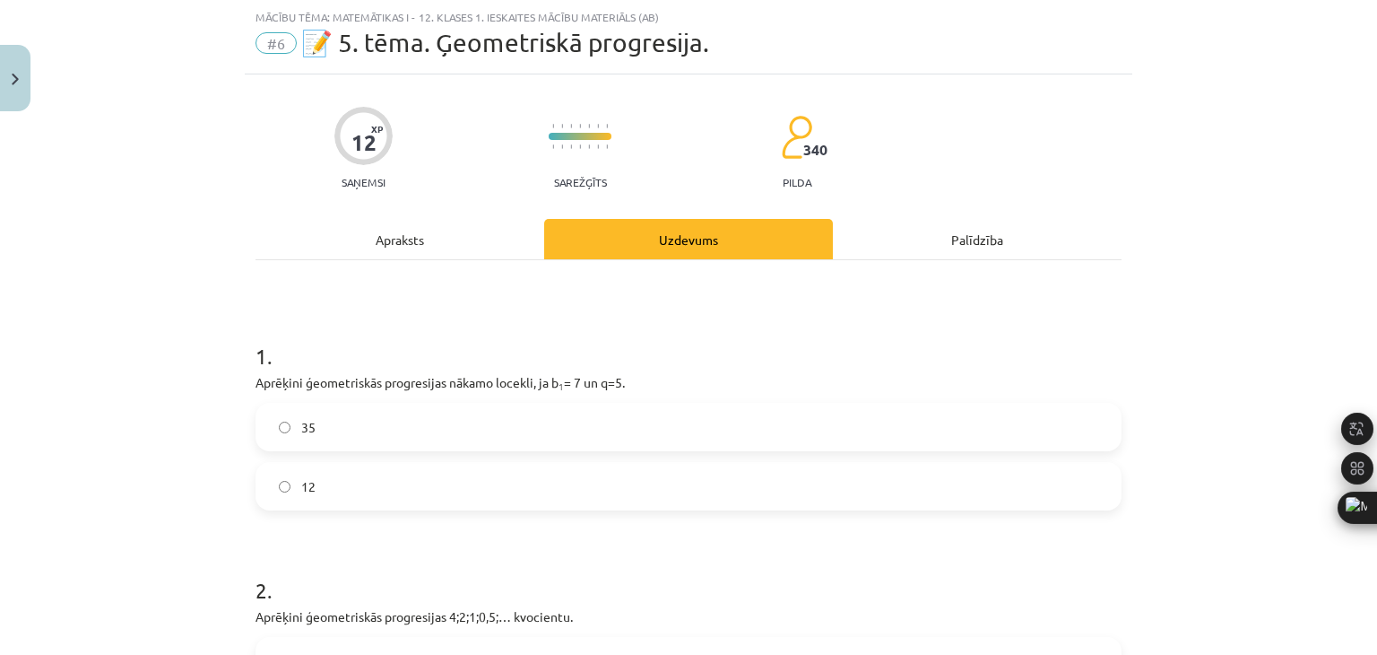
click at [387, 424] on label "35" at bounding box center [688, 426] width 863 height 45
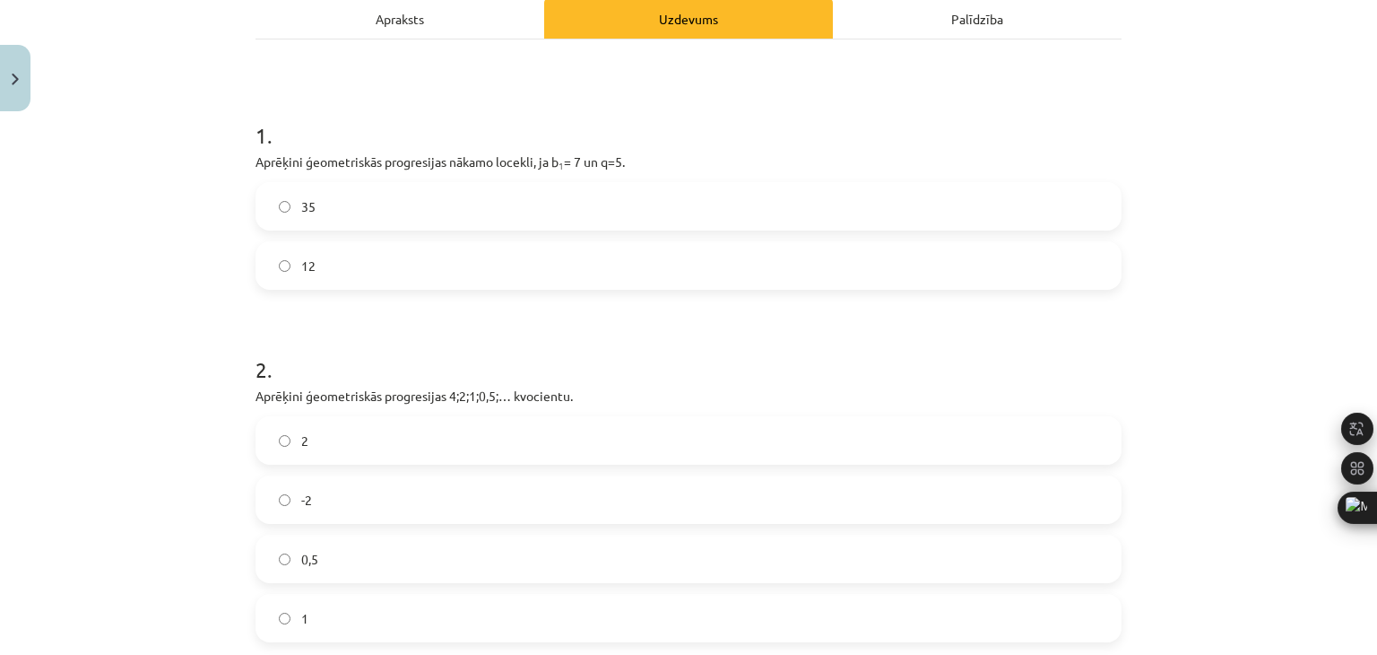
scroll to position [404, 0]
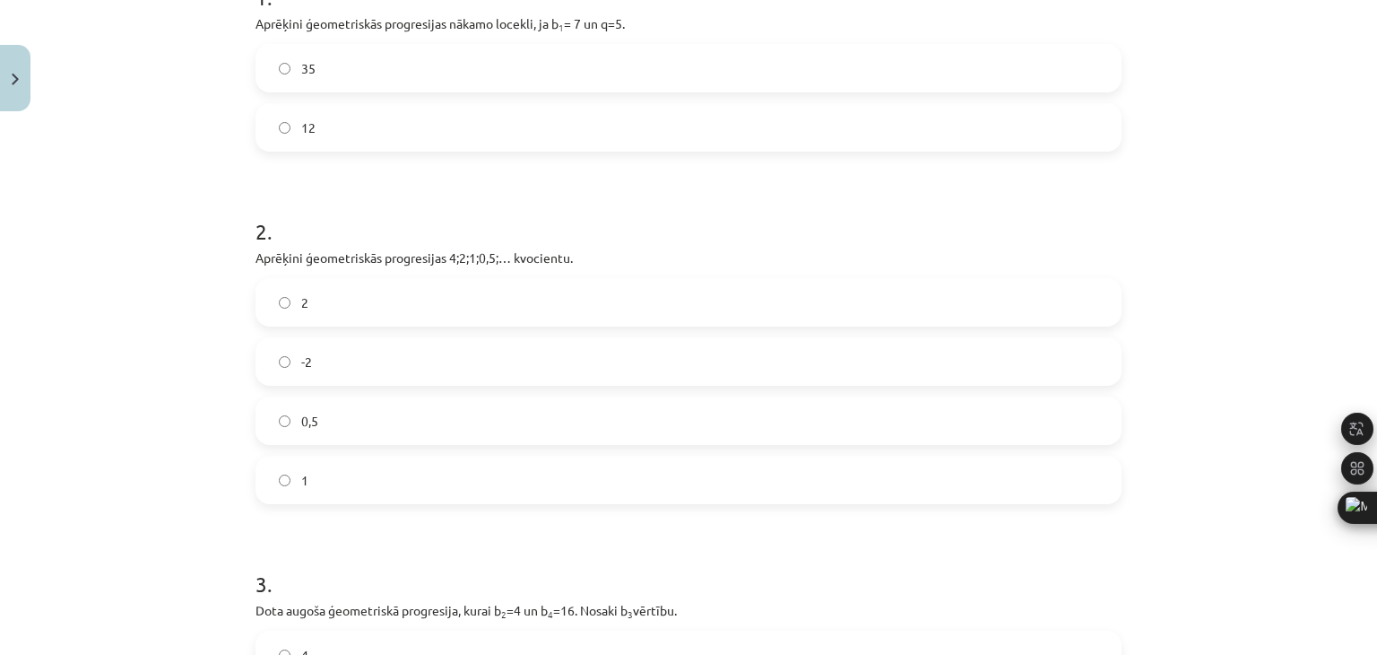
click at [389, 426] on label "0,5" at bounding box center [688, 420] width 863 height 45
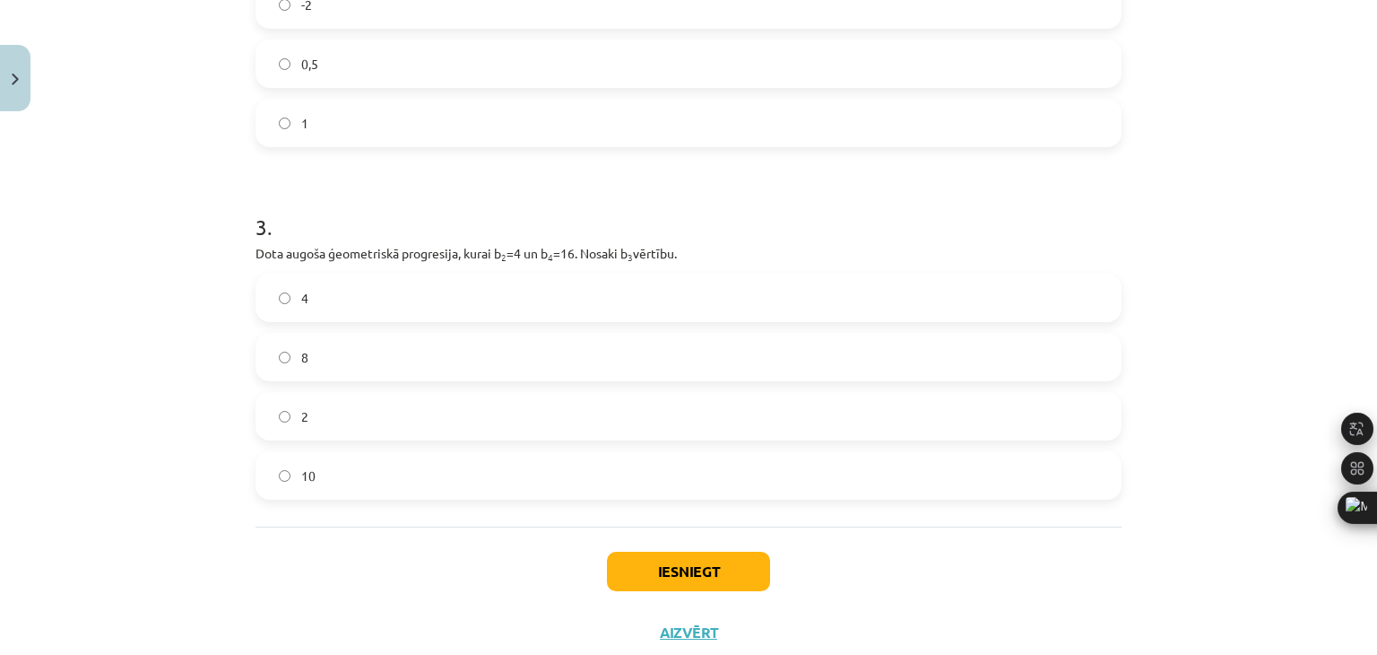
scroll to position [762, 0]
click at [384, 356] on label "8" at bounding box center [688, 355] width 863 height 45
click at [699, 555] on button "Iesniegt" at bounding box center [688, 569] width 163 height 39
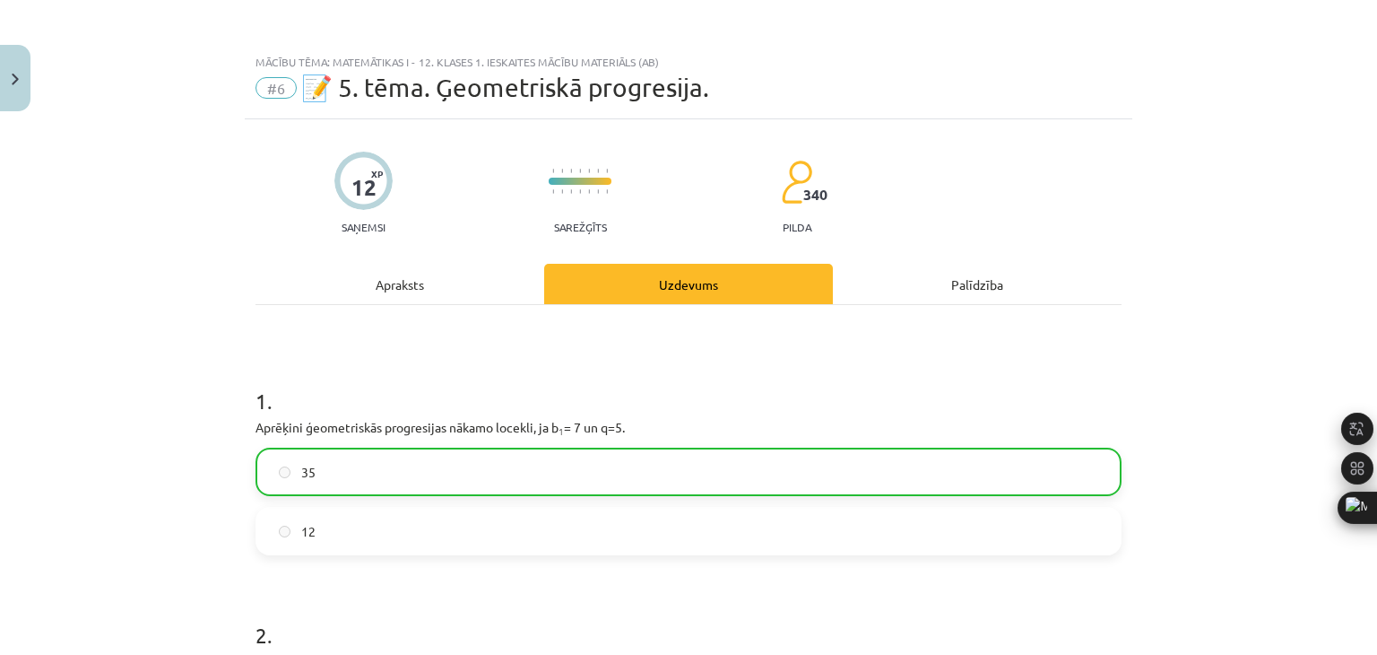
scroll to position [0, 0]
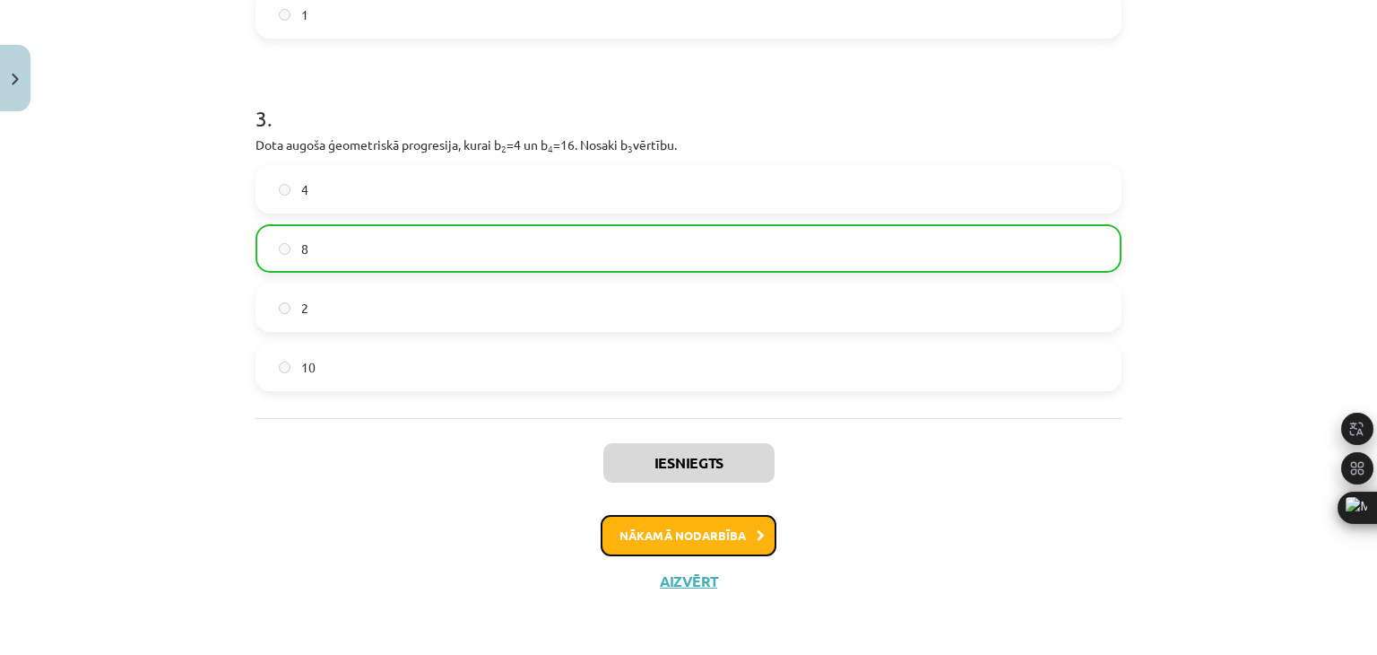
click at [728, 540] on button "Nākamā nodarbība" at bounding box center [689, 535] width 176 height 41
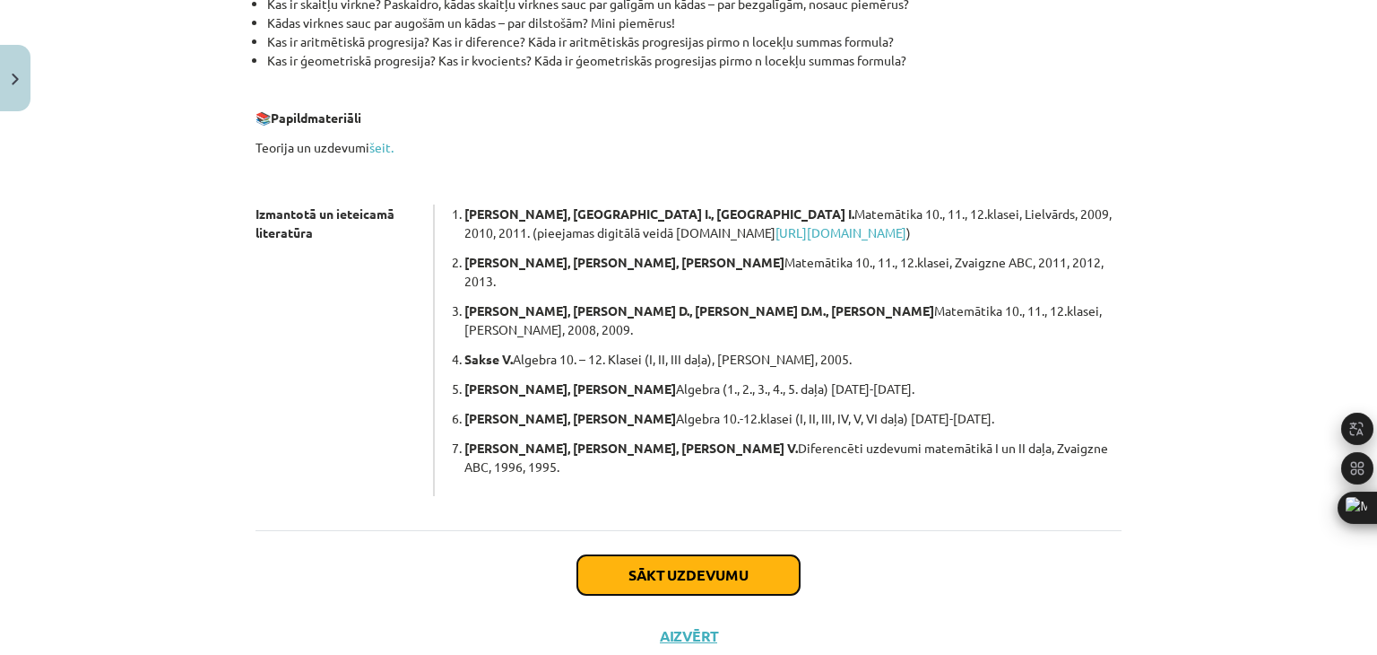
click at [740, 555] on button "Sākt uzdevumu" at bounding box center [689, 574] width 222 height 39
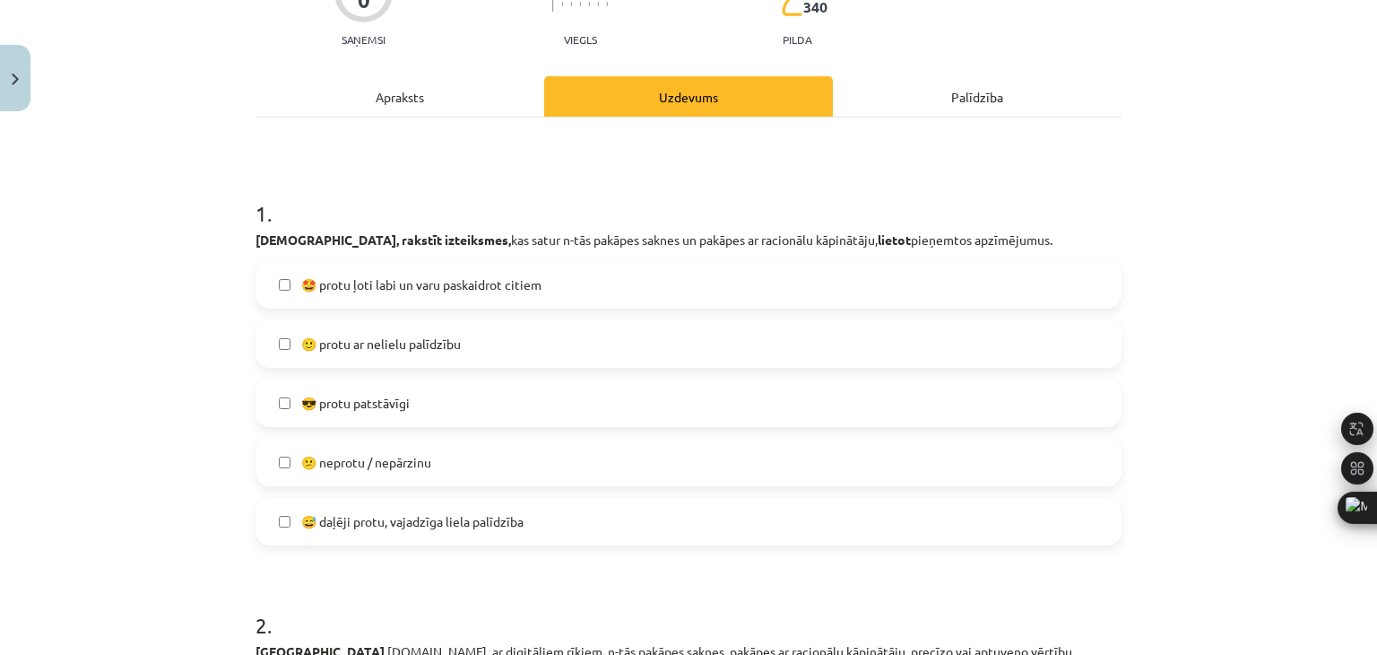
scroll to position [224, 0]
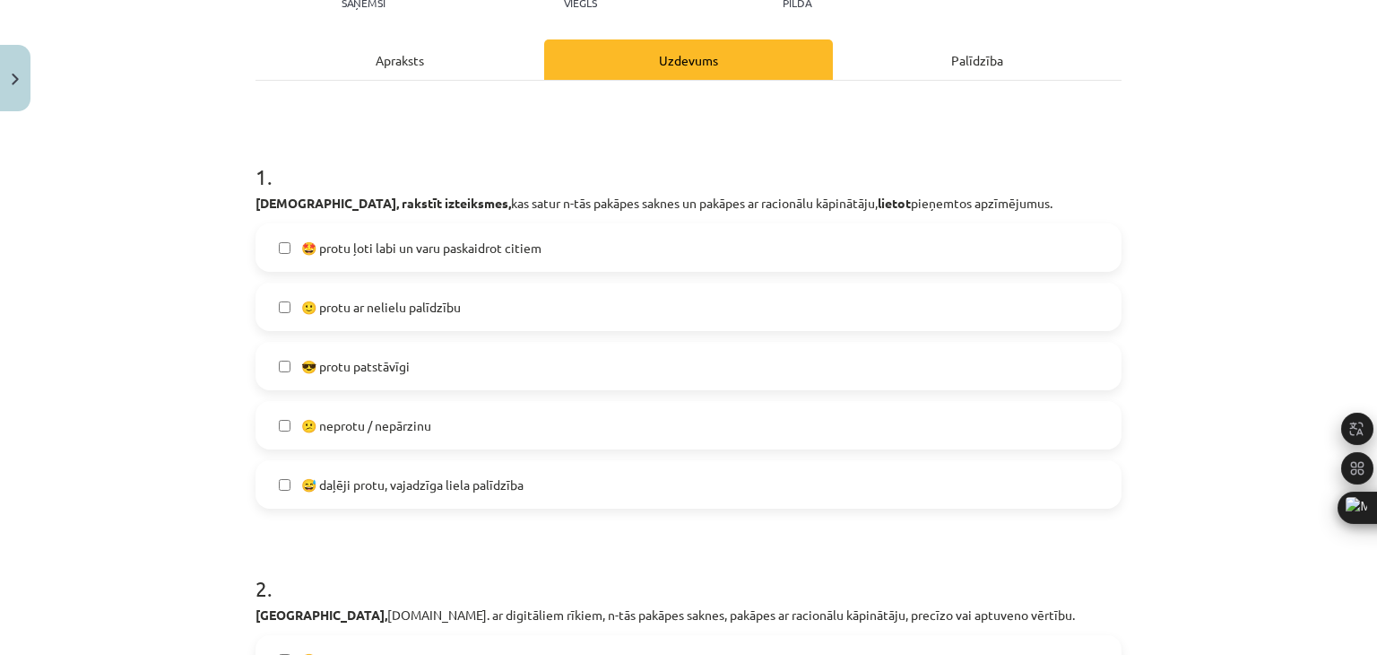
click at [420, 430] on span "😕 neprotu / nepārzinu" at bounding box center [366, 425] width 130 height 19
drag, startPoint x: 401, startPoint y: 473, endPoint x: 231, endPoint y: 449, distance: 171.1
click at [400, 473] on label "😅 daļēji protu, vajadzīga liela palīdzība" at bounding box center [688, 484] width 863 height 45
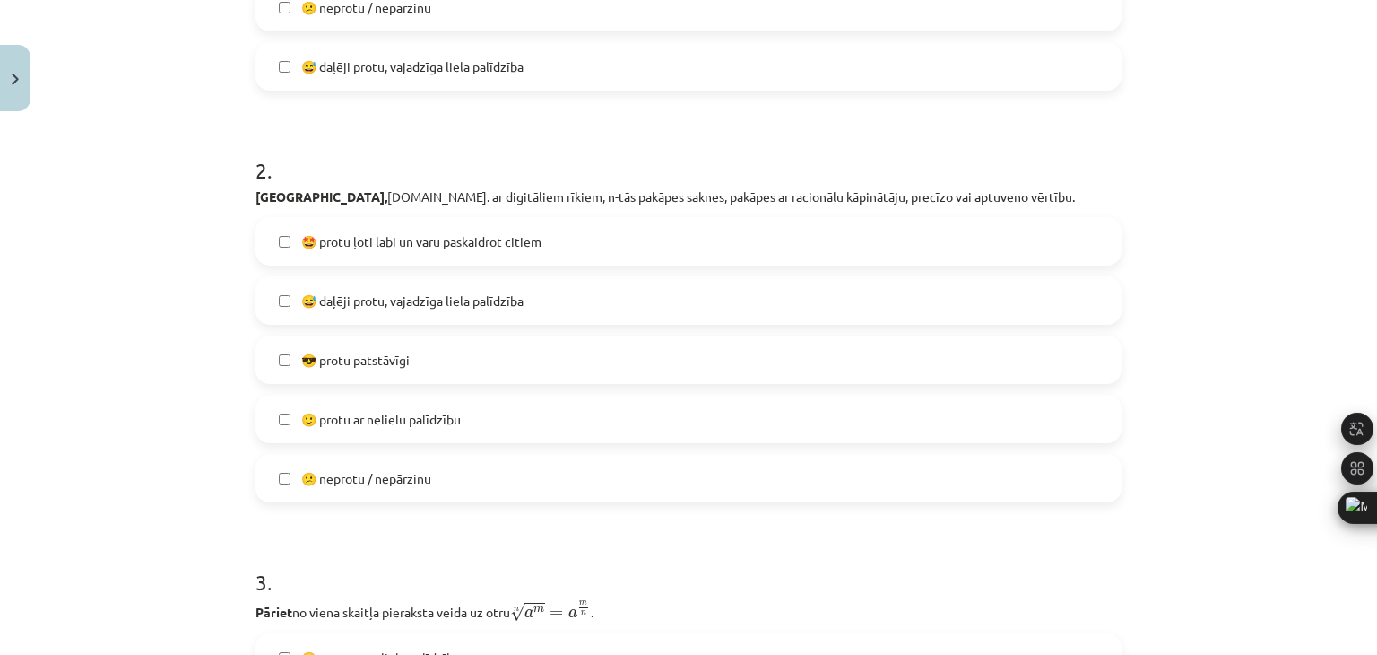
scroll to position [673, 0]
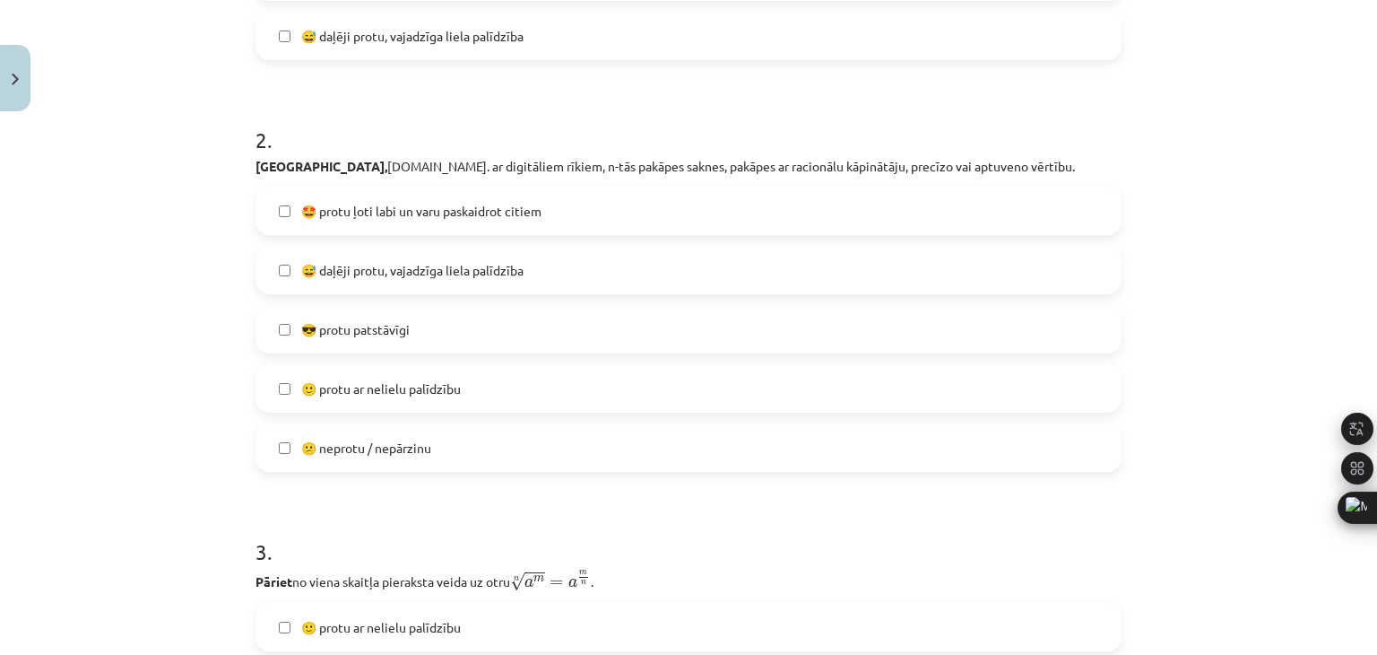
click at [415, 387] on span "🙂 protu ar nelielu palīdzību" at bounding box center [381, 388] width 160 height 19
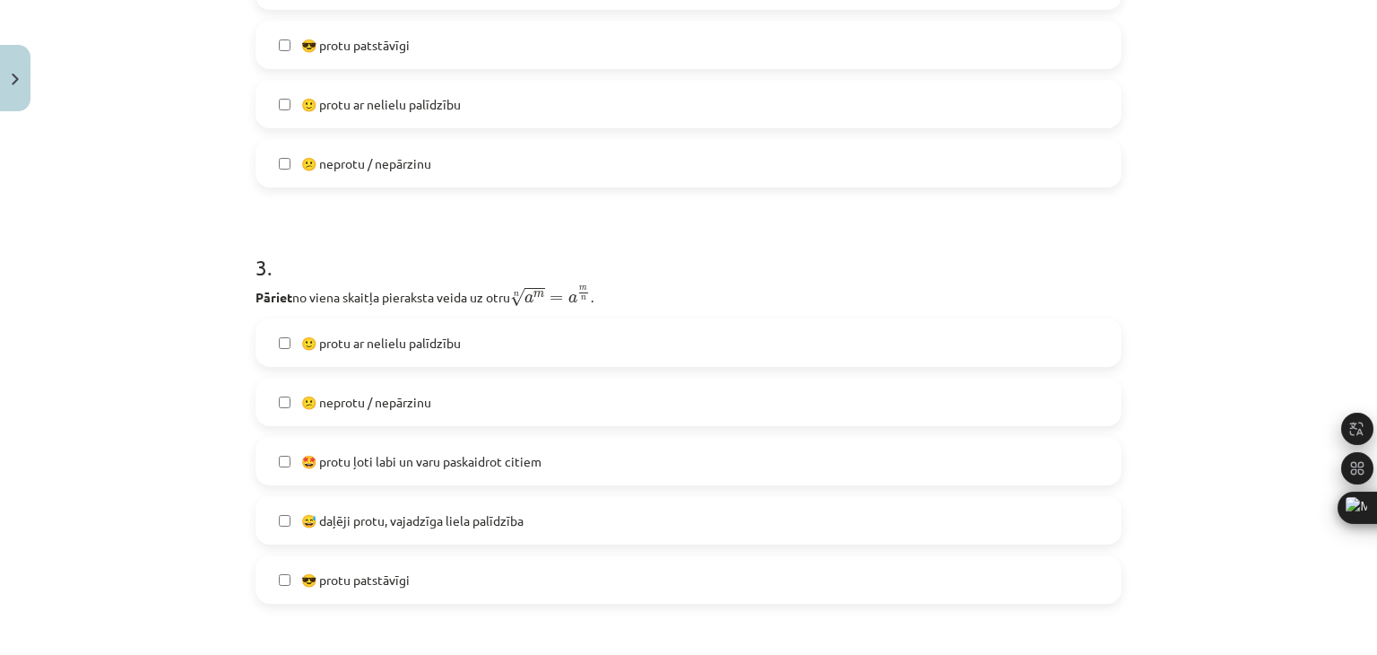
scroll to position [1031, 0]
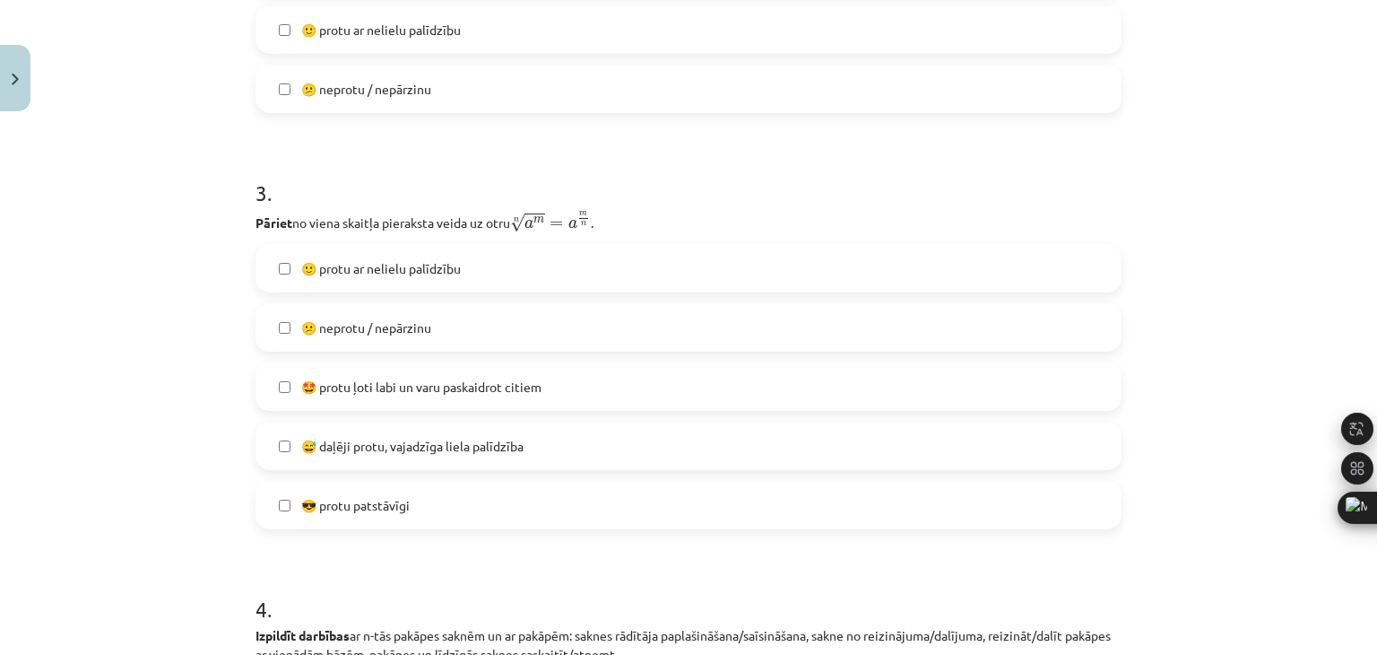
click at [349, 446] on span "😅 daļēji protu, vajadzīga liela palīdzība" at bounding box center [412, 446] width 222 height 19
click at [406, 444] on span "😅 daļēji protu, vajadzīga liela palīdzība" at bounding box center [412, 446] width 222 height 19
click at [439, 268] on span "🙂 protu ar nelielu palīdzību" at bounding box center [381, 268] width 160 height 19
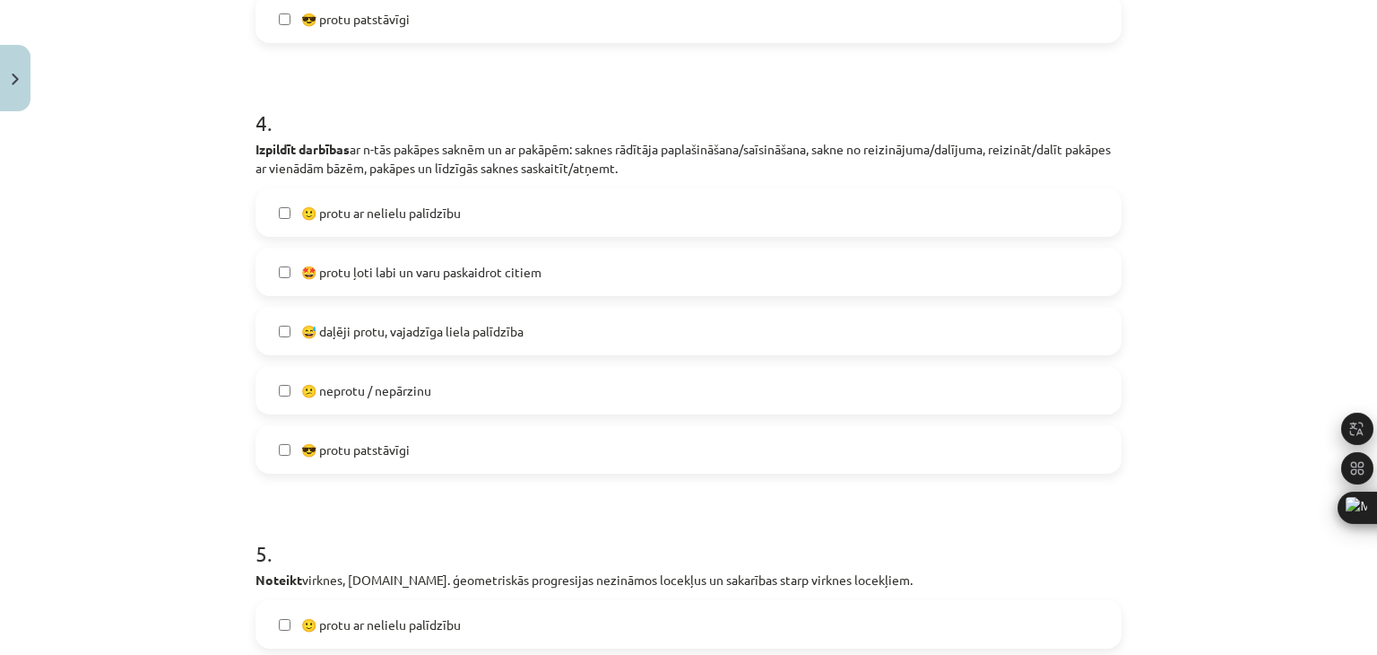
scroll to position [1569, 0]
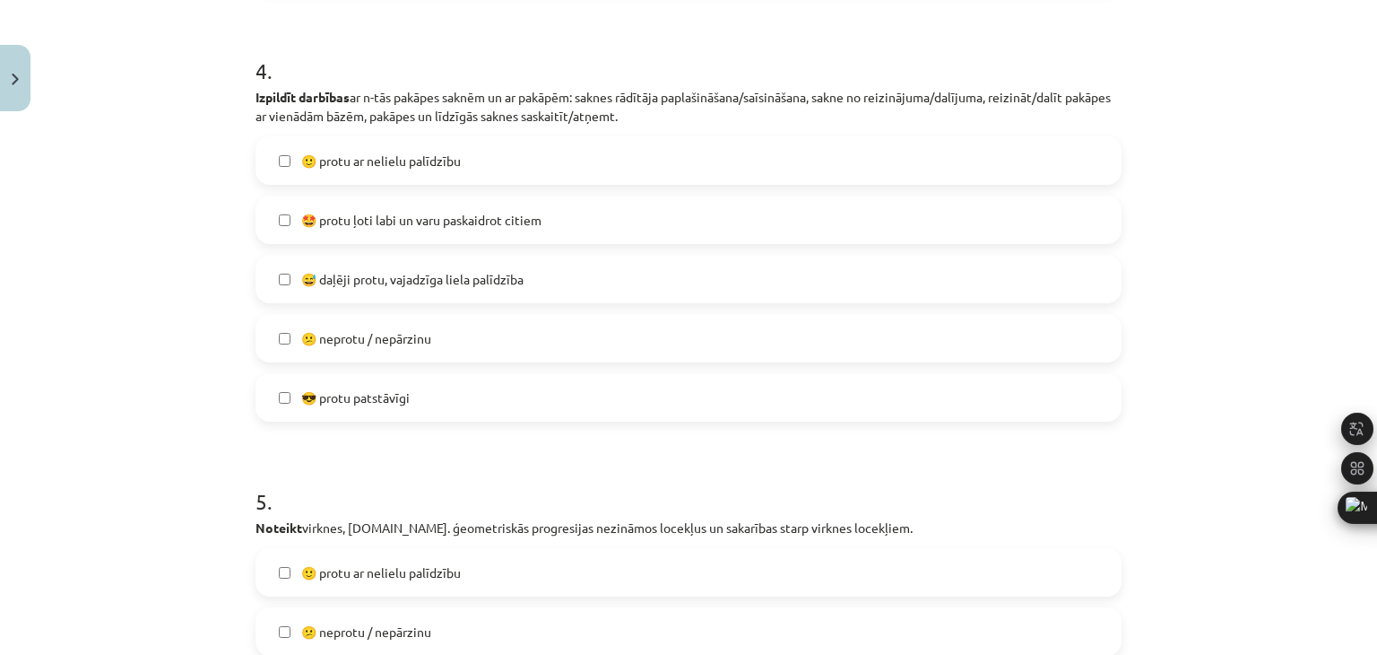
click at [508, 161] on label "🙂 protu ar nelielu palīdzību" at bounding box center [688, 160] width 863 height 45
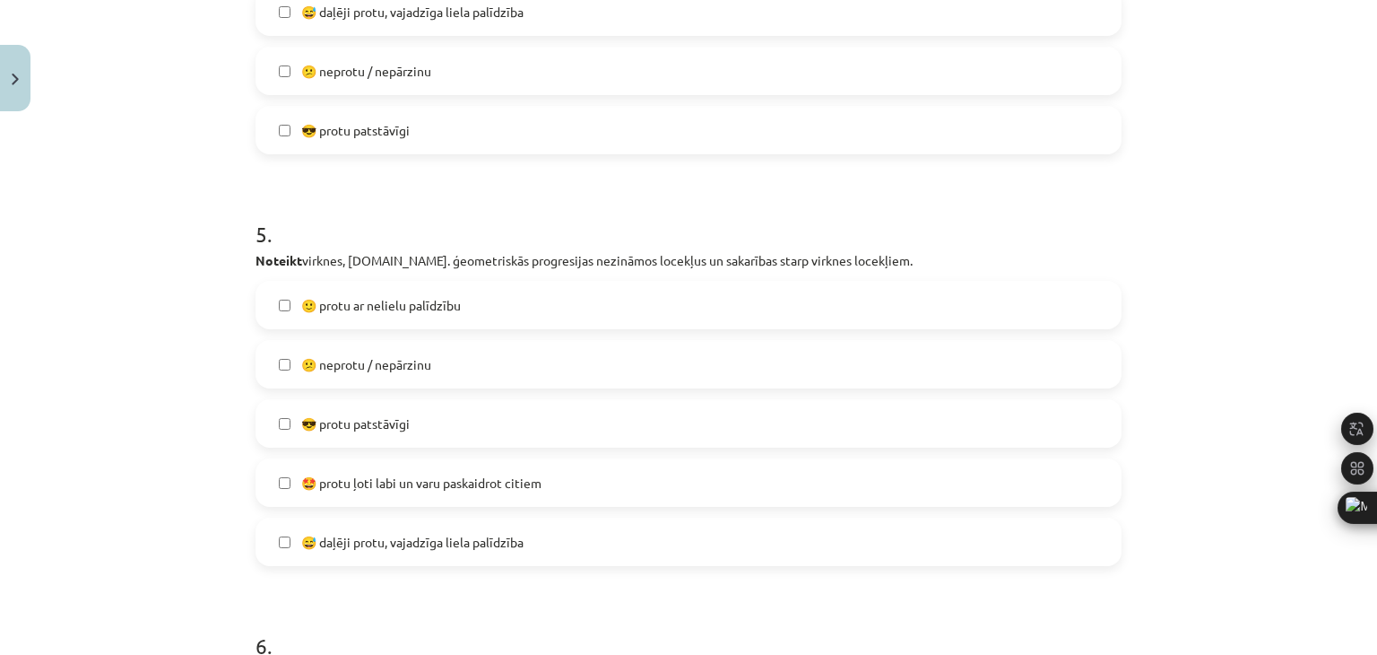
scroll to position [1838, 0]
click at [427, 372] on label "😕 neprotu / nepārzinu" at bounding box center [688, 362] width 863 height 45
click at [429, 373] on label "😕 neprotu / nepārzinu" at bounding box center [688, 362] width 863 height 45
click at [509, 375] on label "😕 neprotu / nepārzinu" at bounding box center [688, 362] width 863 height 45
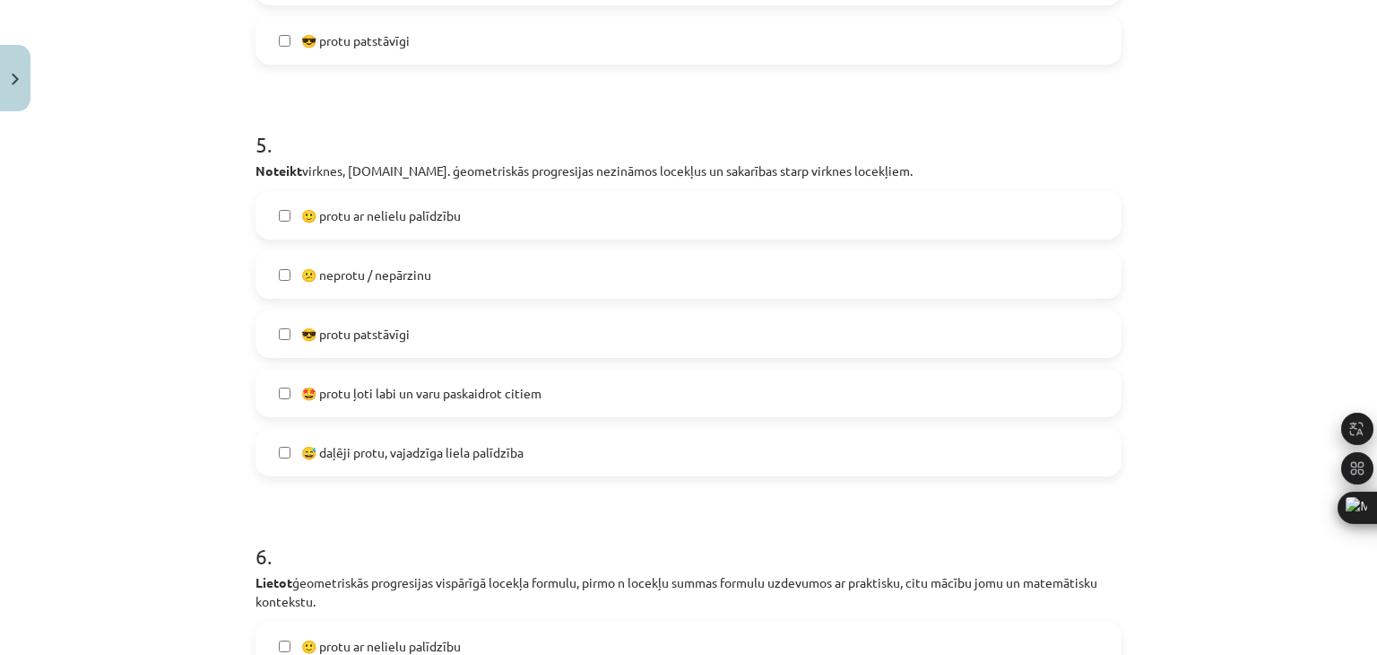
scroll to position [1928, 0]
click at [447, 442] on span "😅 daļēji protu, vajadzīga liela palīdzība" at bounding box center [412, 450] width 222 height 19
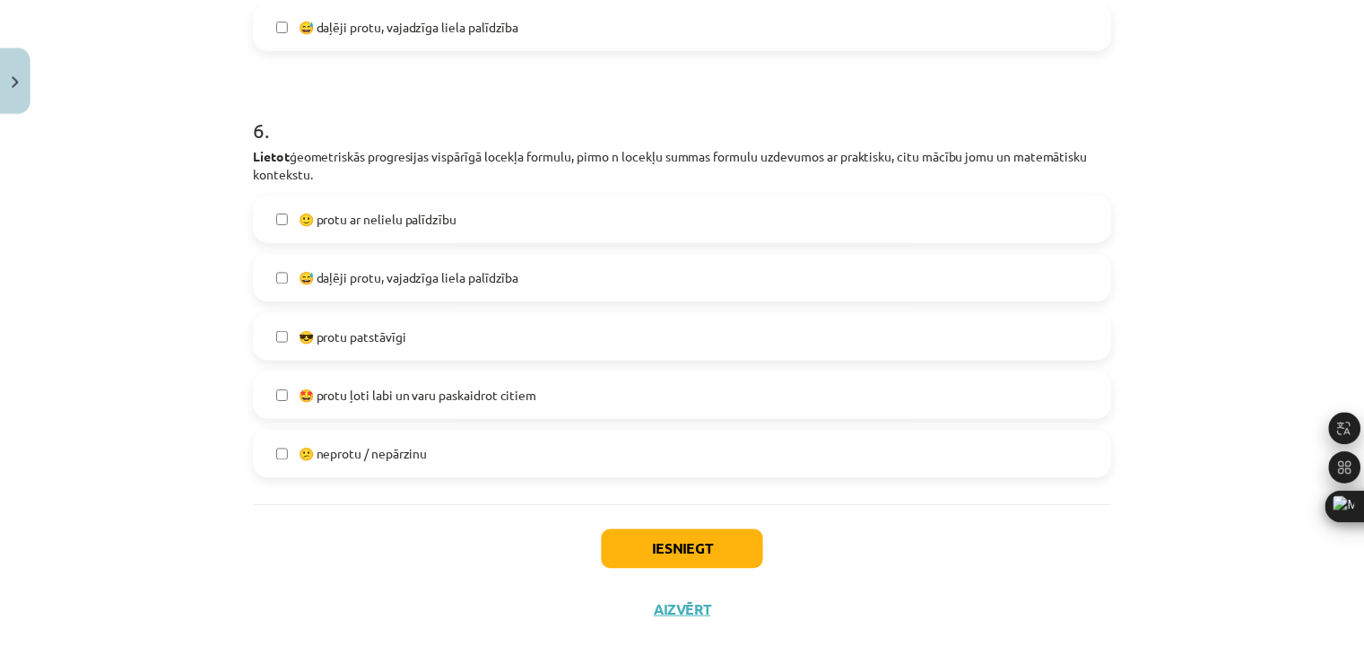
scroll to position [2376, 0]
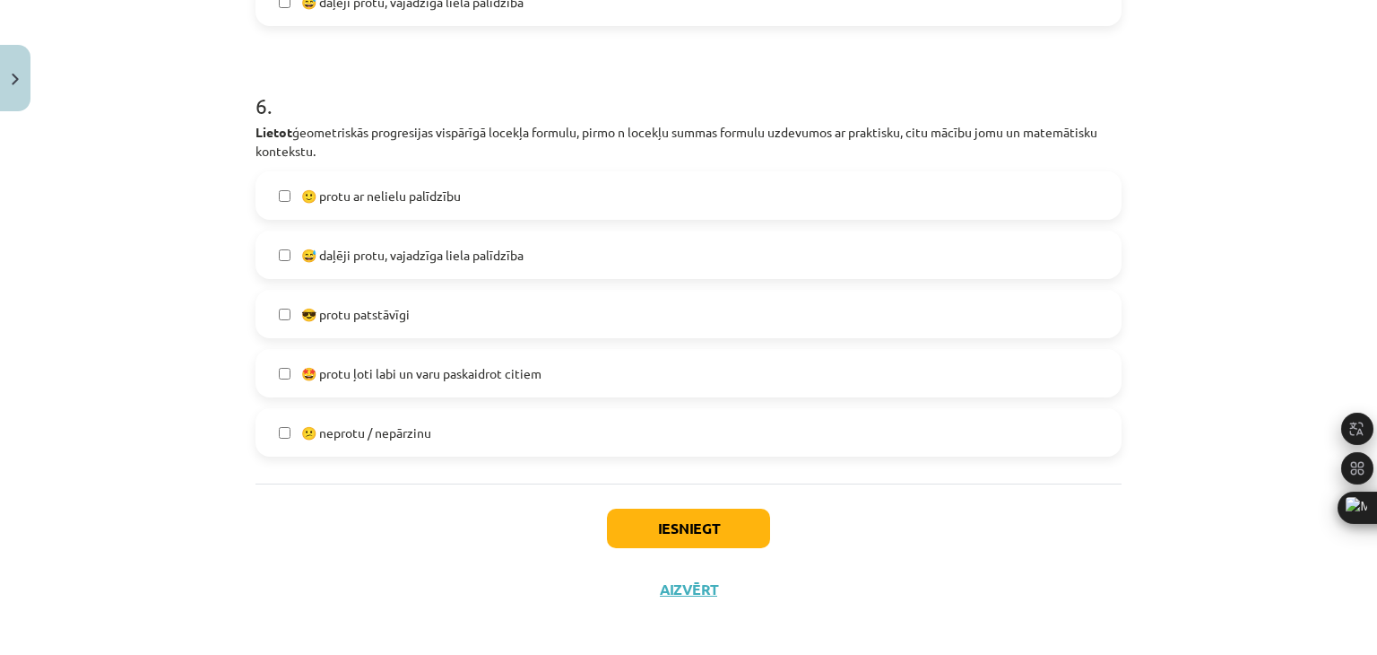
click at [507, 204] on label "🙂 protu ar nelielu palīdzību" at bounding box center [688, 195] width 863 height 45
click at [655, 517] on button "Iesniegt" at bounding box center [688, 527] width 163 height 39
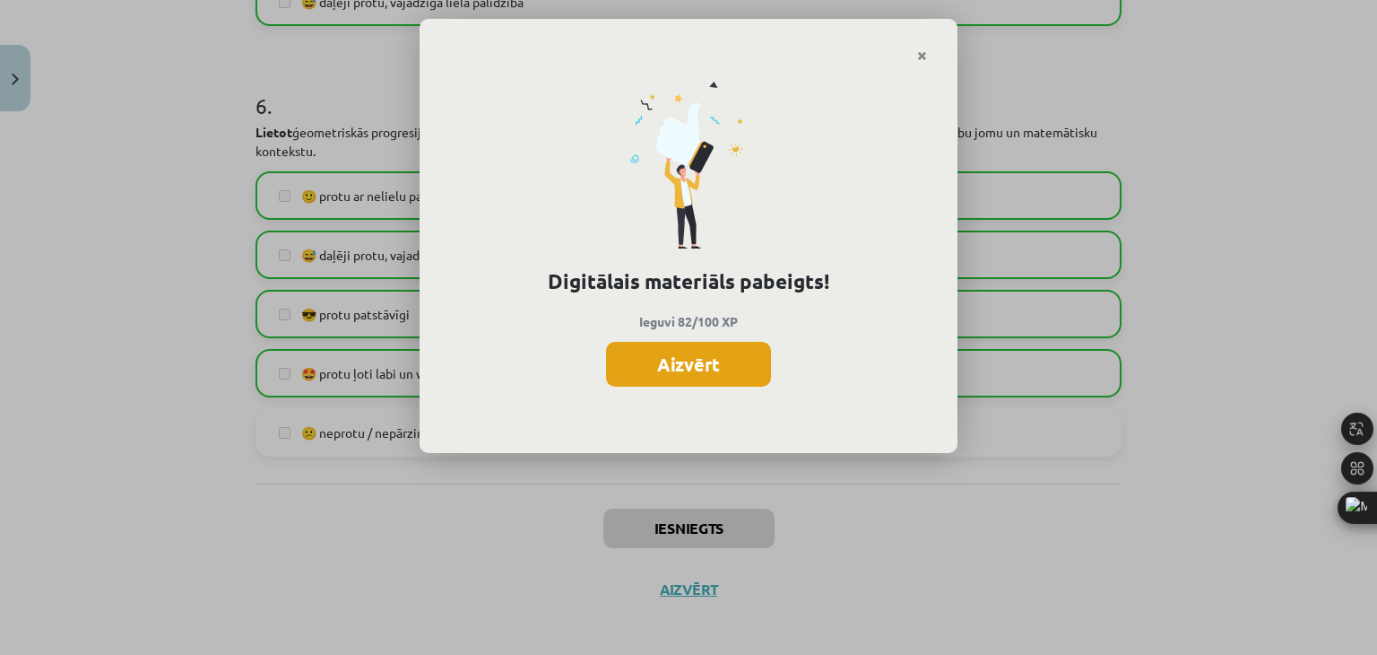
click at [739, 363] on button "Aizvērt" at bounding box center [688, 364] width 165 height 45
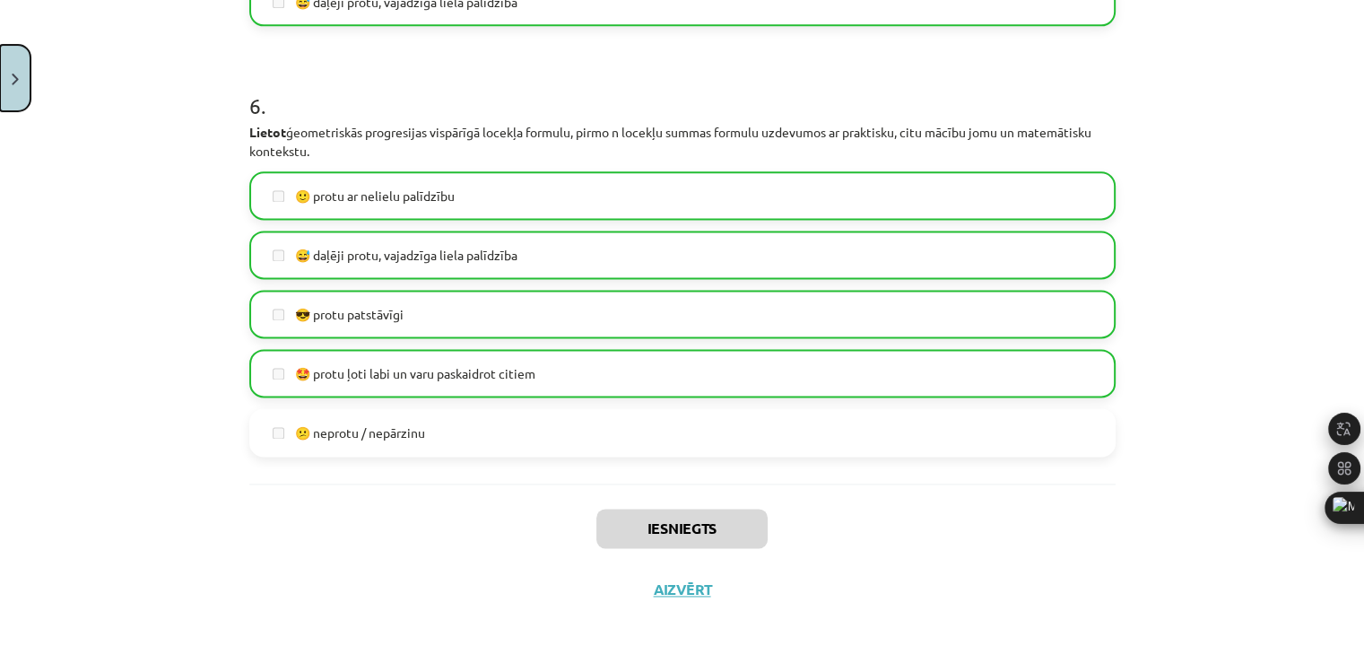
click at [12, 81] on img "Close" at bounding box center [15, 80] width 7 height 12
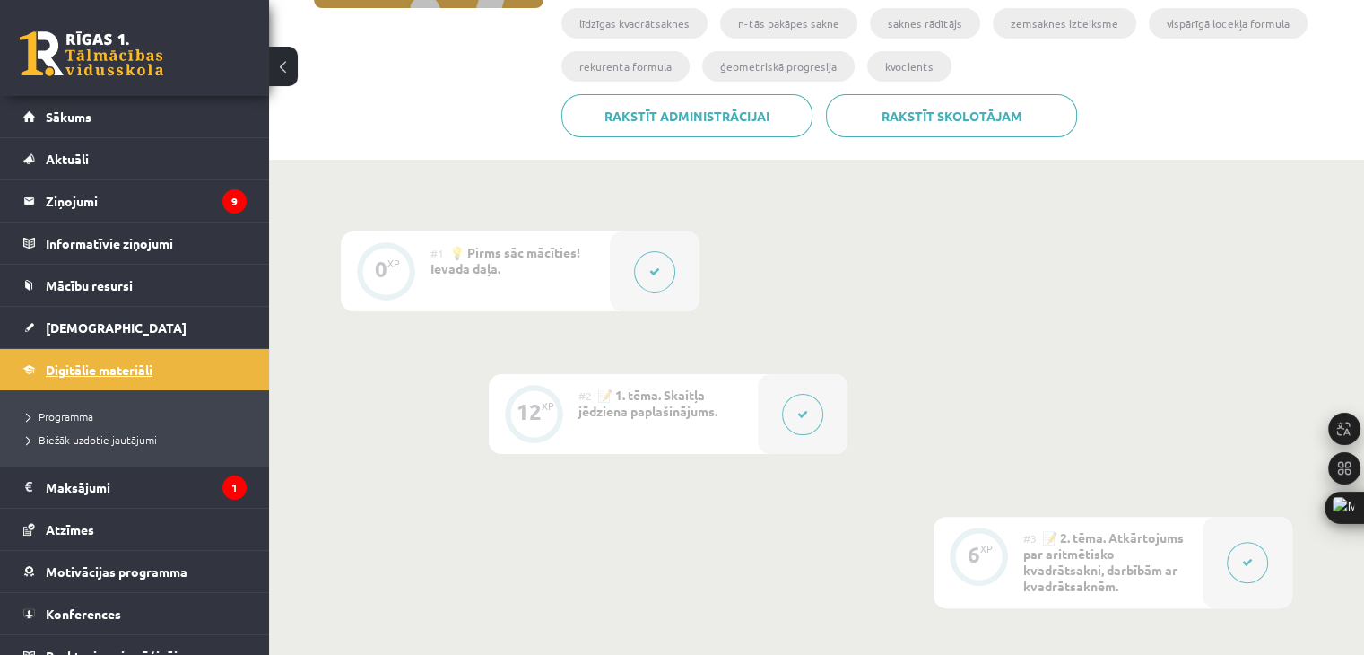
click at [127, 374] on span "Digitālie materiāli" at bounding box center [99, 369] width 107 height 16
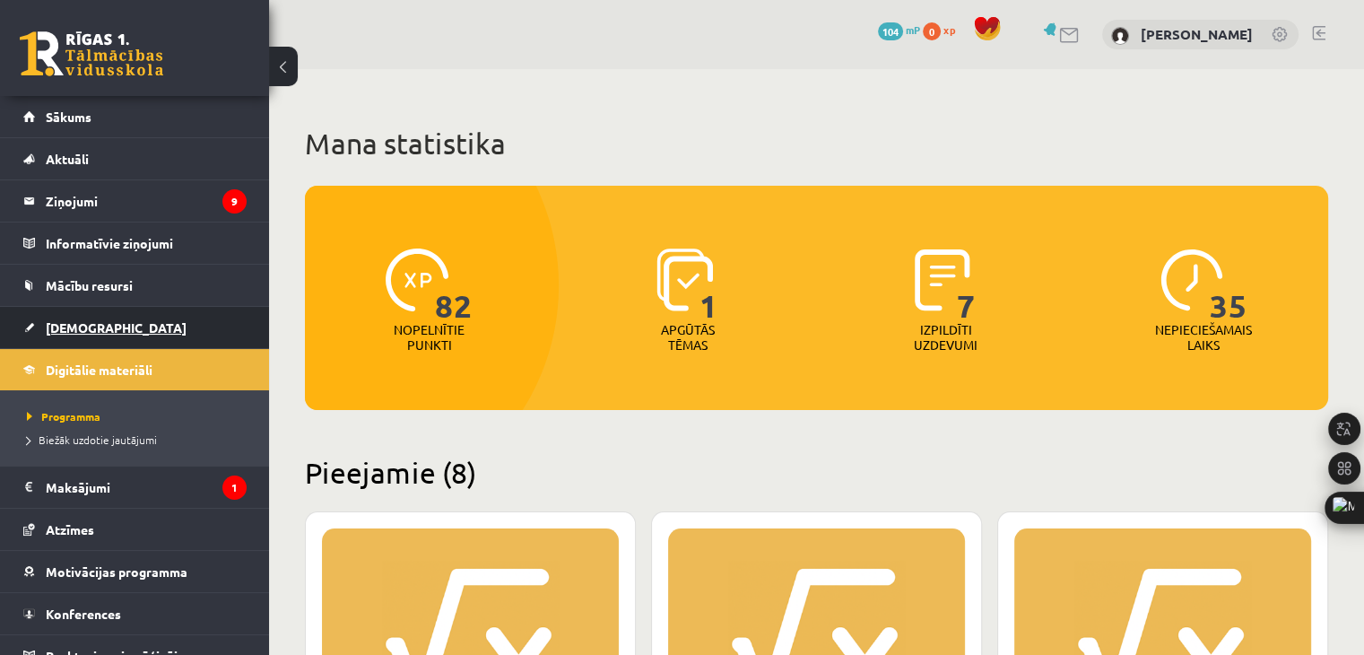
click at [74, 320] on span "[DEMOGRAPHIC_DATA]" at bounding box center [116, 327] width 141 height 16
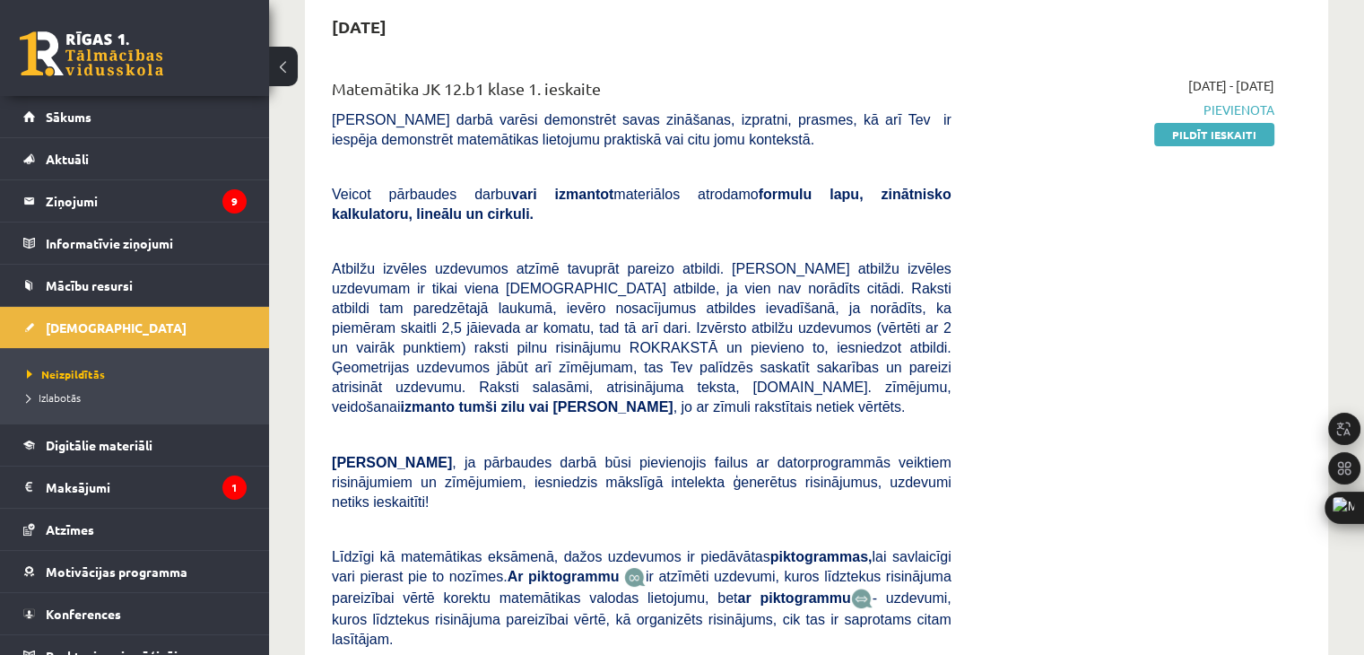
scroll to position [179, 0]
drag, startPoint x: 1196, startPoint y: 135, endPoint x: 786, endPoint y: 94, distance: 411.9
click at [1196, 135] on link "Pildīt ieskaiti" at bounding box center [1214, 135] width 120 height 23
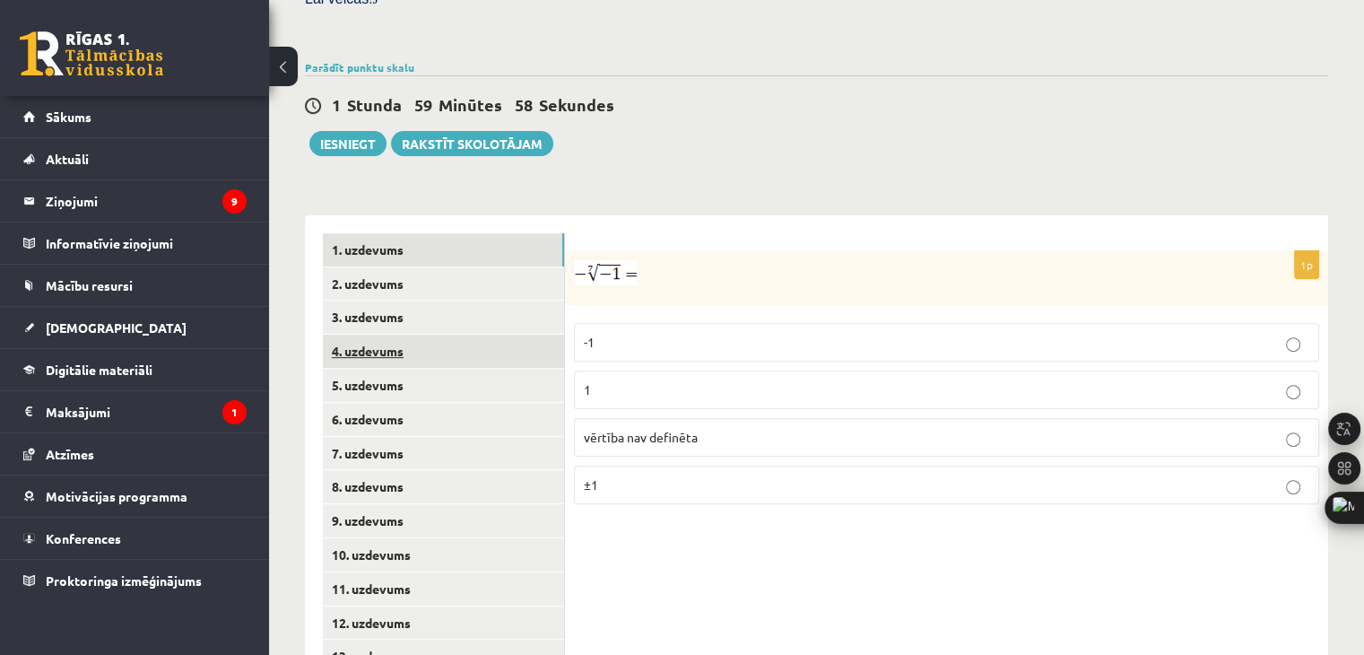
scroll to position [683, 0]
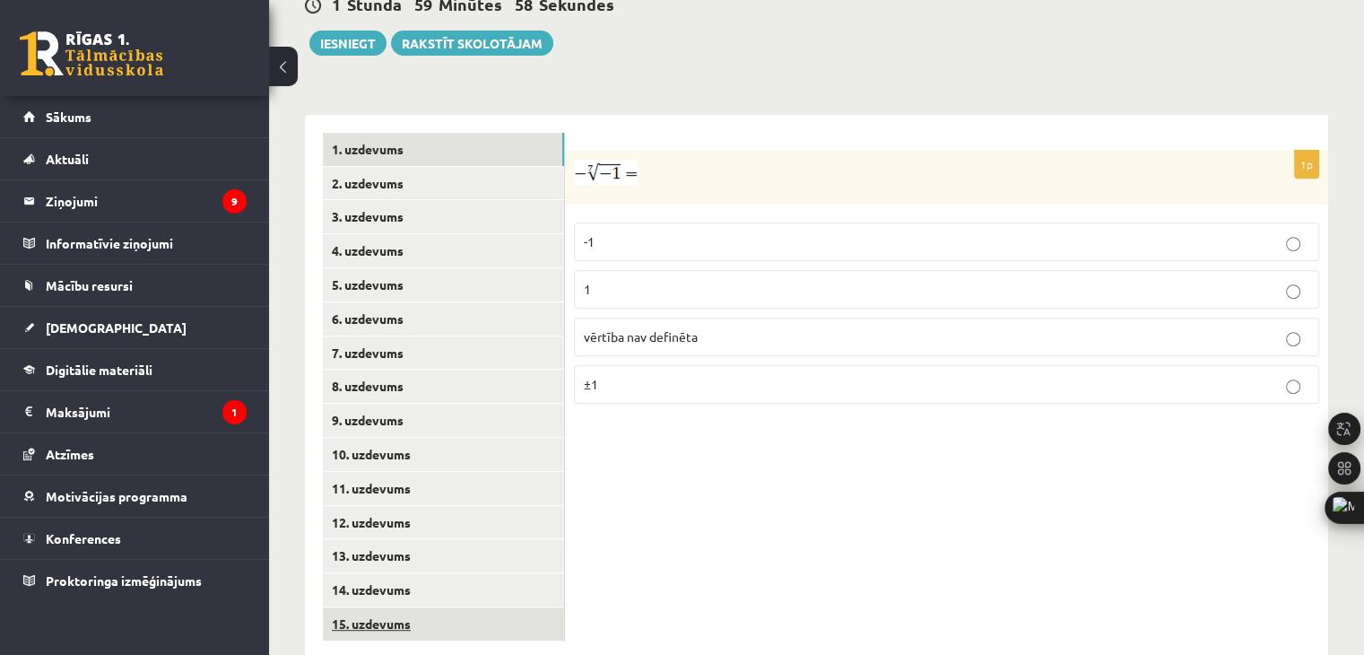
click at [364, 607] on link "15. uzdevums" at bounding box center [443, 623] width 241 height 33
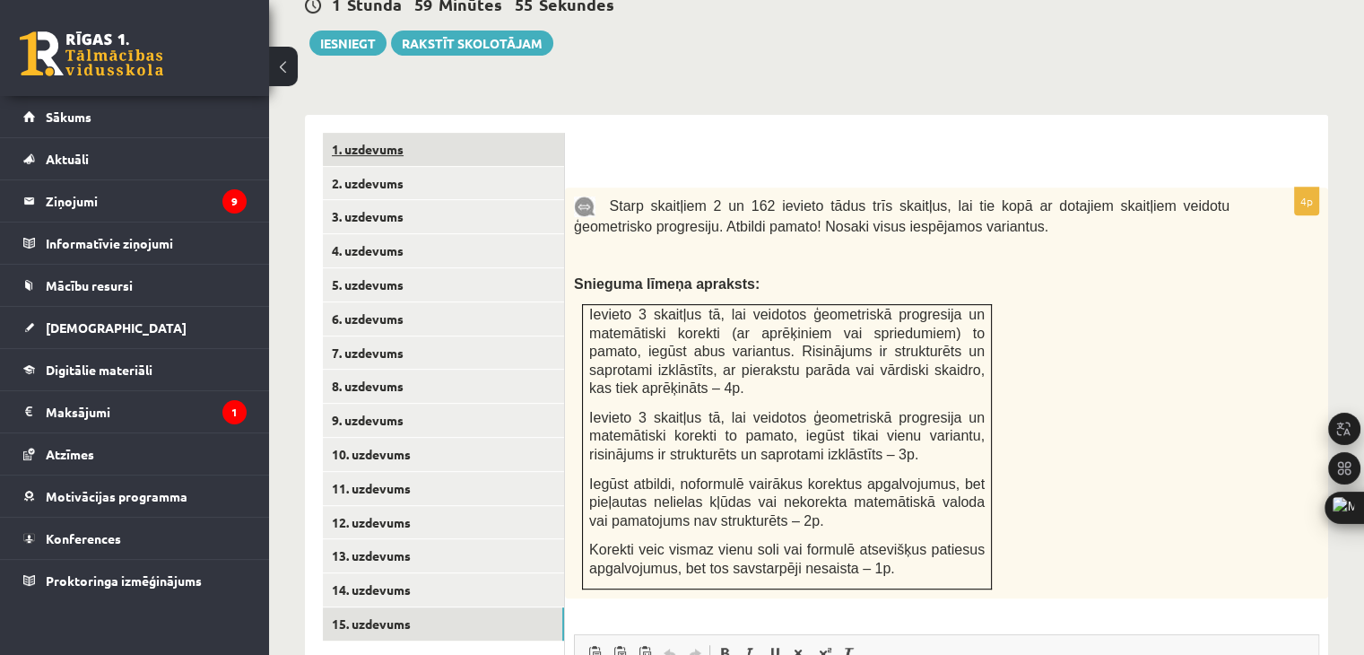
scroll to position [0, 0]
click at [417, 133] on link "1. uzdevums" at bounding box center [443, 149] width 241 height 33
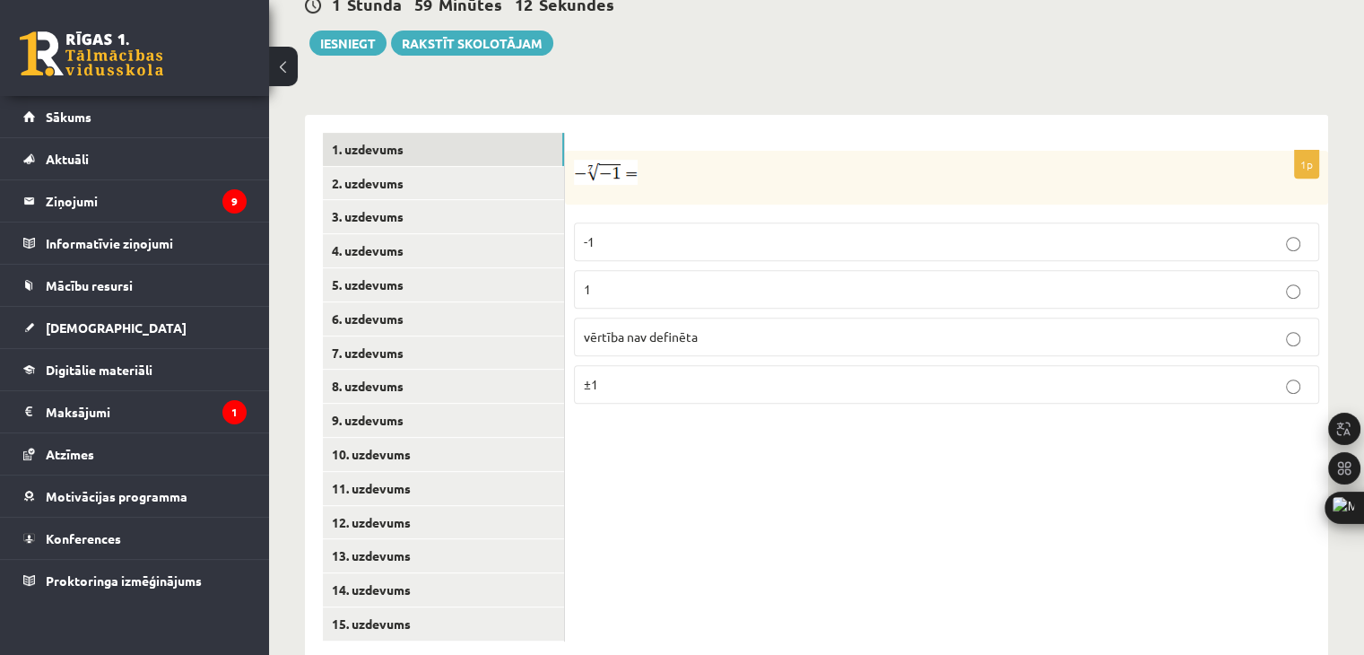
click at [647, 280] on p "1" at bounding box center [946, 289] width 725 height 19
click at [394, 167] on link "2. uzdevums" at bounding box center [443, 183] width 241 height 33
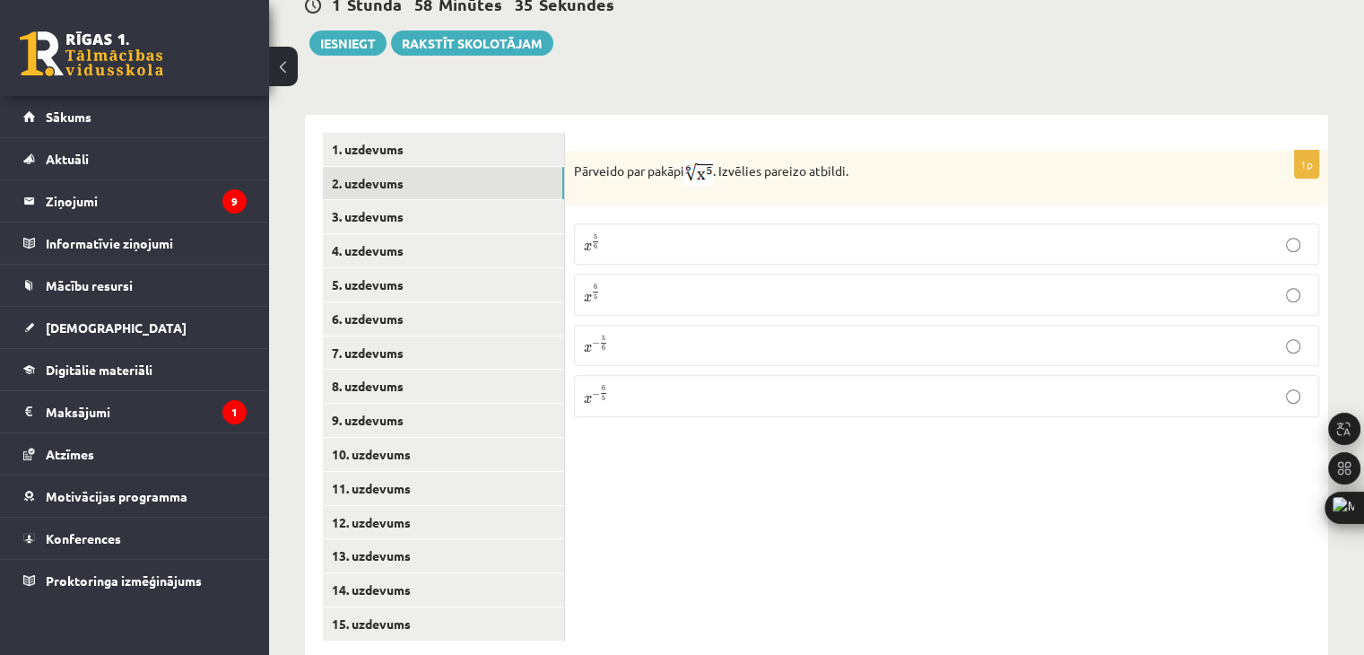
drag, startPoint x: 678, startPoint y: 208, endPoint x: 582, endPoint y: 168, distance: 104.1
click at [678, 233] on p "x 5 6 x 5 6" at bounding box center [946, 244] width 725 height 22
click at [437, 200] on link "3. uzdevums" at bounding box center [443, 216] width 241 height 33
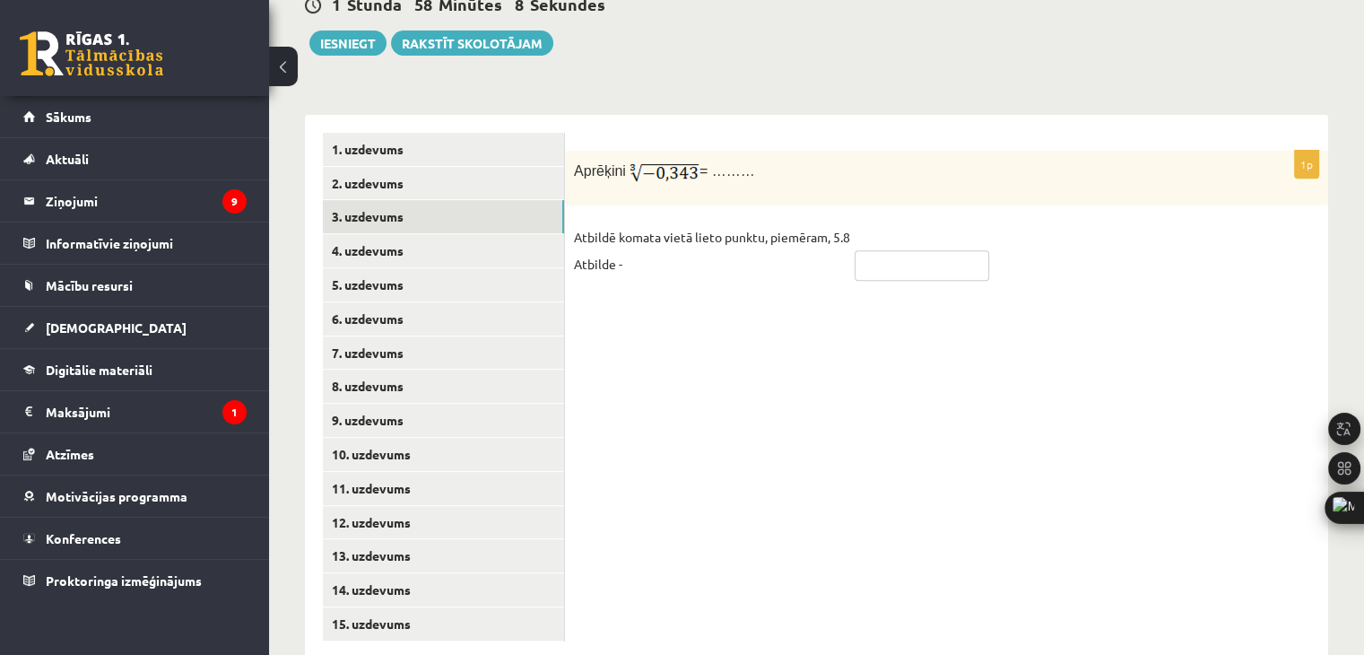
click at [926, 250] on input "text" at bounding box center [922, 265] width 135 height 30
type input "****"
click at [465, 234] on link "4. uzdevums" at bounding box center [443, 250] width 241 height 33
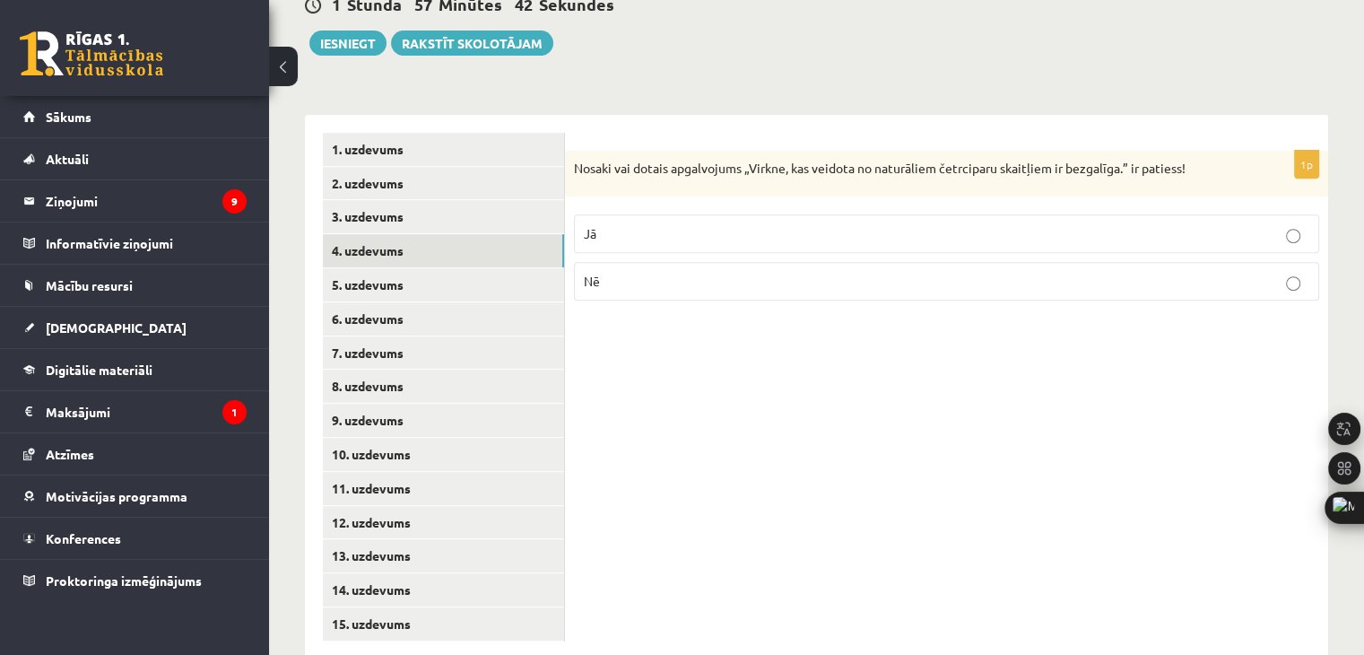
click at [728, 272] on p "Nē" at bounding box center [946, 281] width 725 height 19
click at [444, 268] on link "5. uzdevums" at bounding box center [443, 284] width 241 height 33
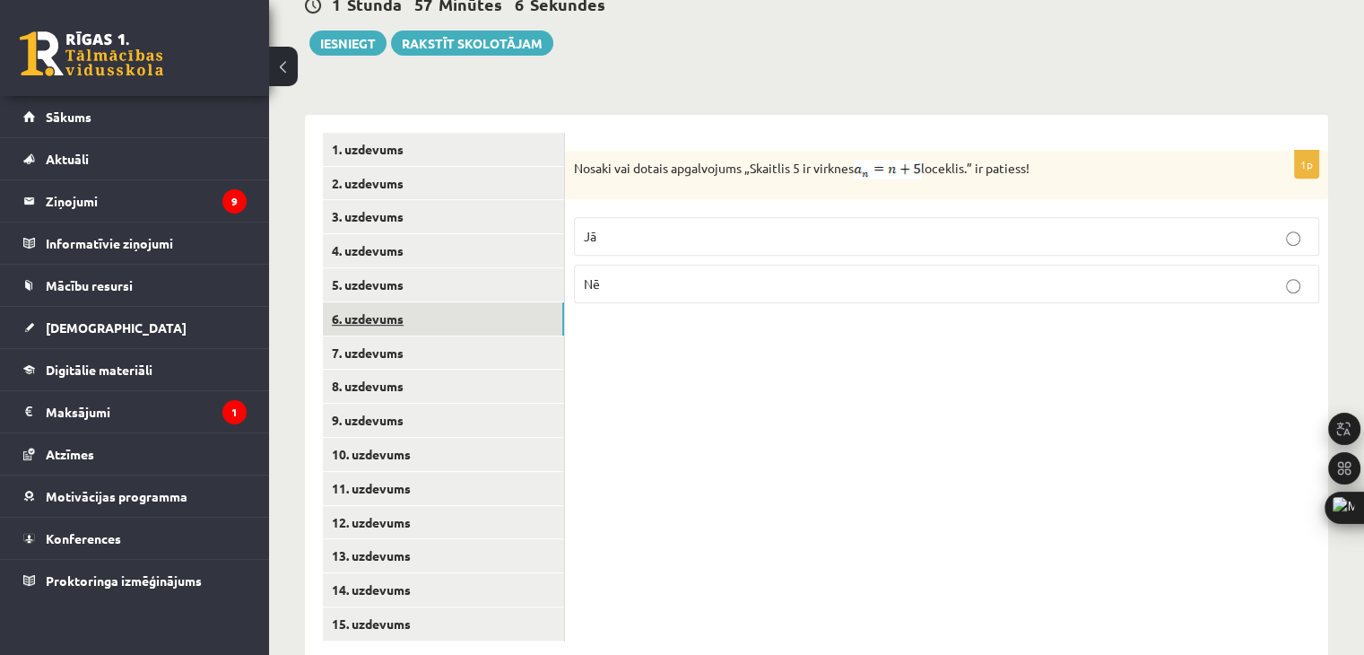
click at [439, 302] on link "6. uzdevums" at bounding box center [443, 318] width 241 height 33
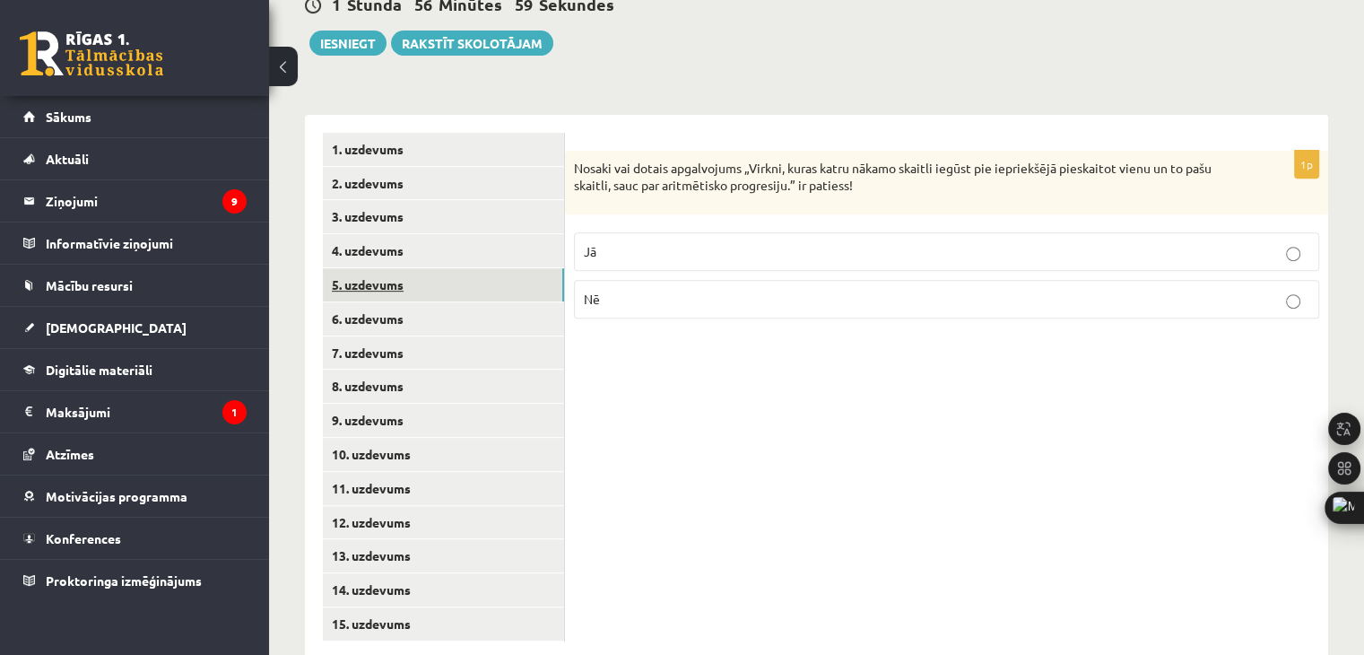
click at [405, 268] on link "5. uzdevums" at bounding box center [443, 284] width 241 height 33
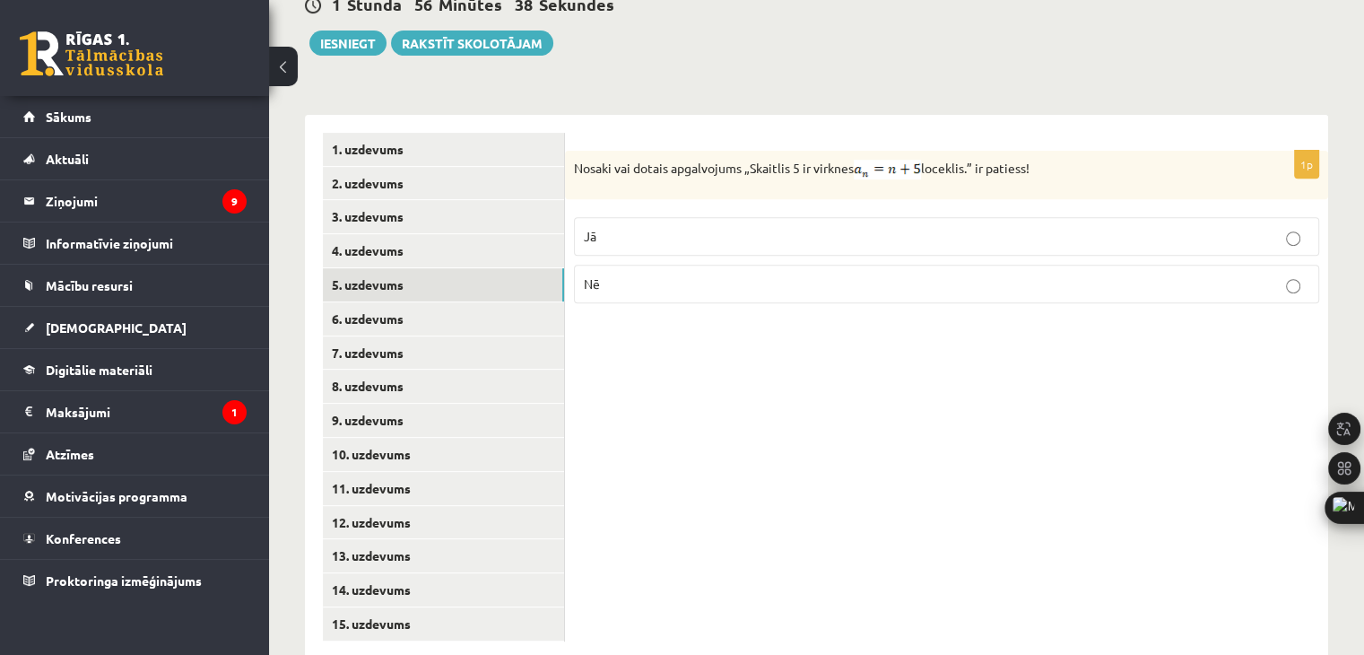
click at [685, 227] on p "Jā" at bounding box center [946, 236] width 725 height 19
click at [405, 302] on link "6. uzdevums" at bounding box center [443, 318] width 241 height 33
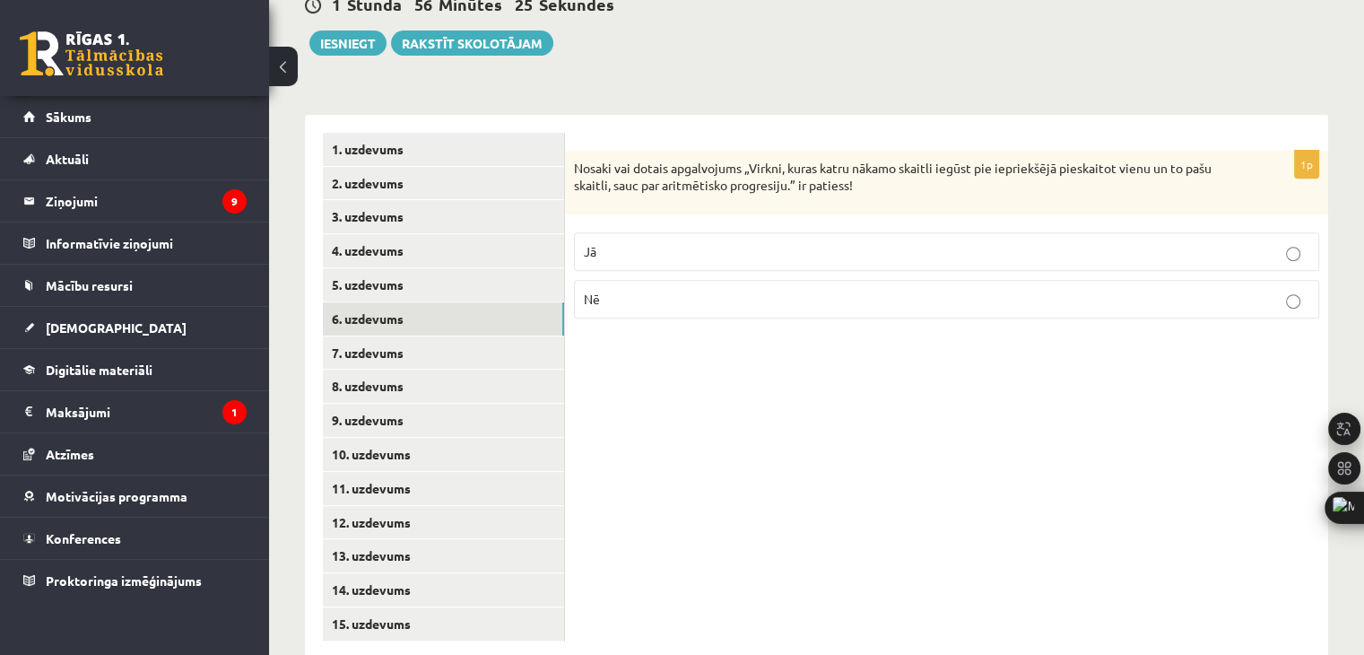
drag, startPoint x: 686, startPoint y: 219, endPoint x: 667, endPoint y: 224, distance: 19.6
click at [686, 242] on p "Jā" at bounding box center [946, 251] width 725 height 19
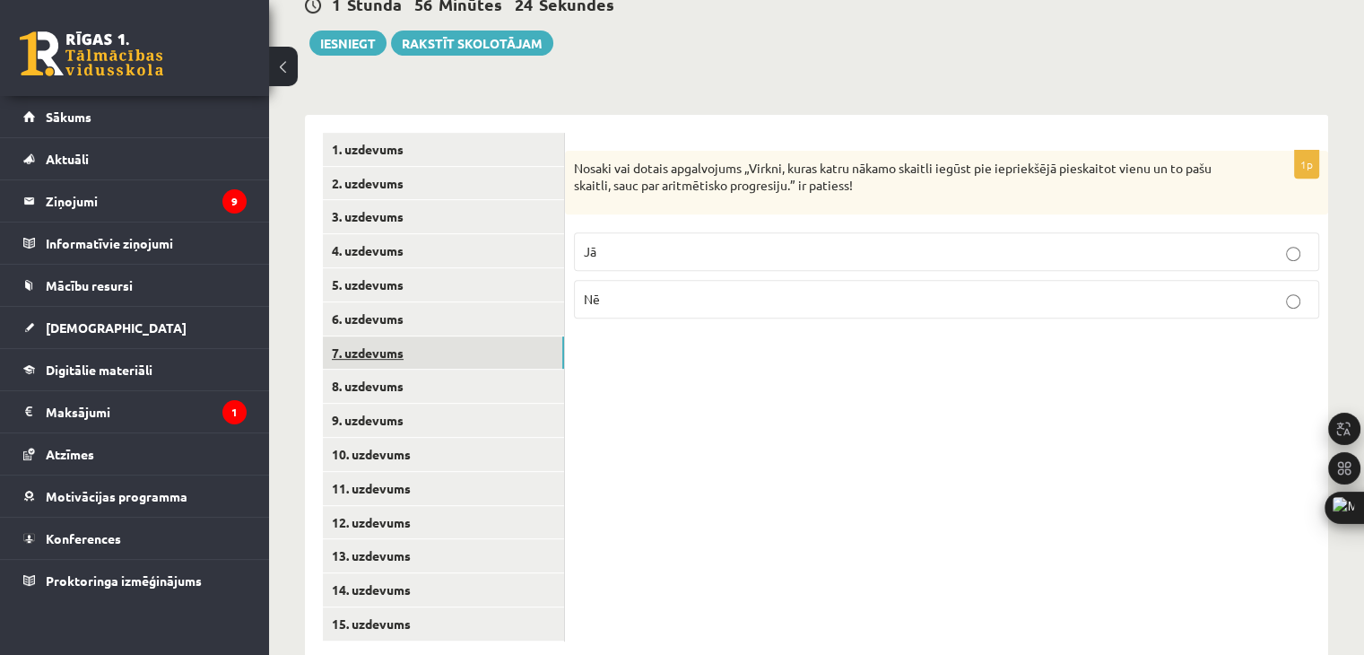
click at [467, 336] on link "7. uzdevums" at bounding box center [443, 352] width 241 height 33
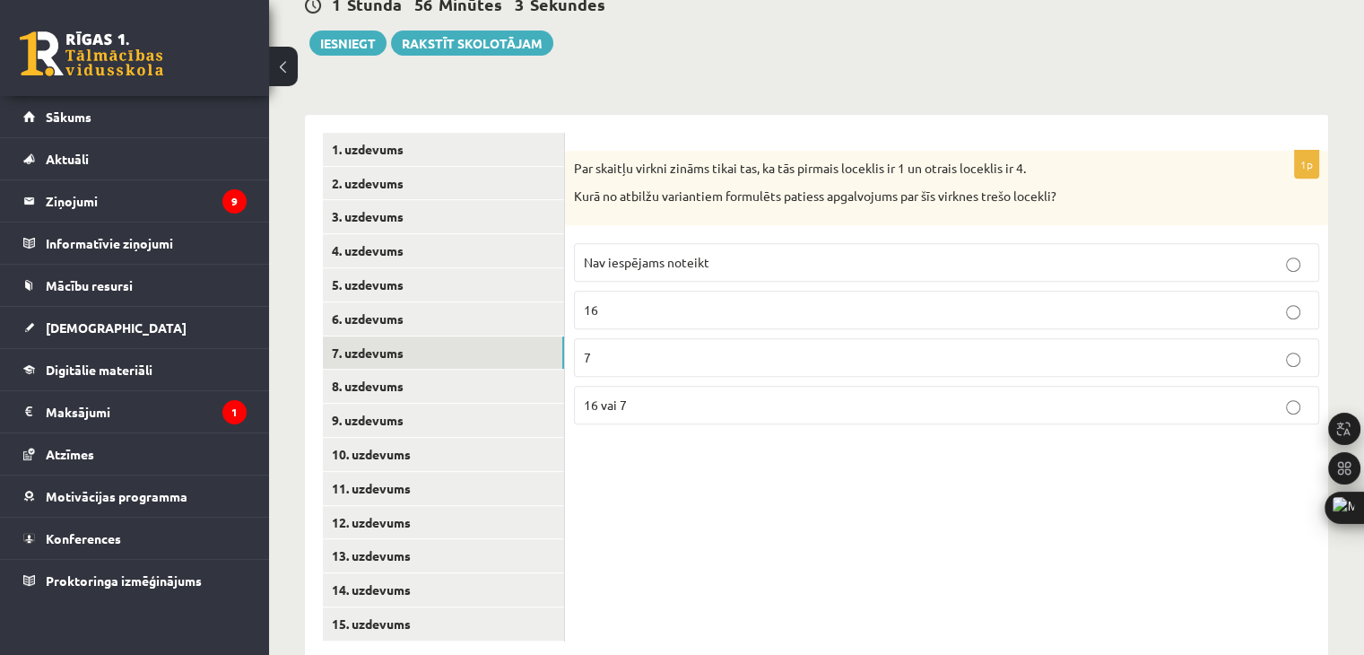
click at [674, 254] on span "Nav iespējams noteikt" at bounding box center [647, 262] width 126 height 16
click at [445, 369] on link "8. uzdevums" at bounding box center [443, 385] width 241 height 33
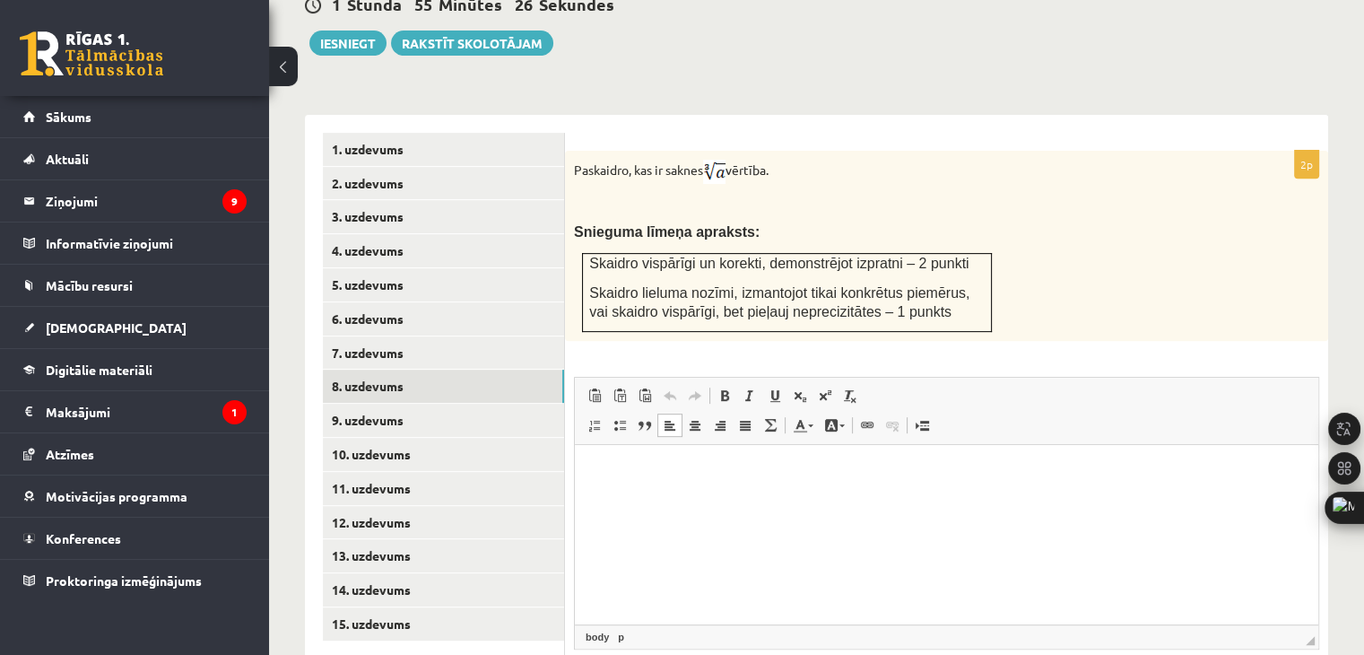
click at [794, 489] on html at bounding box center [946, 472] width 743 height 55
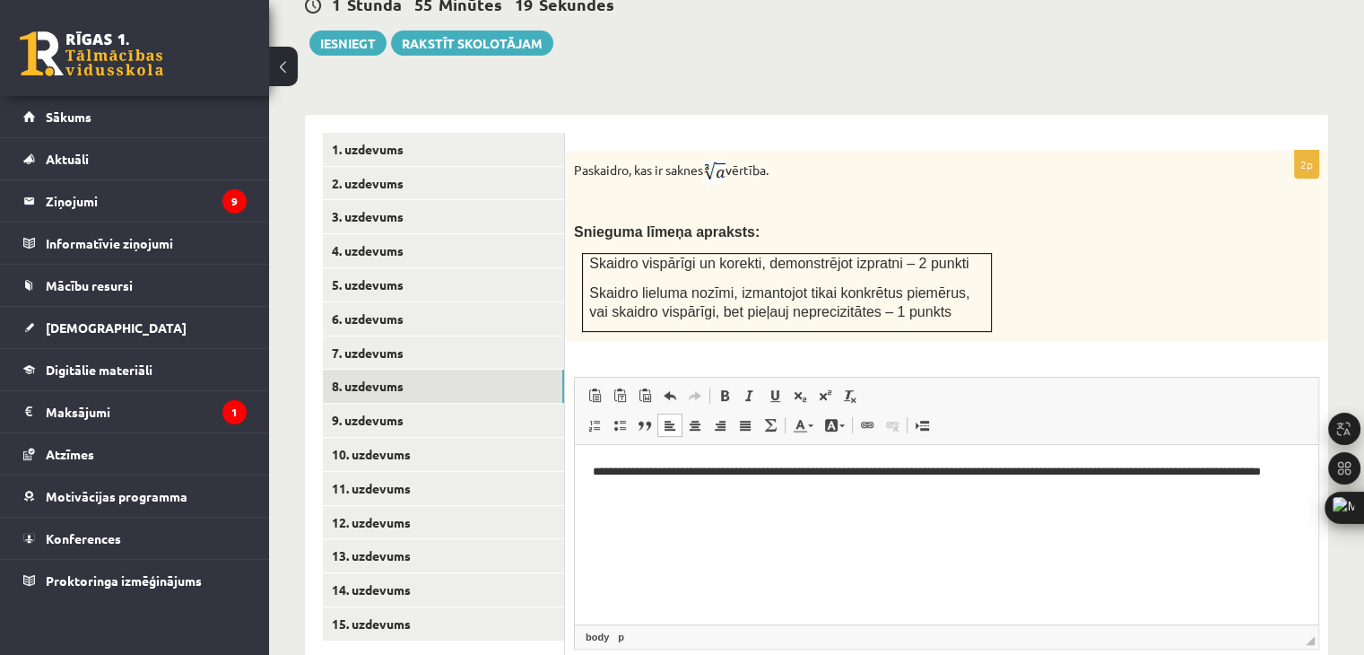
click at [842, 469] on p "**********" at bounding box center [947, 482] width 708 height 38
drag, startPoint x: 831, startPoint y: 471, endPoint x: 943, endPoint y: 471, distance: 111.2
click at [943, 471] on p "**********" at bounding box center [947, 482] width 708 height 38
click at [882, 473] on p "**********" at bounding box center [947, 472] width 708 height 19
click at [724, 473] on p "**********" at bounding box center [947, 472] width 708 height 19
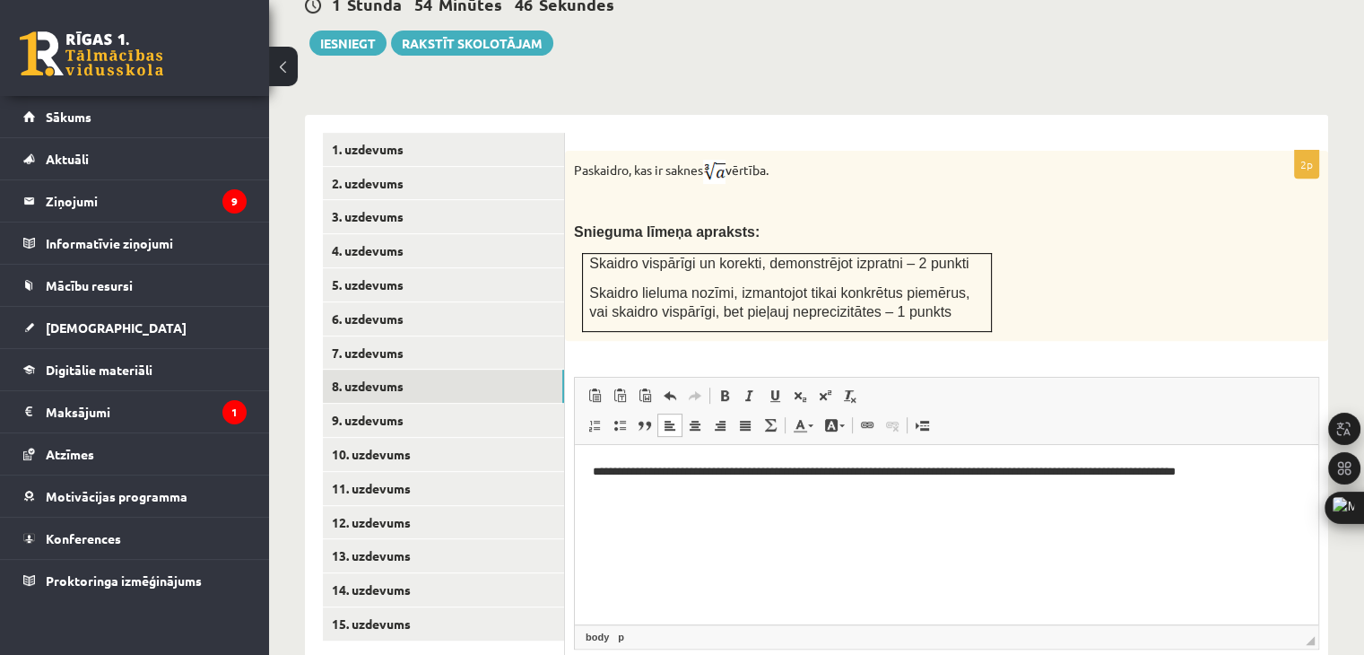
drag, startPoint x: 916, startPoint y: 469, endPoint x: 909, endPoint y: 484, distance: 16.5
click at [916, 469] on p "**********" at bounding box center [947, 472] width 708 height 19
click at [373, 404] on link "9. uzdevums" at bounding box center [443, 420] width 241 height 33
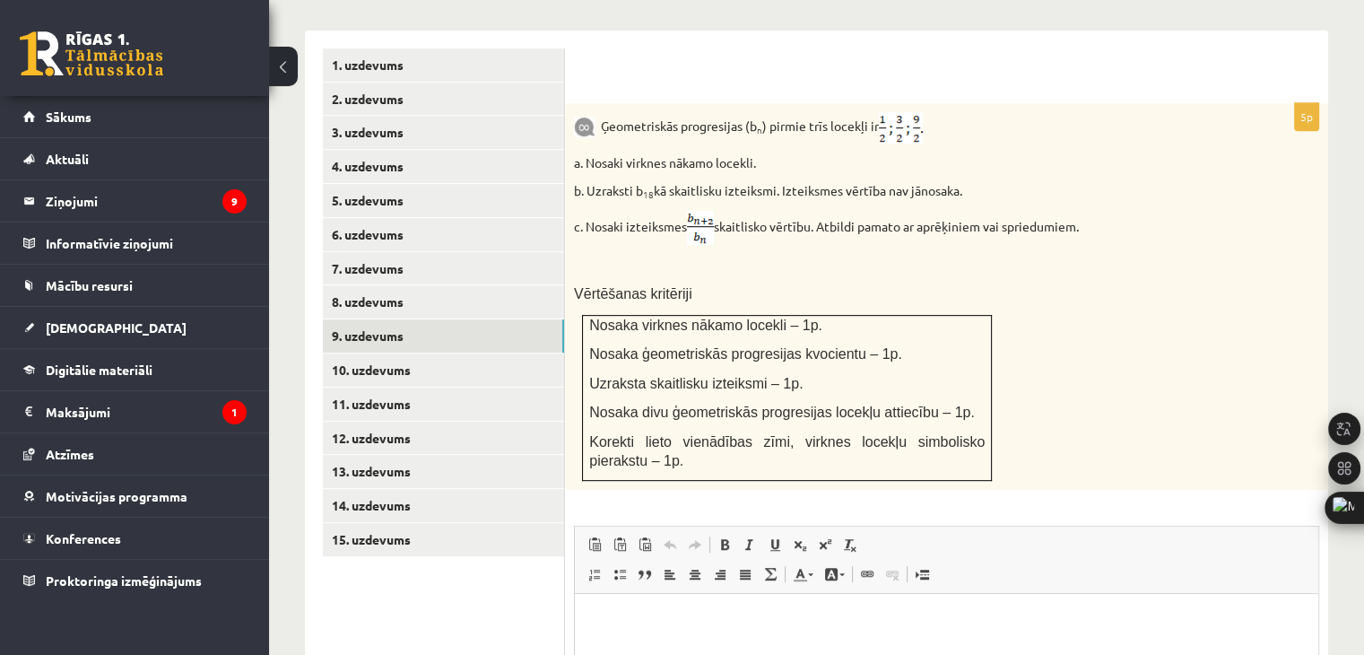
scroll to position [773, 0]
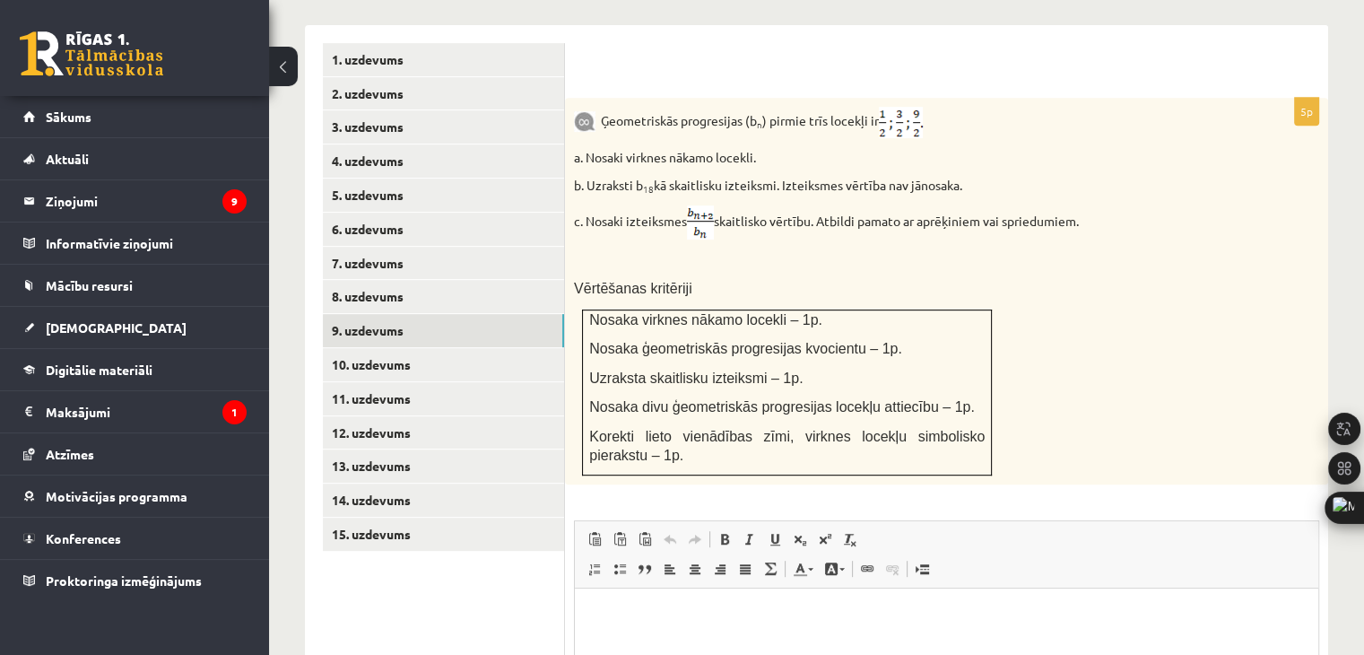
click at [779, 639] on html at bounding box center [946, 615] width 743 height 55
click at [841, 617] on p "*" at bounding box center [947, 615] width 708 height 19
click at [734, 624] on body "* * *" at bounding box center [947, 645] width 708 height 79
drag, startPoint x: 877, startPoint y: 643, endPoint x: 865, endPoint y: 645, distance: 11.8
click at [865, 645] on p "**********" at bounding box center [947, 646] width 708 height 19
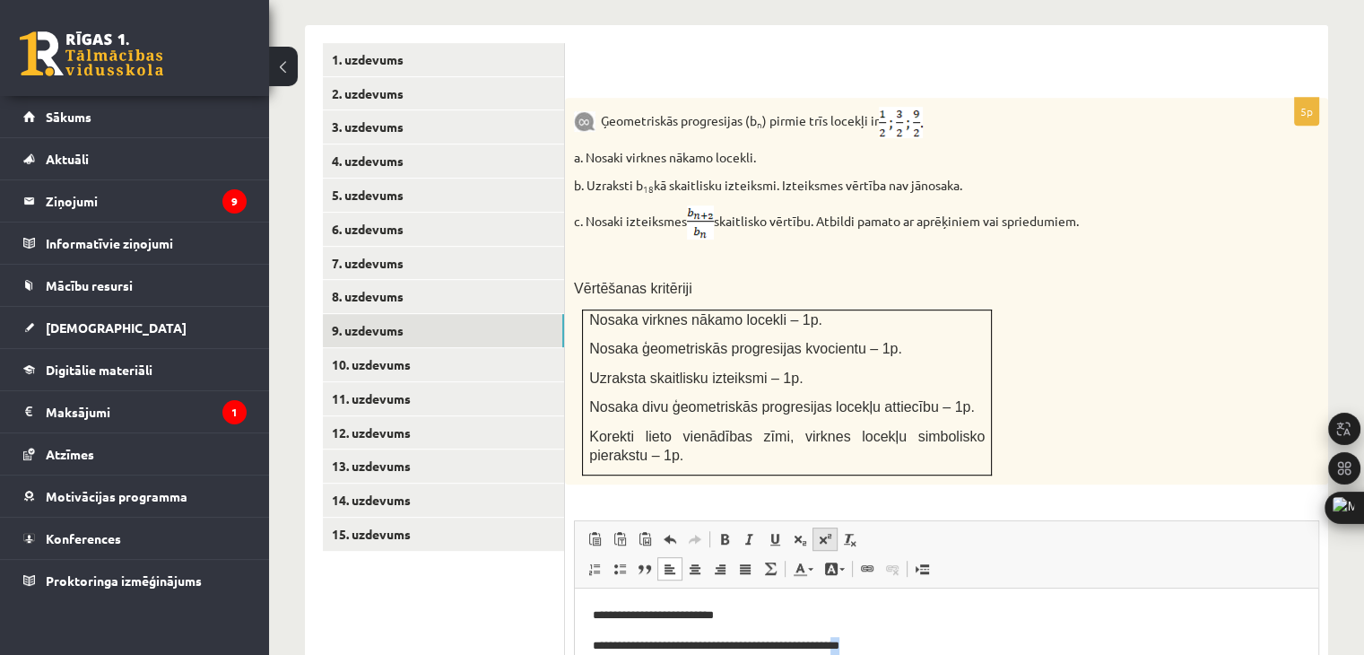
click at [819, 532] on span at bounding box center [825, 539] width 14 height 14
drag, startPoint x: 822, startPoint y: 641, endPoint x: 812, endPoint y: 647, distance: 12.0
click at [812, 647] on p "**********" at bounding box center [947, 647] width 708 height 21
click at [829, 532] on span at bounding box center [825, 539] width 14 height 14
drag, startPoint x: 917, startPoint y: 645, endPoint x: 1264, endPoint y: 1078, distance: 555.6
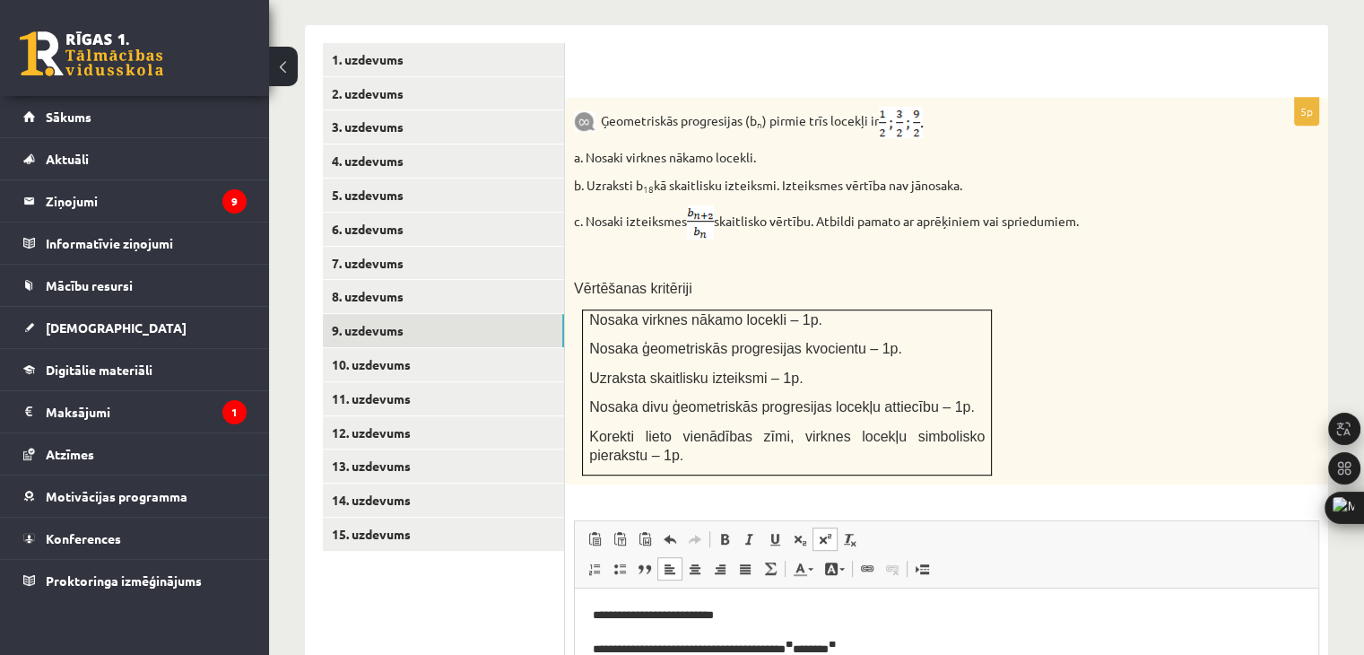
click at [917, 645] on p "**********" at bounding box center [947, 647] width 708 height 21
click at [793, 646] on sup "**" at bounding box center [789, 643] width 7 height 9
click at [793, 643] on sup "**" at bounding box center [789, 643] width 7 height 9
click at [793, 645] on sup "**" at bounding box center [789, 643] width 7 height 9
click at [830, 613] on p "**********" at bounding box center [947, 615] width 708 height 19
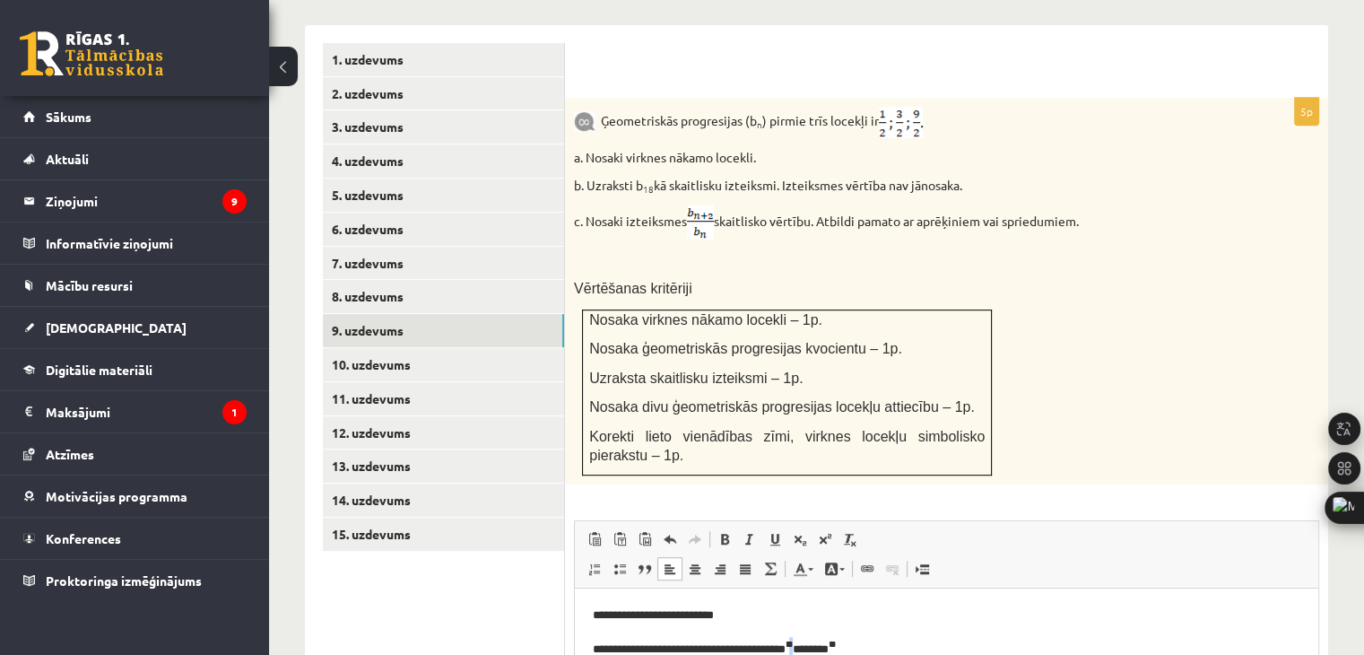
drag, startPoint x: 821, startPoint y: 642, endPoint x: 1387, endPoint y: 1129, distance: 747.2
click at [812, 644] on p "**********" at bounding box center [947, 647] width 708 height 21
click at [801, 532] on span at bounding box center [800, 539] width 14 height 14
click at [821, 632] on body "**********" at bounding box center [947, 646] width 708 height 81
click at [795, 641] on sup "* *" at bounding box center [791, 643] width 10 height 9
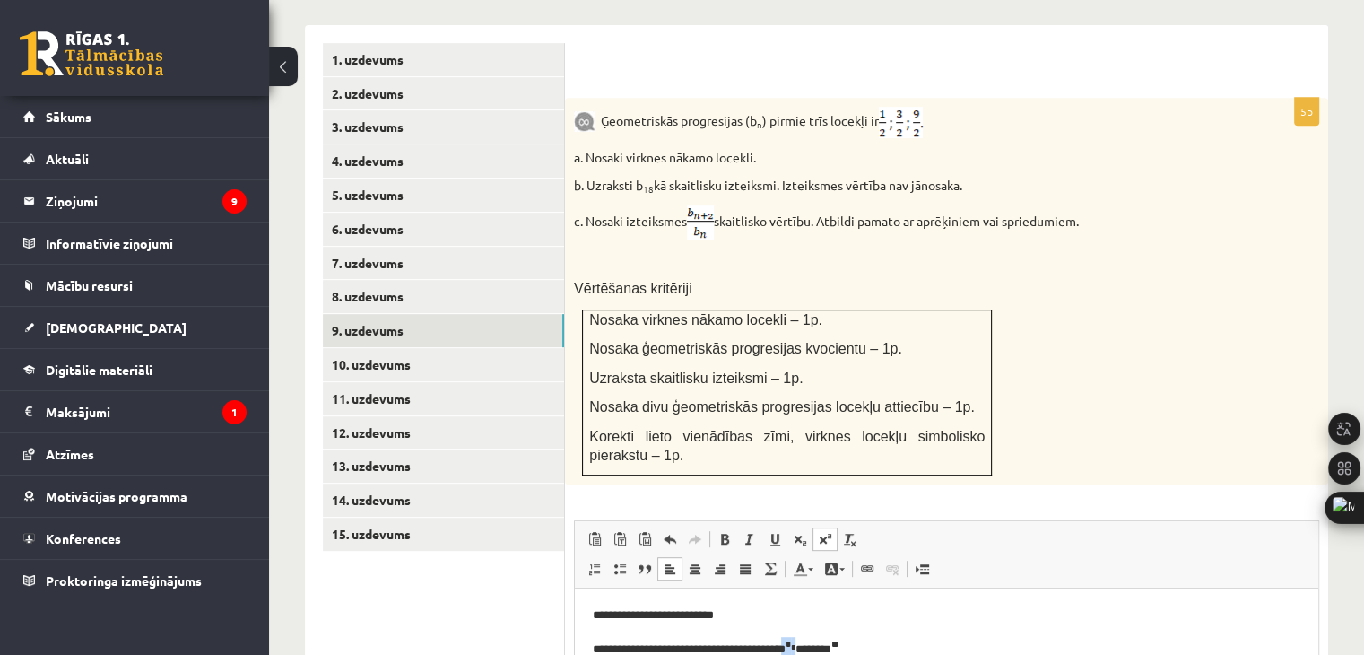
click at [795, 641] on sup "* *" at bounding box center [791, 643] width 10 height 9
click at [801, 532] on span at bounding box center [800, 539] width 14 height 14
click at [674, 532] on span at bounding box center [670, 539] width 14 height 14
click at [795, 643] on sub "*" at bounding box center [793, 647] width 4 height 8
click at [795, 643] on sup "* *" at bounding box center [791, 643] width 10 height 9
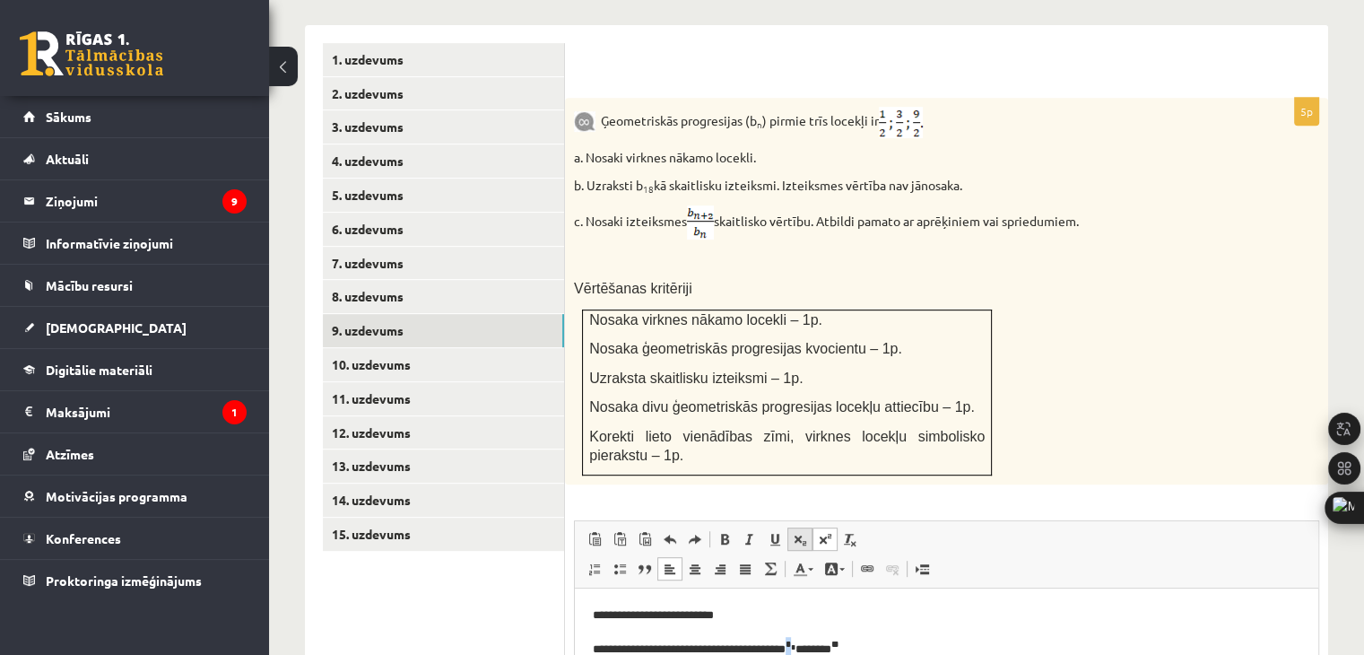
click at [807, 527] on link "Subscript" at bounding box center [799, 538] width 25 height 23
click at [672, 532] on span at bounding box center [670, 539] width 14 height 14
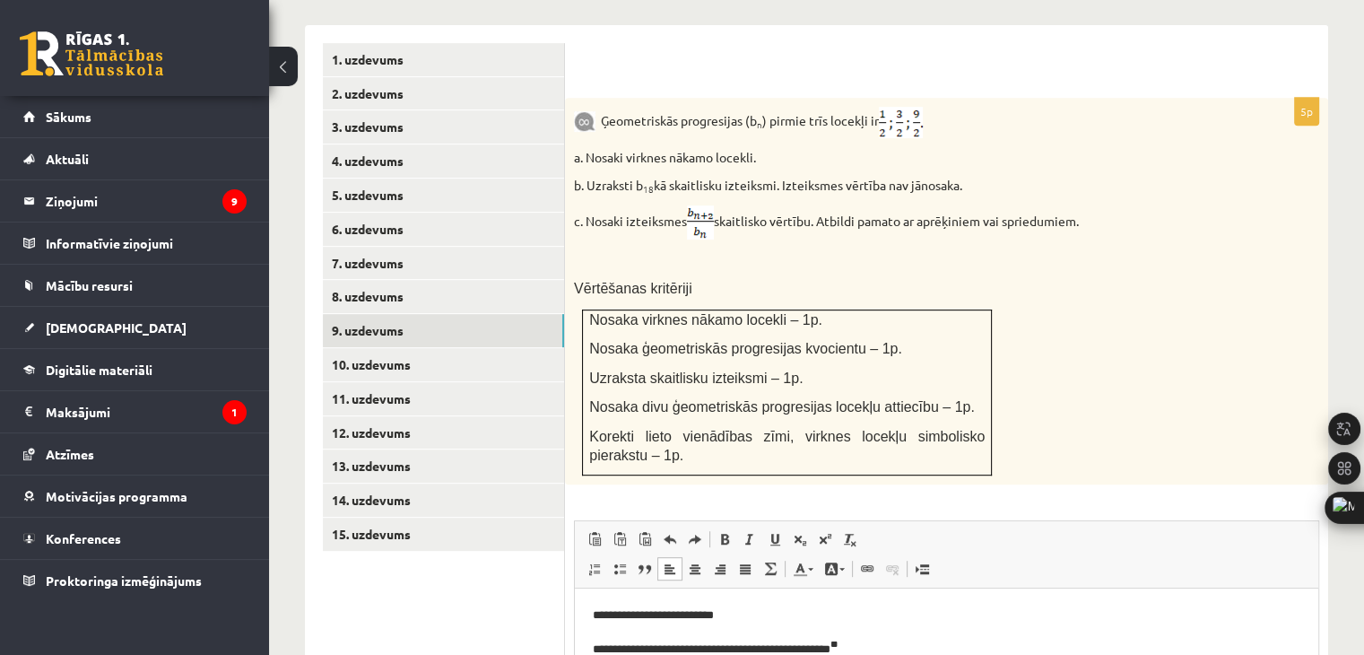
click at [924, 626] on body "**********" at bounding box center [947, 646] width 708 height 81
drag, startPoint x: 822, startPoint y: 646, endPoint x: 812, endPoint y: 647, distance: 10.9
click at [812, 647] on p "**********" at bounding box center [947, 647] width 708 height 21
click at [806, 532] on span at bounding box center [800, 539] width 14 height 14
click at [926, 654] on body "**********" at bounding box center [947, 647] width 708 height 83
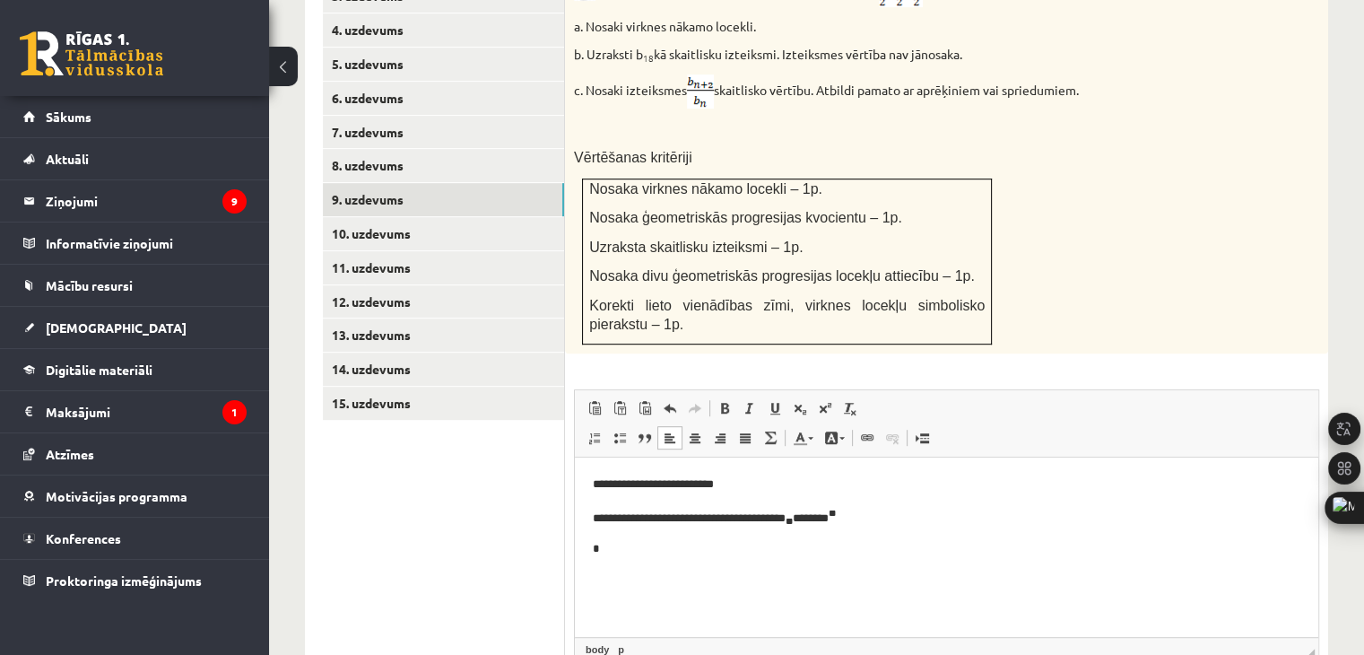
scroll to position [952, 0]
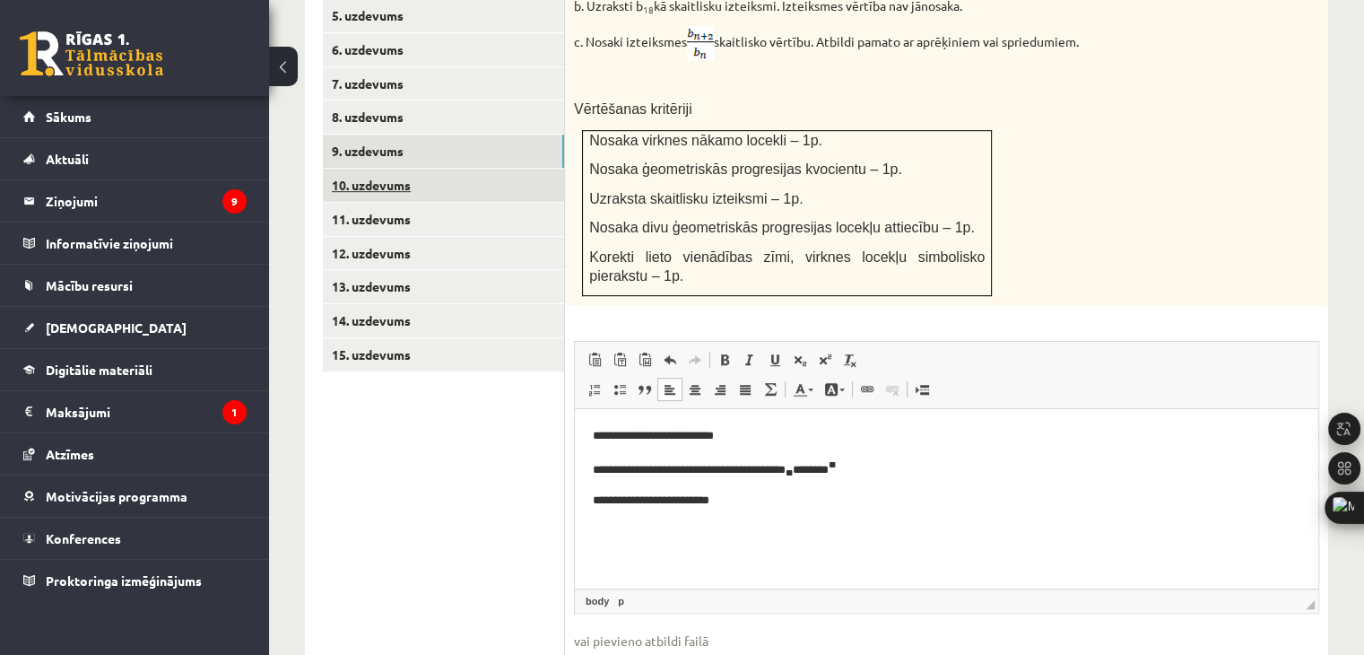
click at [361, 169] on link "10. uzdevums" at bounding box center [443, 185] width 241 height 33
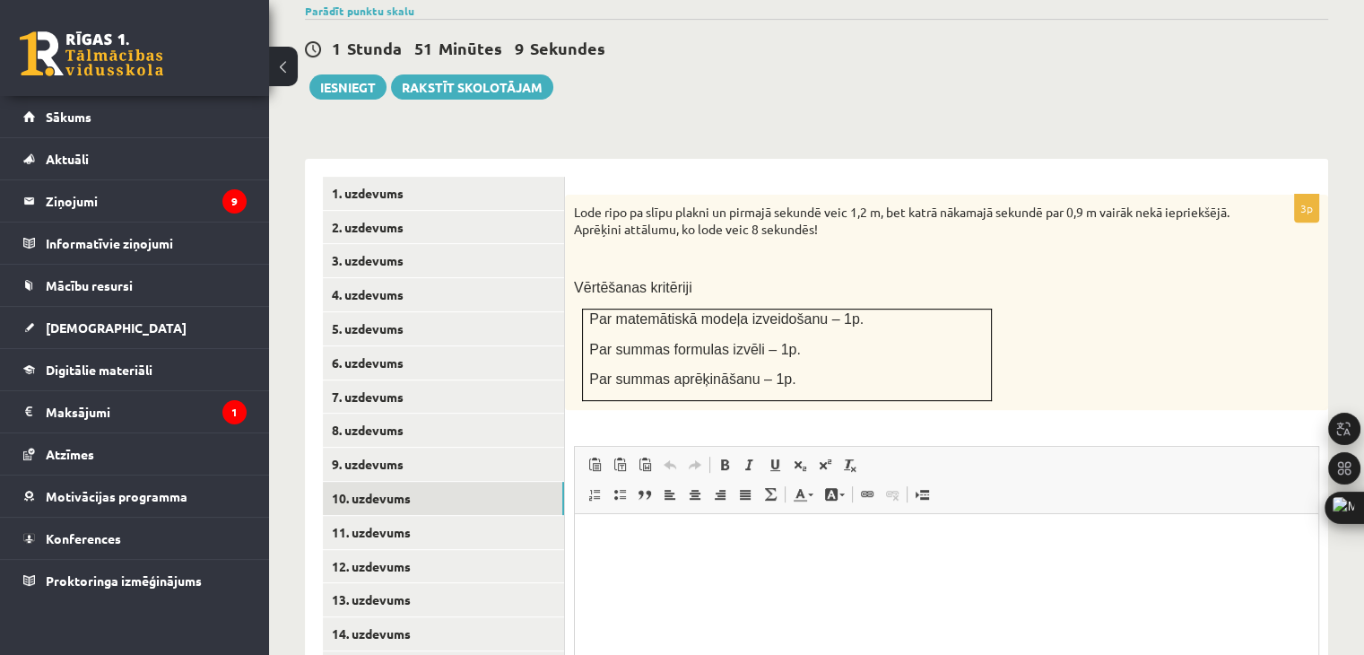
scroll to position [637, 0]
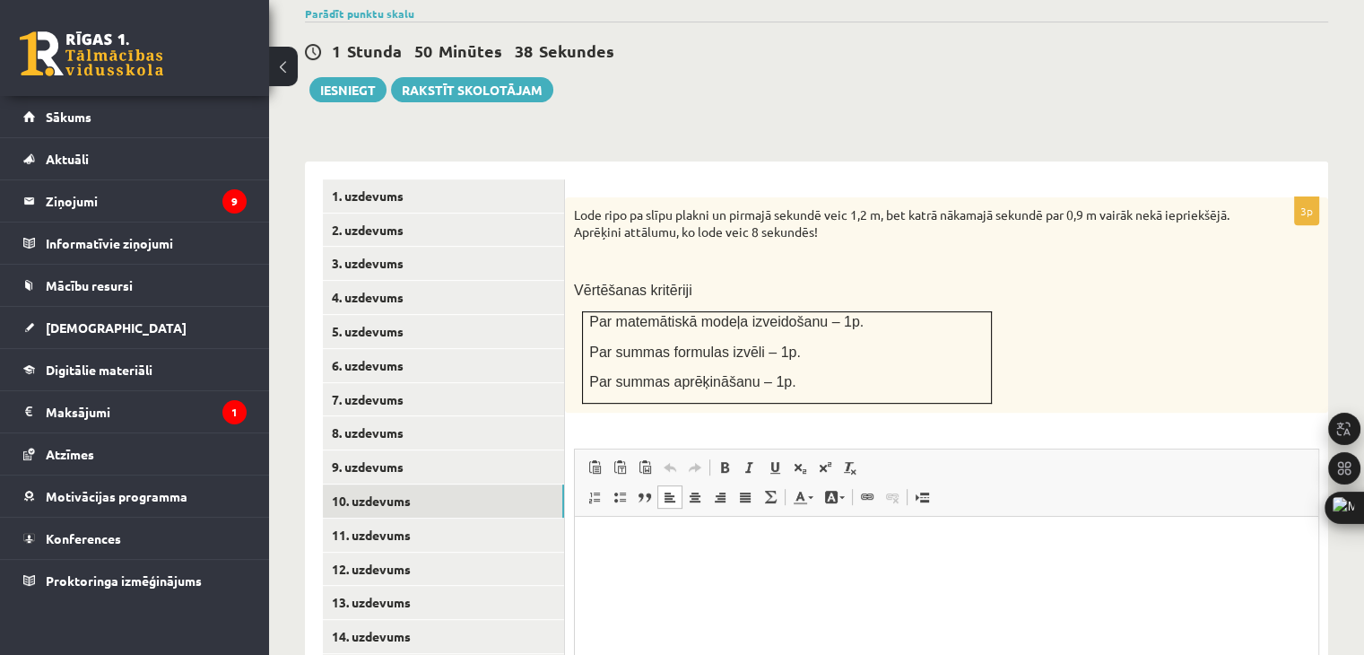
click at [712, 571] on html at bounding box center [946, 544] width 743 height 55
click at [815, 567] on html at bounding box center [946, 544] width 743 height 55
drag, startPoint x: 751, startPoint y: 554, endPoint x: 1048, endPoint y: 1027, distance: 558.6
click at [575, 551] on html "****" at bounding box center [946, 544] width 743 height 55
click at [604, 543] on p "**********" at bounding box center [947, 543] width 708 height 19
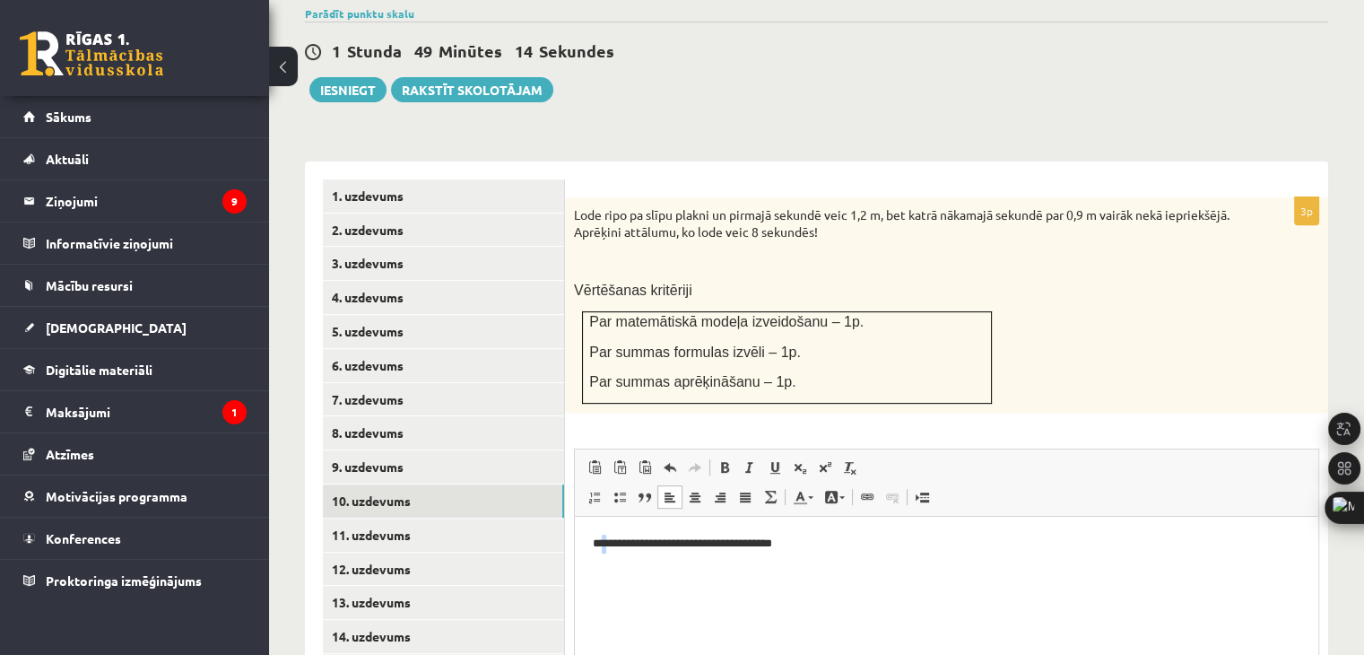
click at [604, 543] on p "**********" at bounding box center [947, 543] width 708 height 19
click at [631, 571] on html "**********" at bounding box center [946, 544] width 743 height 55
click at [602, 544] on p "**********" at bounding box center [947, 543] width 708 height 19
click at [789, 456] on link "Subscript" at bounding box center [799, 467] width 25 height 23
click at [754, 574] on html "**********" at bounding box center [946, 545] width 743 height 57
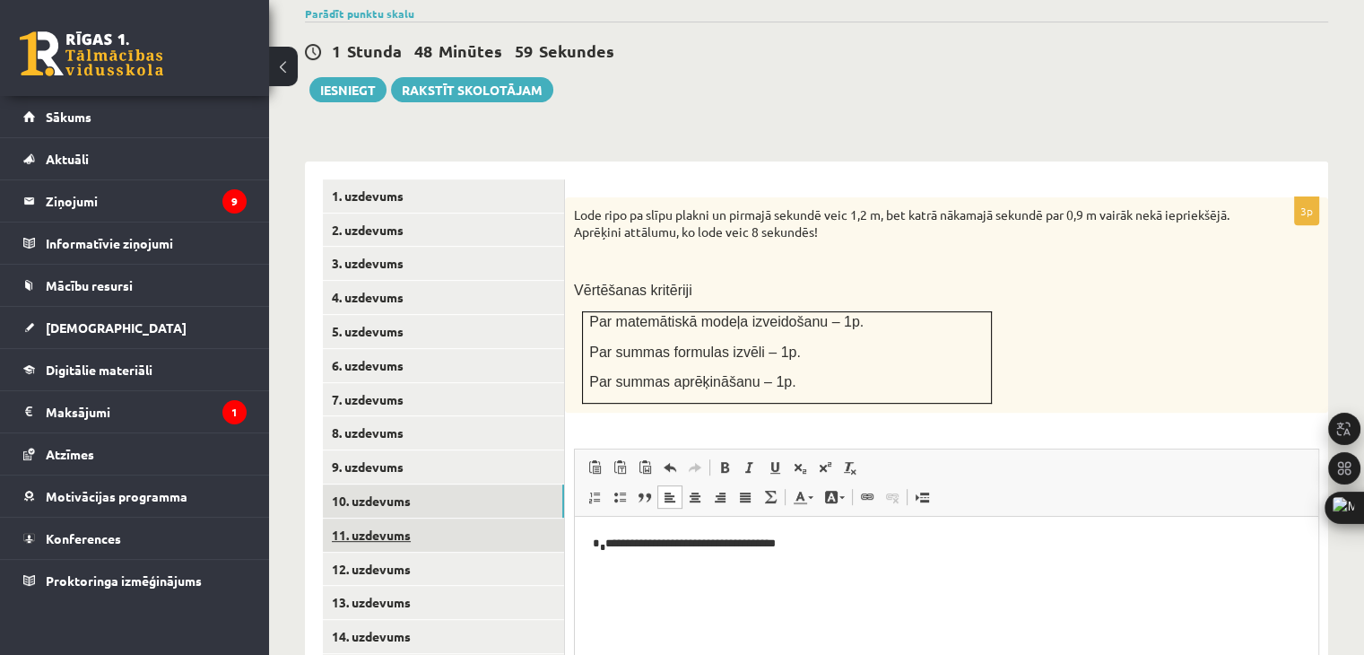
click at [404, 518] on link "11. uzdevums" at bounding box center [443, 534] width 241 height 33
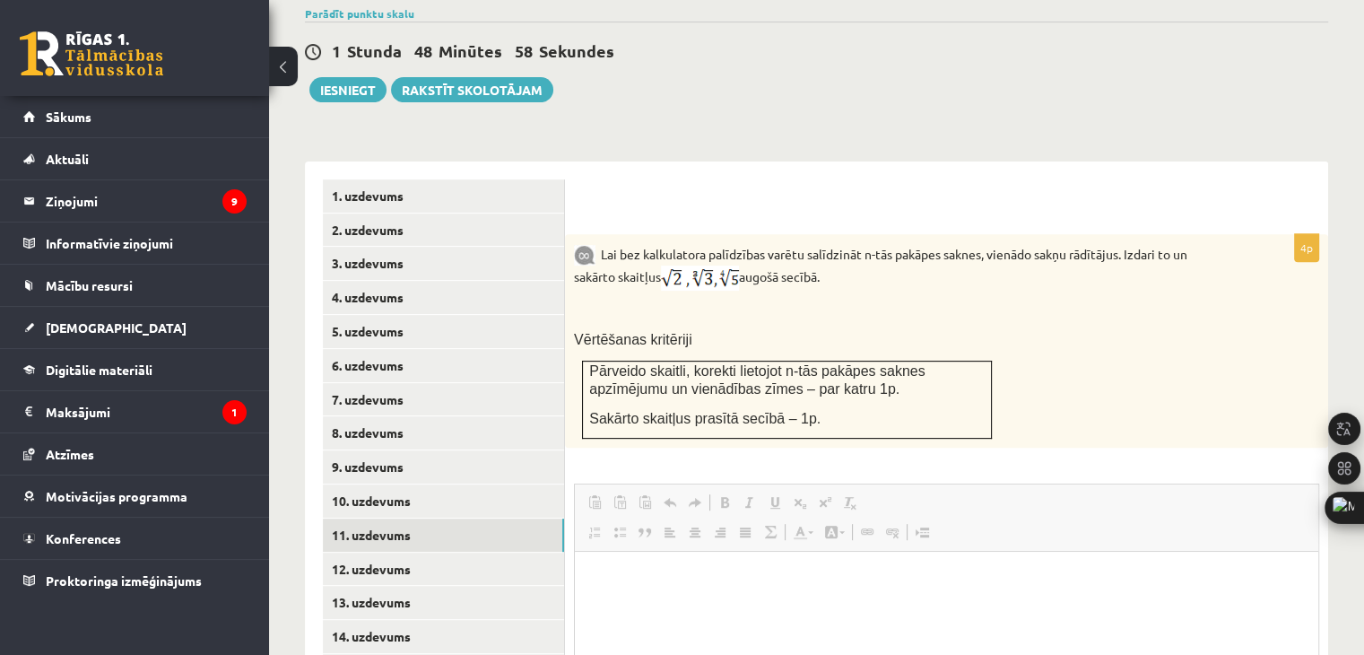
scroll to position [0, 0]
click at [818, 606] on html at bounding box center [946, 579] width 743 height 55
drag, startPoint x: 195, startPoint y: 39, endPoint x: 671, endPoint y: 497, distance: 660.2
click at [673, 525] on span at bounding box center [670, 532] width 14 height 14
drag, startPoint x: 673, startPoint y: 567, endPoint x: 638, endPoint y: 569, distance: 35.1
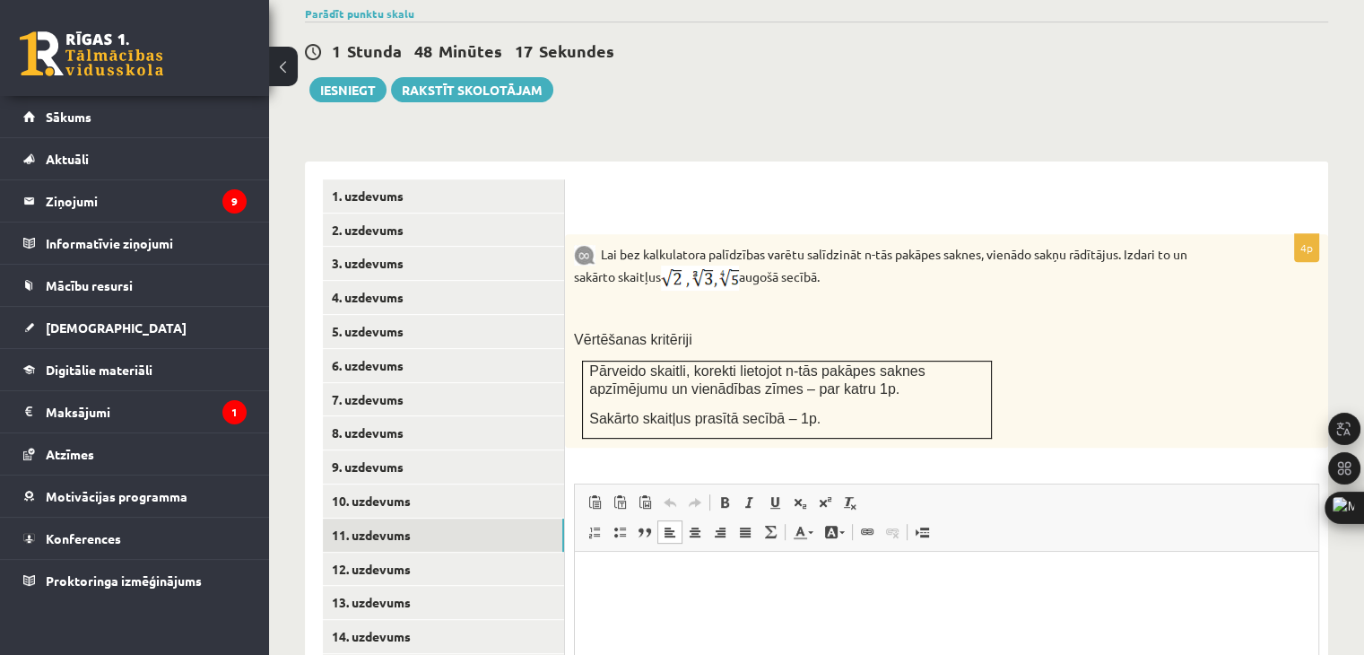
click at [638, 569] on html at bounding box center [946, 579] width 743 height 55
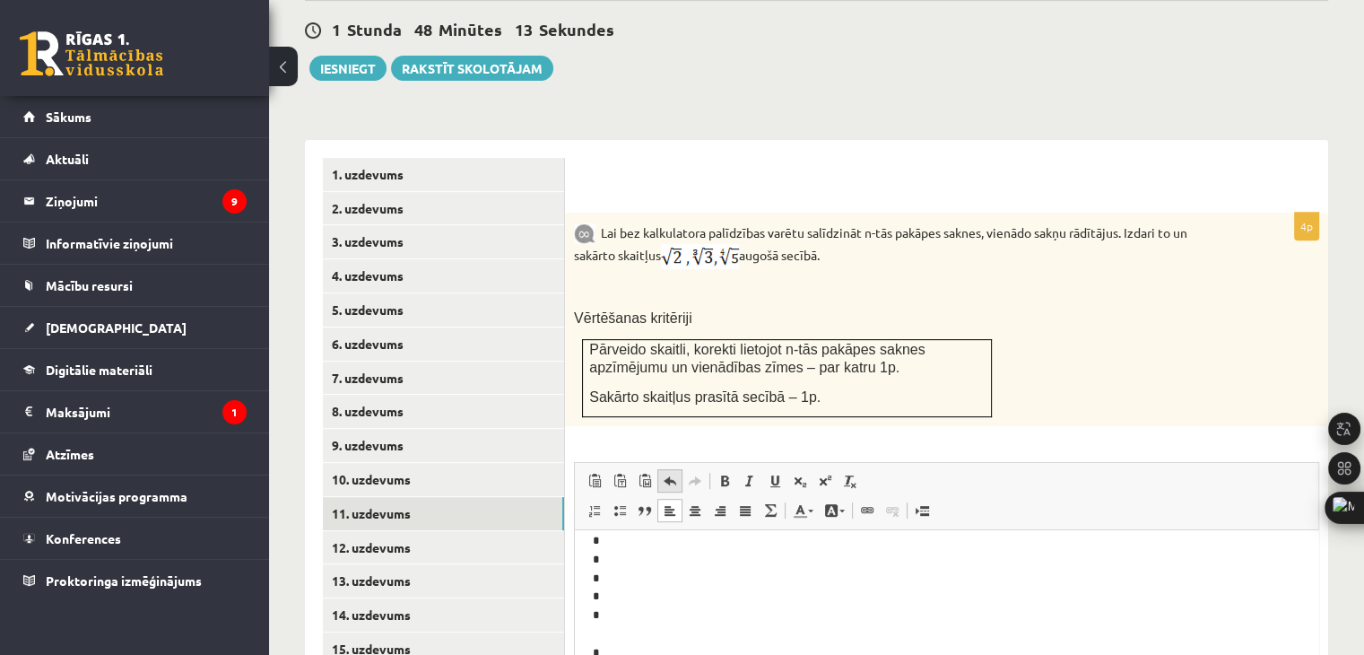
click at [674, 473] on span at bounding box center [670, 480] width 14 height 14
click at [703, 579] on html at bounding box center [946, 557] width 743 height 55
click at [677, 564] on p "Editor, wiswyg-editor-user-answer-47024778372300" at bounding box center [947, 557] width 708 height 19
click at [703, 541] on span "Paste" at bounding box center [727, 536] width 56 height 26
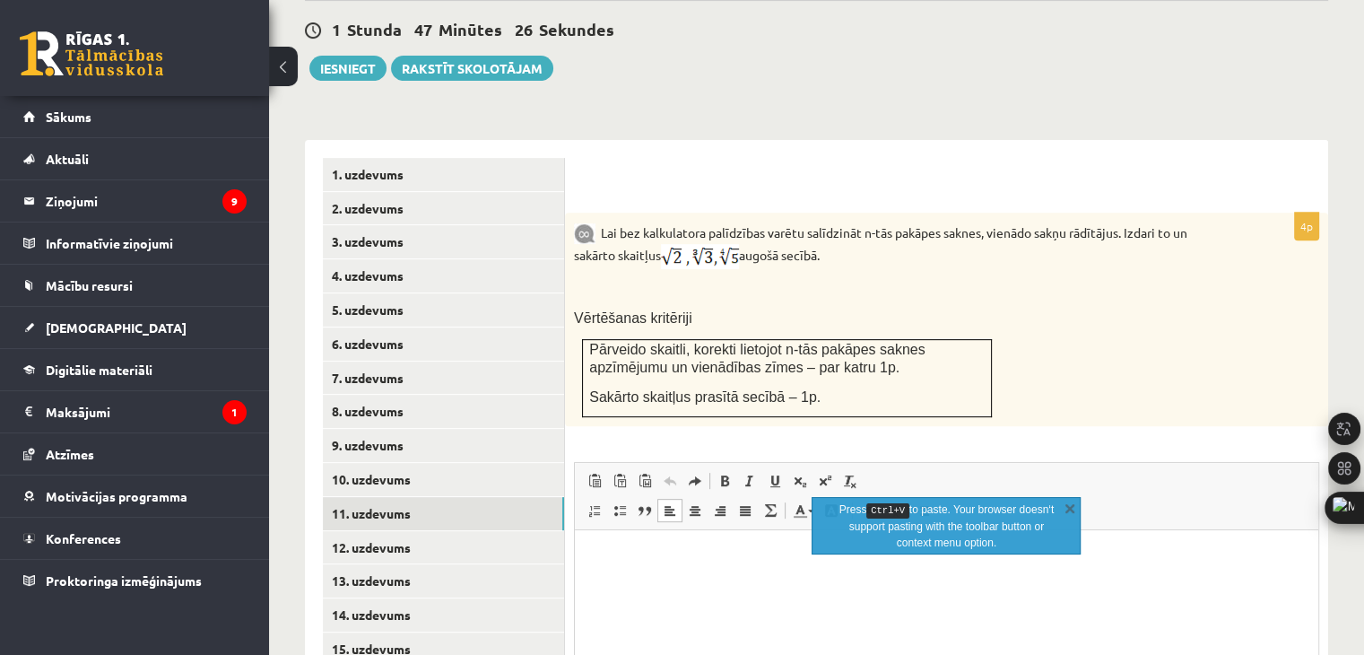
click at [657, 565] on p "Editor, wiswyg-editor-user-answer-47024778372300" at bounding box center [947, 557] width 708 height 19
drag, startPoint x: 664, startPoint y: 560, endPoint x: 733, endPoint y: 532, distance: 74.4
click at [666, 557] on p "Editor, wiswyg-editor-user-answer-47024778372300" at bounding box center [947, 557] width 708 height 19
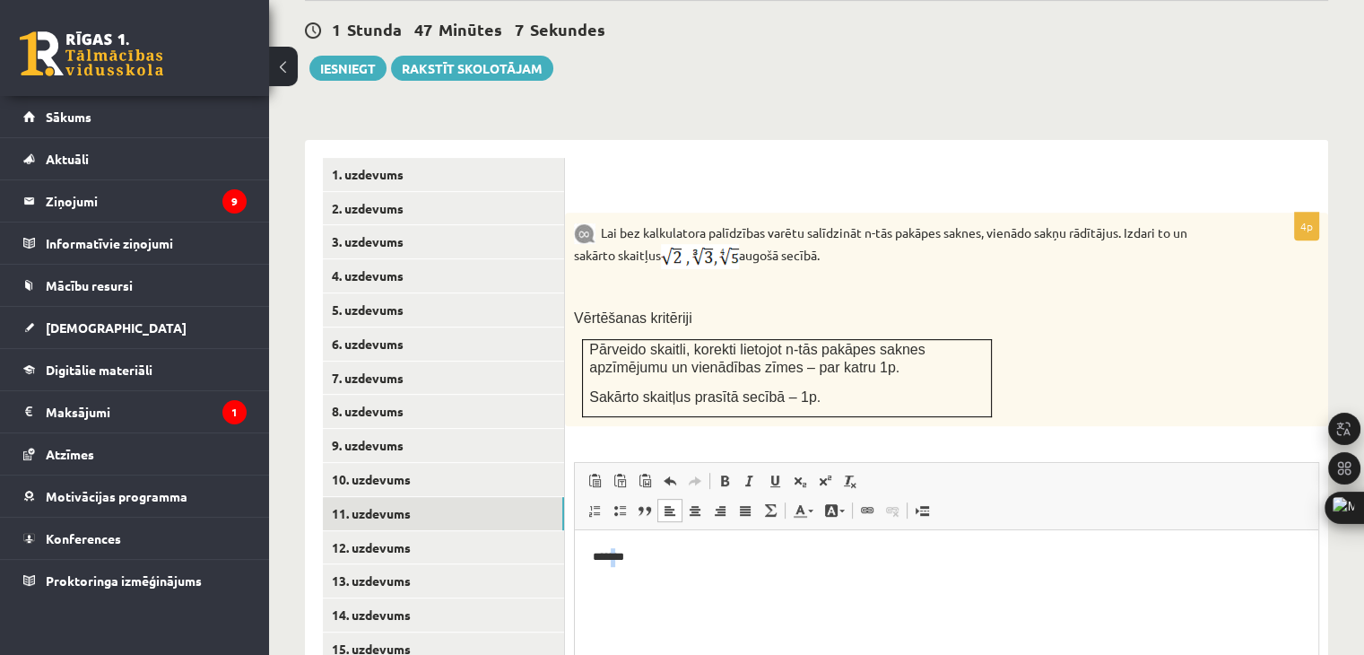
click at [614, 568] on html "*******" at bounding box center [946, 557] width 743 height 55
click at [824, 473] on span at bounding box center [825, 480] width 14 height 14
click at [657, 557] on p "*** * **" at bounding box center [947, 558] width 708 height 21
click at [640, 560] on p "*** * *****" at bounding box center [947, 558] width 708 height 21
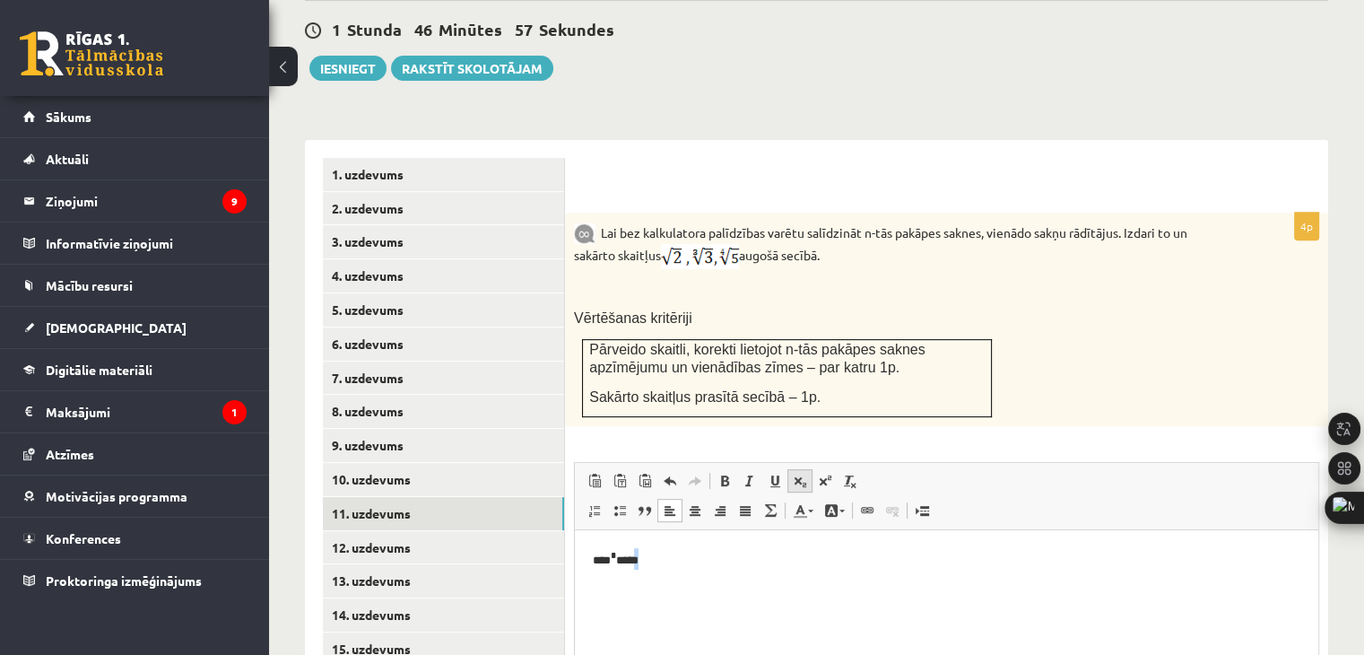
click at [796, 473] on span at bounding box center [800, 480] width 14 height 14
click at [820, 473] on span at bounding box center [825, 480] width 14 height 14
click at [672, 473] on span at bounding box center [670, 480] width 14 height 14
click at [827, 473] on span at bounding box center [825, 480] width 14 height 14
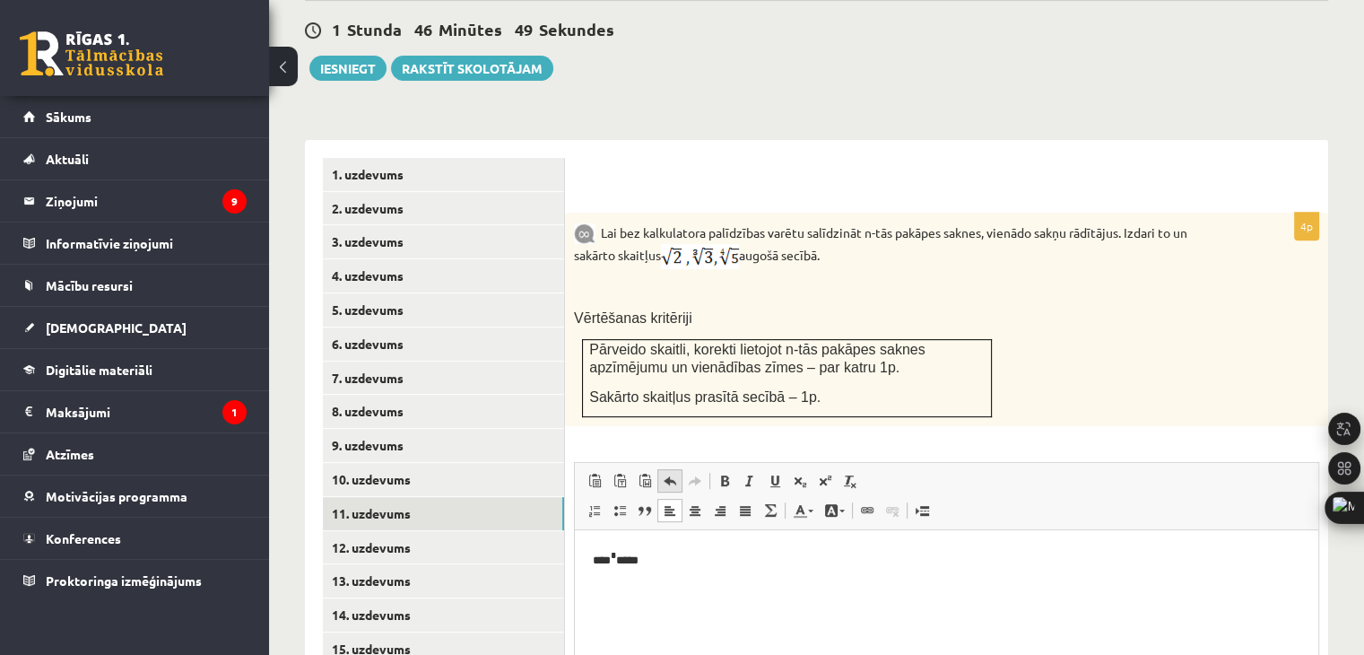
click at [667, 473] on span at bounding box center [670, 480] width 14 height 14
click at [741, 570] on html "*** * *** *" at bounding box center [946, 558] width 743 height 56
click at [699, 543] on html "*** * *** *" at bounding box center [946, 558] width 743 height 56
click at [387, 531] on link "12. uzdevums" at bounding box center [443, 547] width 241 height 33
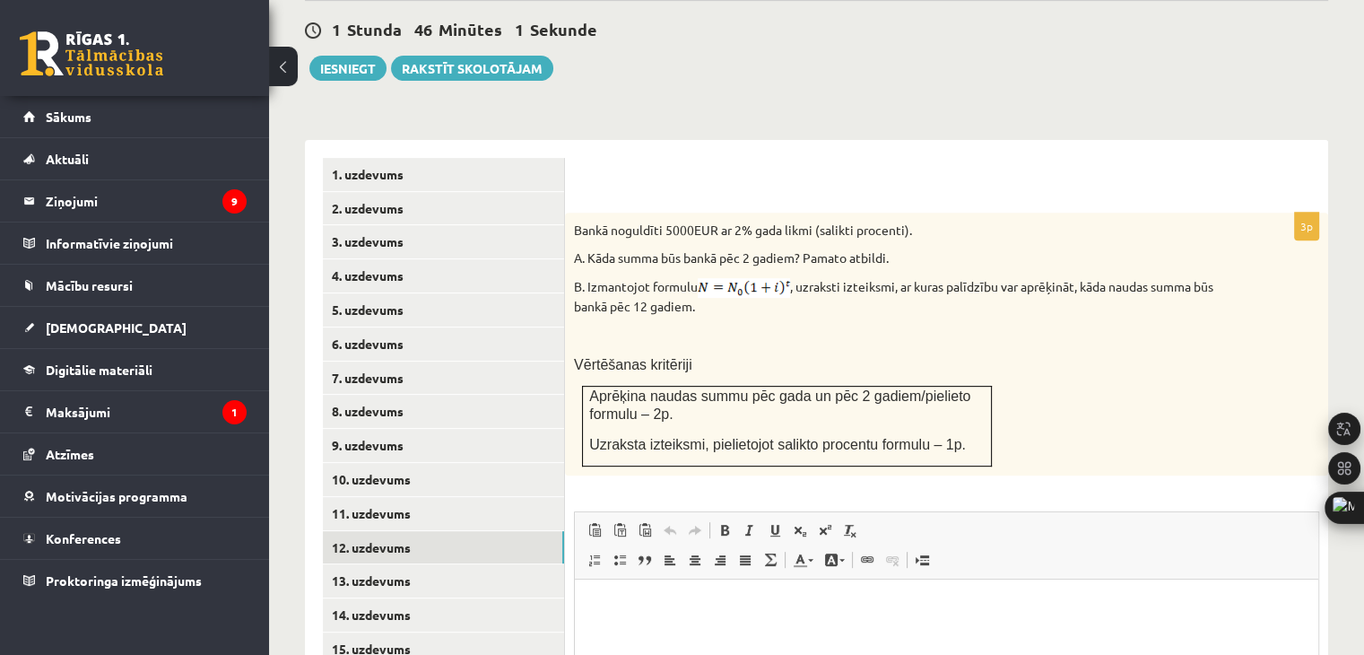
click at [635, 619] on html at bounding box center [946, 606] width 743 height 55
click at [639, 615] on p "*" at bounding box center [947, 606] width 708 height 19
click at [719, 612] on p "*" at bounding box center [947, 606] width 708 height 19
click at [662, 640] on p "*" at bounding box center [947, 637] width 708 height 19
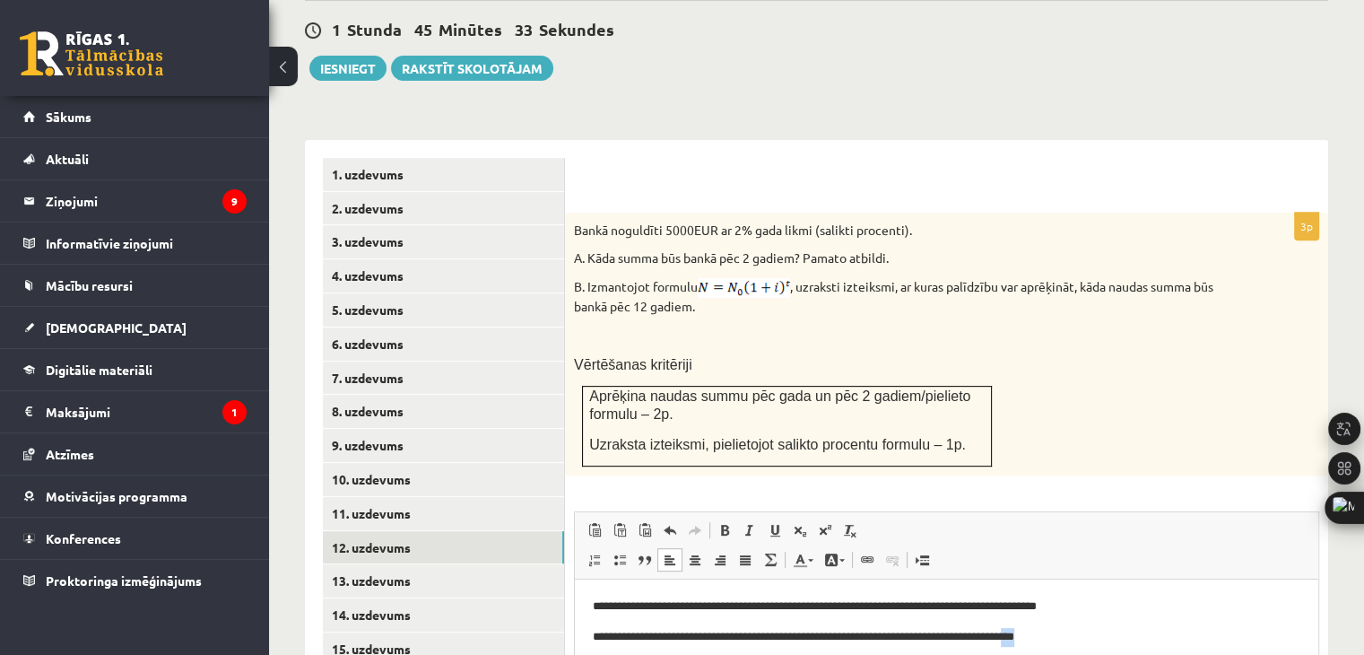
drag, startPoint x: 1113, startPoint y: 639, endPoint x: 1099, endPoint y: 644, distance: 14.5
click at [1099, 644] on p "**********" at bounding box center [947, 637] width 708 height 19
click at [823, 523] on span at bounding box center [825, 530] width 14 height 14
click at [1188, 654] on html "**********" at bounding box center [946, 622] width 743 height 86
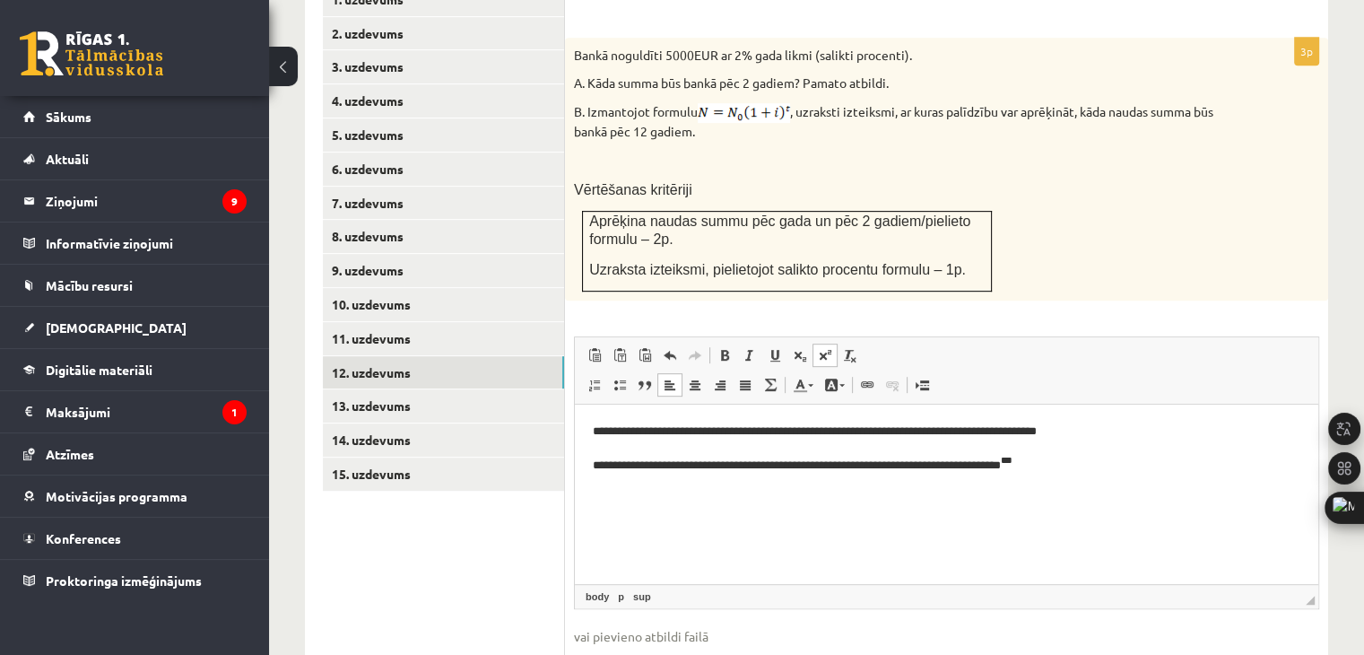
scroll to position [838, 0]
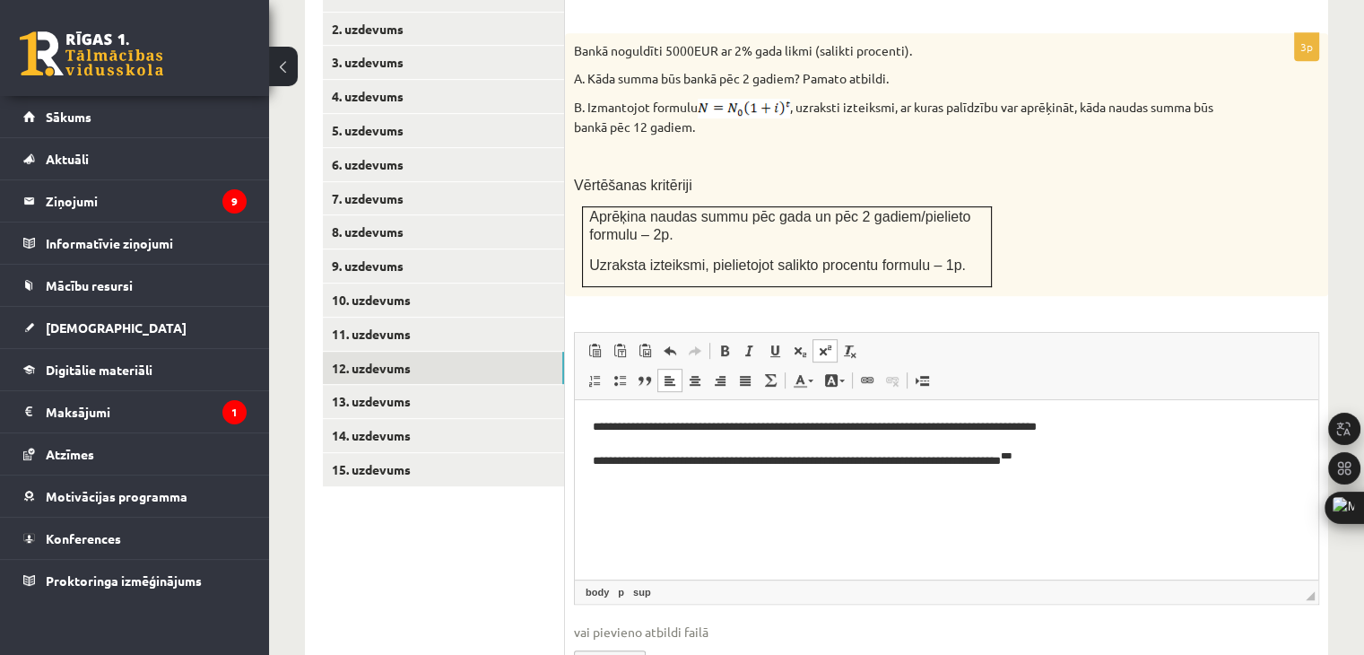
click at [1191, 486] on html "**********" at bounding box center [946, 443] width 743 height 86
click at [575, 400] on span at bounding box center [575, 400] width 0 height 0
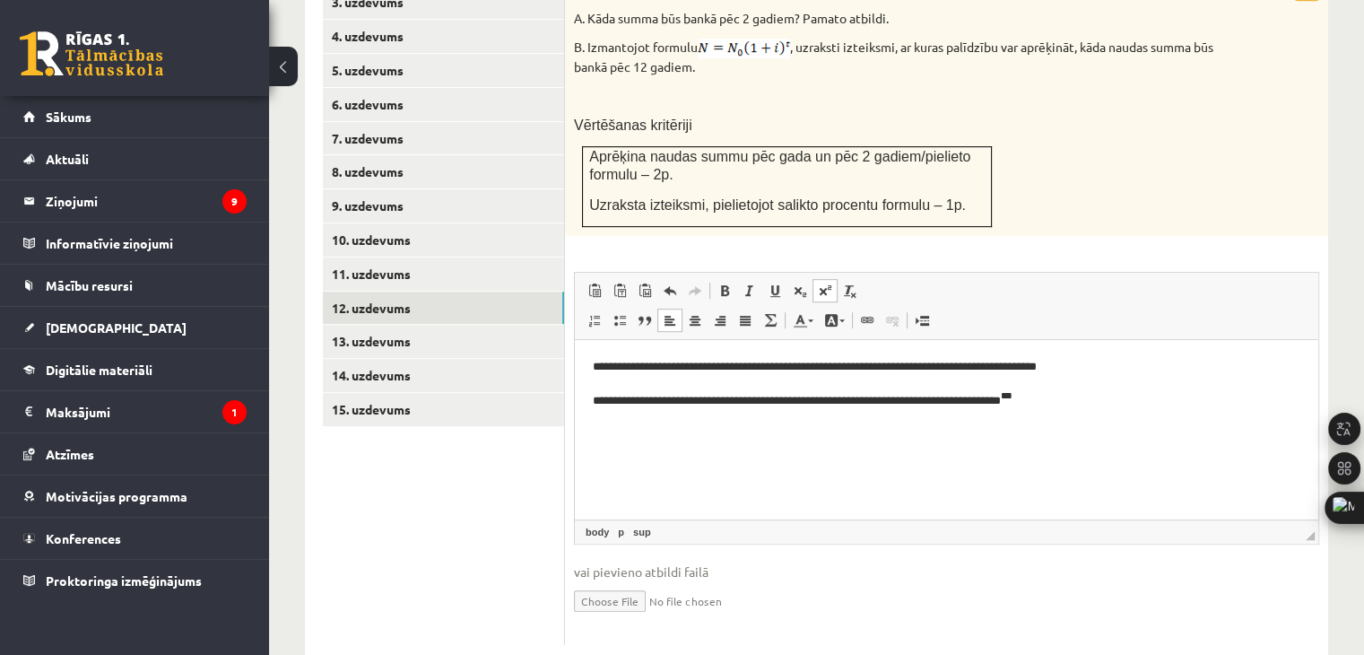
scroll to position [900, 0]
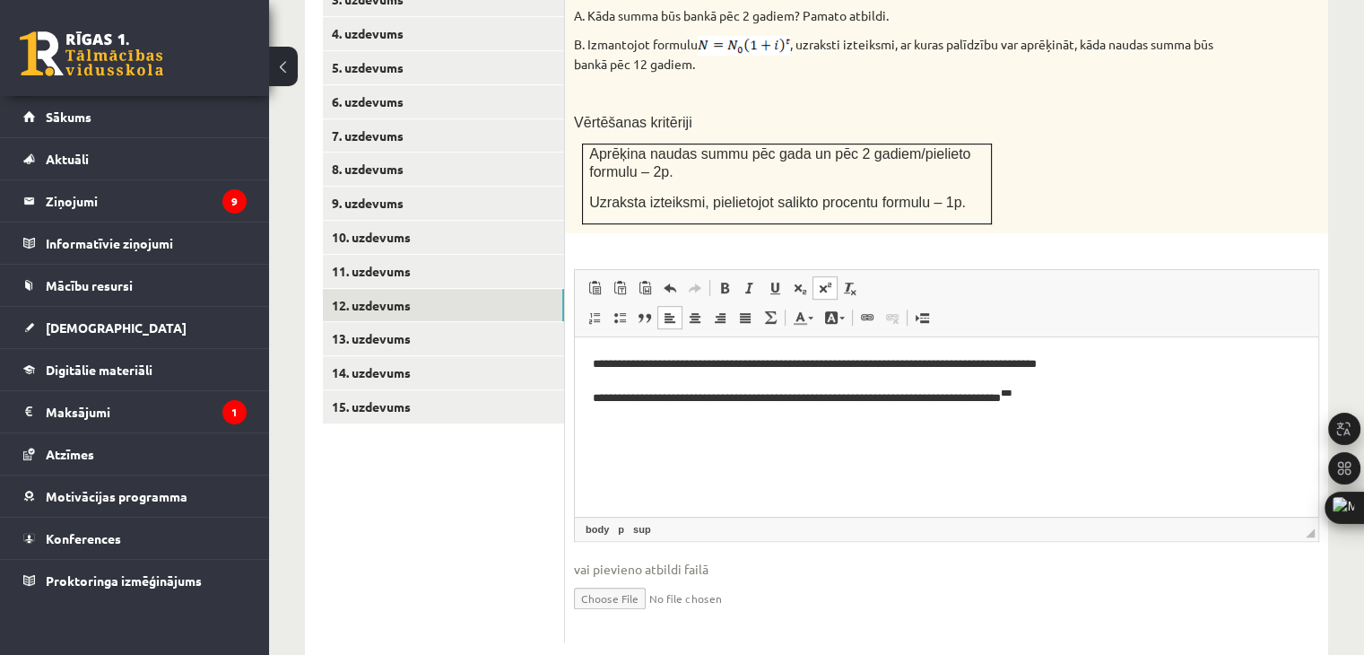
click at [575, 337] on span at bounding box center [575, 337] width 0 height 0
click at [1286, 491] on icon at bounding box center [1286, 492] width 14 height 14
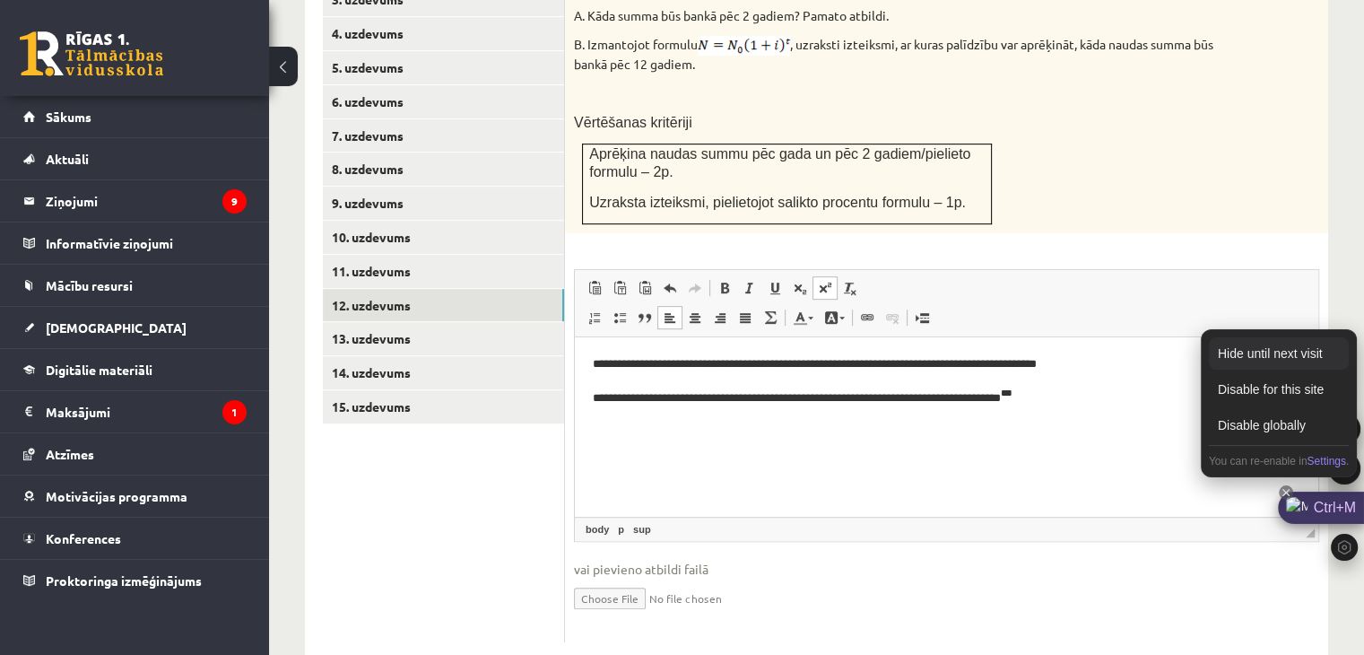
click at [1291, 359] on div "Hide until next visit" at bounding box center [1279, 353] width 140 height 32
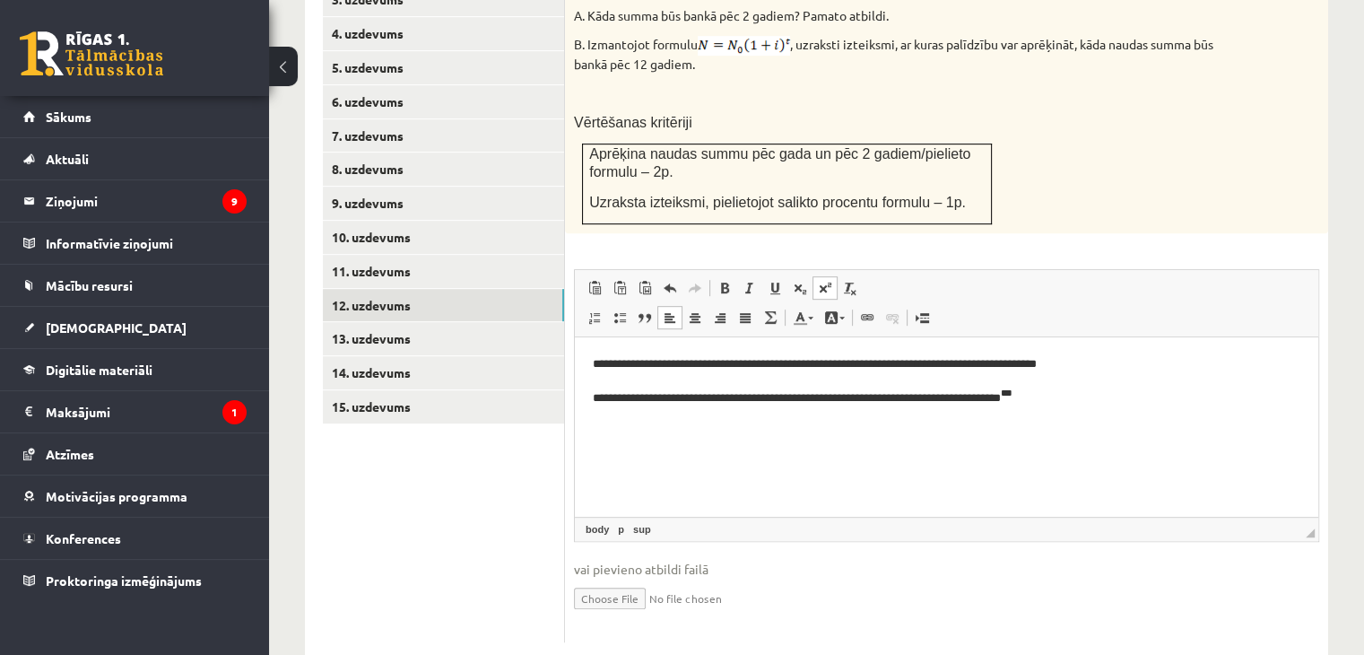
click at [575, 337] on span at bounding box center [575, 337] width 0 height 0
click at [1165, 404] on p "**********" at bounding box center [947, 396] width 708 height 21
drag, startPoint x: 1151, startPoint y: 399, endPoint x: 1133, endPoint y: 398, distance: 18.9
click at [1133, 398] on p "**********" at bounding box center [947, 396] width 708 height 21
drag, startPoint x: 865, startPoint y: 374, endPoint x: 588, endPoint y: 387, distance: 277.4
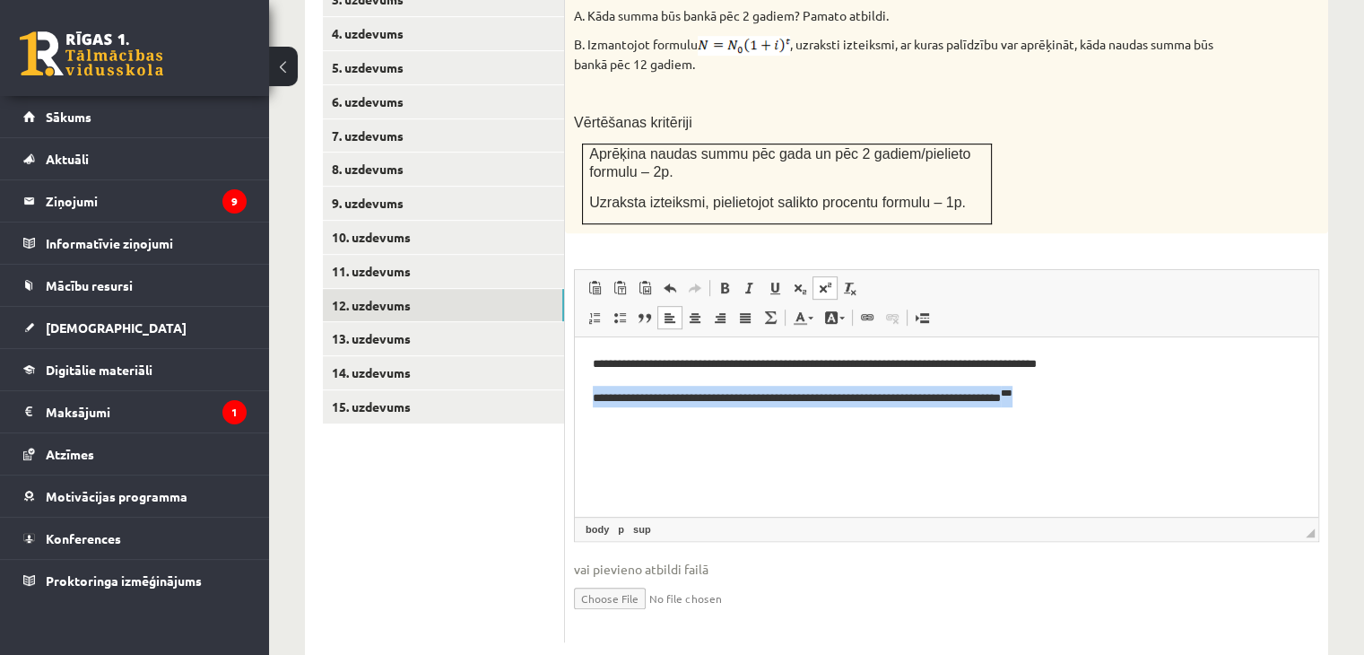
click at [588, 387] on html "**********" at bounding box center [946, 380] width 743 height 86
copy p "**********"
click at [1065, 421] on html "**********" at bounding box center [946, 379] width 743 height 84
click at [575, 337] on span at bounding box center [575, 337] width 0 height 0
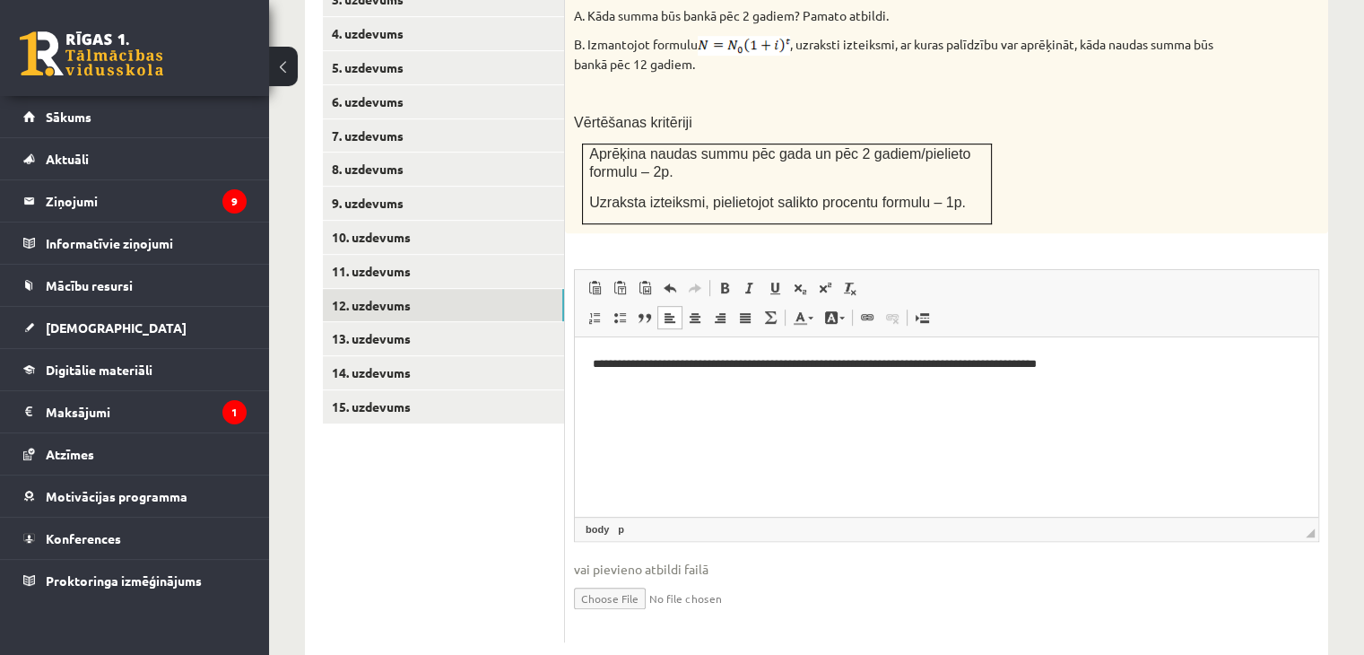
click at [575, 337] on span at bounding box center [575, 337] width 0 height 0
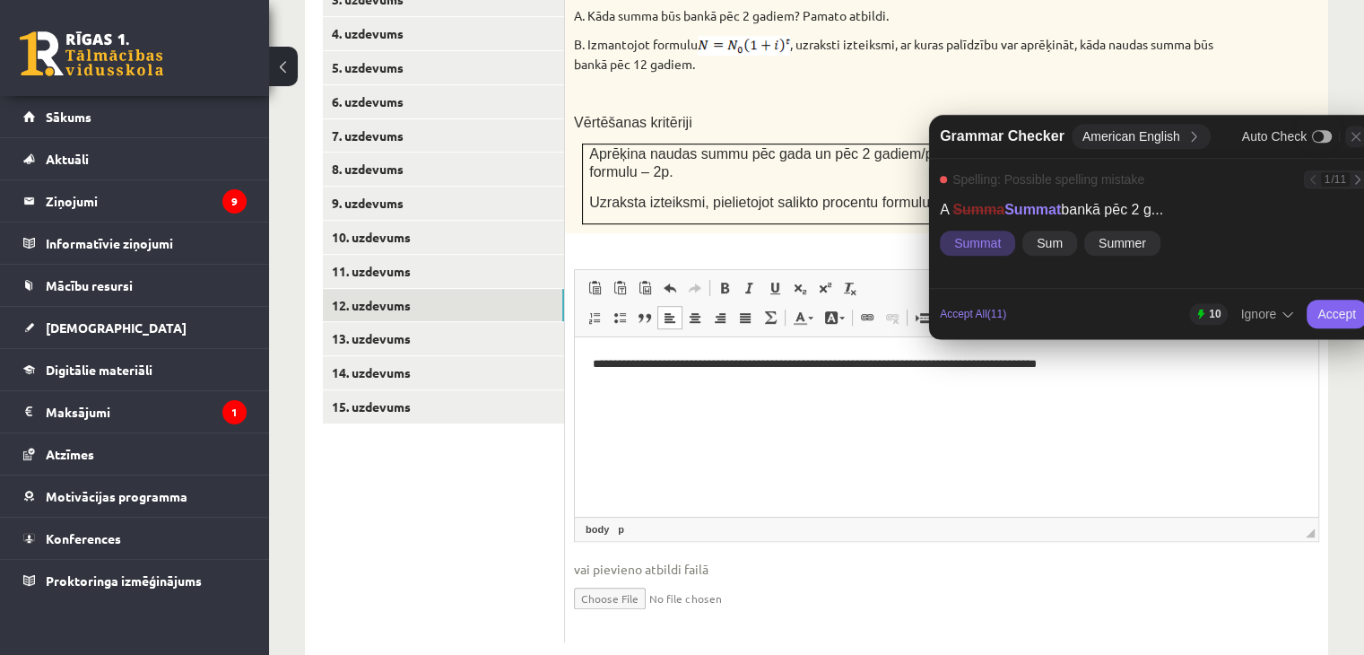
click at [1354, 132] on icon at bounding box center [1356, 136] width 14 height 14
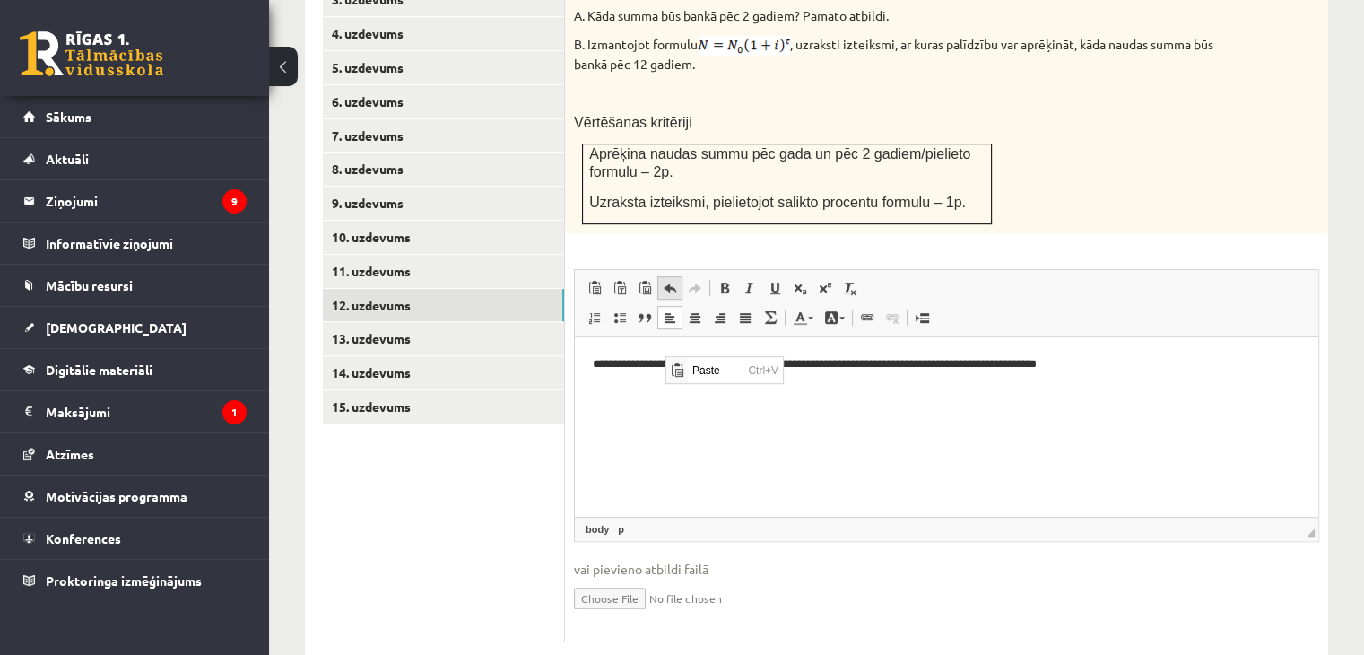
click at [672, 281] on span at bounding box center [670, 288] width 14 height 14
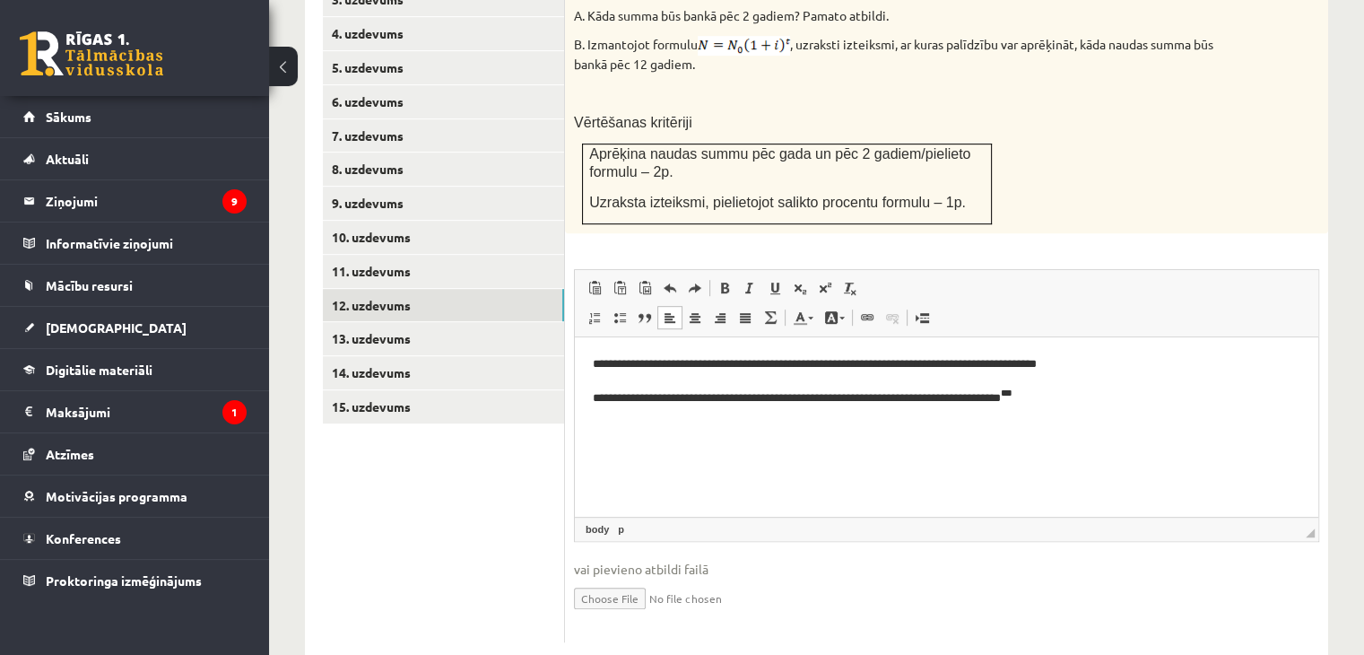
click at [673, 423] on html "**********" at bounding box center [946, 380] width 743 height 86
click at [423, 322] on link "13. uzdevums" at bounding box center [443, 338] width 241 height 33
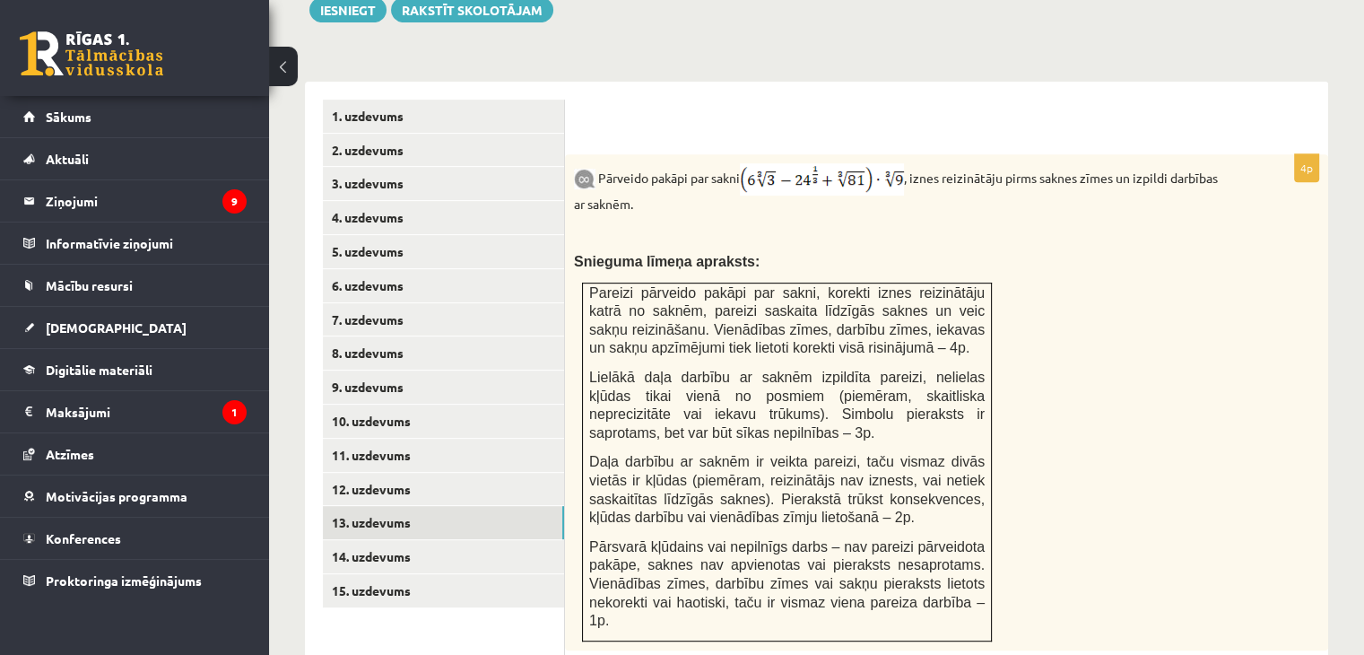
scroll to position [721, 0]
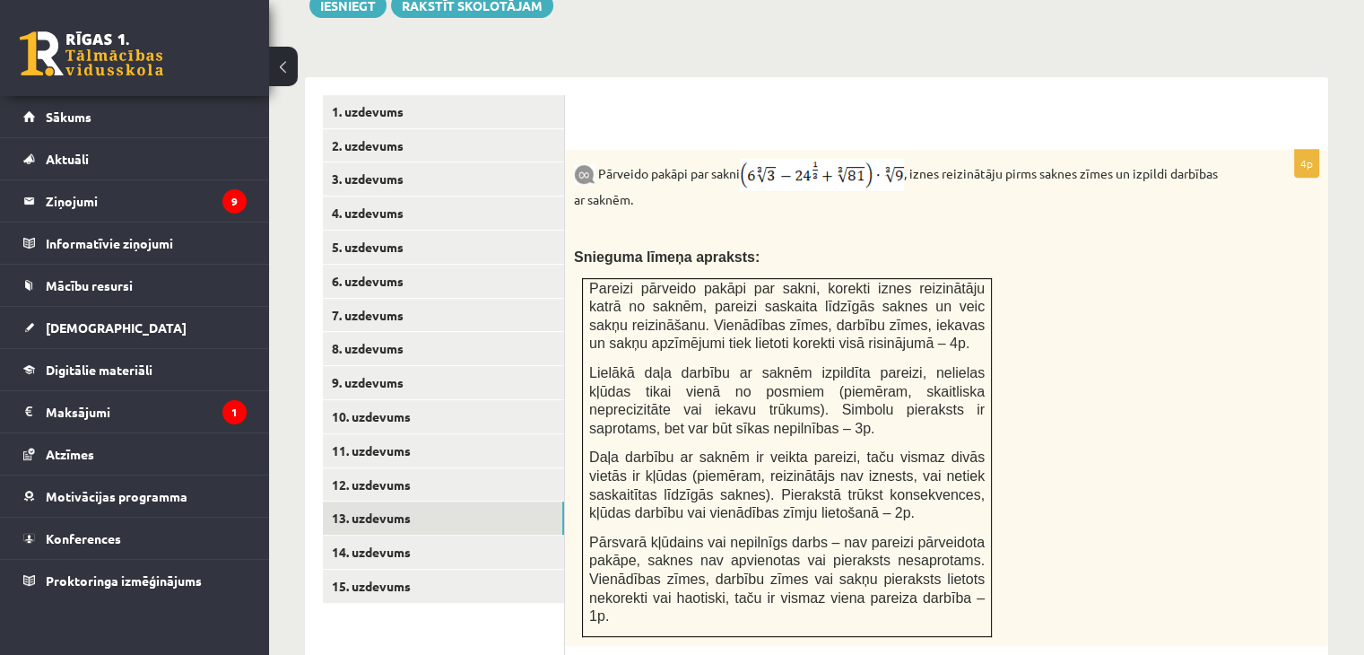
click at [1142, 368] on div "Pārveido pakāpi par sakni , iznes reizinātāju pirms saknes zīmes un izpildi dar…" at bounding box center [946, 398] width 763 height 496
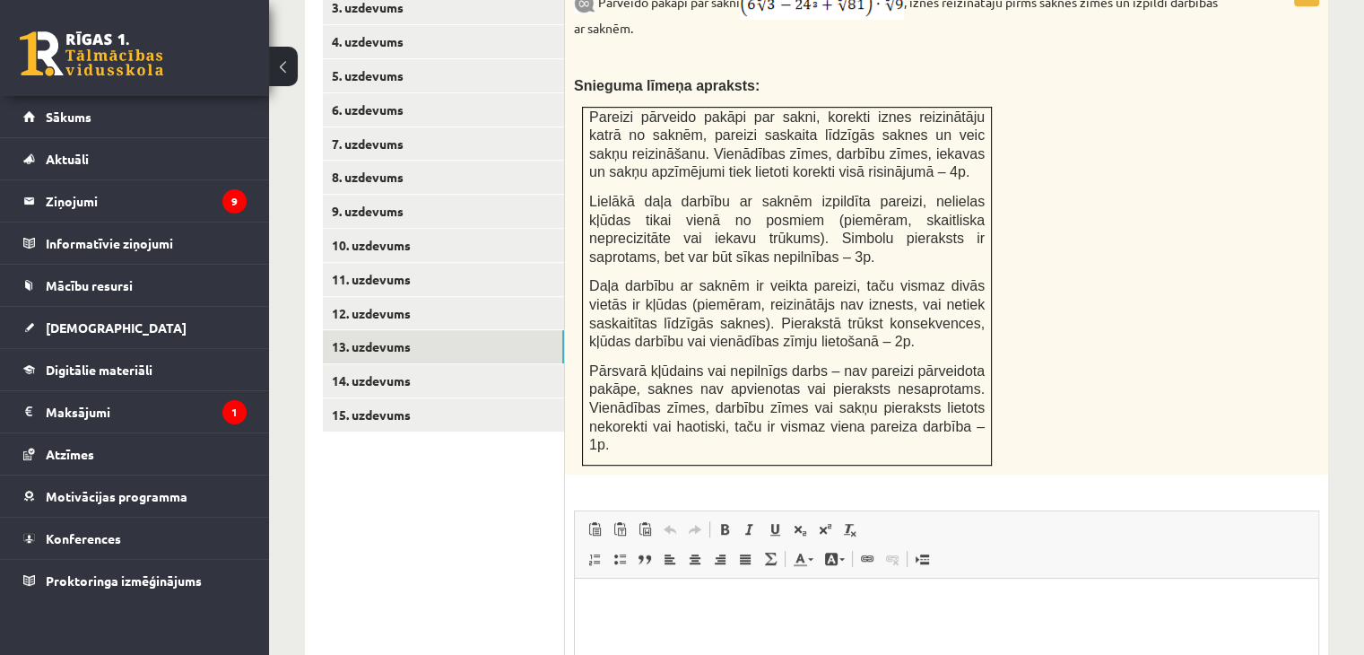
scroll to position [900, 0]
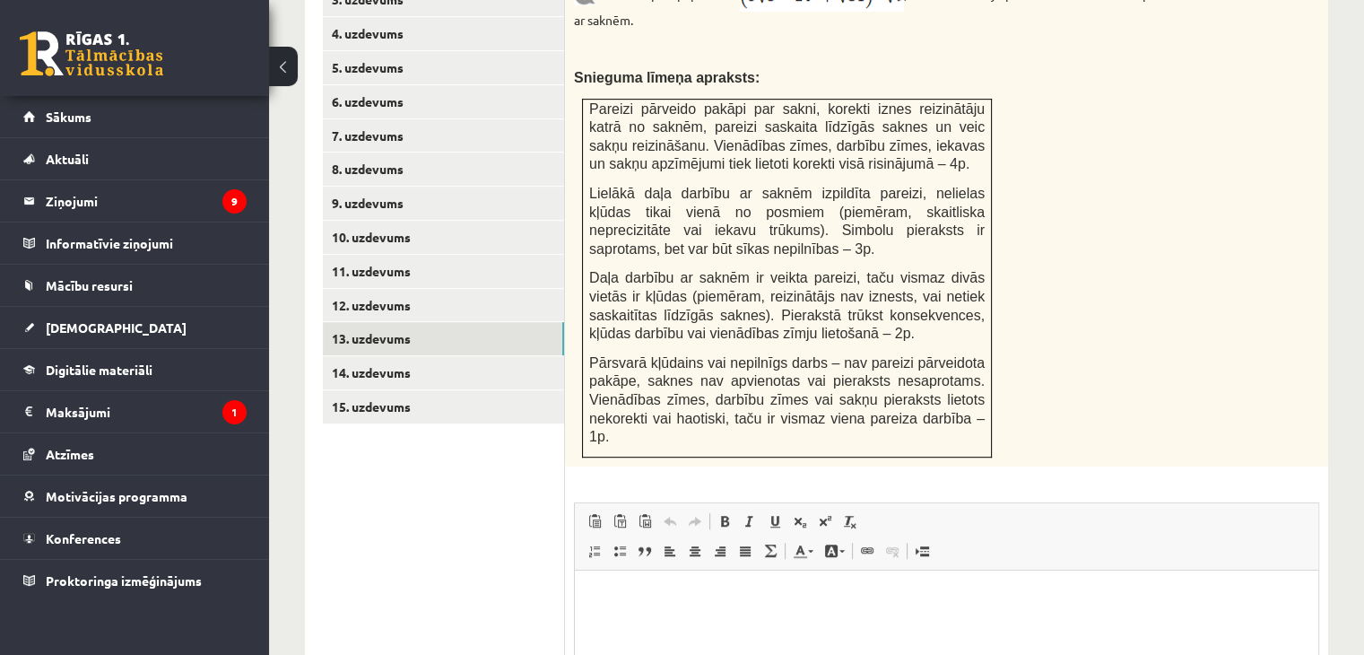
click at [694, 586] on html at bounding box center [946, 596] width 743 height 55
click at [672, 514] on span at bounding box center [670, 521] width 14 height 14
click at [820, 514] on span at bounding box center [825, 521] width 14 height 14
click at [821, 514] on span at bounding box center [825, 521] width 14 height 14
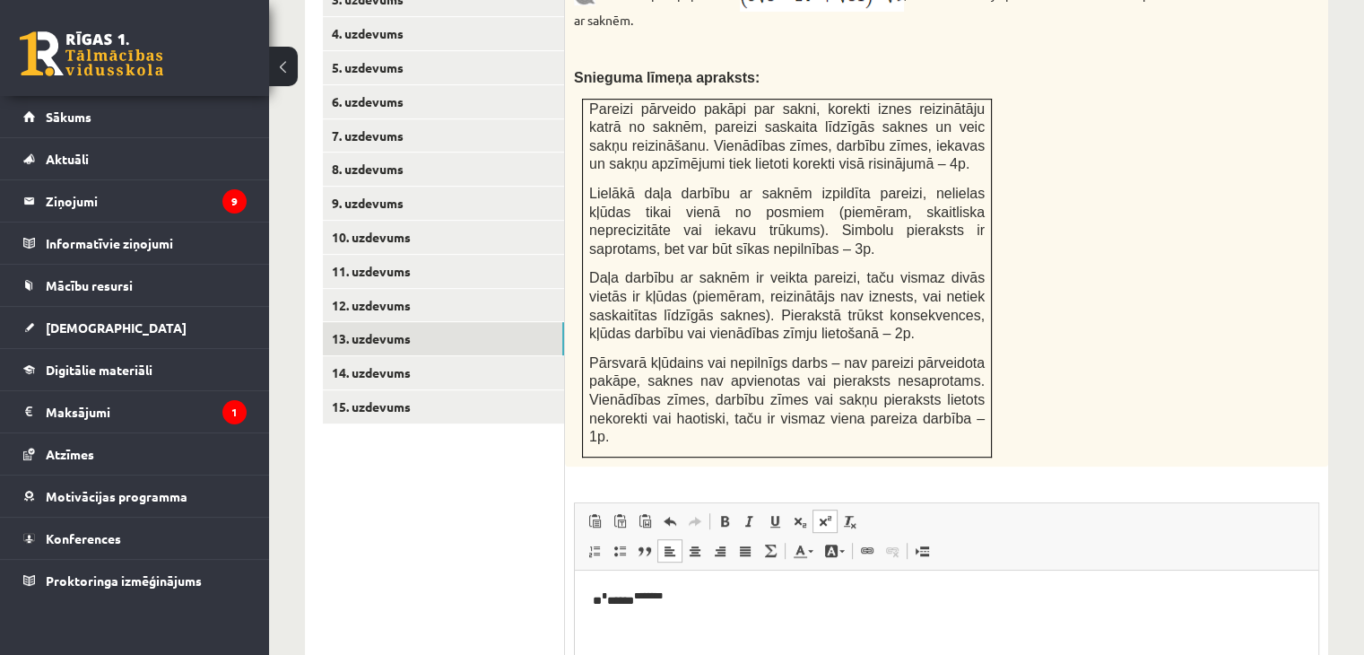
click at [823, 514] on span at bounding box center [825, 521] width 14 height 14
click at [406, 356] on link "14. uzdevums" at bounding box center [443, 372] width 241 height 33
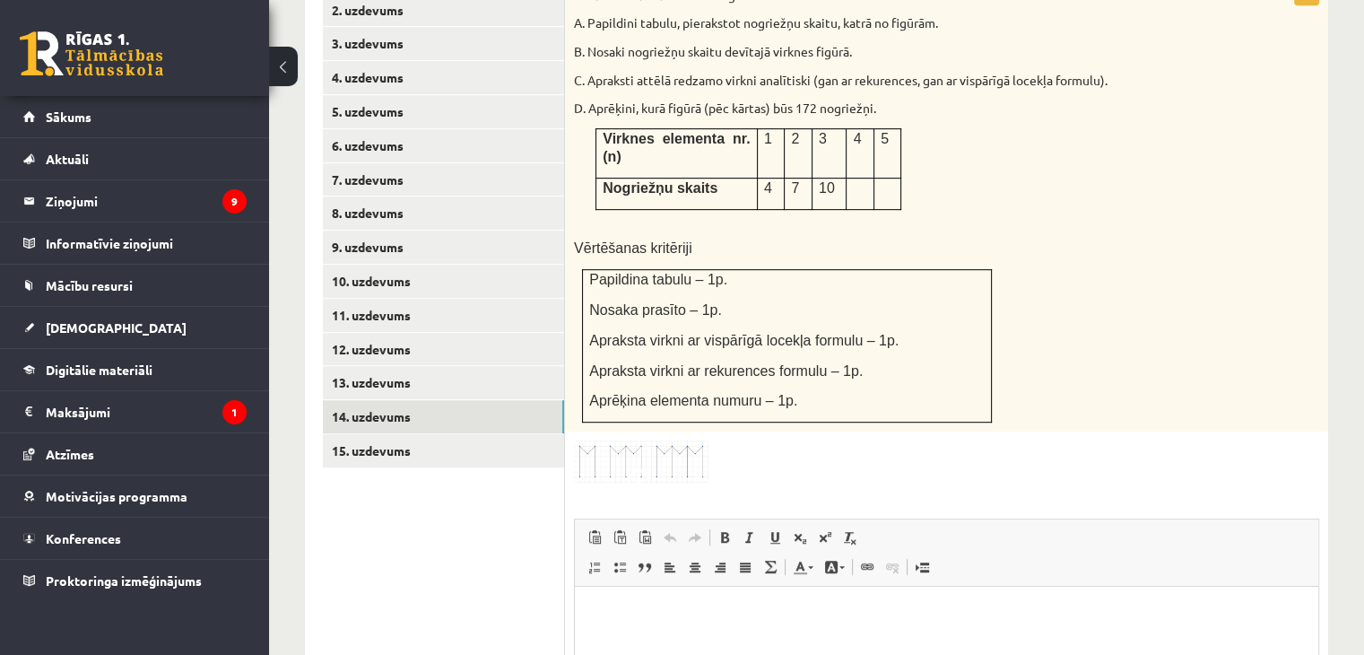
scroll to position [857, 0]
click at [690, 619] on p "Editor, wiswyg-editor-user-answer-47024724688660" at bounding box center [947, 613] width 708 height 19
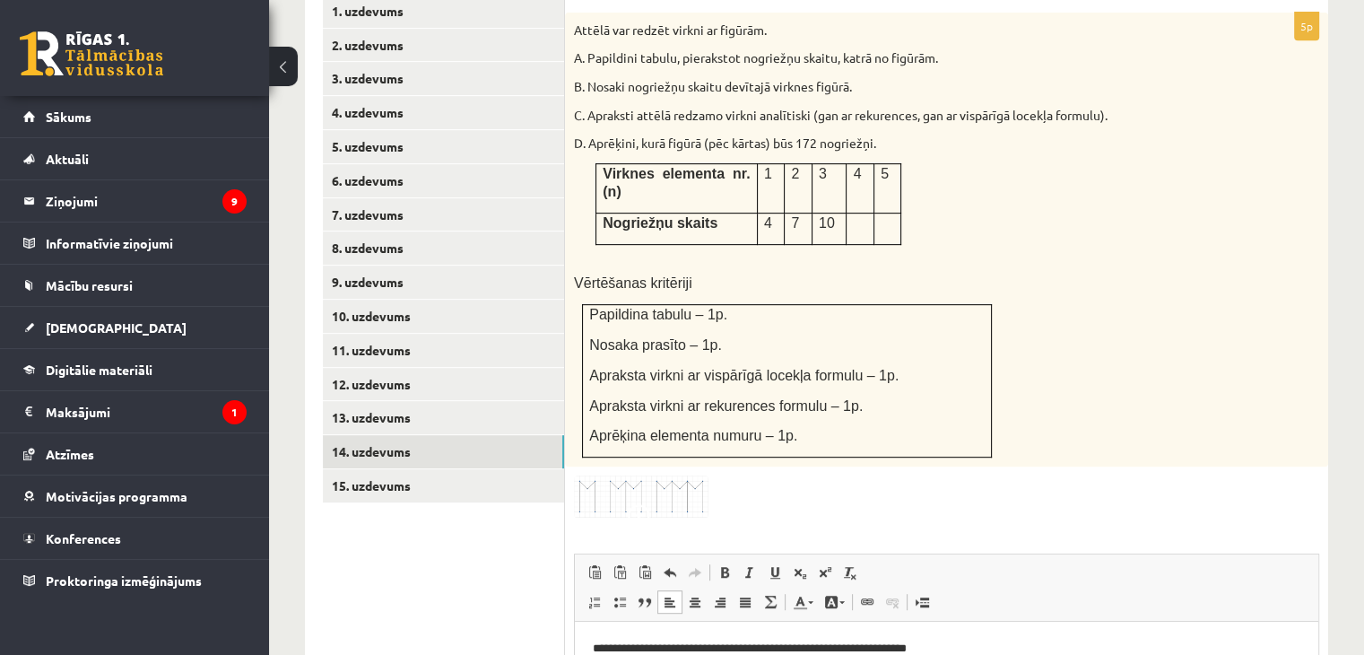
scroll to position [822, 0]
click at [799, 564] on span at bounding box center [800, 571] width 14 height 14
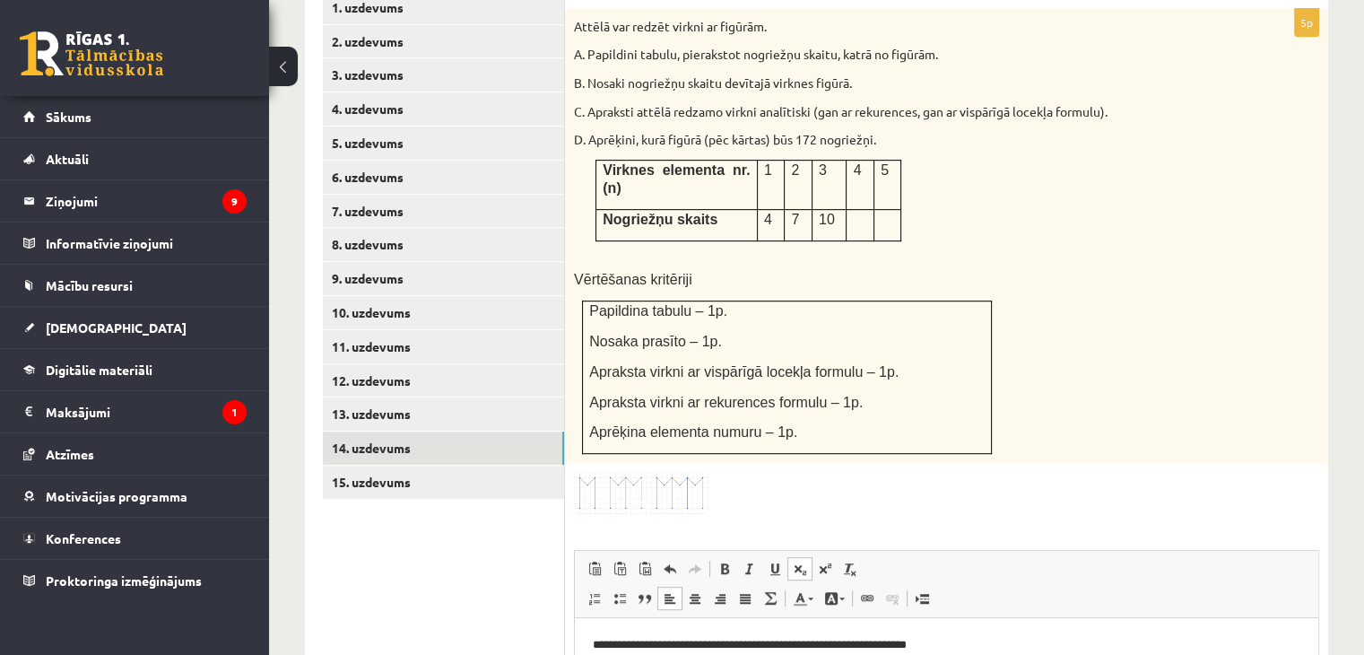
click at [804, 561] on span at bounding box center [800, 568] width 14 height 14
click at [793, 561] on span at bounding box center [800, 568] width 14 height 14
click at [794, 561] on span at bounding box center [800, 568] width 14 height 14
click at [802, 561] on span at bounding box center [800, 568] width 14 height 14
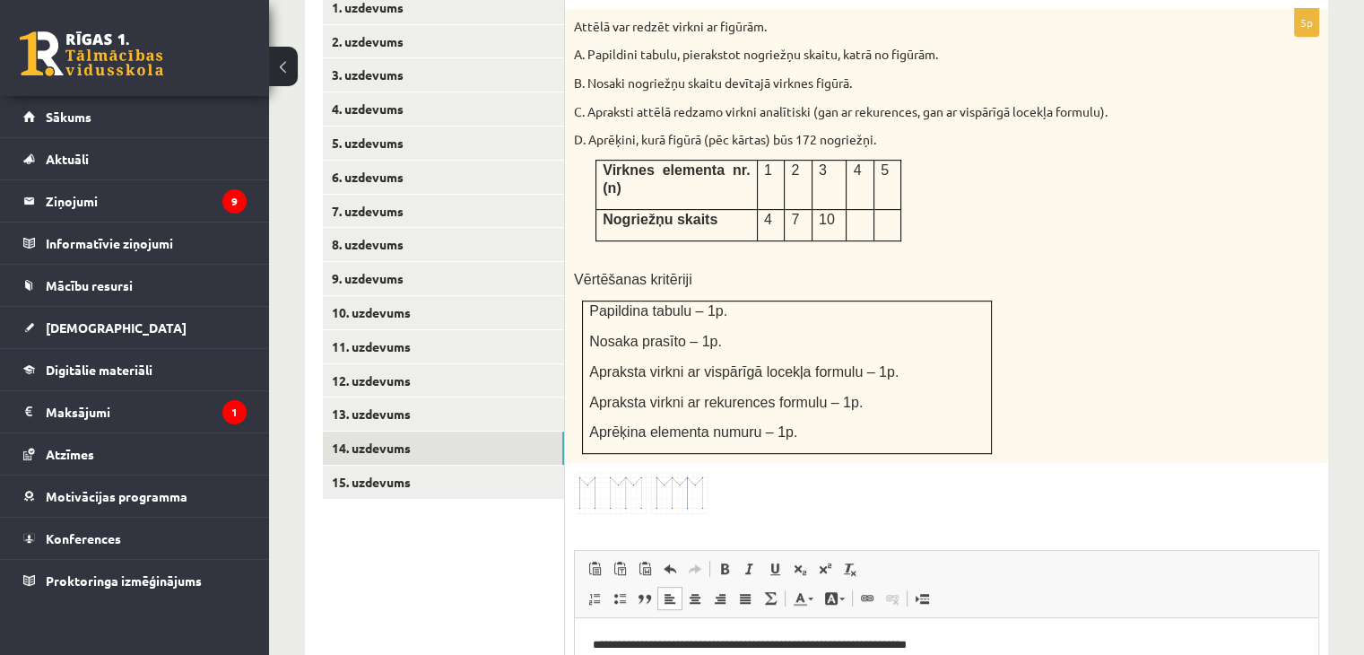
click at [643, 472] on img at bounding box center [641, 493] width 135 height 42
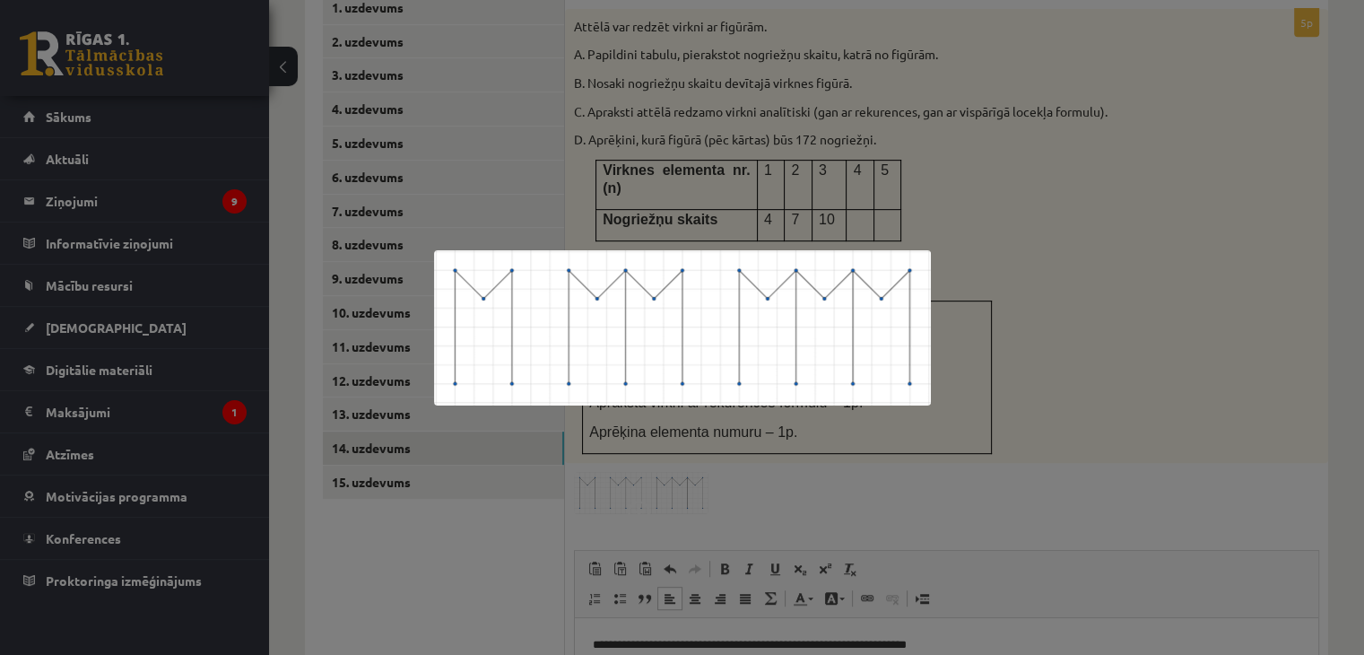
click at [906, 449] on div at bounding box center [682, 327] width 1364 height 655
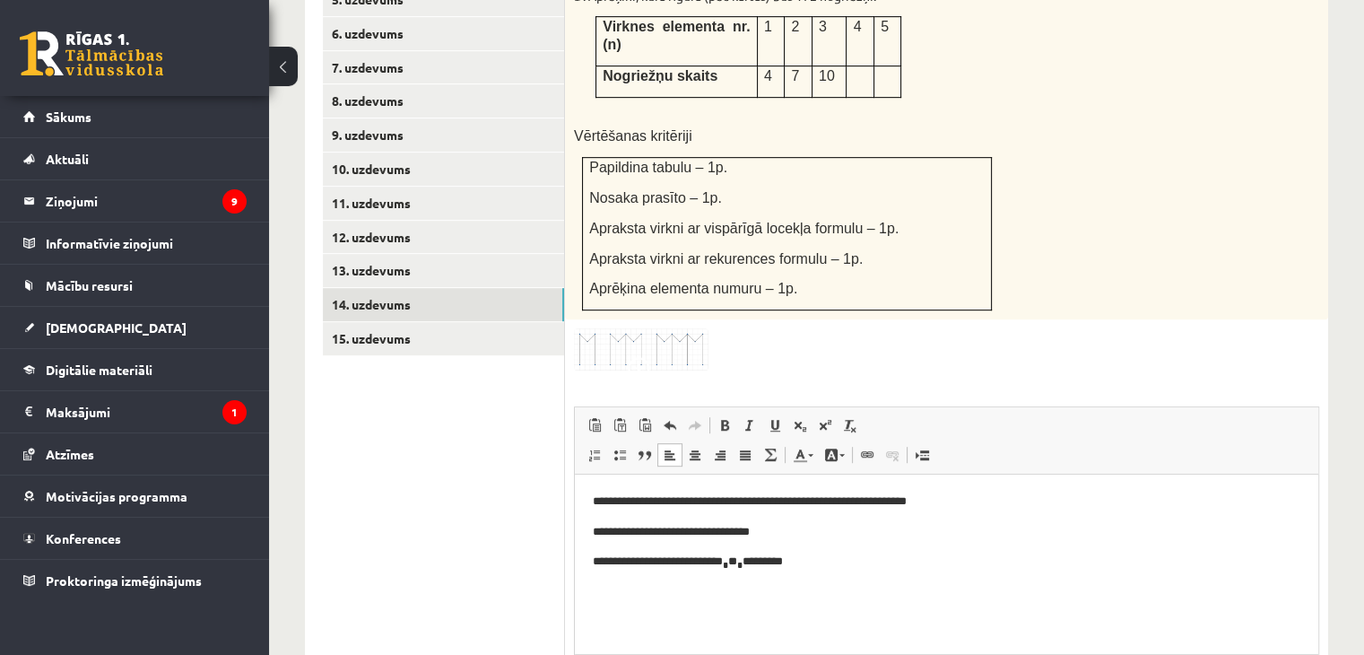
scroll to position [1004, 0]
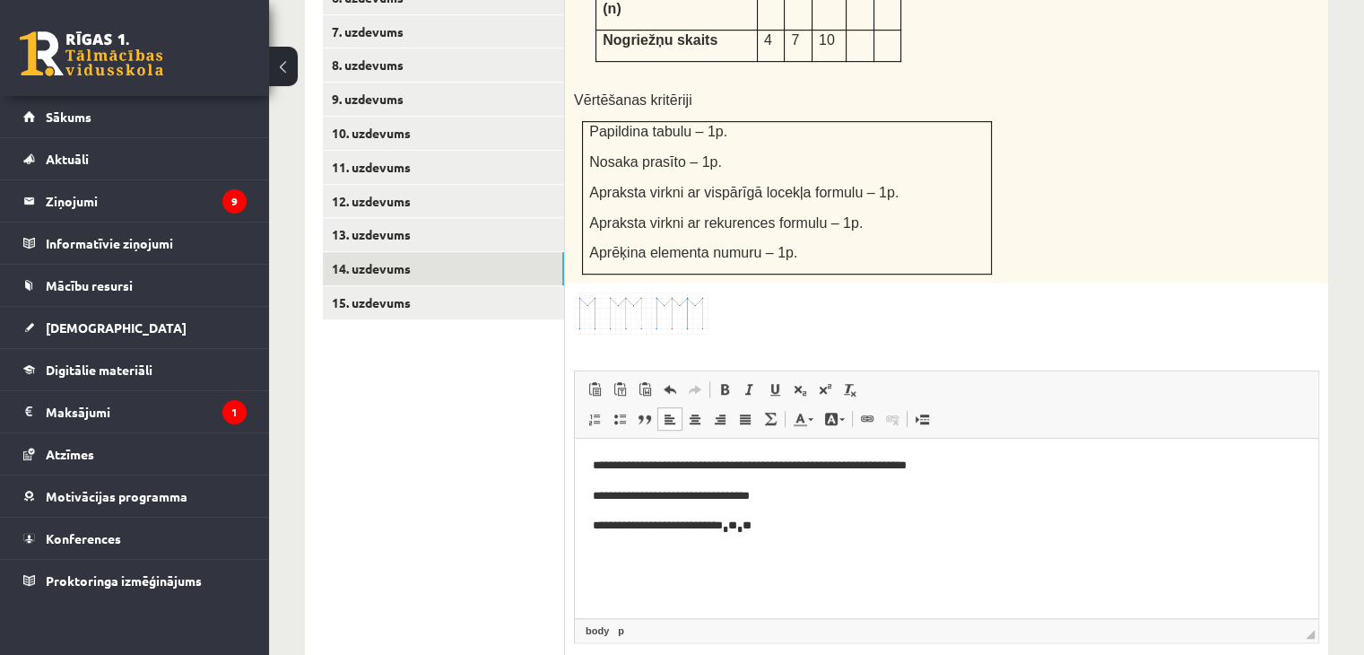
click at [834, 517] on p "**********" at bounding box center [947, 528] width 708 height 22
click at [795, 382] on span at bounding box center [800, 389] width 14 height 14
click at [796, 382] on span at bounding box center [800, 389] width 14 height 14
click at [798, 378] on link "Subscript" at bounding box center [799, 389] width 25 height 23
click at [807, 378] on link "Subscript" at bounding box center [799, 389] width 25 height 23
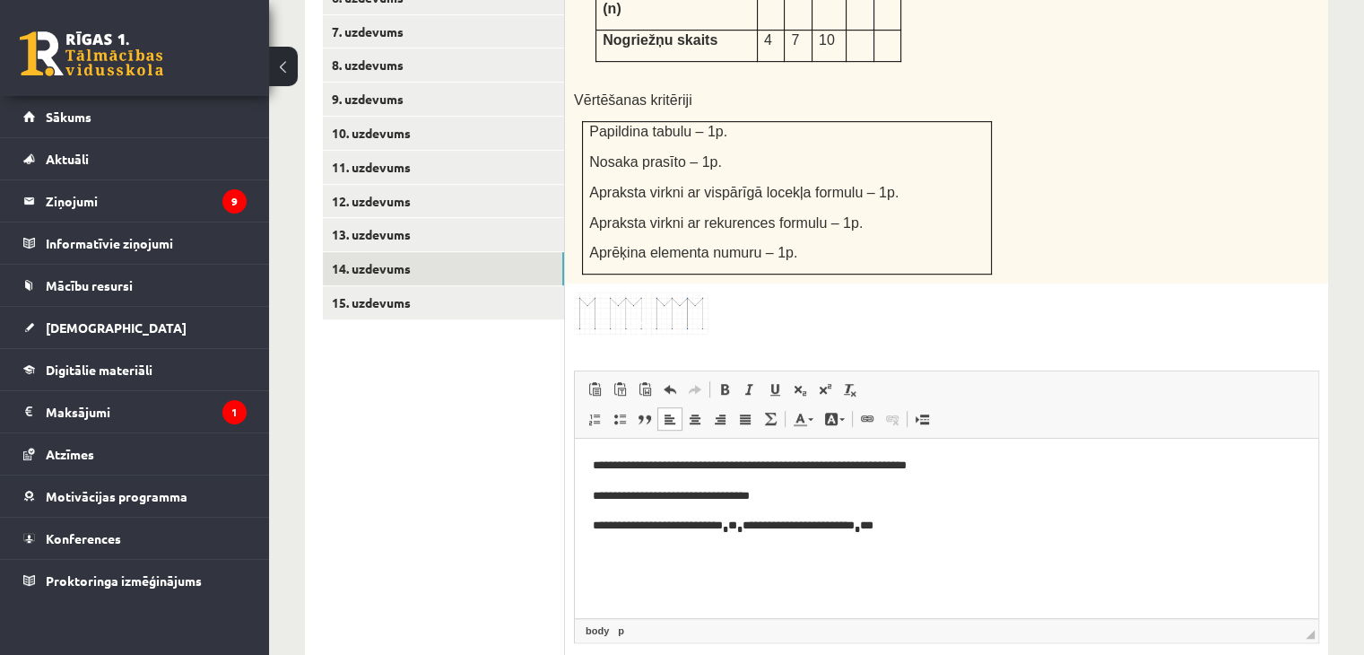
click at [973, 524] on p "**********" at bounding box center [947, 528] width 708 height 22
click at [806, 382] on span at bounding box center [800, 389] width 14 height 14
click at [804, 382] on span at bounding box center [800, 389] width 14 height 14
click at [806, 382] on span at bounding box center [800, 389] width 14 height 14
click at [797, 382] on span at bounding box center [800, 389] width 14 height 14
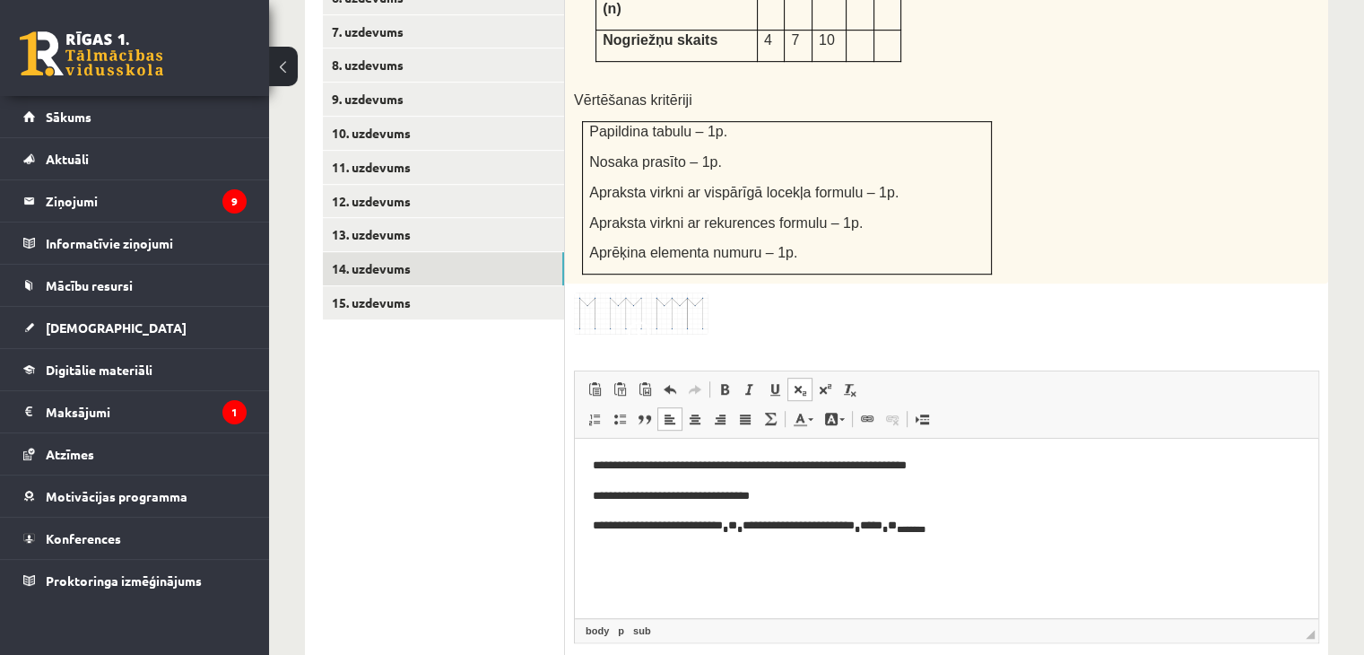
drag, startPoint x: 801, startPoint y: 329, endPoint x: 797, endPoint y: 320, distance: 9.7
click at [800, 382] on span at bounding box center [800, 389] width 14 height 14
click at [810, 378] on link "Subscript" at bounding box center [799, 389] width 25 height 23
click at [804, 382] on span at bounding box center [800, 389] width 14 height 14
click at [796, 382] on span at bounding box center [800, 389] width 14 height 14
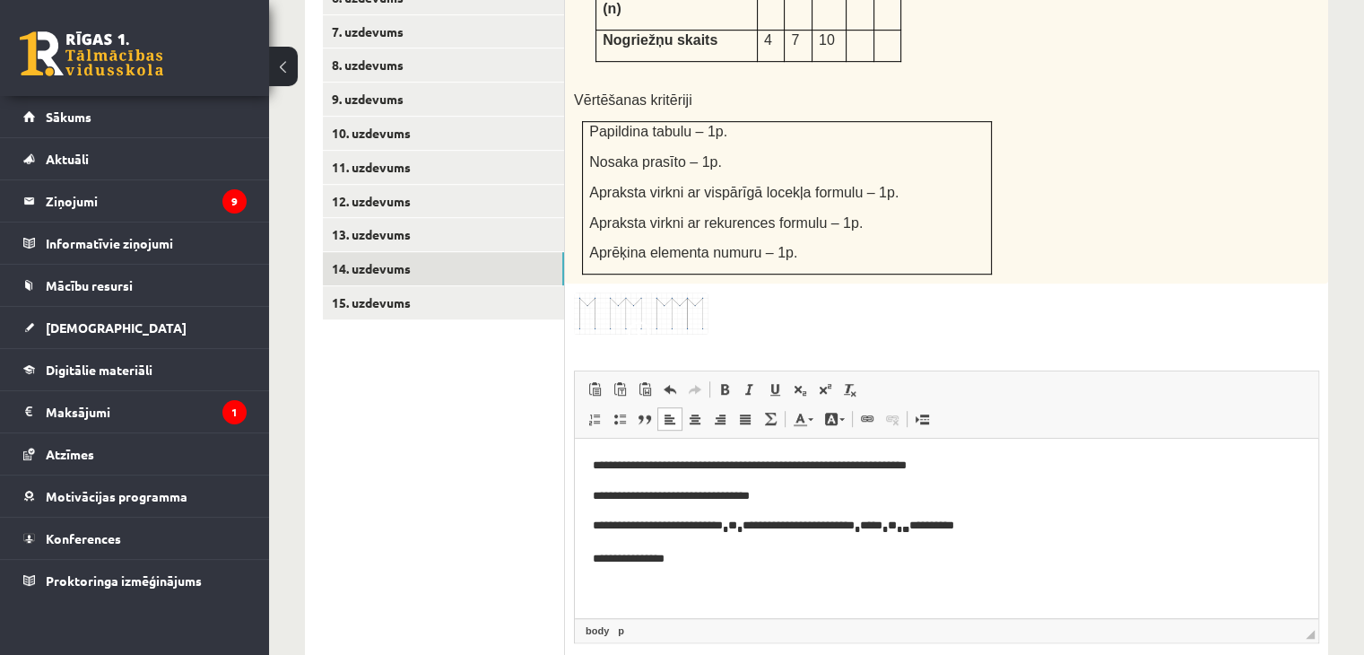
click at [660, 566] on p "**********" at bounding box center [947, 559] width 708 height 19
click at [705, 576] on html "**********" at bounding box center [946, 513] width 743 height 148
click at [429, 286] on link "15. uzdevums" at bounding box center [443, 302] width 241 height 33
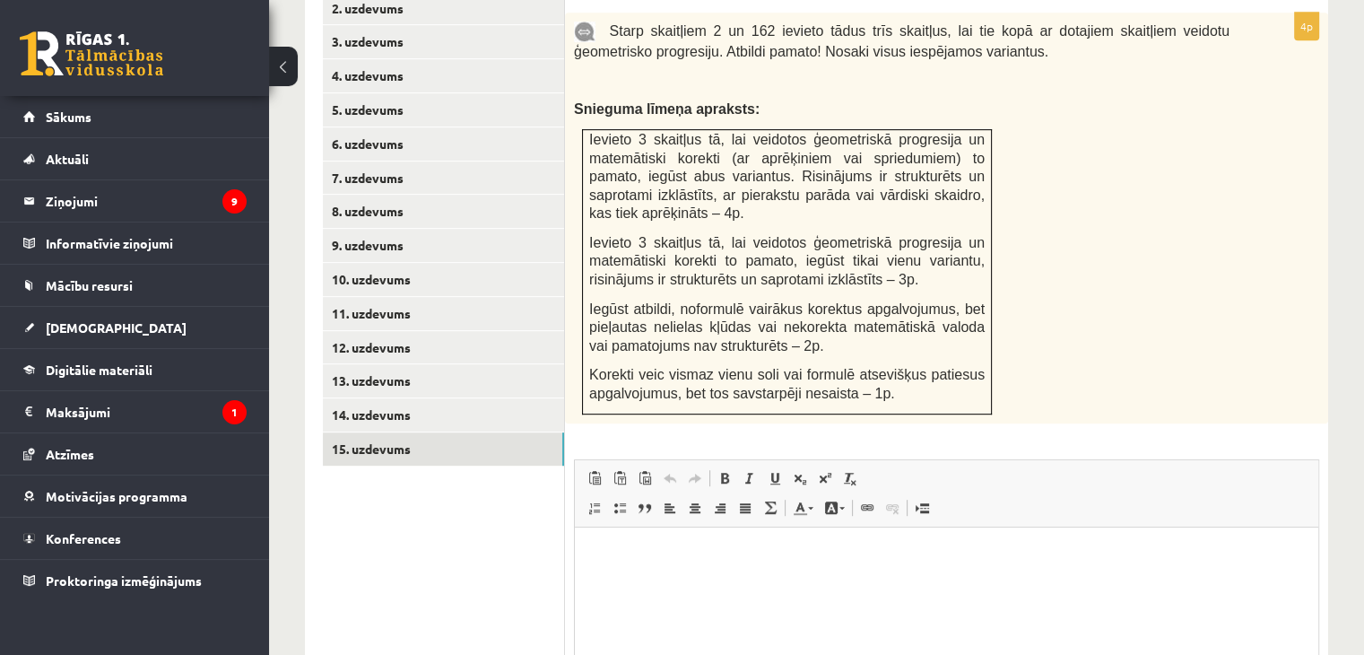
scroll to position [869, 0]
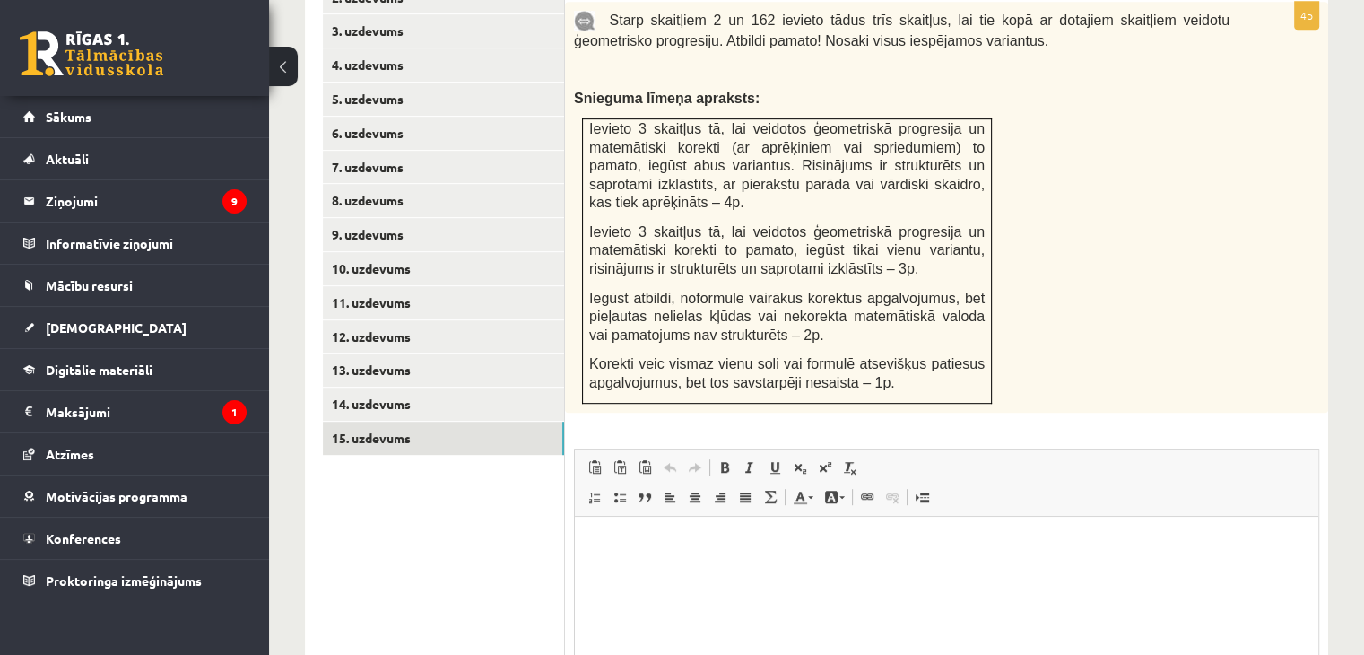
click at [786, 570] on html at bounding box center [946, 543] width 743 height 55
click at [612, 603] on ol "*********" at bounding box center [947, 603] width 708 height 19
click at [608, 596] on ol "*********" at bounding box center [947, 603] width 708 height 19
click at [629, 606] on li "*********" at bounding box center [947, 603] width 637 height 19
drag, startPoint x: 736, startPoint y: 576, endPoint x: 676, endPoint y: 580, distance: 60.3
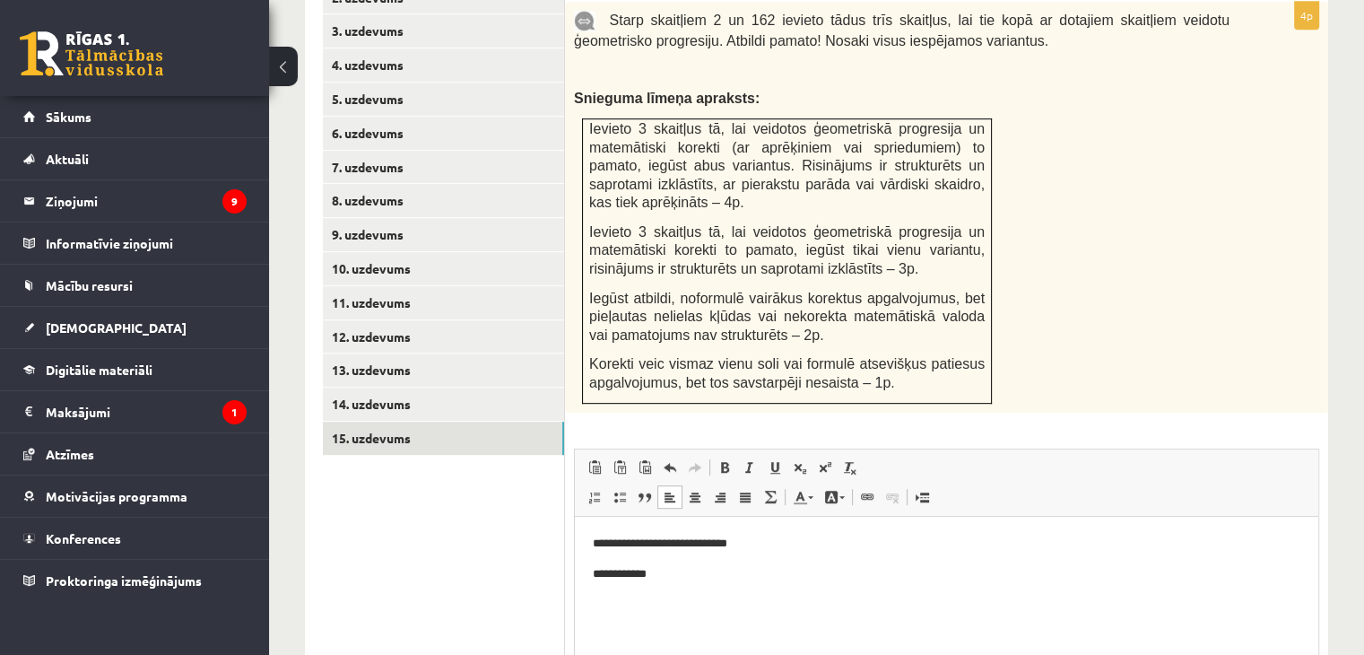
click at [737, 575] on p "** *********" at bounding box center [947, 573] width 708 height 19
click at [612, 638] on ol "**********" at bounding box center [947, 633] width 708 height 19
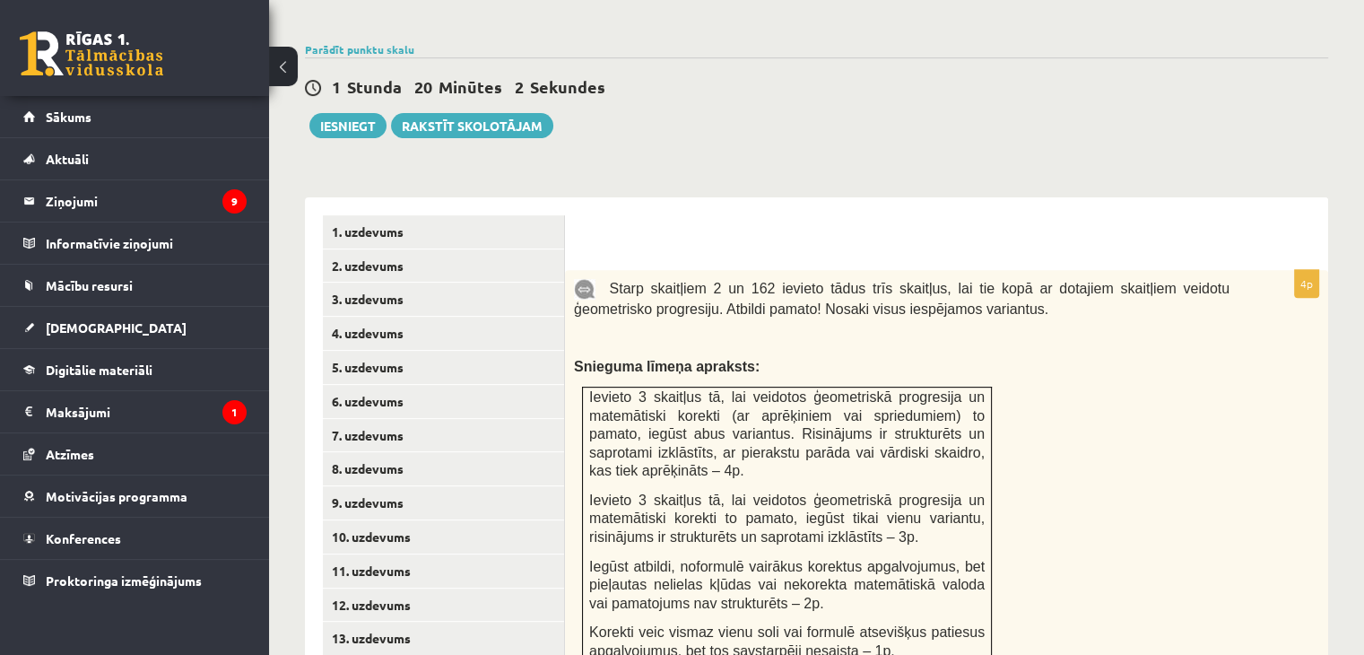
scroll to position [600, 0]
click at [347, 114] on button "Iesniegt" at bounding box center [347, 126] width 77 height 25
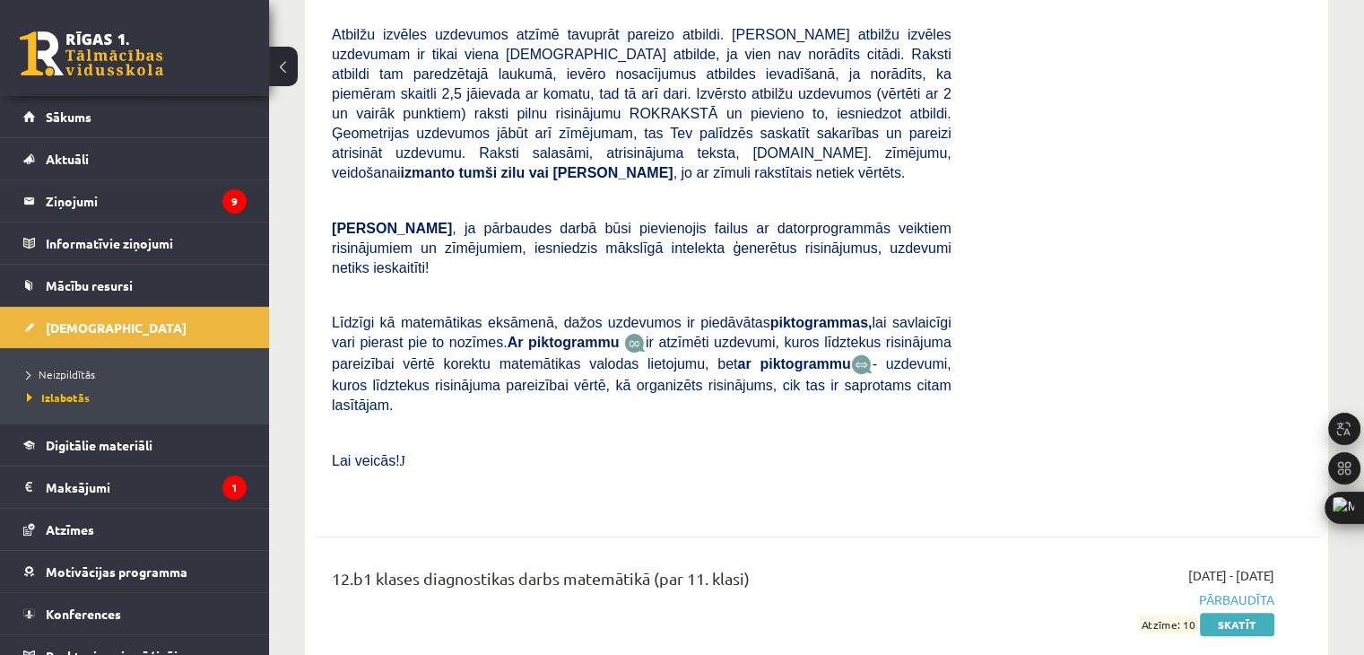
scroll to position [417, 0]
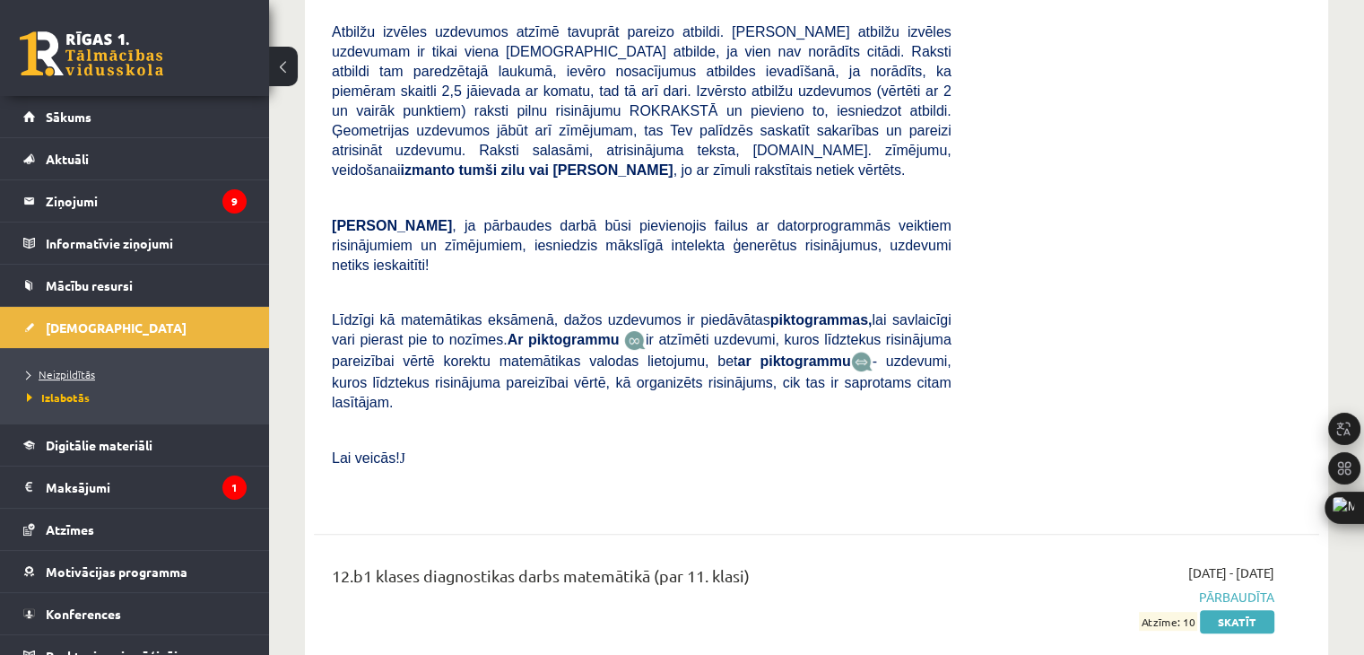
click at [65, 369] on span "Neizpildītās" at bounding box center [61, 374] width 68 height 14
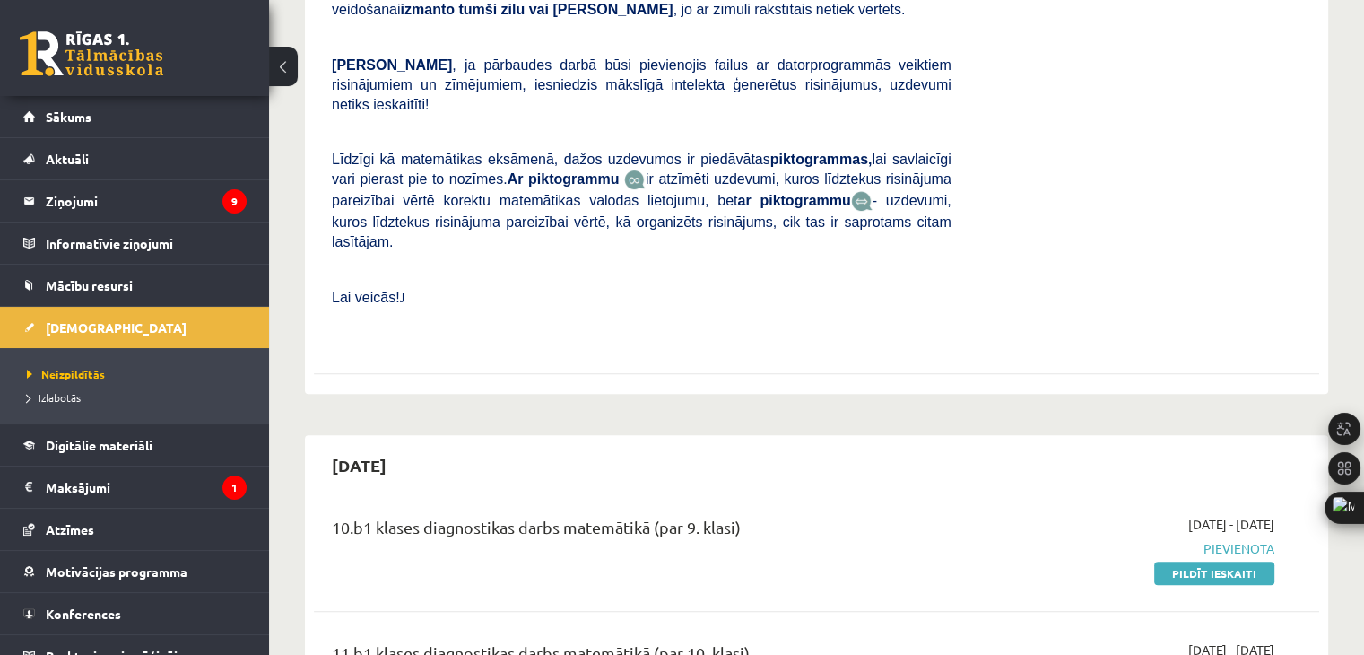
scroll to position [596, 0]
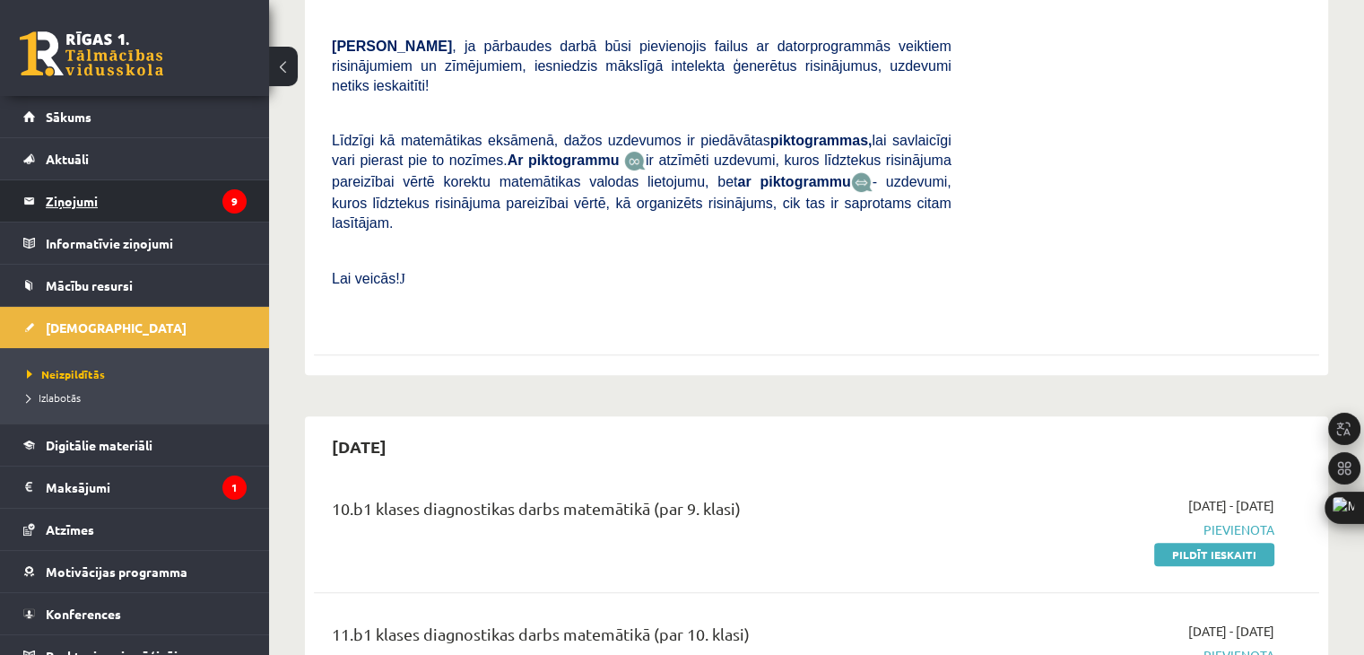
click at [90, 205] on legend "Ziņojumi 9" at bounding box center [146, 200] width 201 height 41
